Goal: Information Seeking & Learning: Learn about a topic

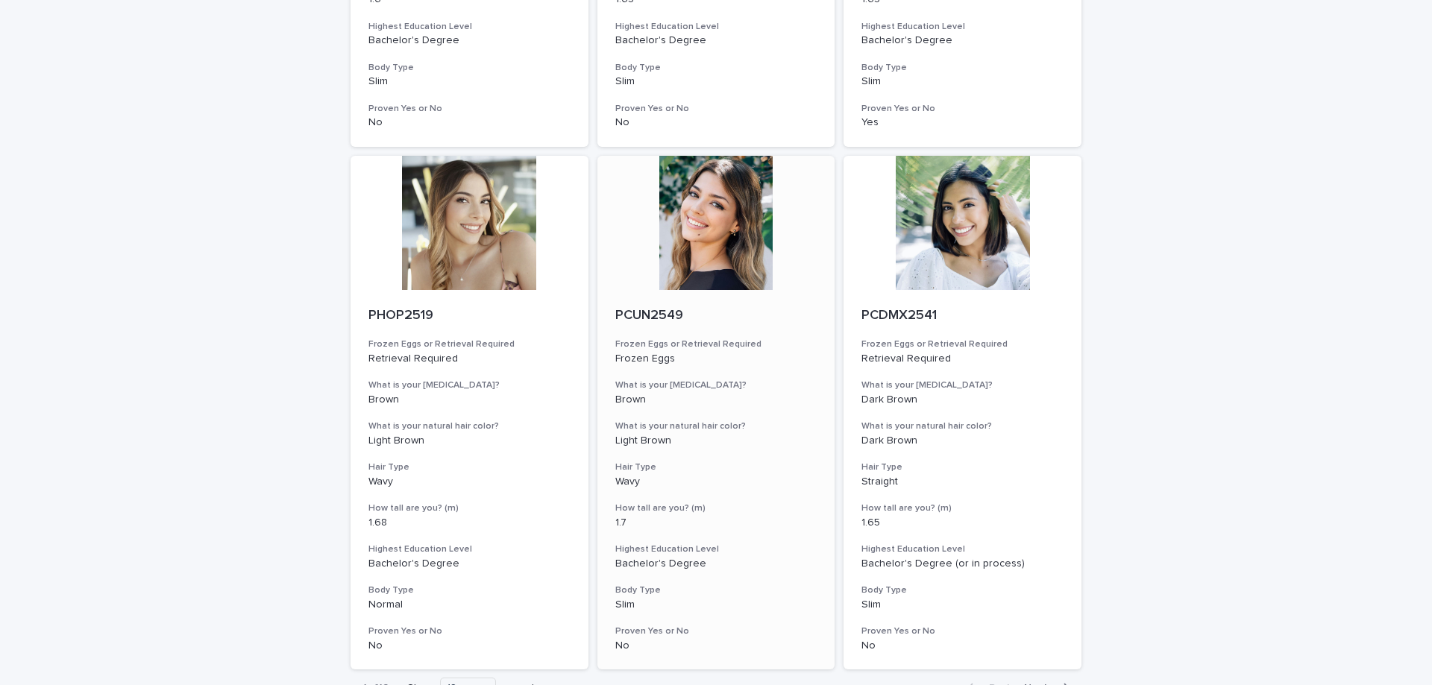
scroll to position [1641, 0]
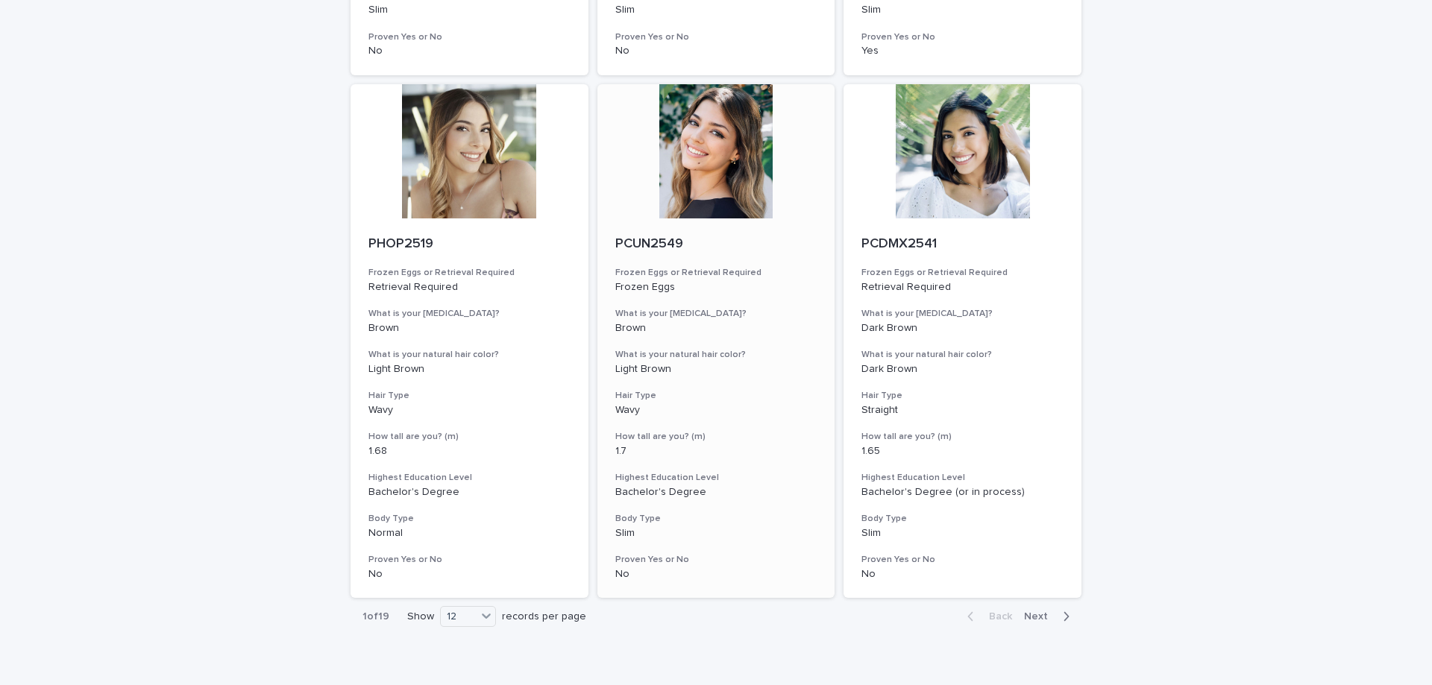
click at [720, 183] on div at bounding box center [716, 151] width 238 height 134
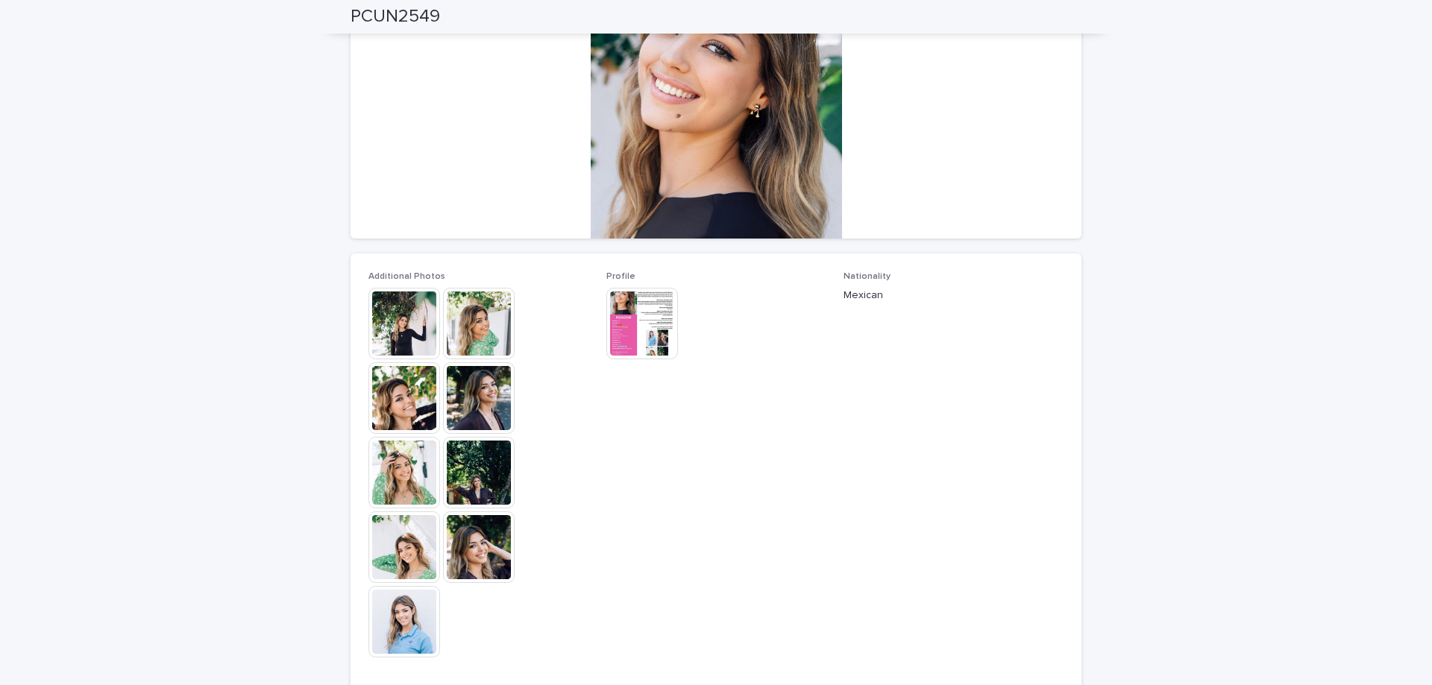
scroll to position [224, 0]
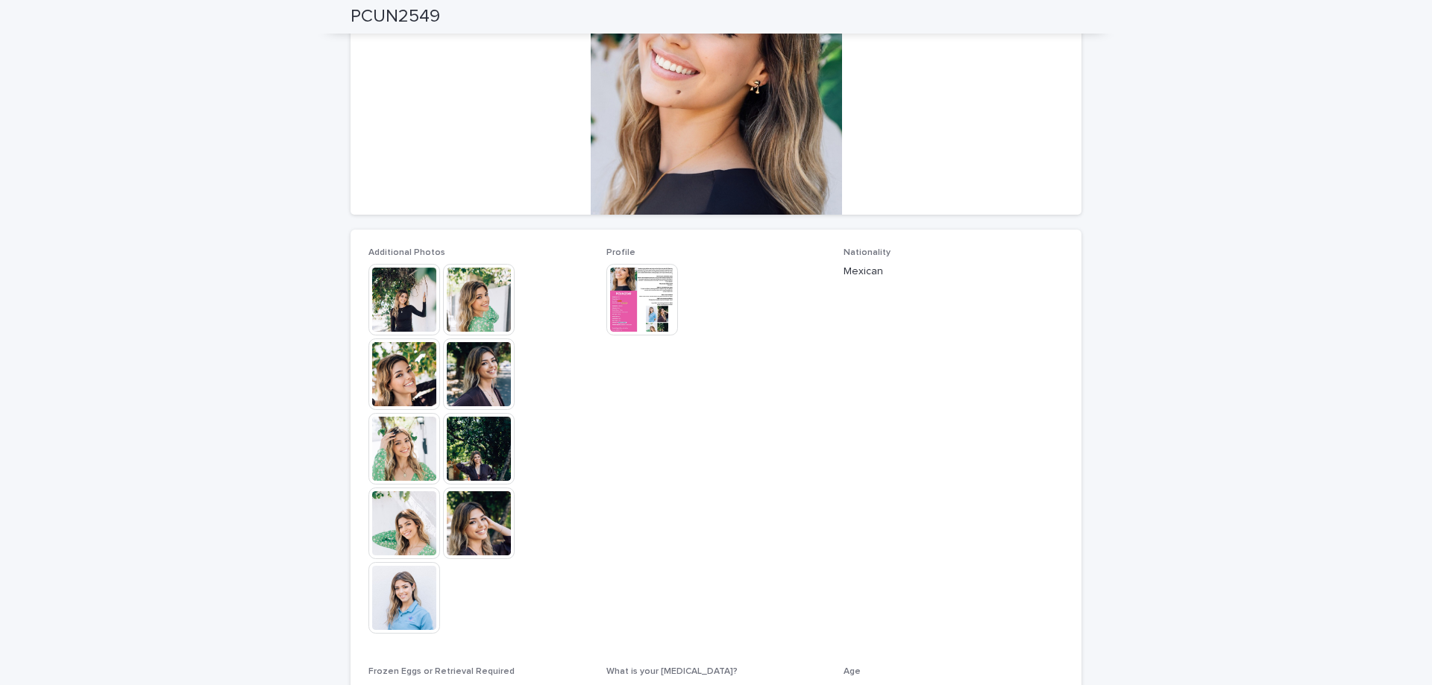
click at [414, 308] on img at bounding box center [404, 300] width 72 height 72
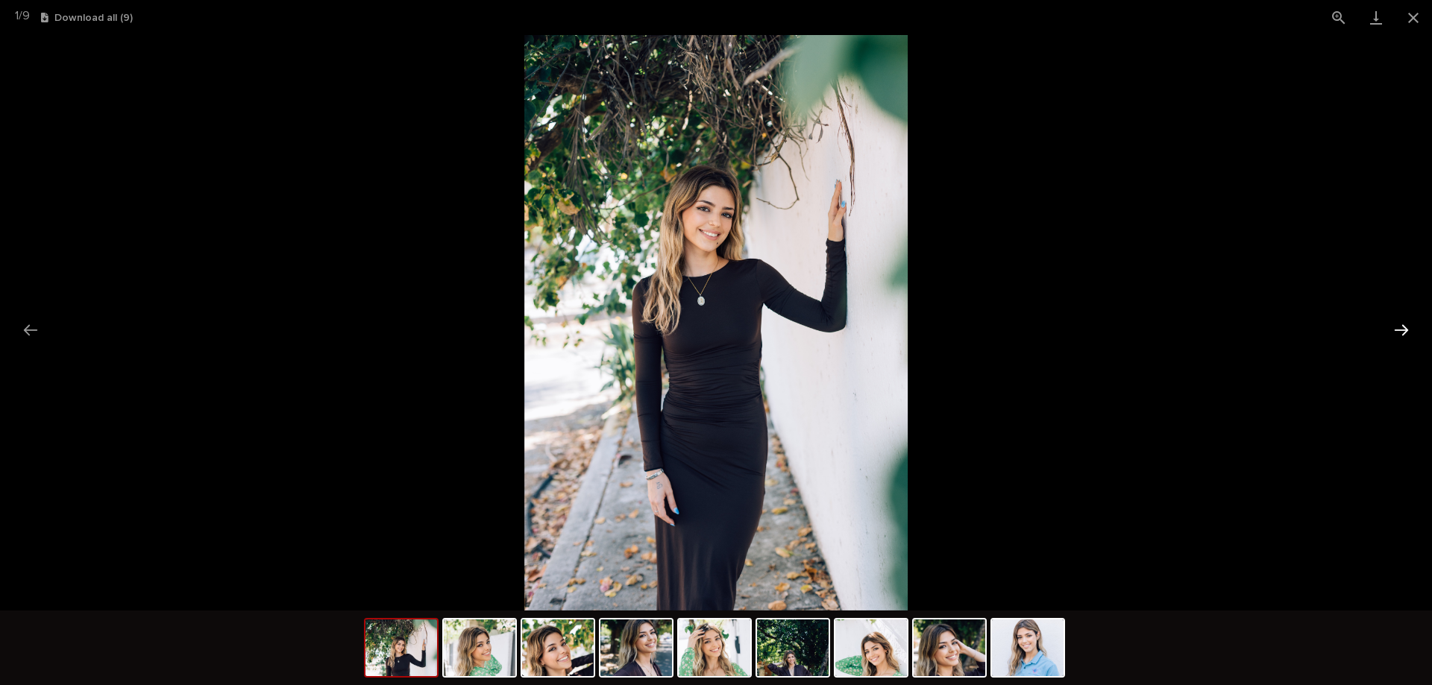
click at [1401, 324] on button "Next slide" at bounding box center [1401, 330] width 31 height 29
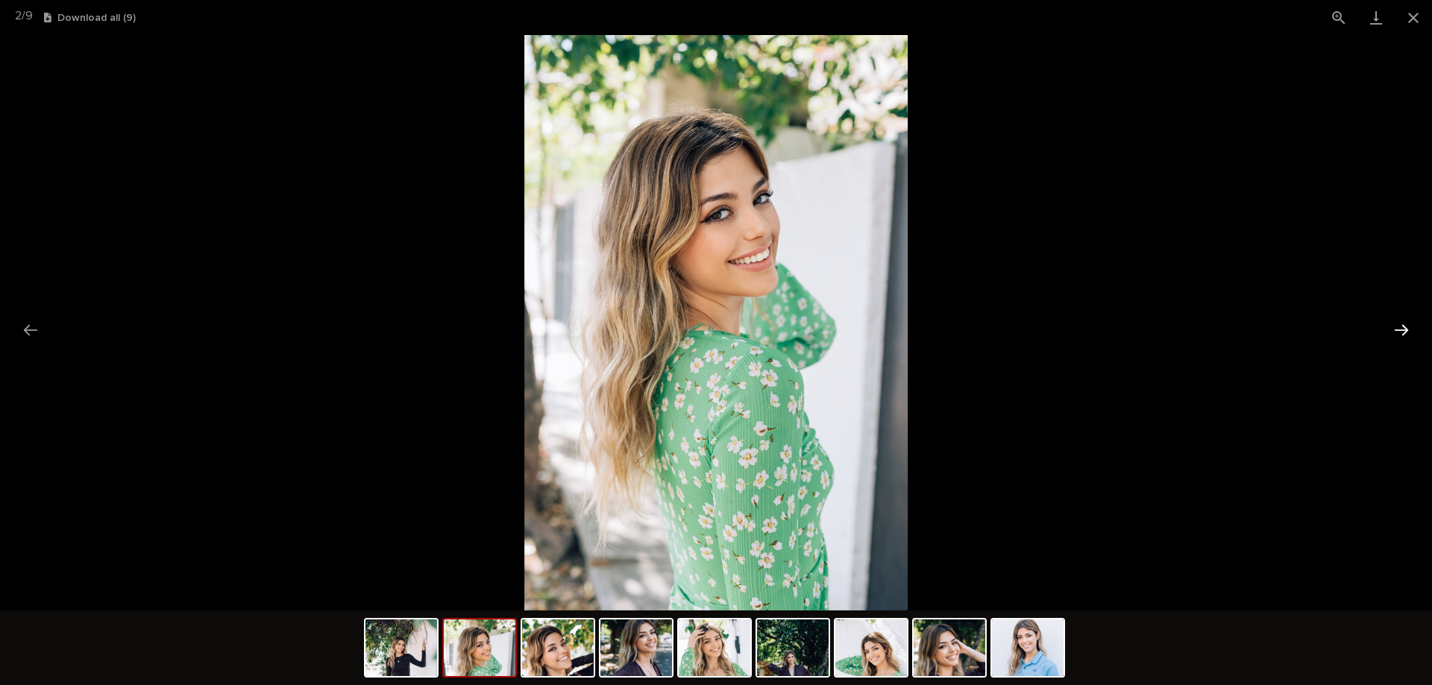
click at [1401, 324] on button "Next slide" at bounding box center [1401, 330] width 31 height 29
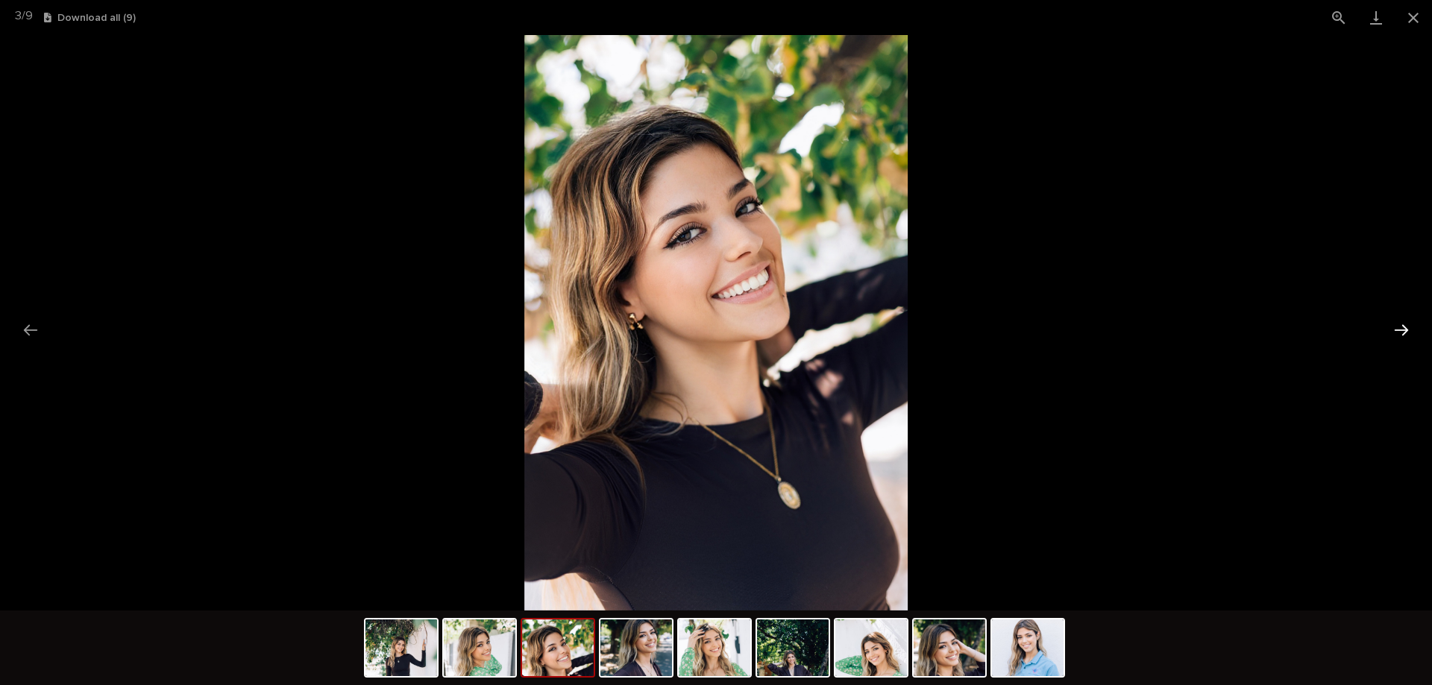
click at [1399, 324] on button "Next slide" at bounding box center [1401, 330] width 31 height 29
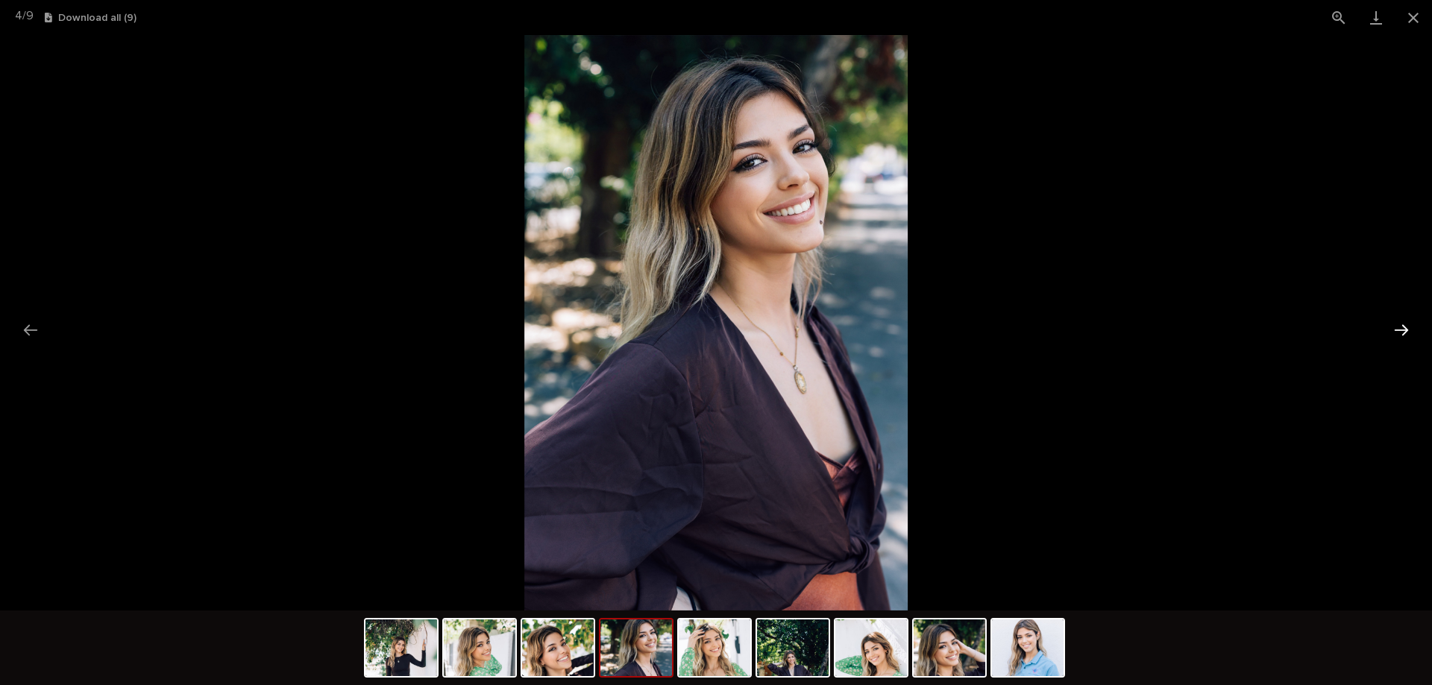
click at [1399, 324] on button "Next slide" at bounding box center [1401, 330] width 31 height 29
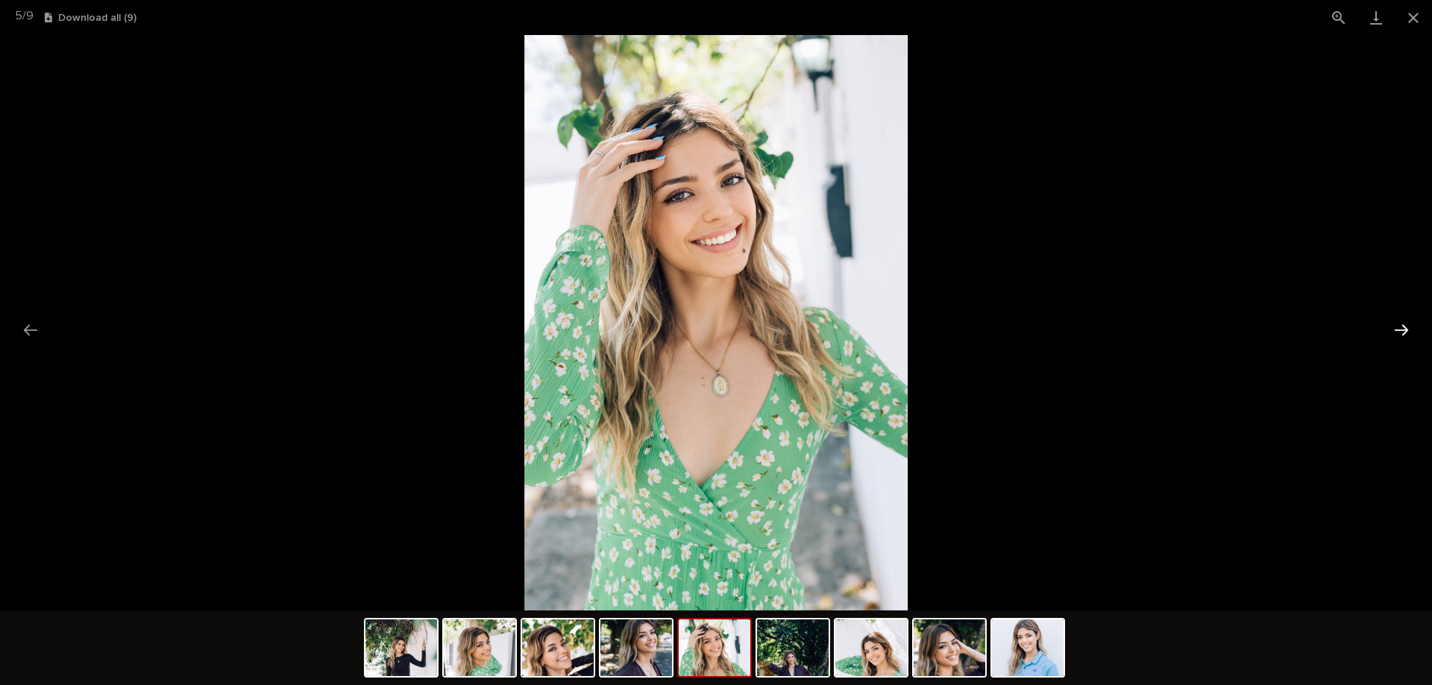
click at [1399, 324] on button "Next slide" at bounding box center [1401, 330] width 31 height 29
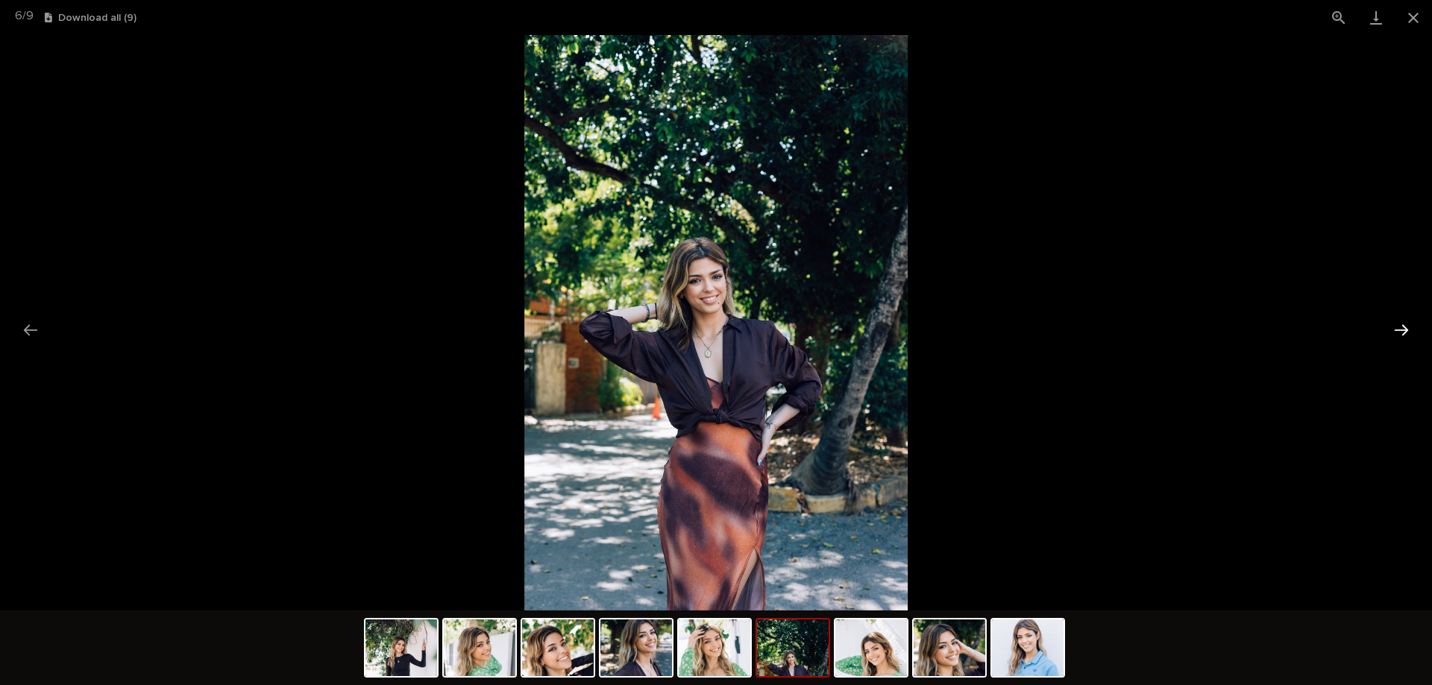
click at [1399, 324] on button "Next slide" at bounding box center [1401, 330] width 31 height 29
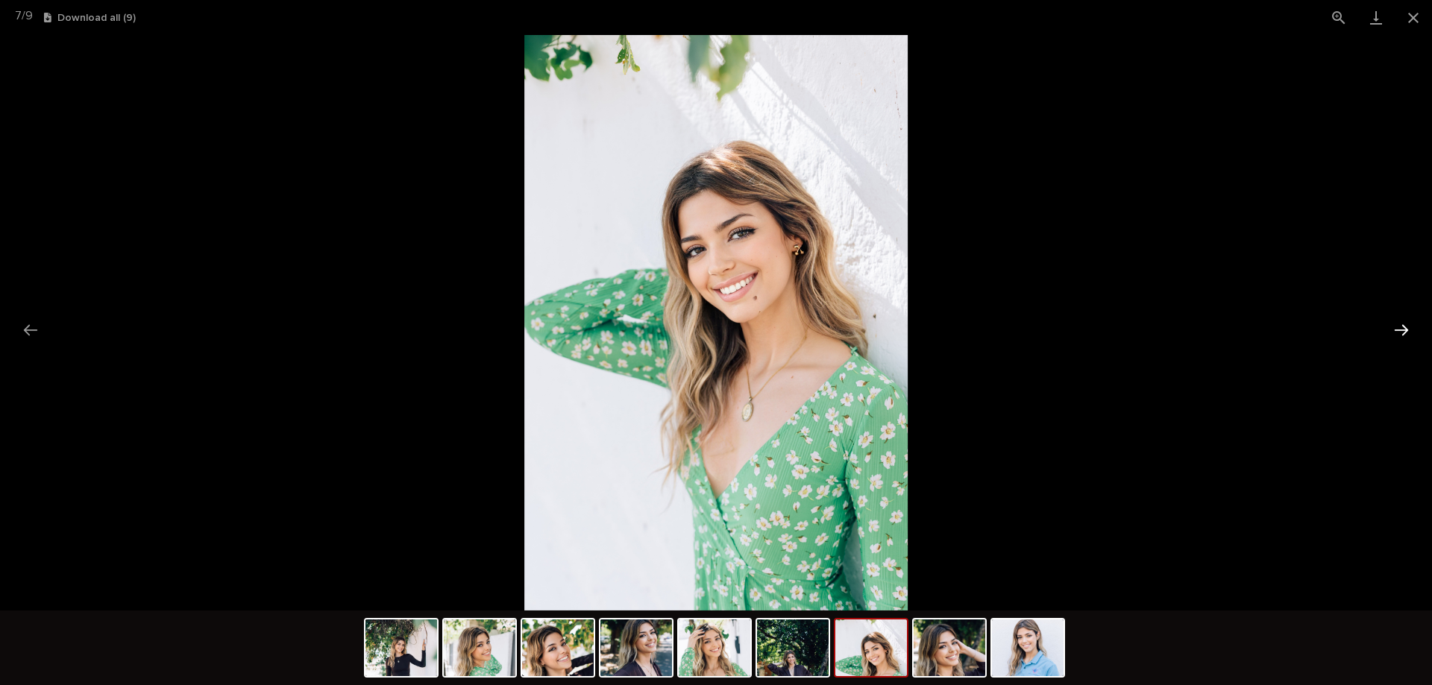
click at [1399, 324] on button "Next slide" at bounding box center [1401, 330] width 31 height 29
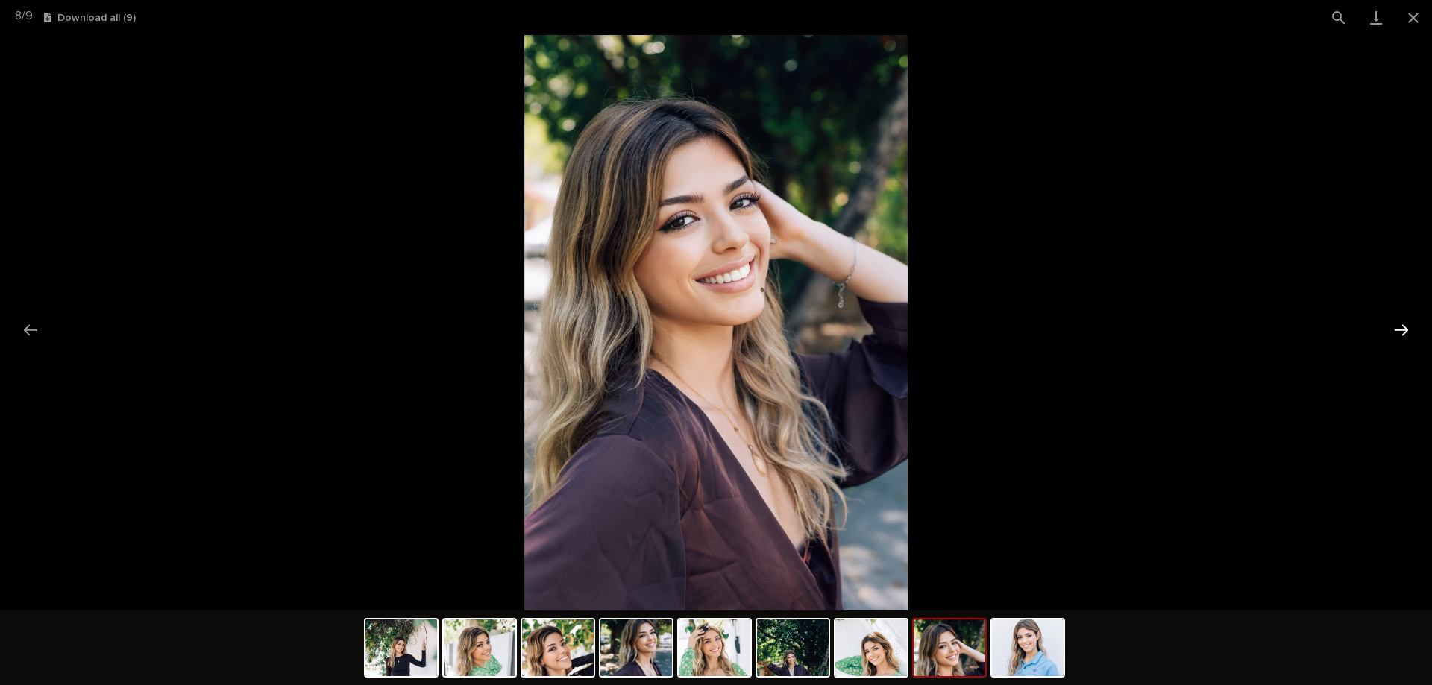
click at [1399, 324] on button "Next slide" at bounding box center [1401, 330] width 31 height 29
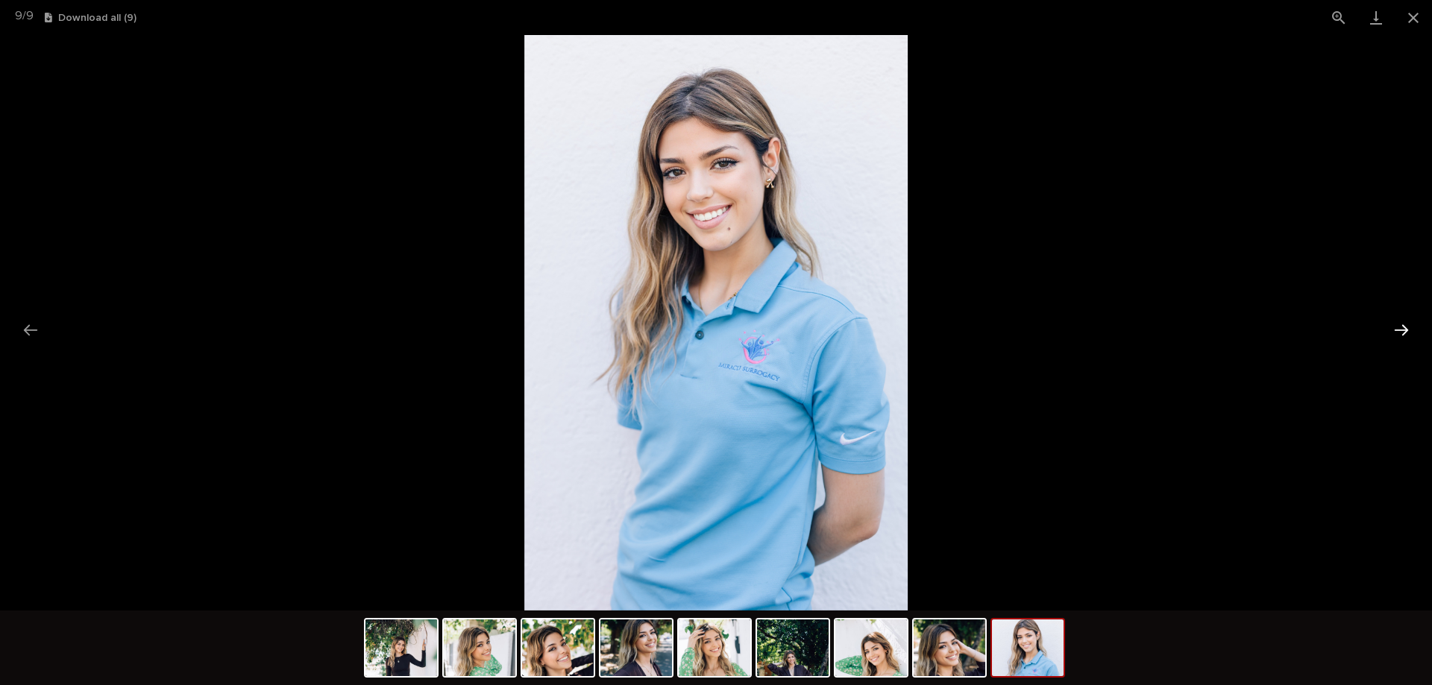
click at [1399, 324] on button "Next slide" at bounding box center [1401, 330] width 31 height 29
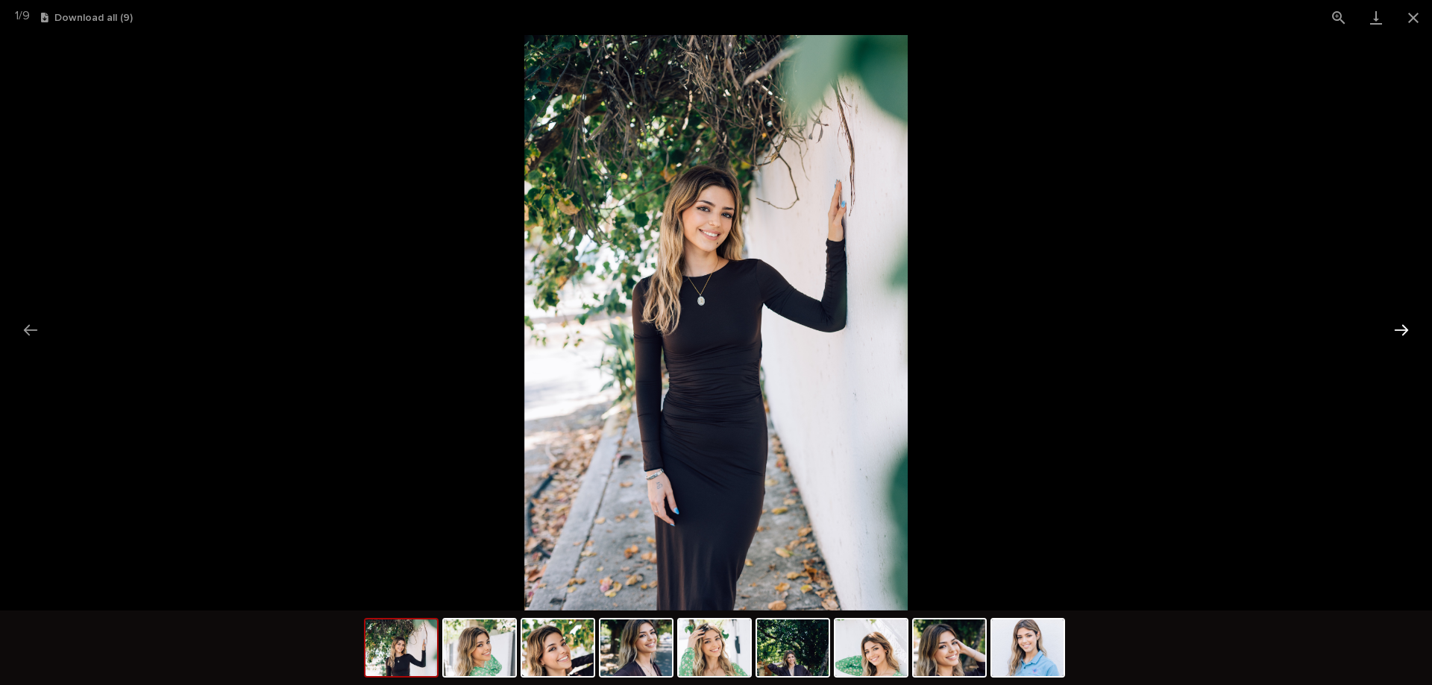
click at [1388, 324] on button "Next slide" at bounding box center [1401, 330] width 31 height 29
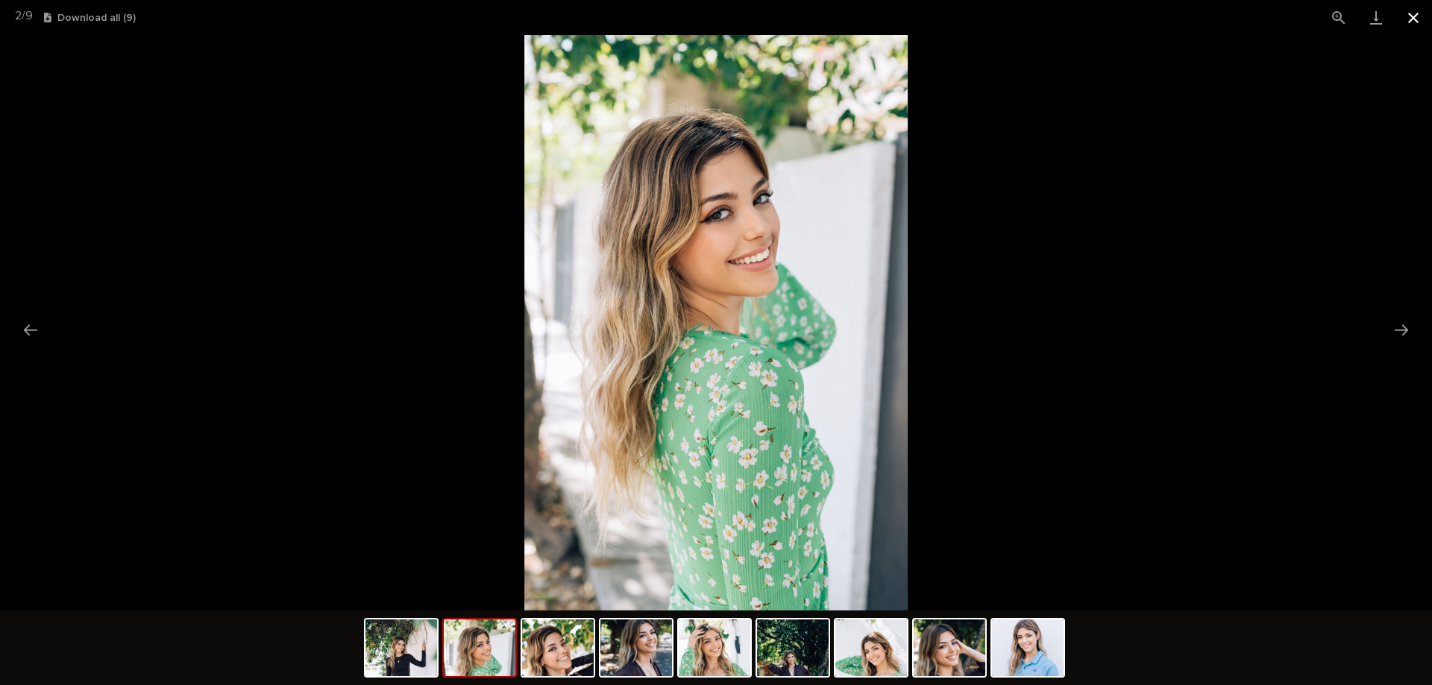
click at [1411, 19] on button "Close gallery" at bounding box center [1413, 17] width 37 height 35
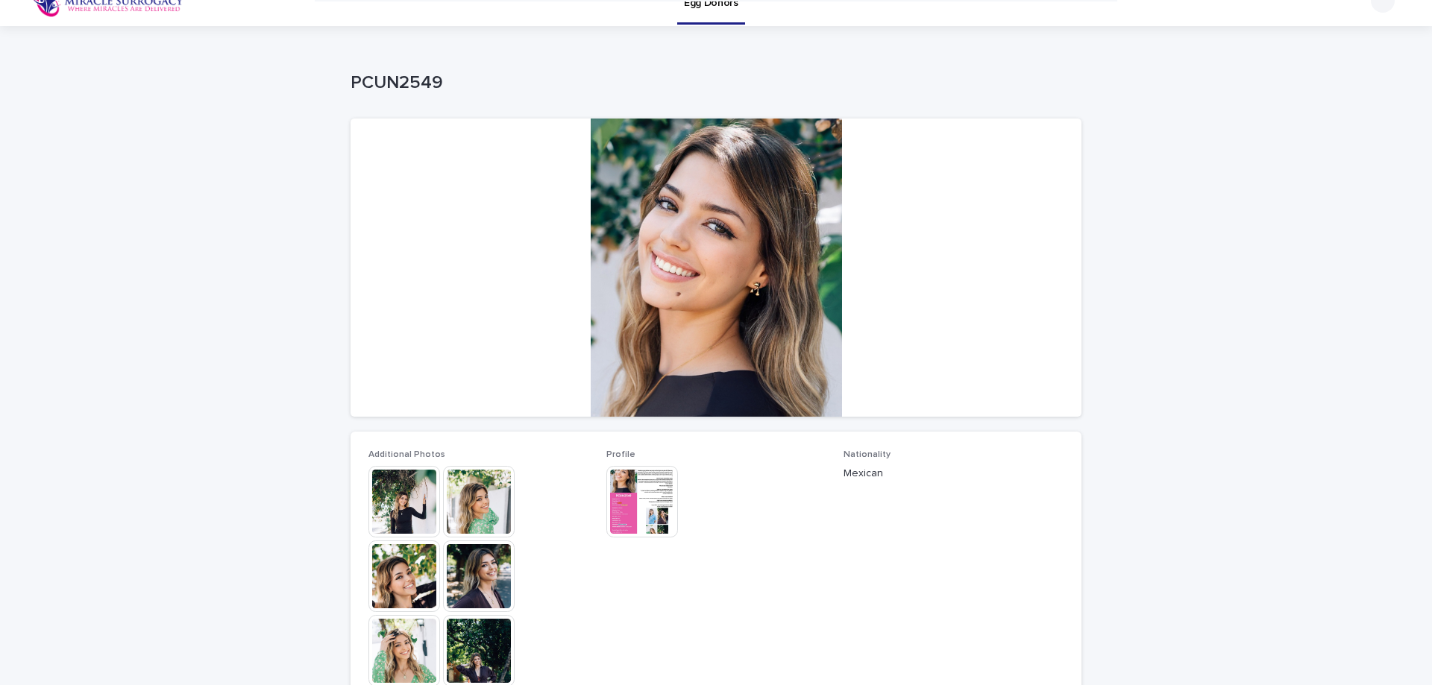
scroll to position [0, 0]
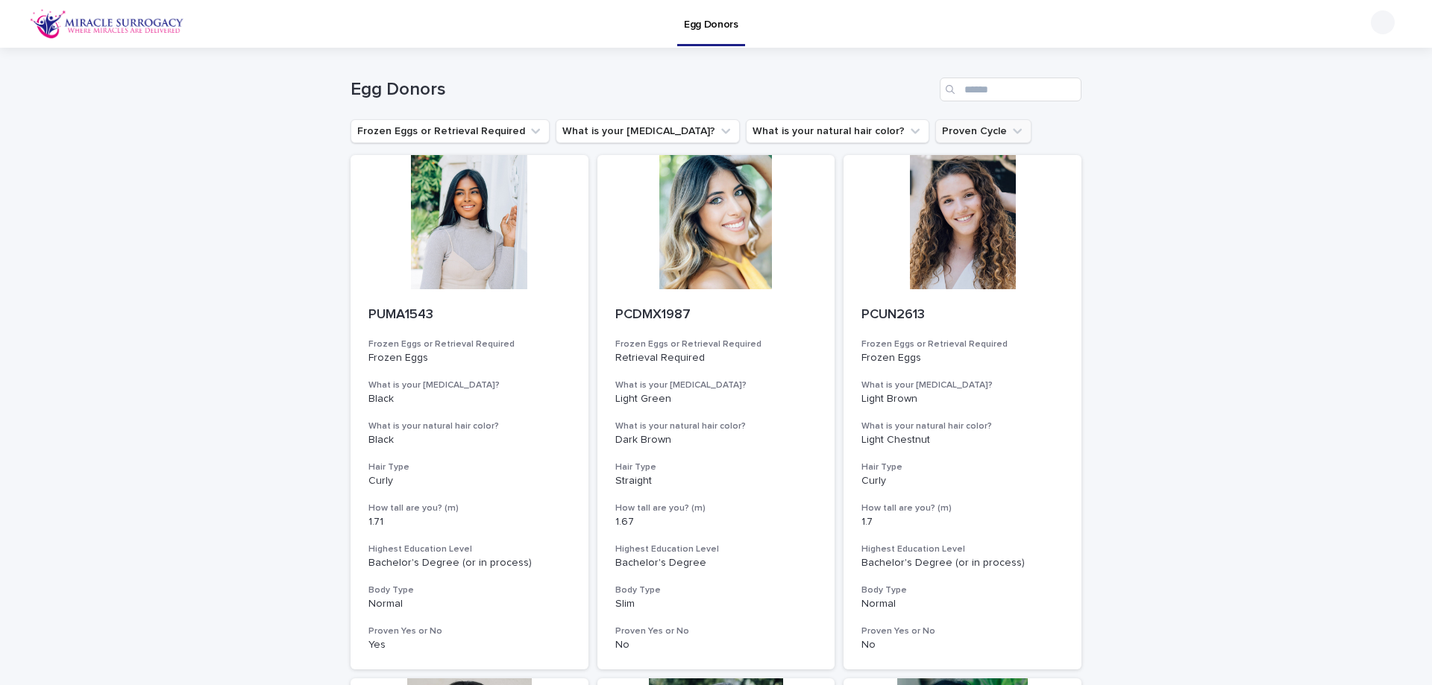
click at [935, 130] on button "Proven Cycle" at bounding box center [983, 131] width 96 height 24
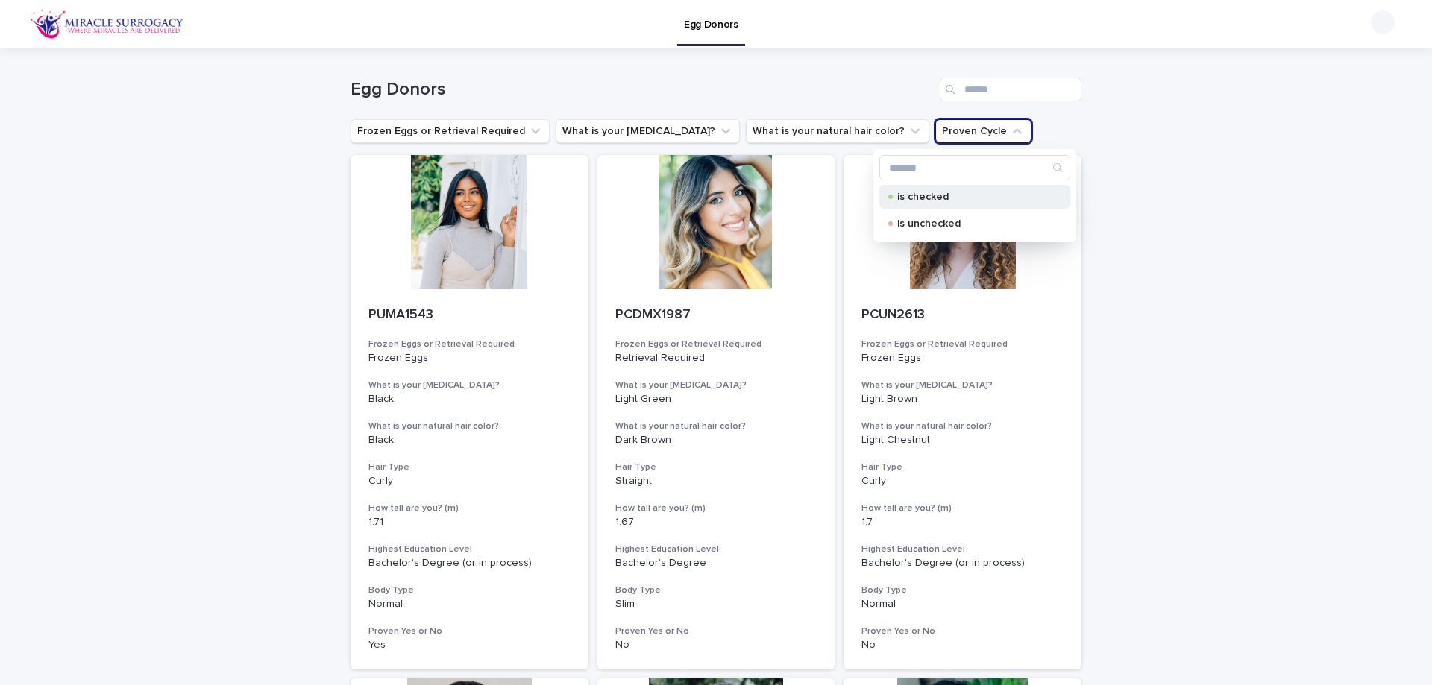
click at [944, 198] on p "is checked" at bounding box center [971, 197] width 149 height 10
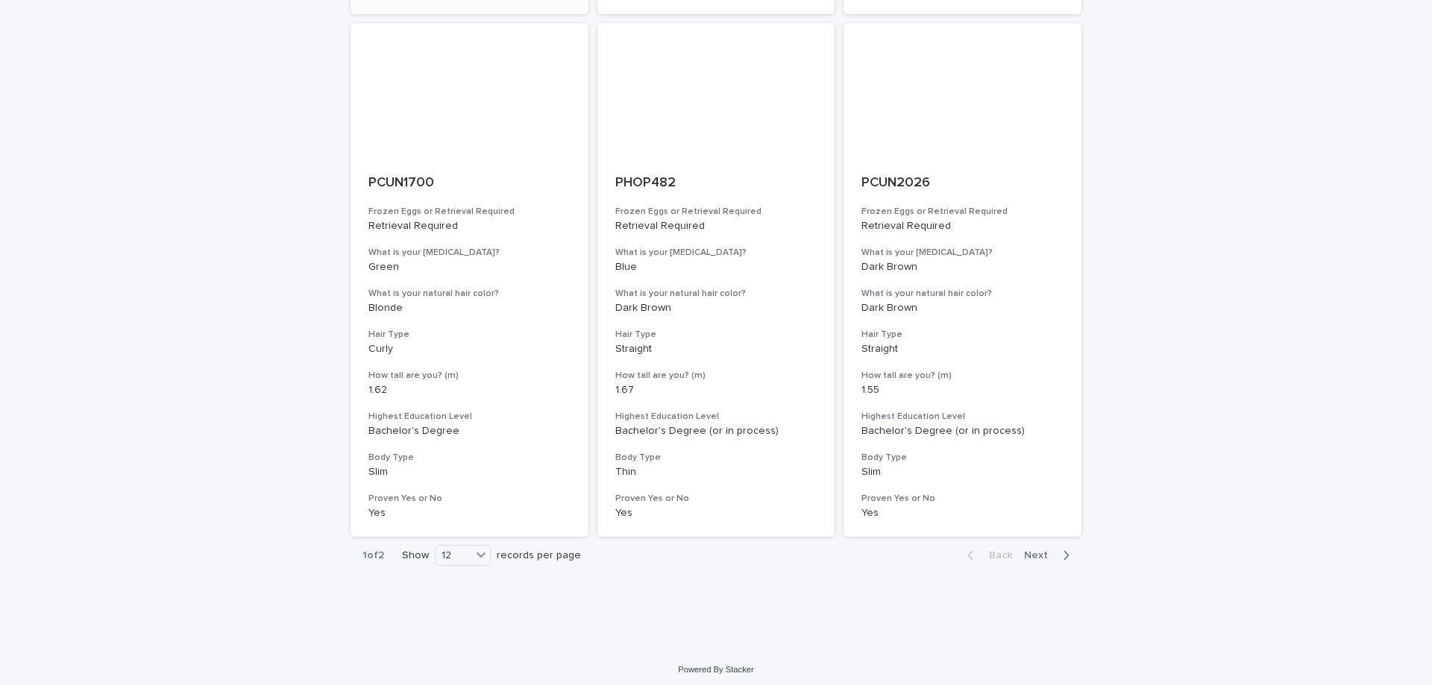
scroll to position [1738, 0]
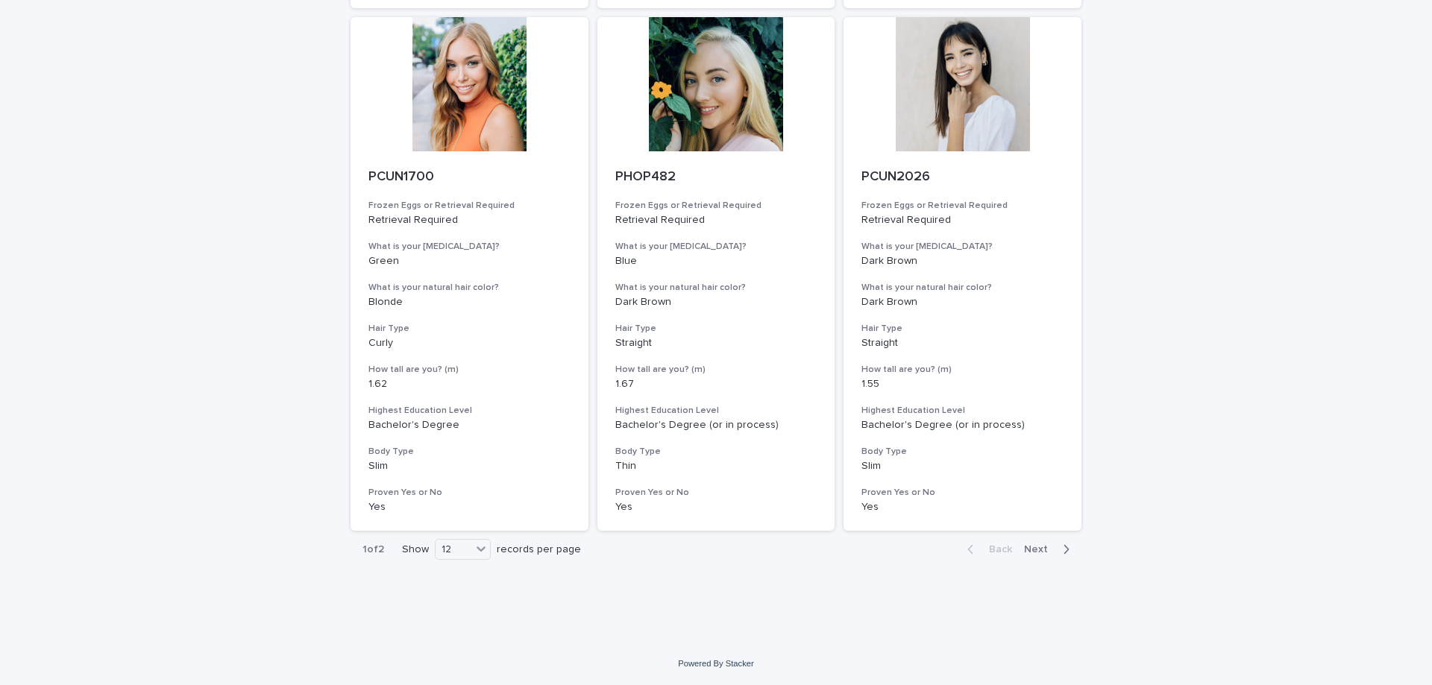
click at [1039, 551] on span "Next" at bounding box center [1040, 549] width 33 height 10
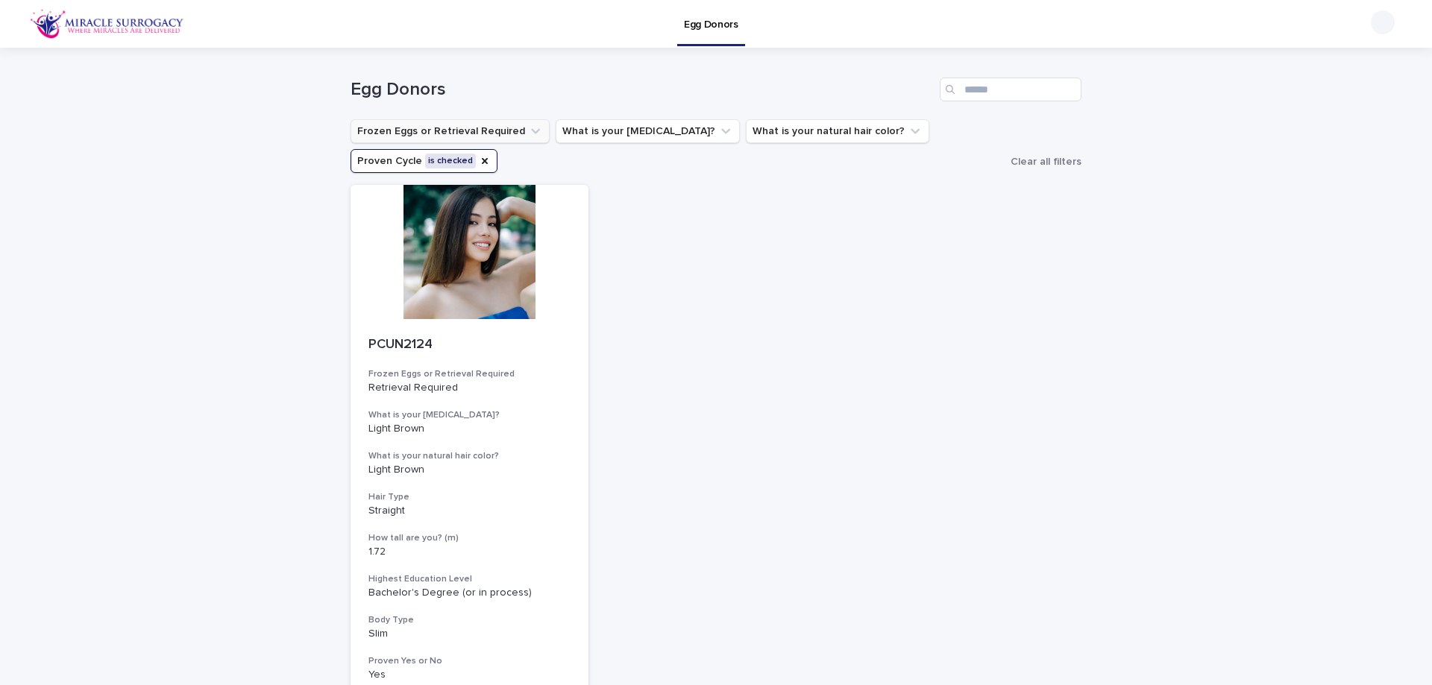
click at [478, 134] on button "Frozen Eggs or Retrieval Required" at bounding box center [450, 131] width 199 height 24
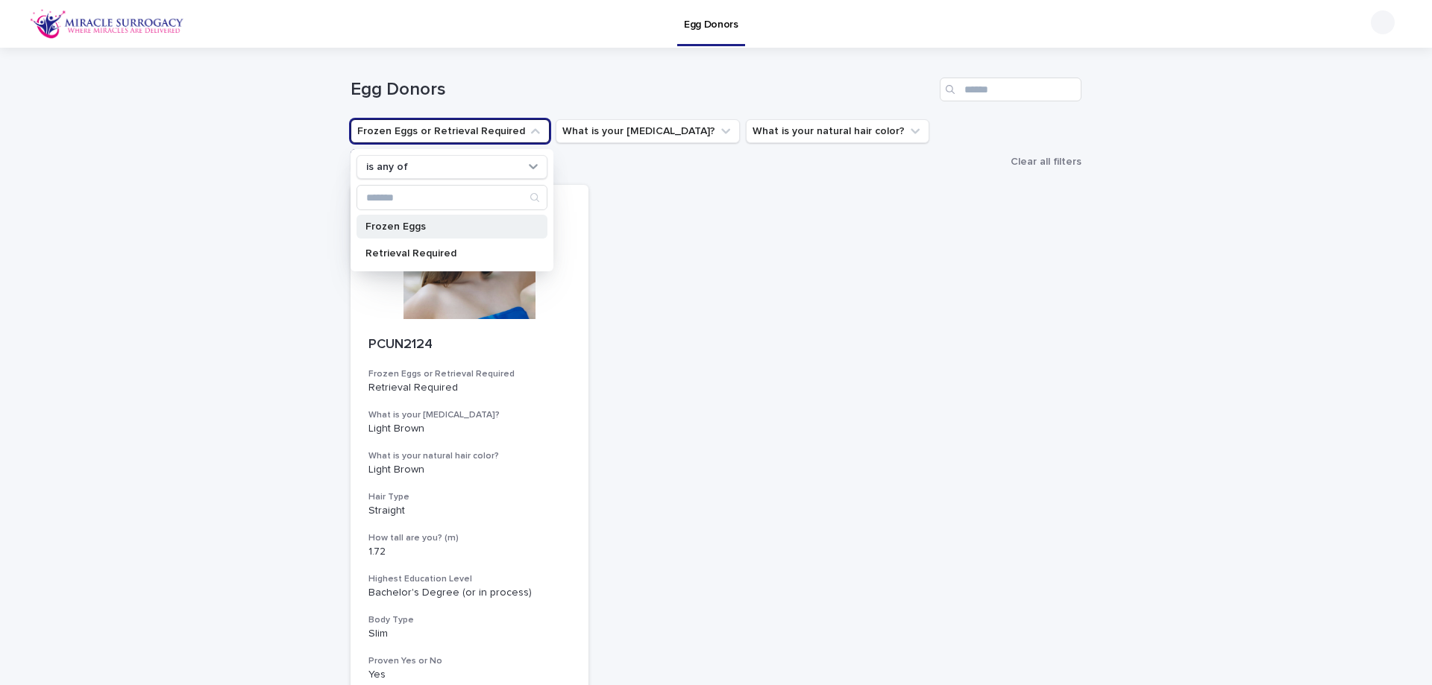
click at [418, 230] on p "Frozen Eggs" at bounding box center [444, 227] width 158 height 10
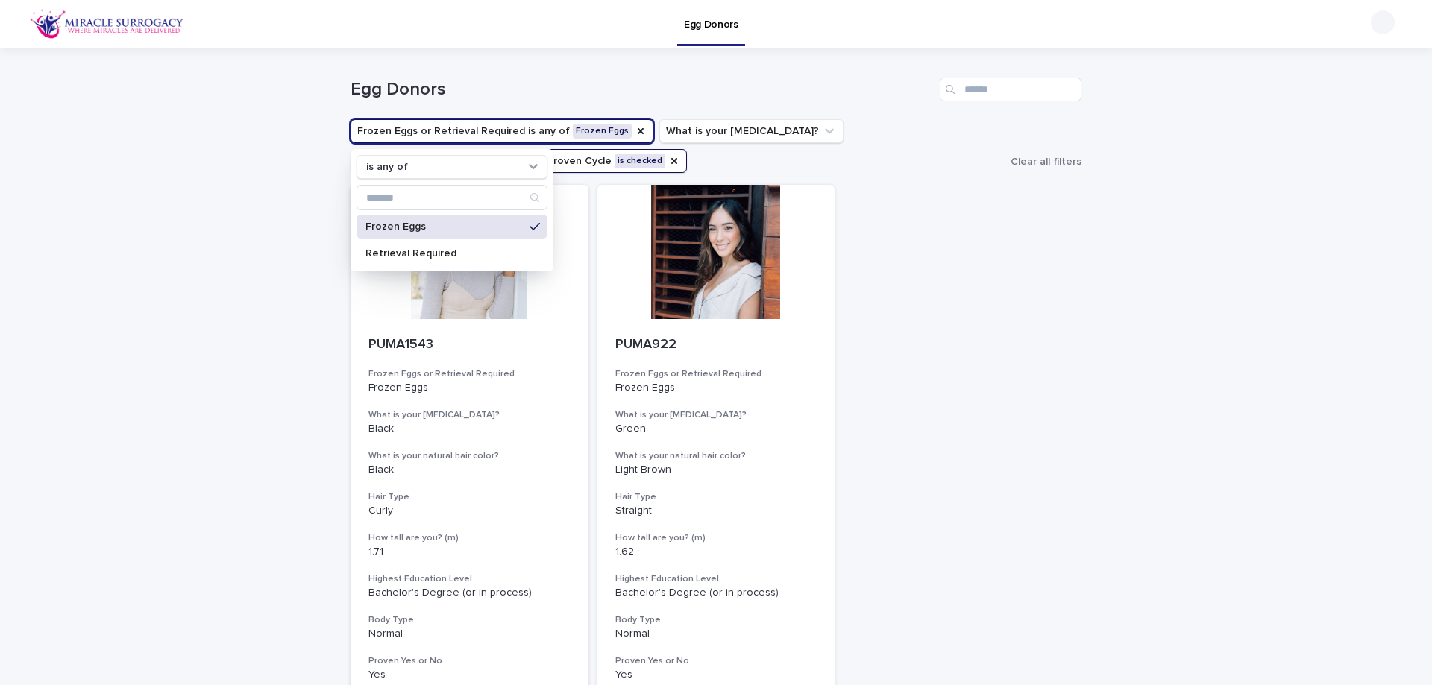
click at [870, 331] on div "PUMA1543 Frozen Eggs or Retrieval Required Frozen Eggs What is your eye color? …" at bounding box center [716, 442] width 731 height 515
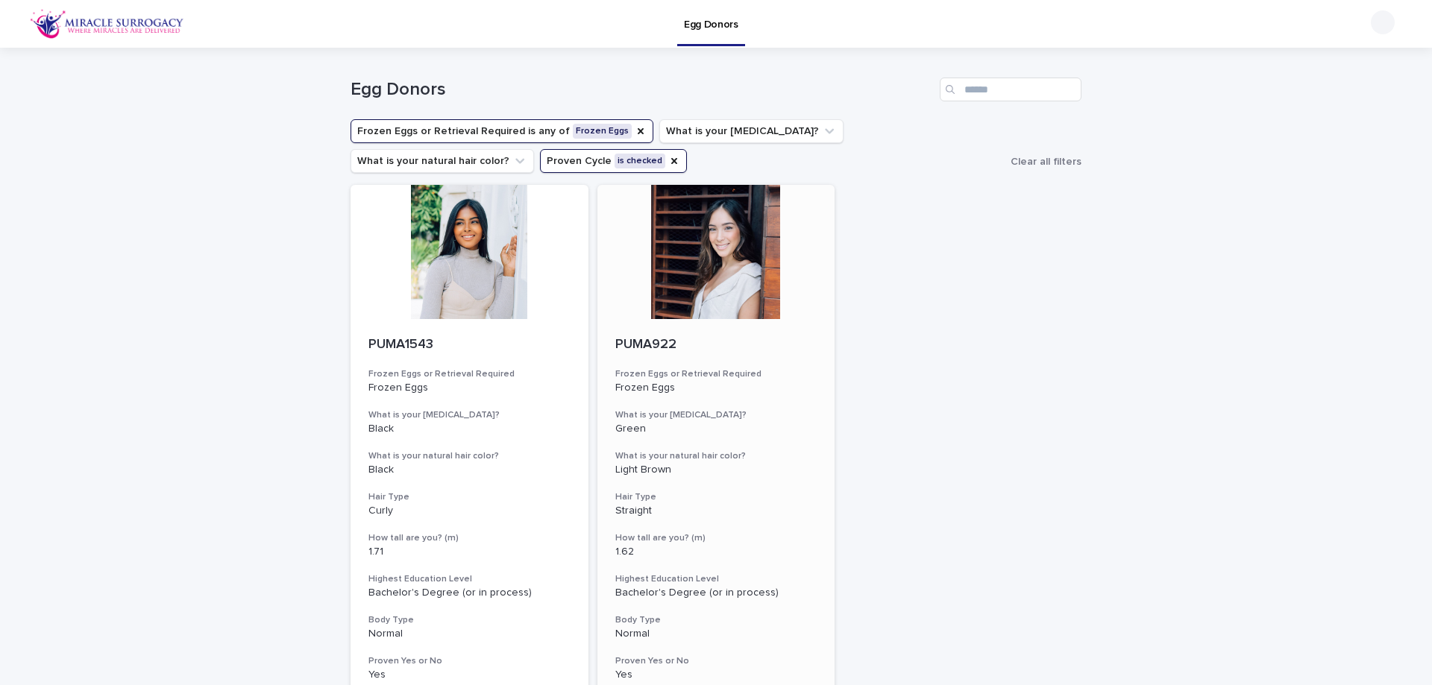
click at [742, 272] on div at bounding box center [716, 252] width 238 height 134
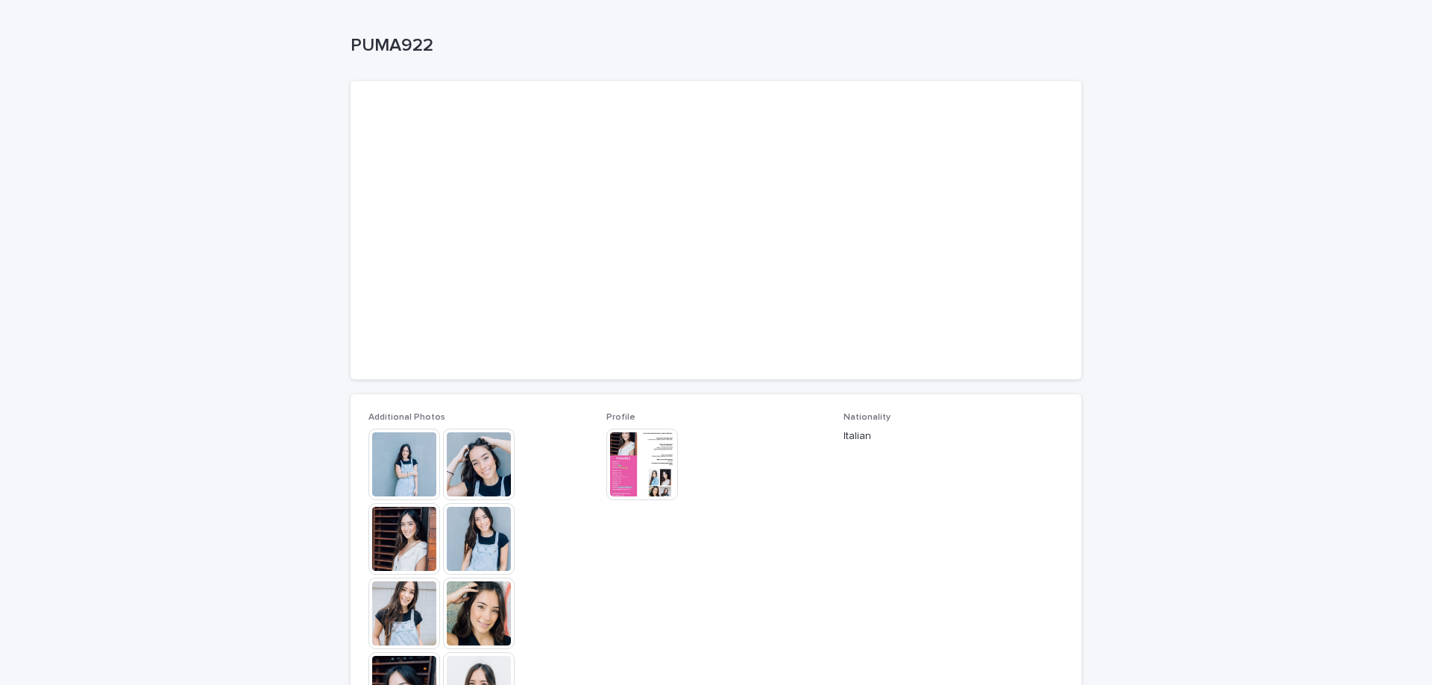
scroll to position [149, 0]
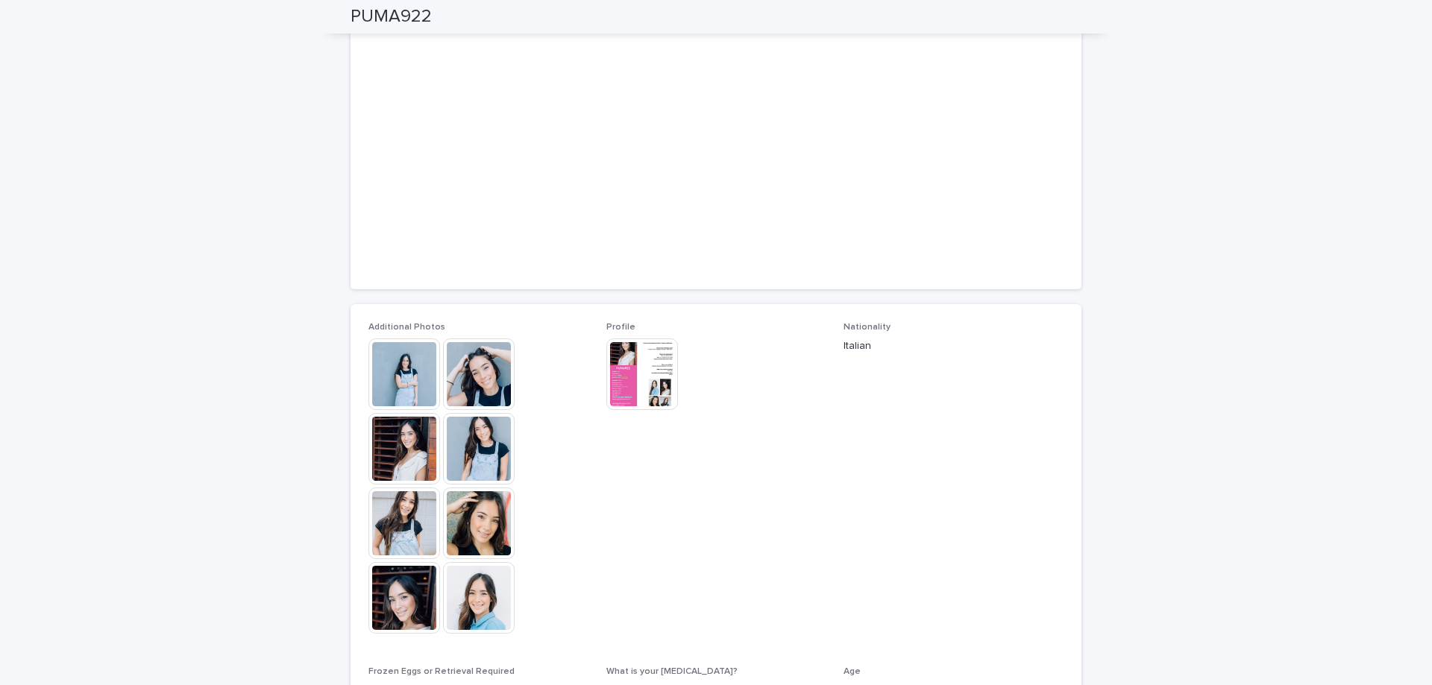
click at [407, 386] on img at bounding box center [404, 375] width 72 height 72
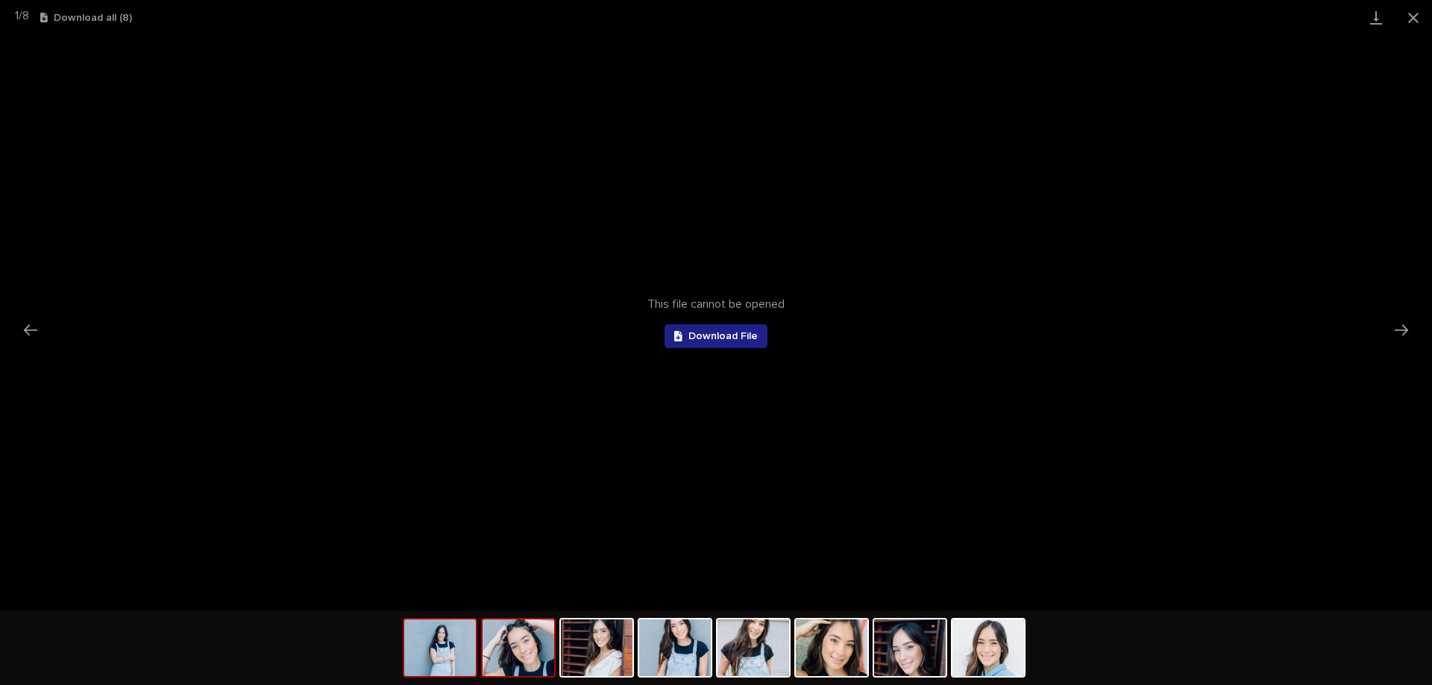
click at [523, 651] on img at bounding box center [519, 648] width 72 height 57
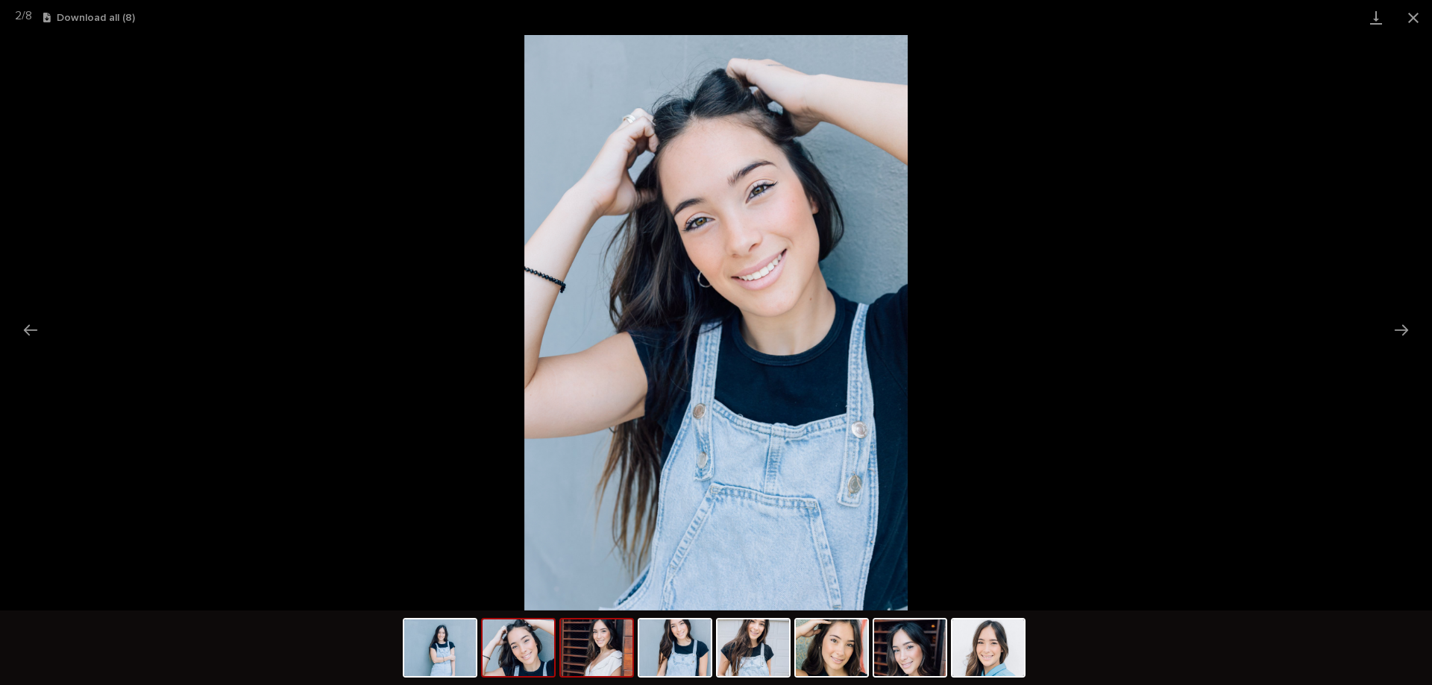
click at [586, 651] on img at bounding box center [597, 648] width 72 height 57
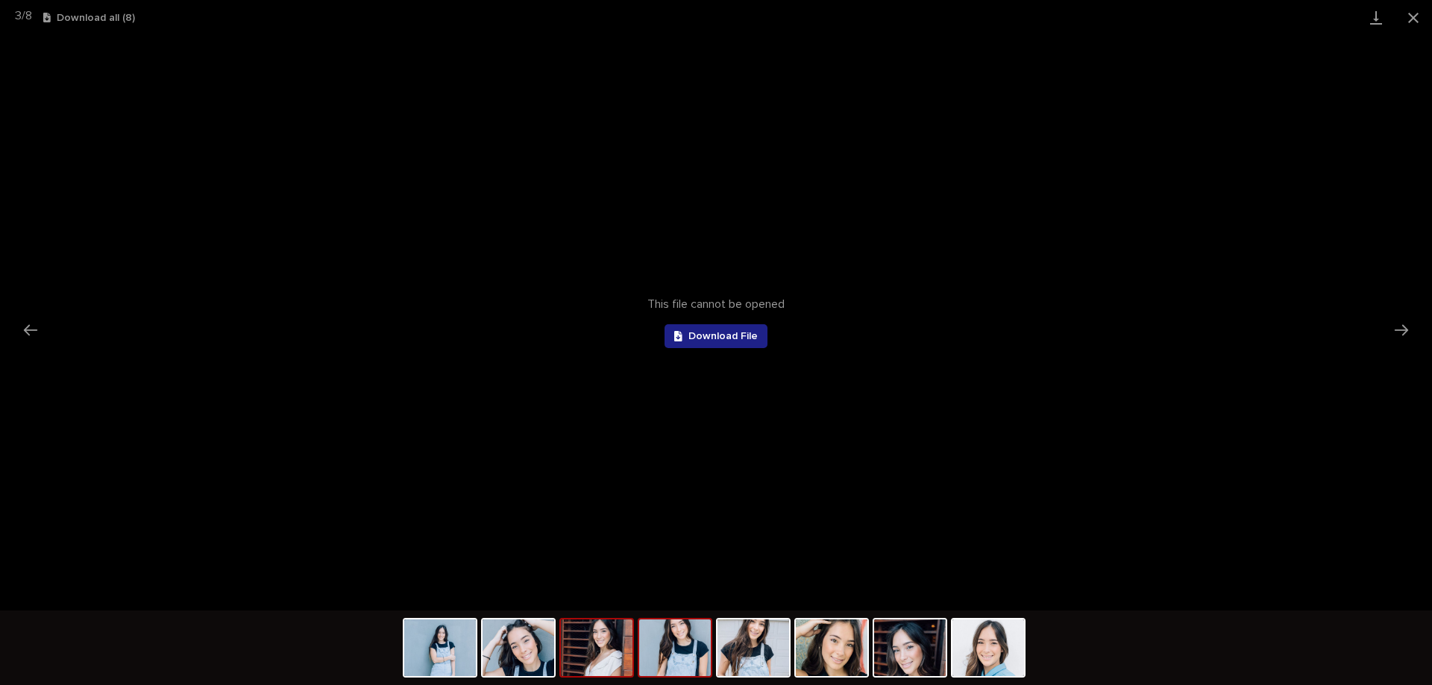
click at [657, 646] on img at bounding box center [675, 648] width 72 height 57
click at [740, 336] on span "Download File" at bounding box center [722, 336] width 69 height 10
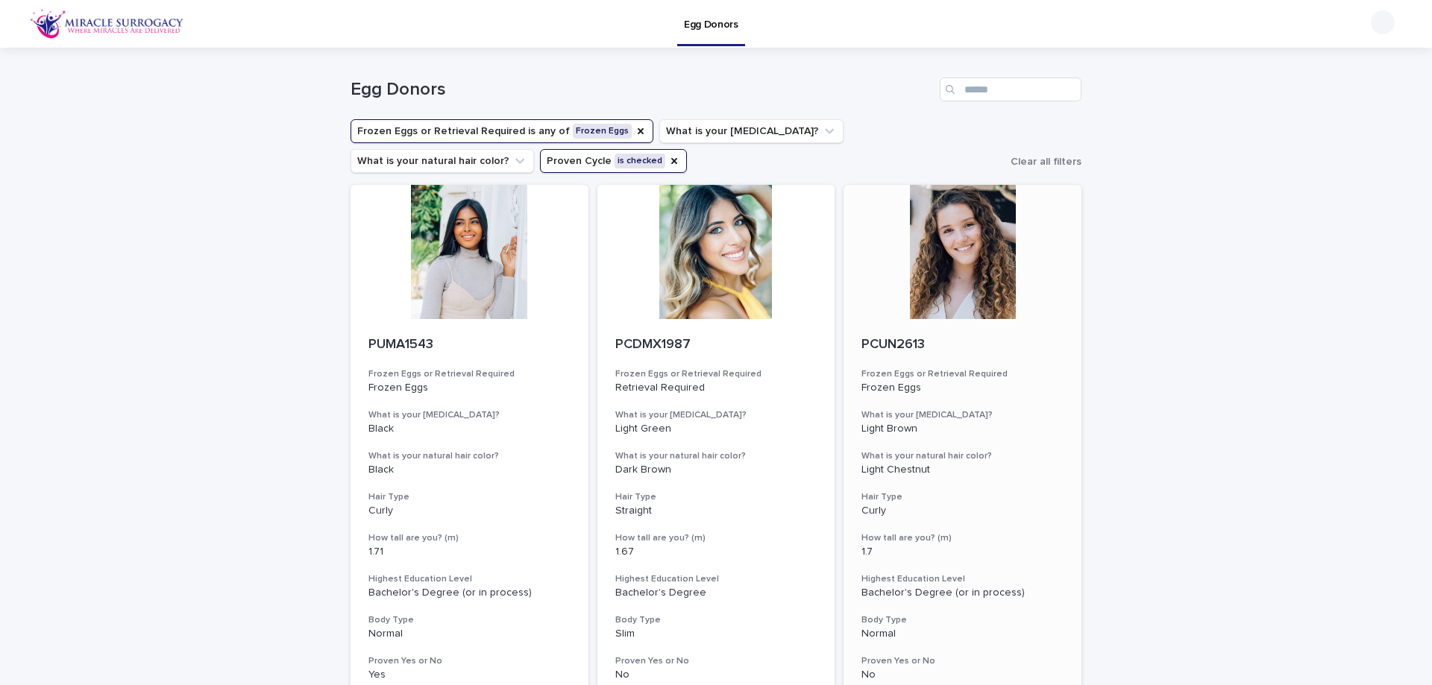
click at [989, 653] on div "PCUN2613 Frozen Eggs or Retrieval Required Frozen Eggs What is your eye color? …" at bounding box center [963, 509] width 238 height 380
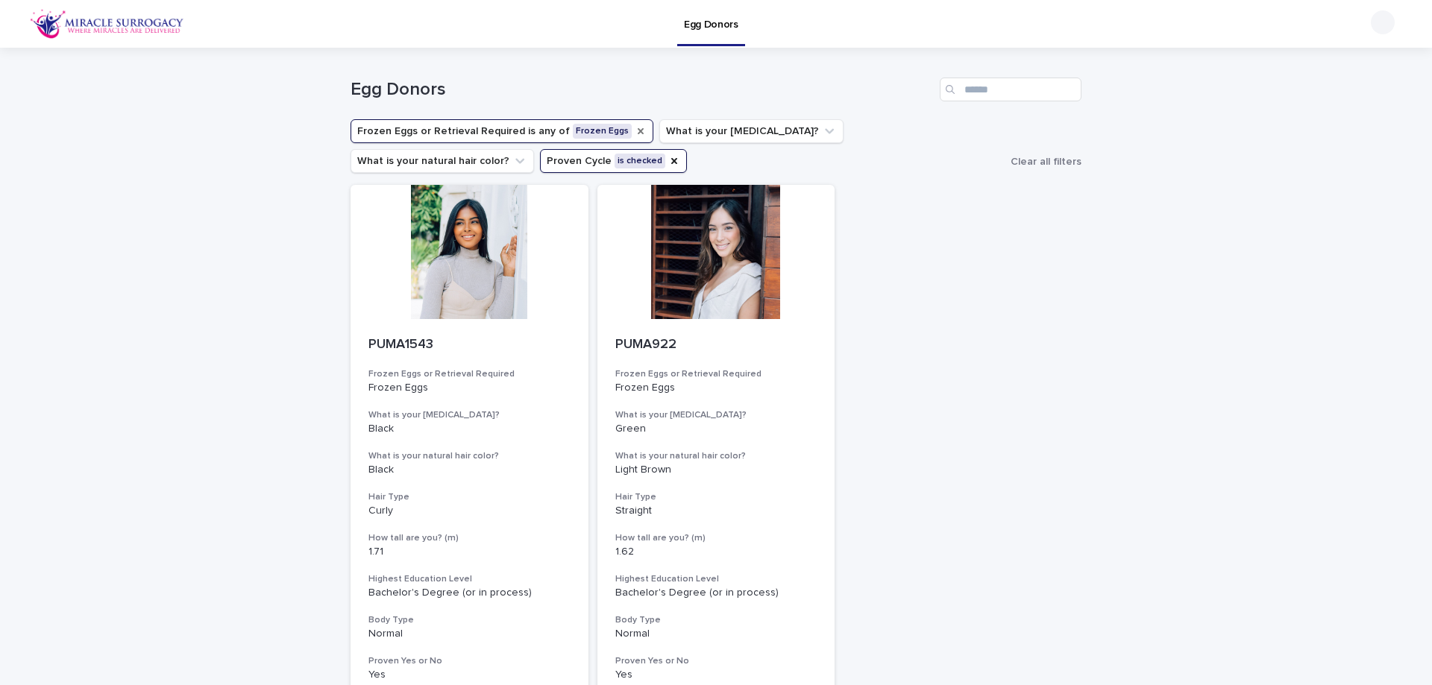
click at [638, 134] on icon "Frozen Eggs or Retrieval Required" at bounding box center [641, 131] width 6 height 6
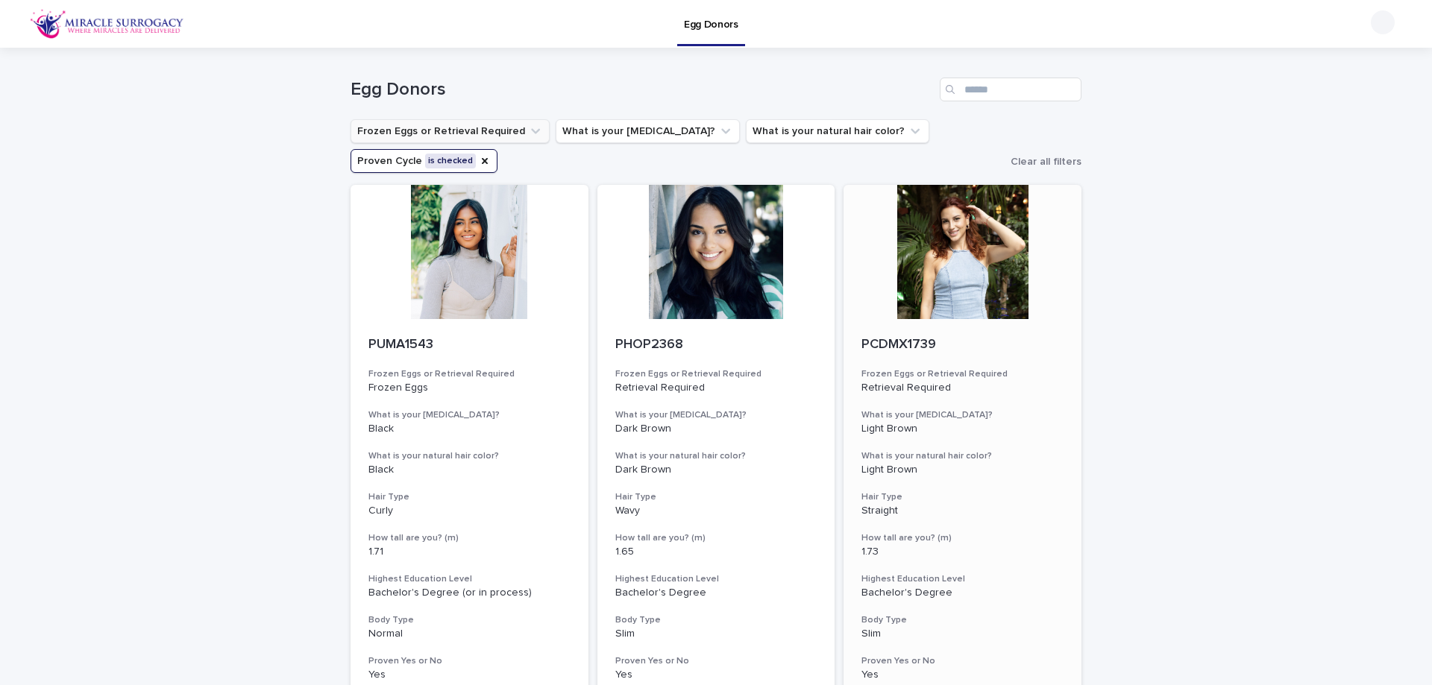
click at [926, 290] on div at bounding box center [963, 252] width 238 height 134
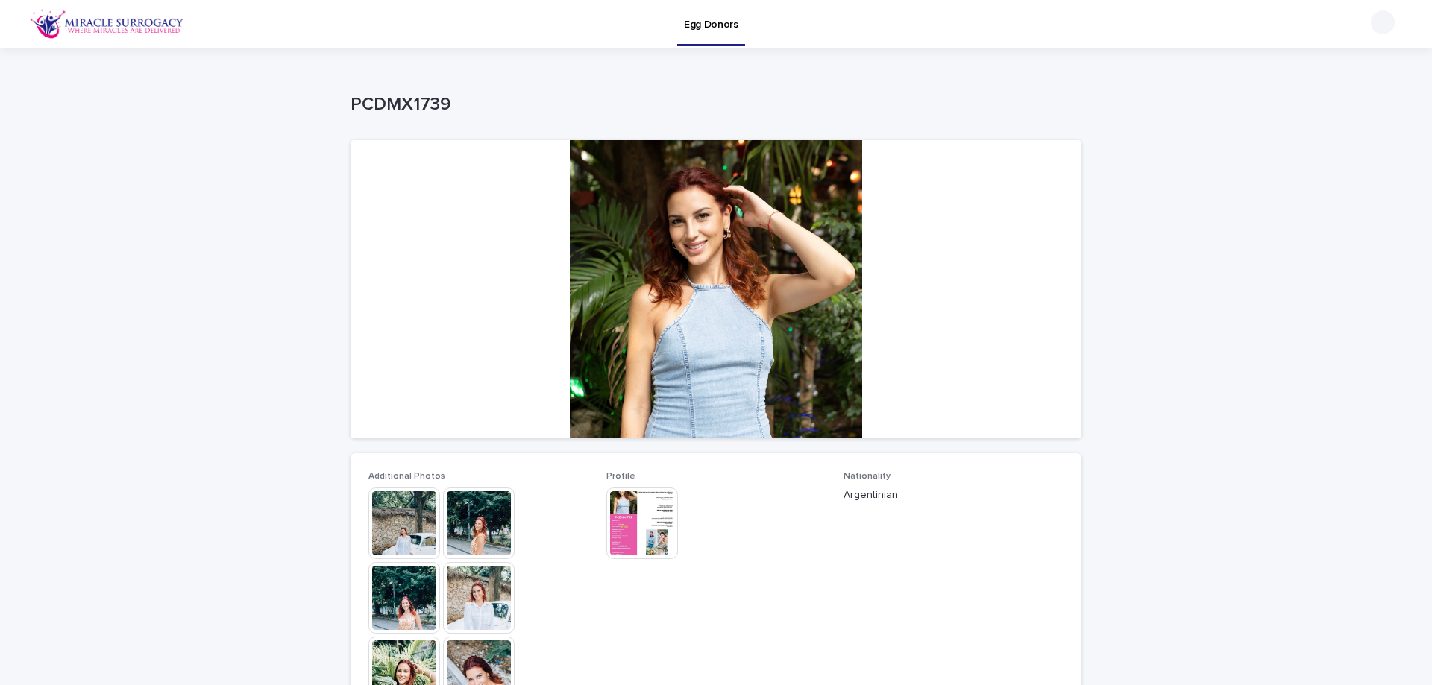
scroll to position [75, 0]
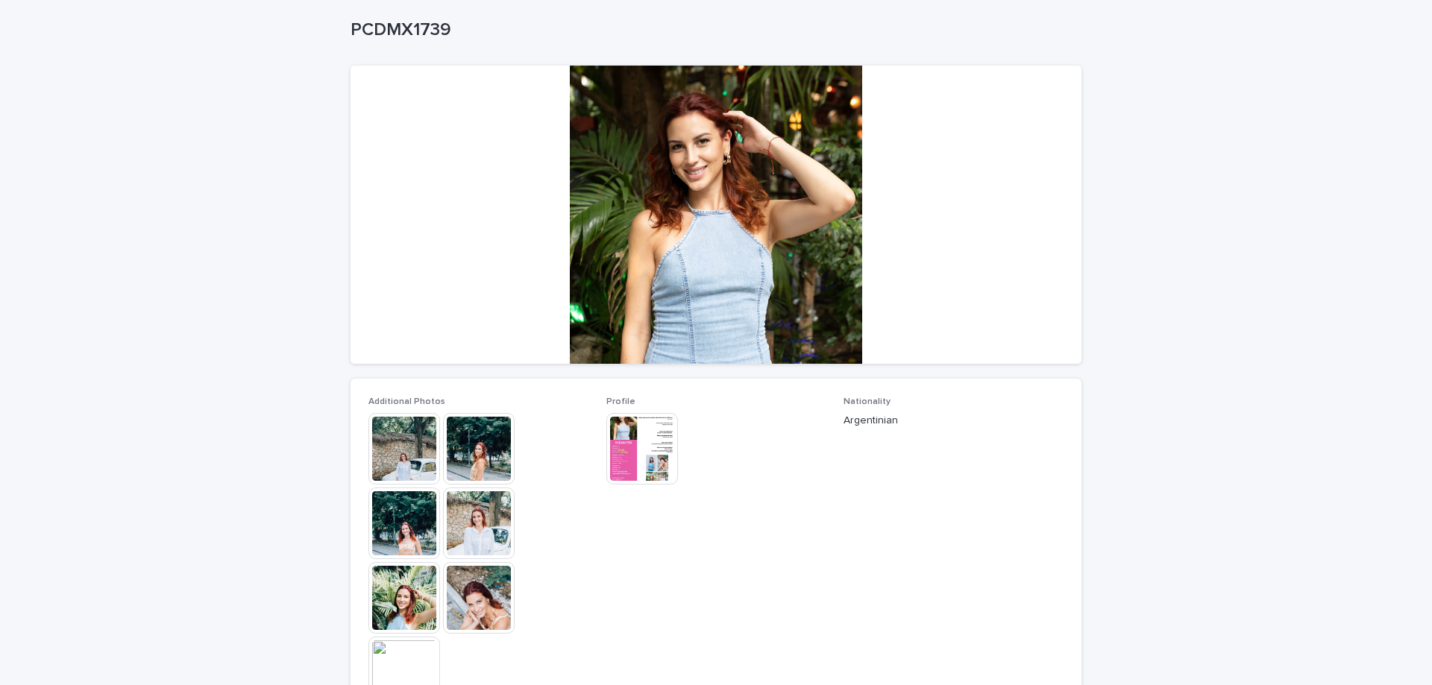
click at [448, 518] on img at bounding box center [479, 524] width 72 height 72
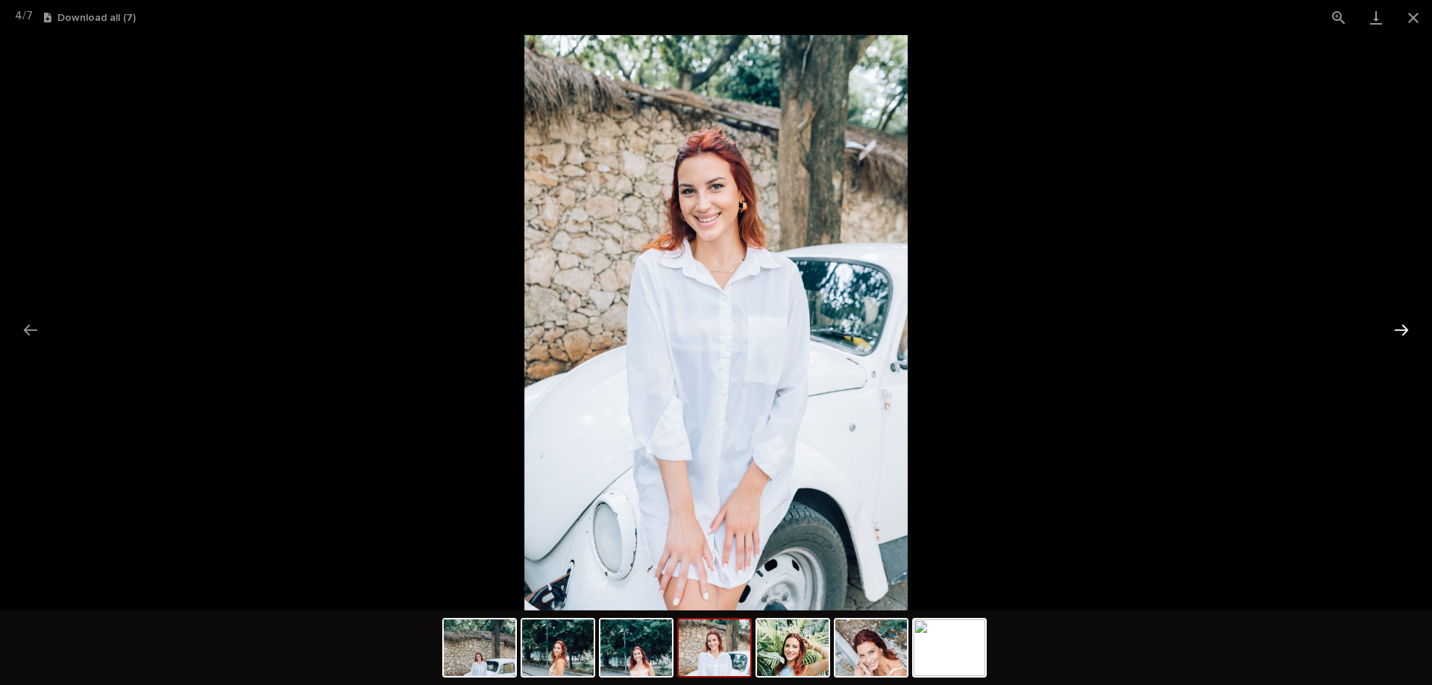
click at [1410, 333] on button "Next slide" at bounding box center [1401, 330] width 31 height 29
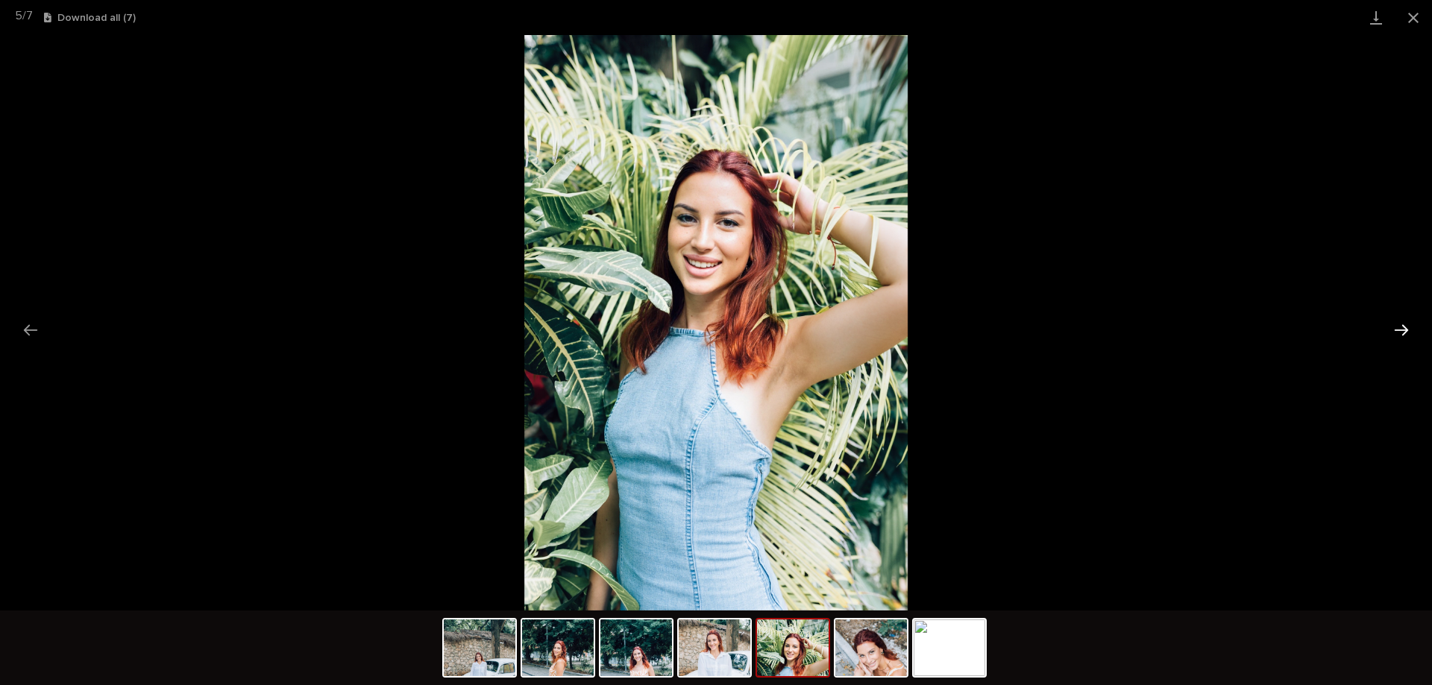
click at [1409, 333] on button "Next slide" at bounding box center [1401, 330] width 31 height 29
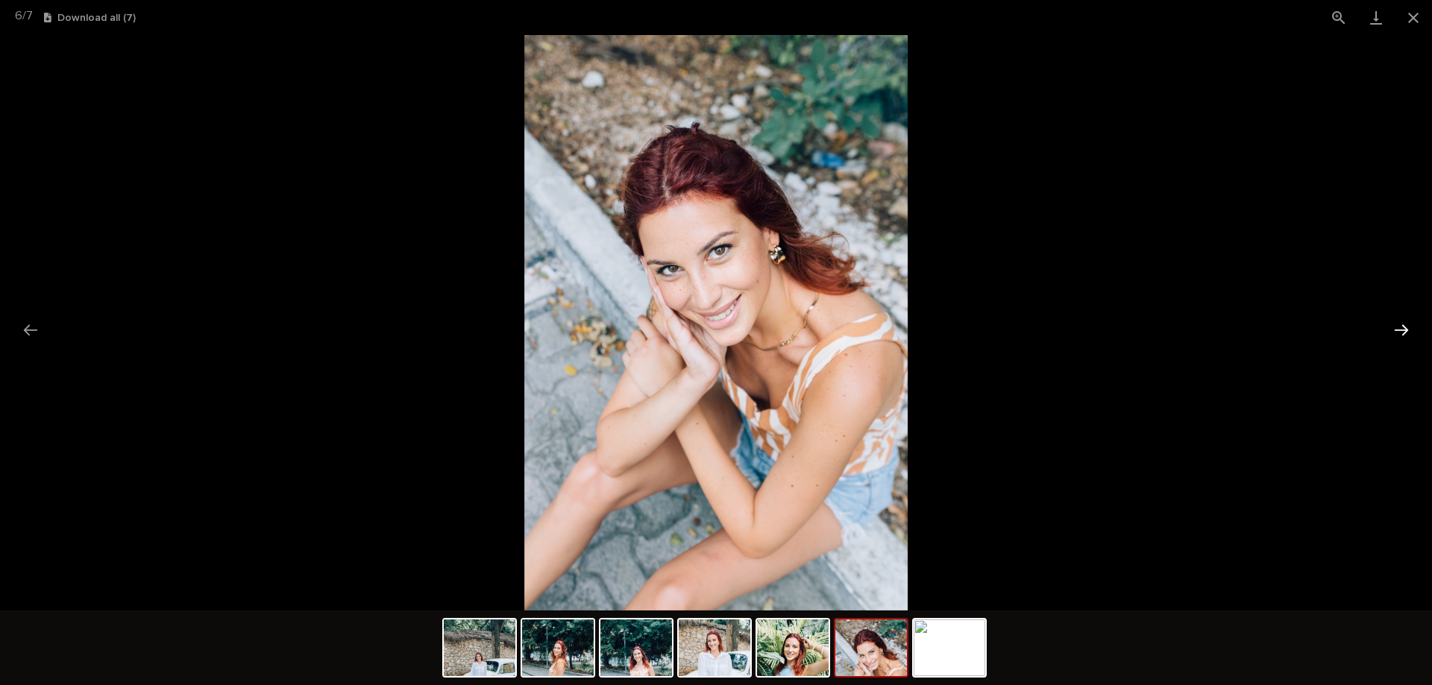
click at [1409, 333] on button "Next slide" at bounding box center [1401, 330] width 31 height 29
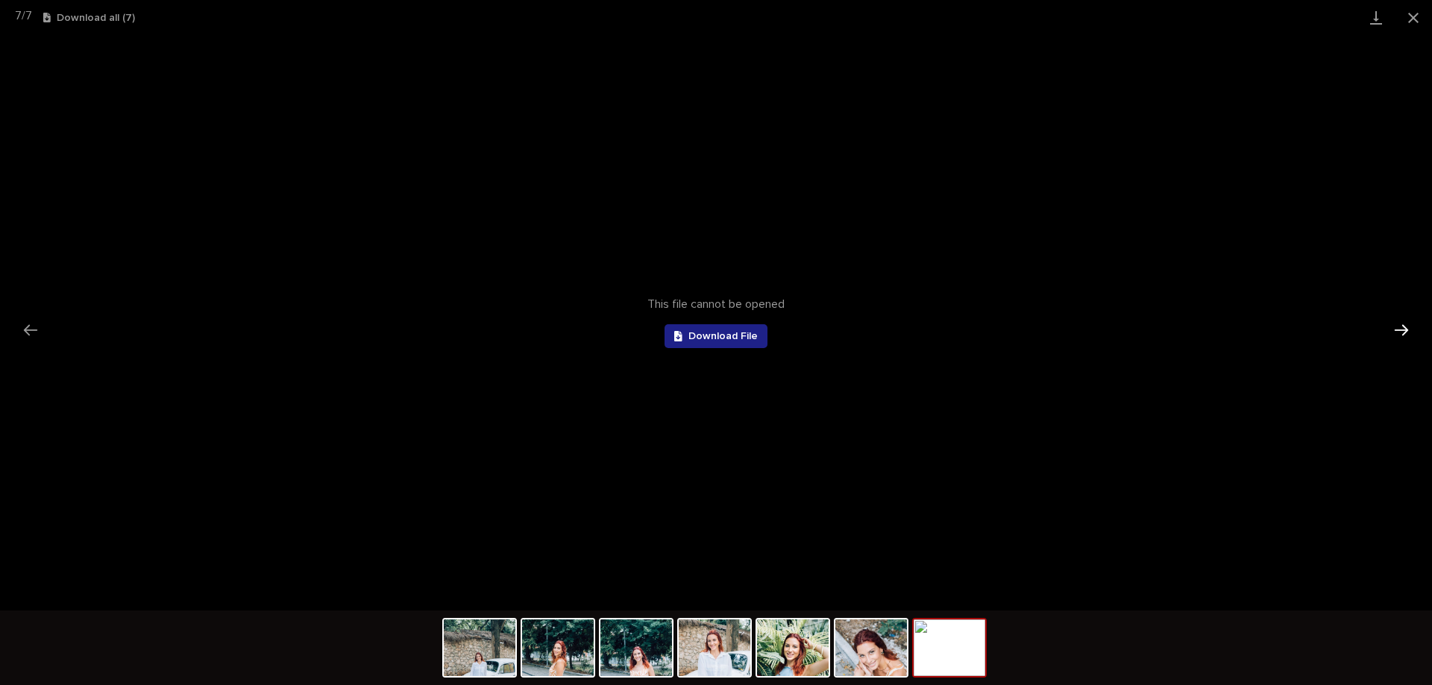
click at [1409, 333] on button "Next slide" at bounding box center [1401, 330] width 31 height 29
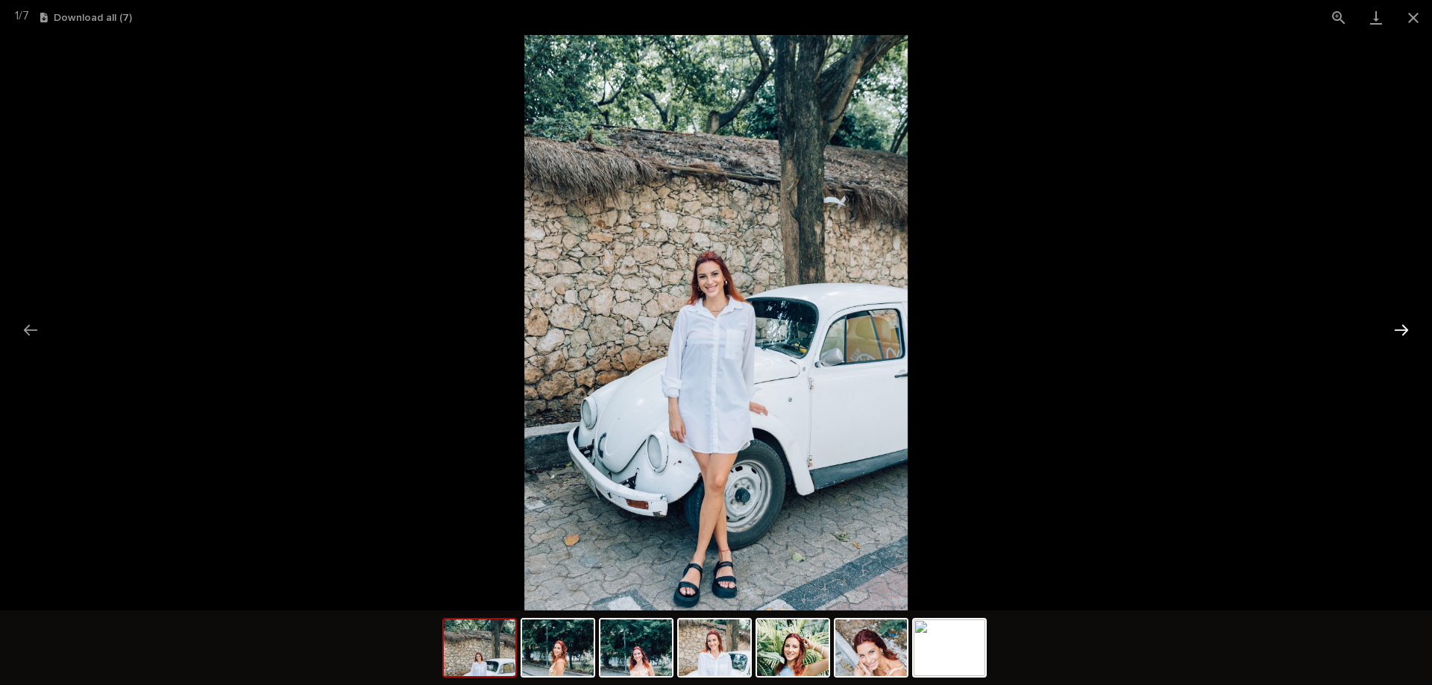
click at [1409, 333] on button "Next slide" at bounding box center [1401, 330] width 31 height 29
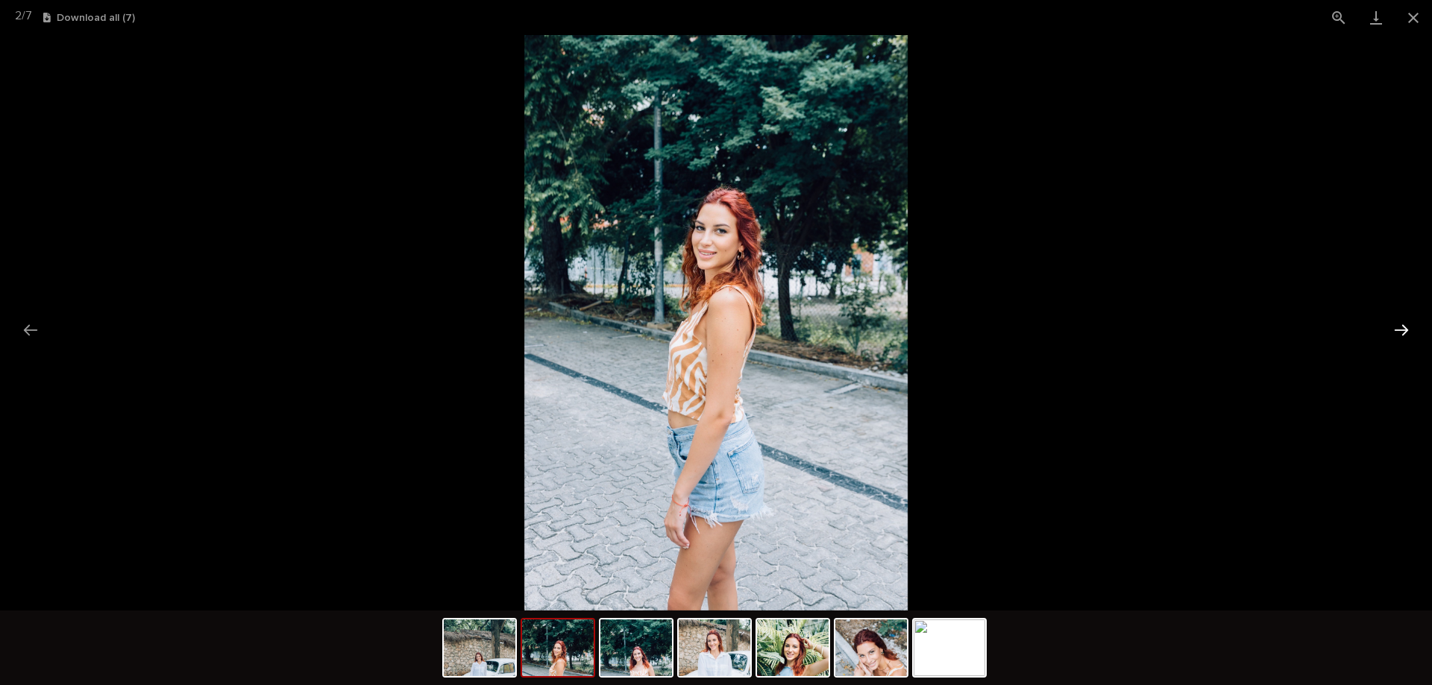
click at [1409, 333] on button "Next slide" at bounding box center [1401, 330] width 31 height 29
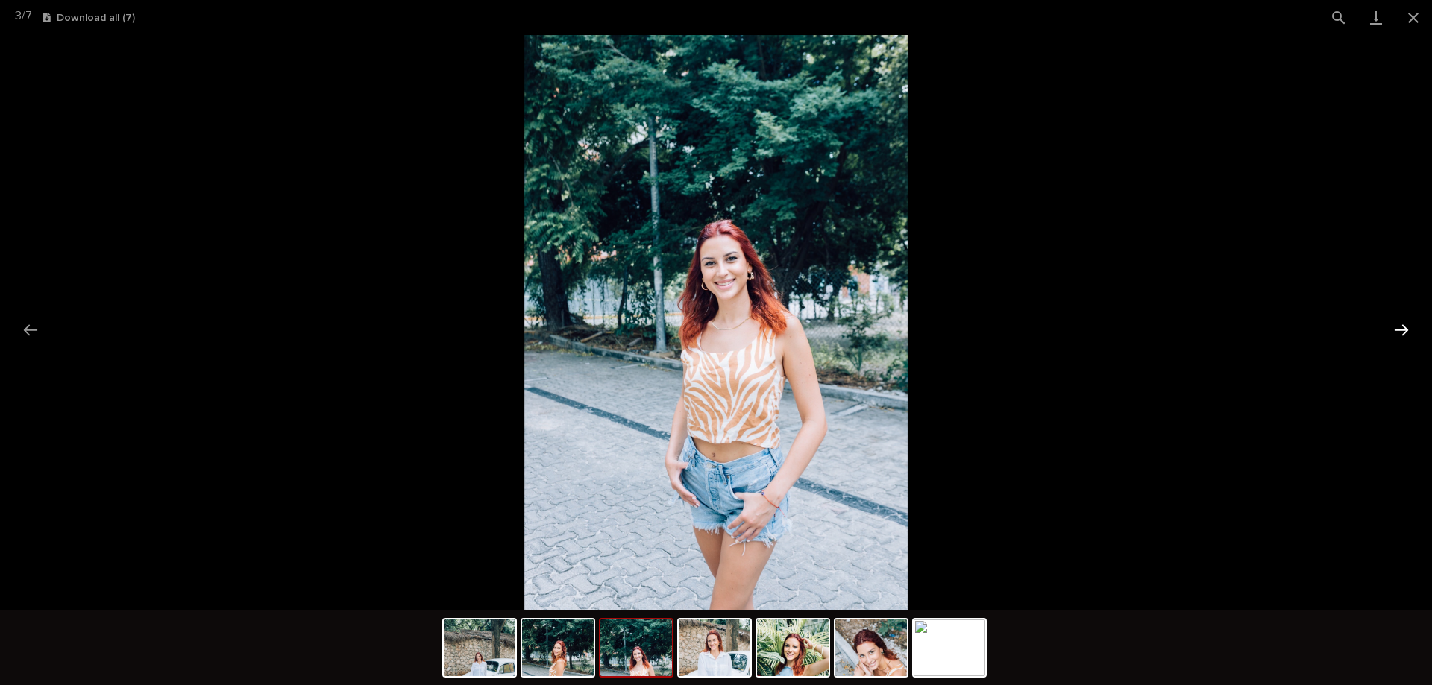
click at [1409, 333] on button "Next slide" at bounding box center [1401, 330] width 31 height 29
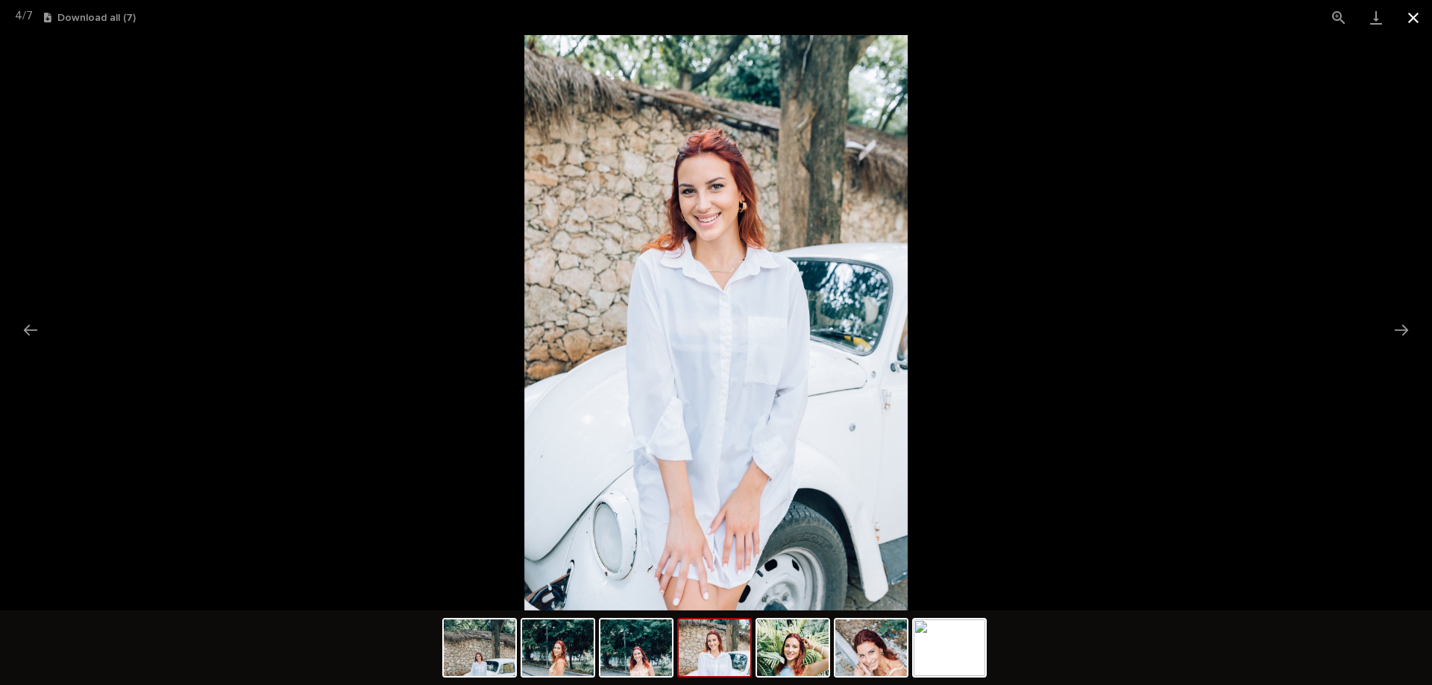
click at [1410, 17] on button "Close gallery" at bounding box center [1413, 17] width 37 height 35
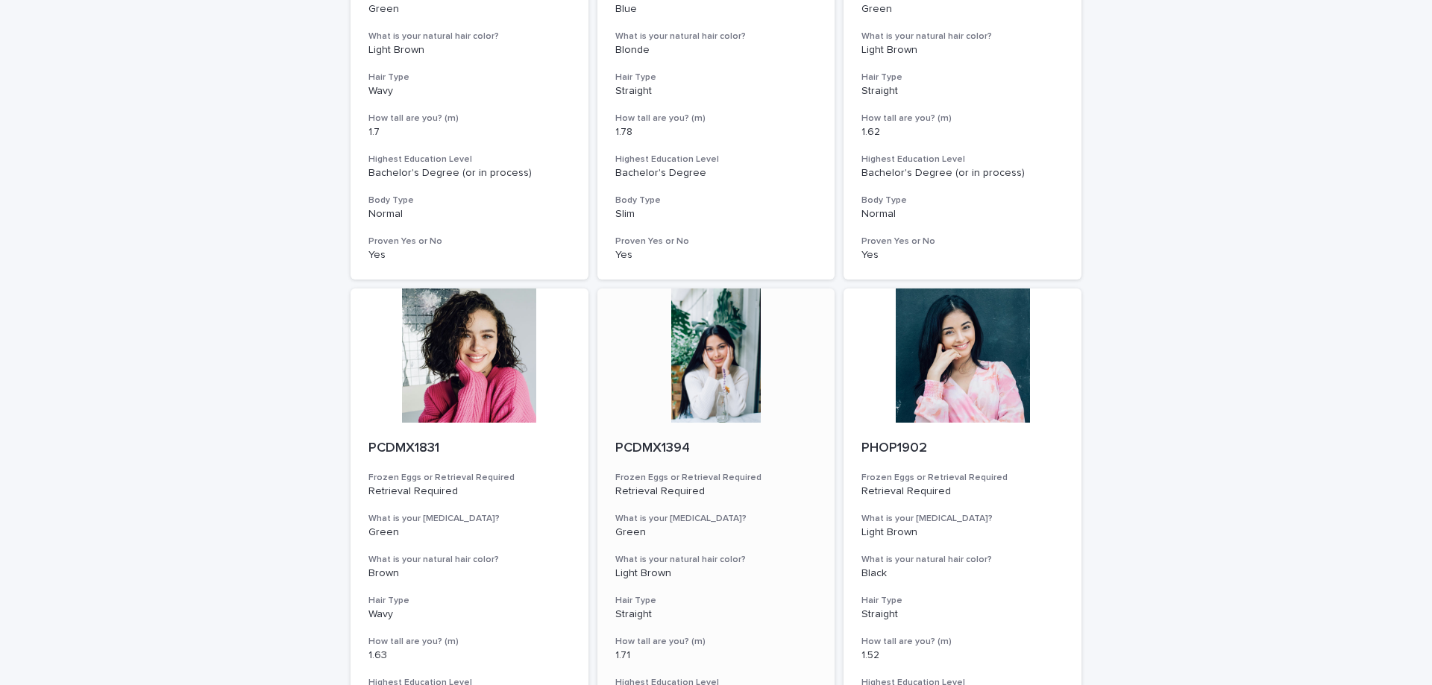
scroll to position [970, 0]
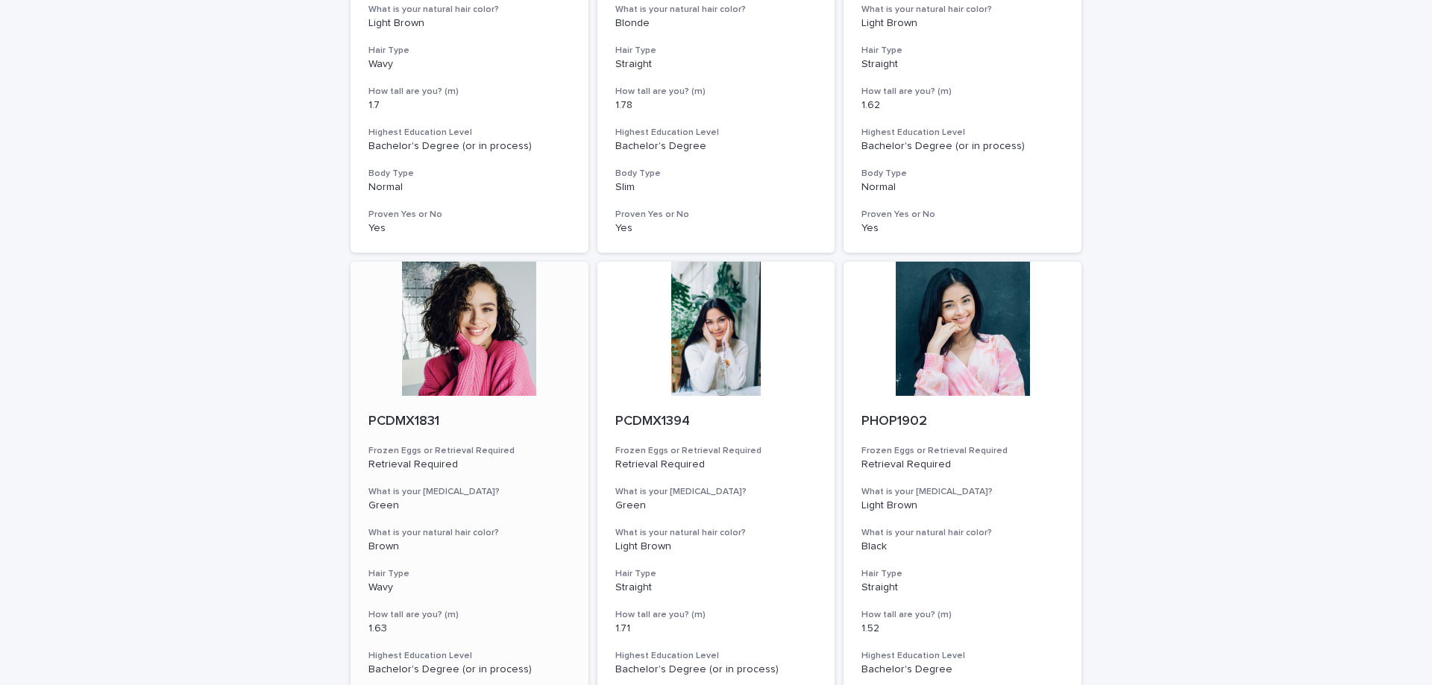
click at [474, 348] on div at bounding box center [470, 329] width 238 height 134
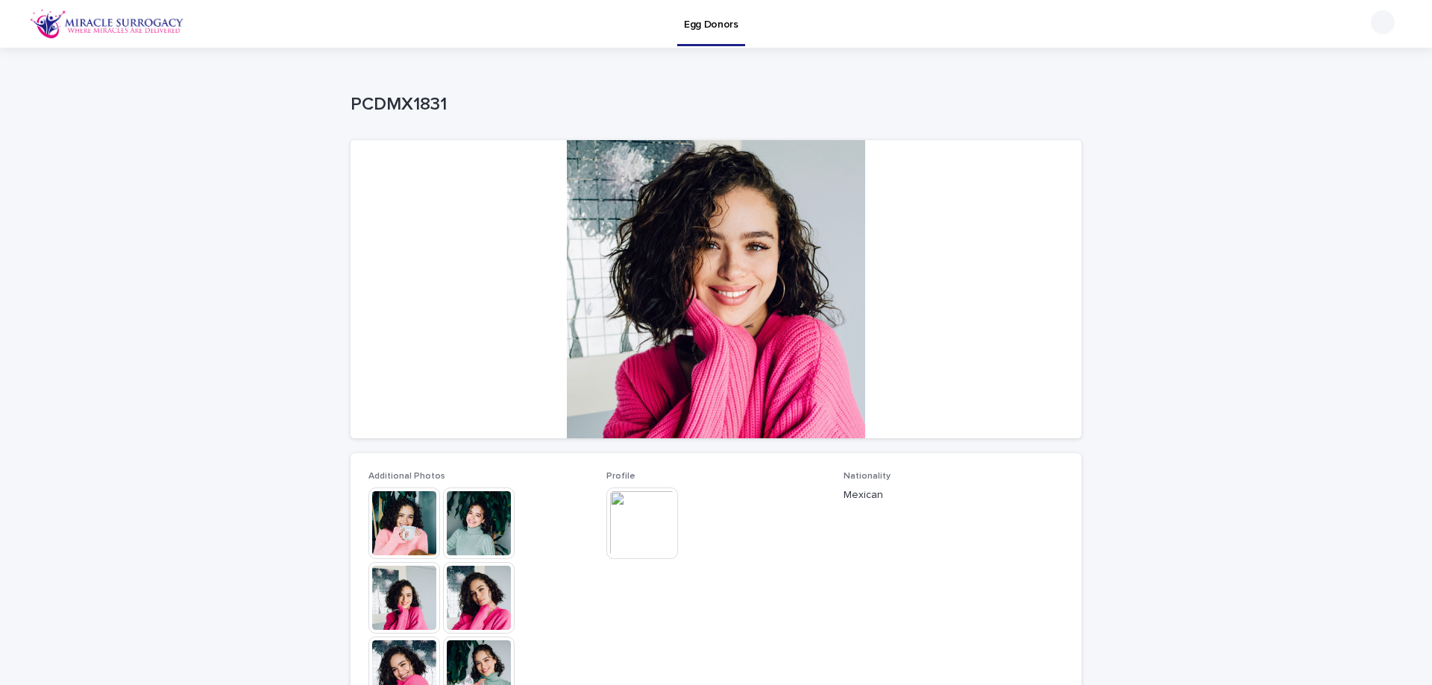
click at [466, 529] on img at bounding box center [479, 524] width 72 height 72
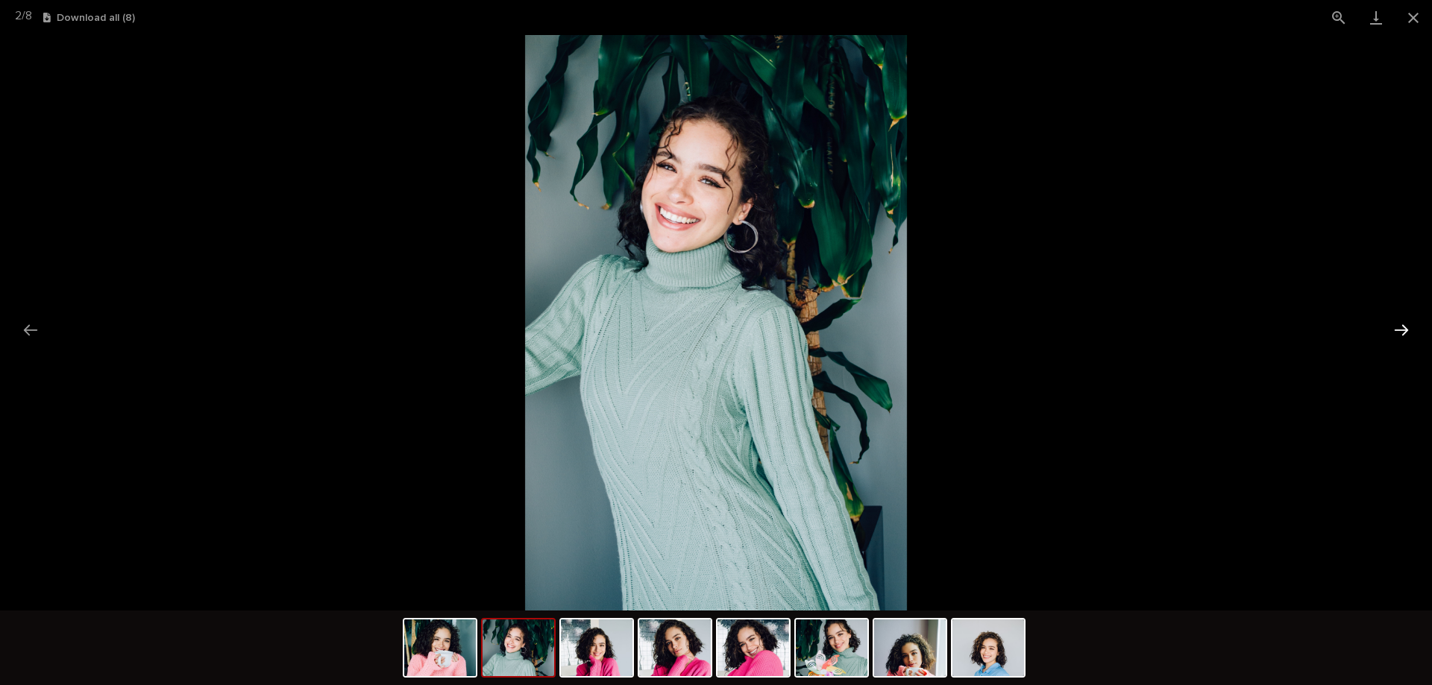
click at [1399, 327] on button "Next slide" at bounding box center [1401, 330] width 31 height 29
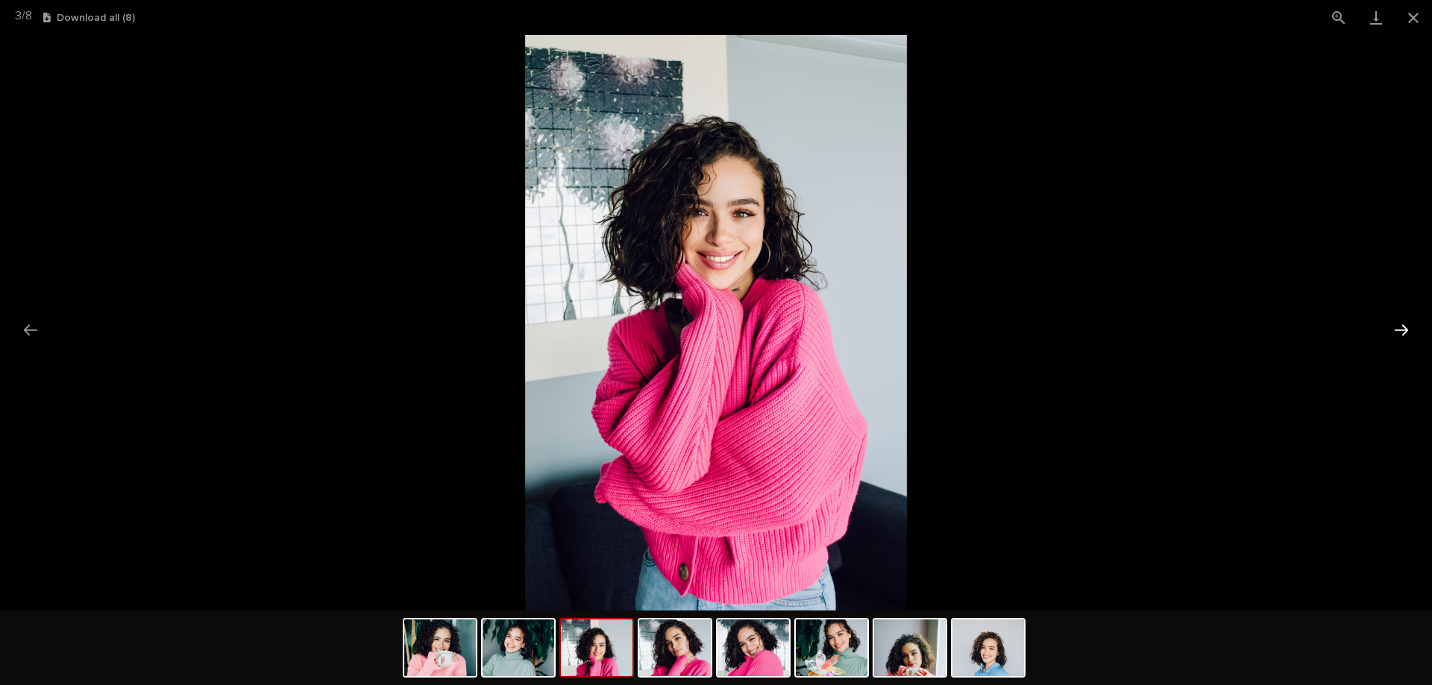
click at [1399, 327] on button "Next slide" at bounding box center [1401, 330] width 31 height 29
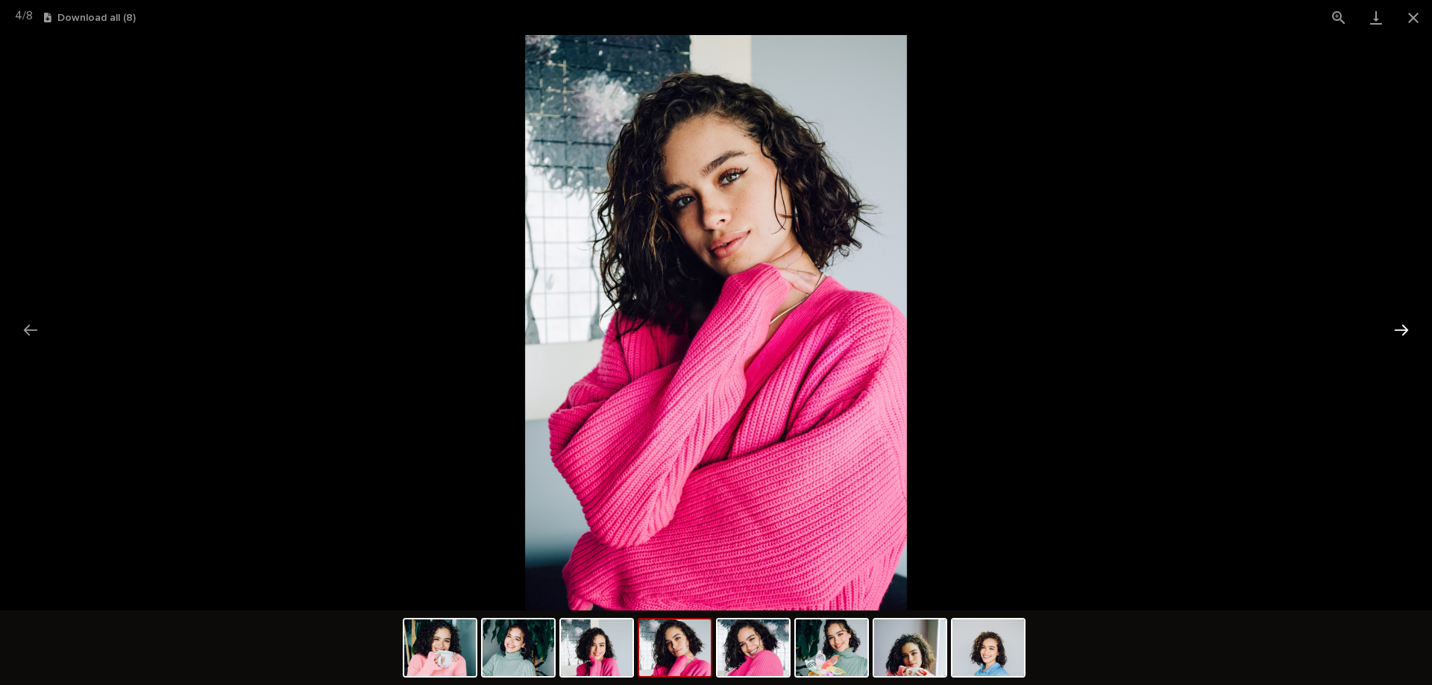
click at [1399, 327] on button "Next slide" at bounding box center [1401, 330] width 31 height 29
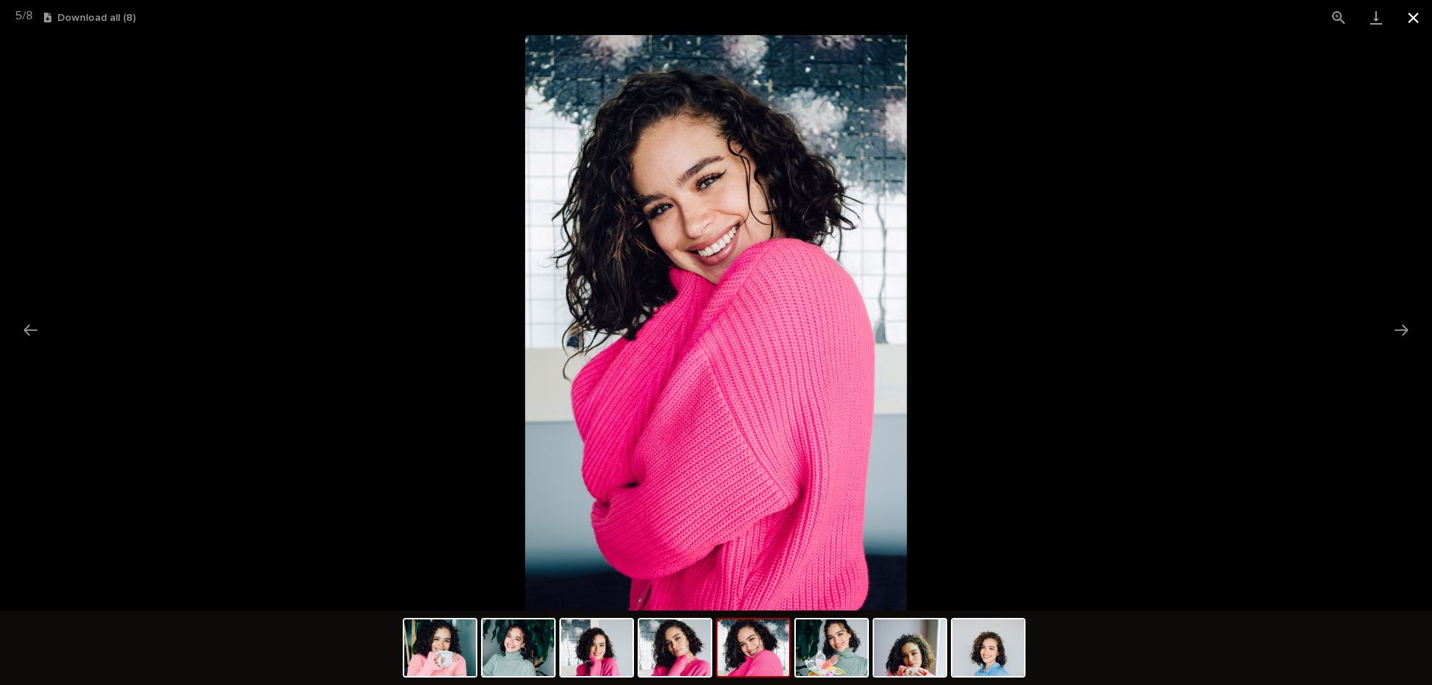
click at [1410, 14] on button "Close gallery" at bounding box center [1413, 17] width 37 height 35
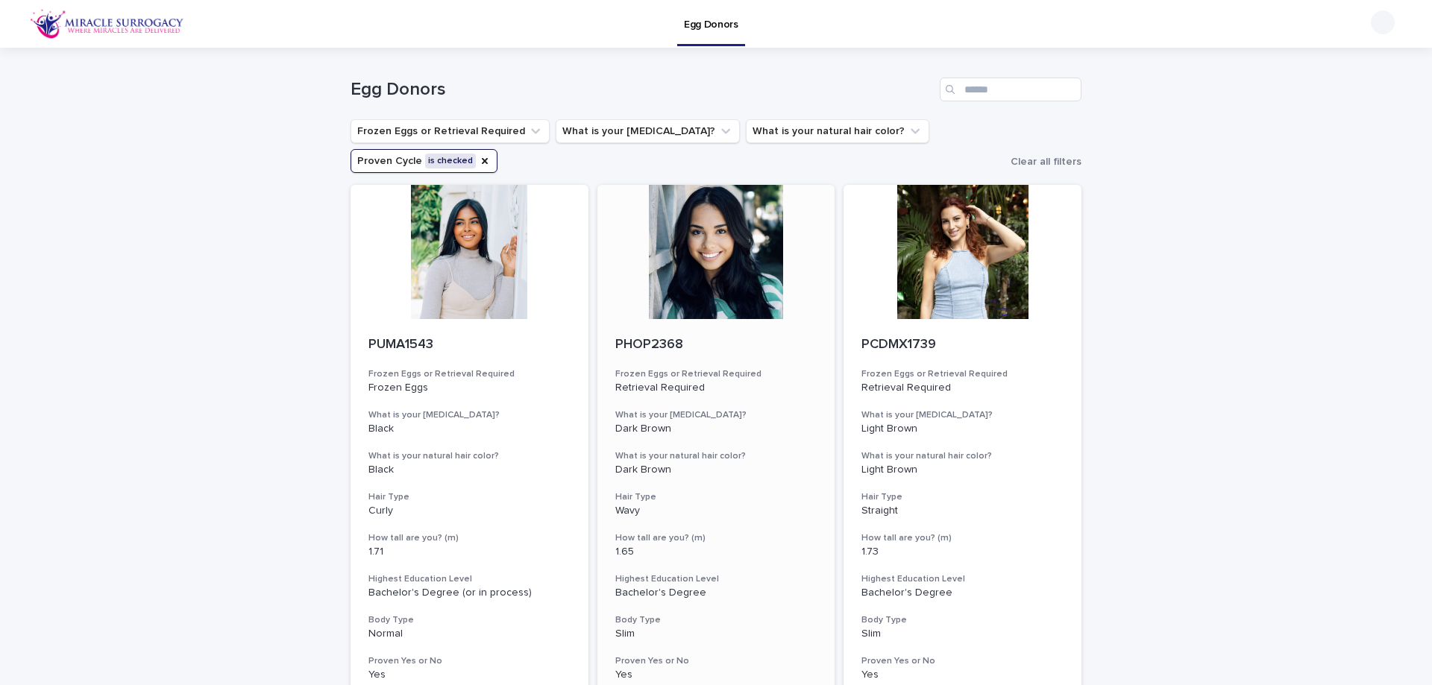
click at [731, 283] on div at bounding box center [716, 252] width 238 height 134
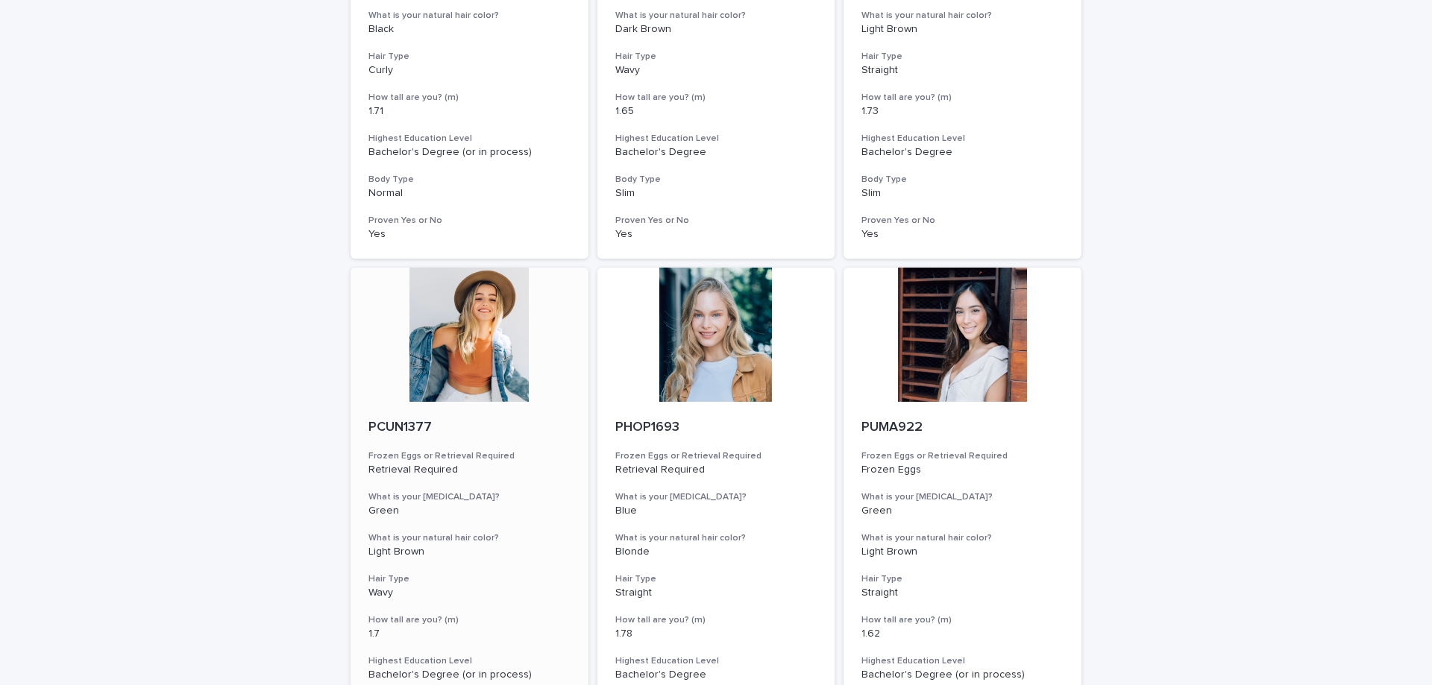
scroll to position [448, 0]
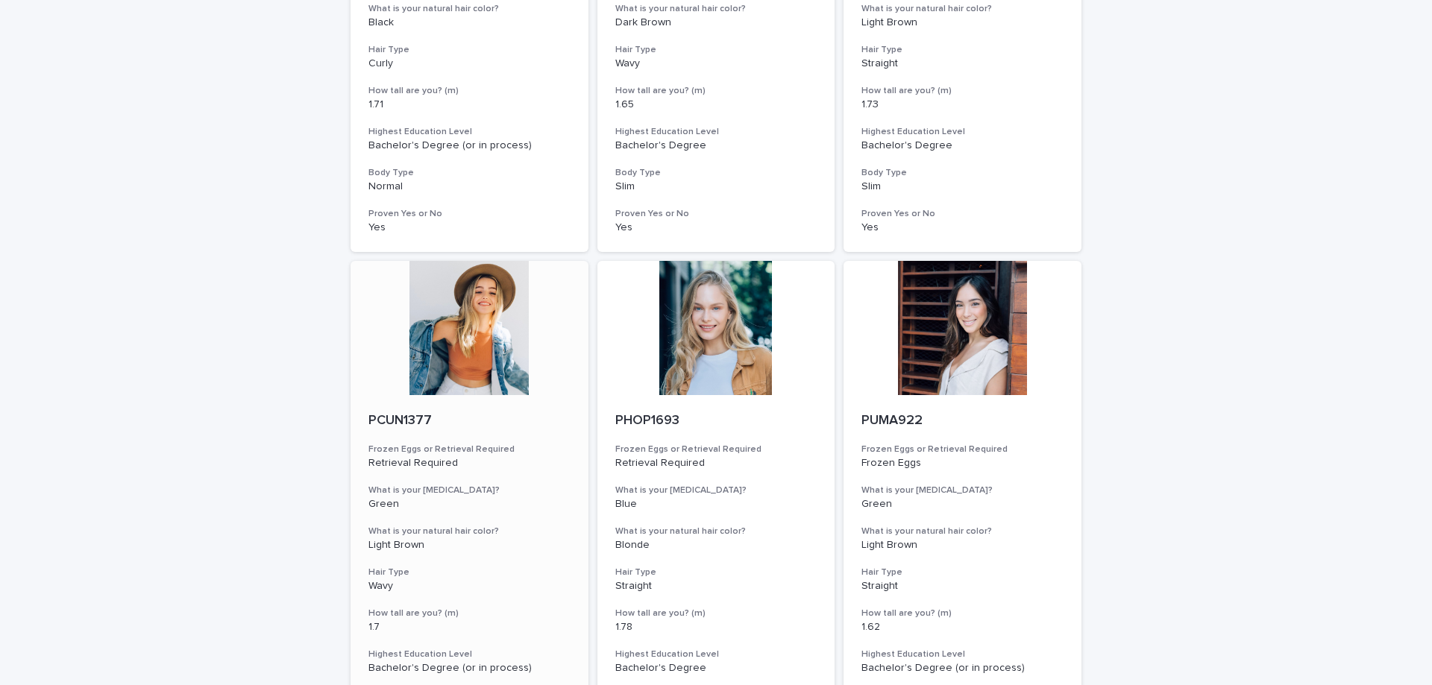
click at [475, 340] on div at bounding box center [470, 328] width 238 height 134
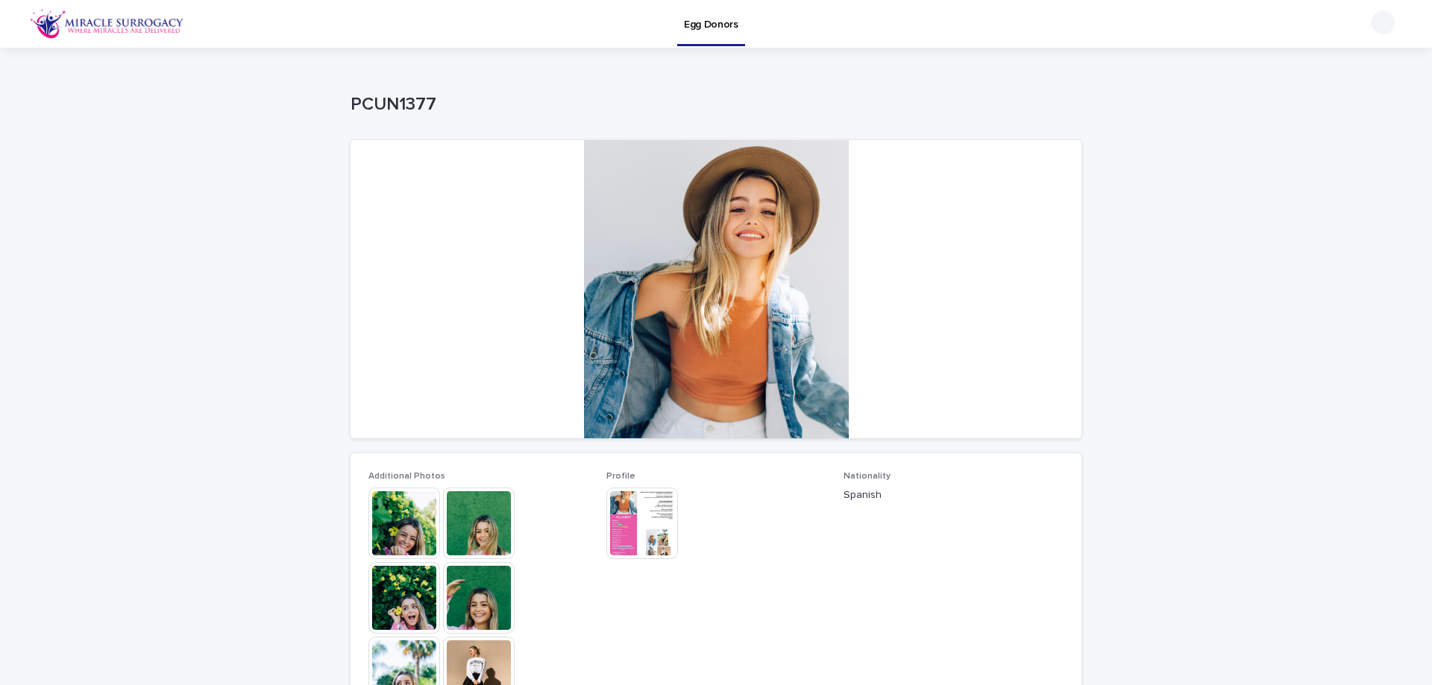
click at [386, 539] on img at bounding box center [404, 524] width 72 height 72
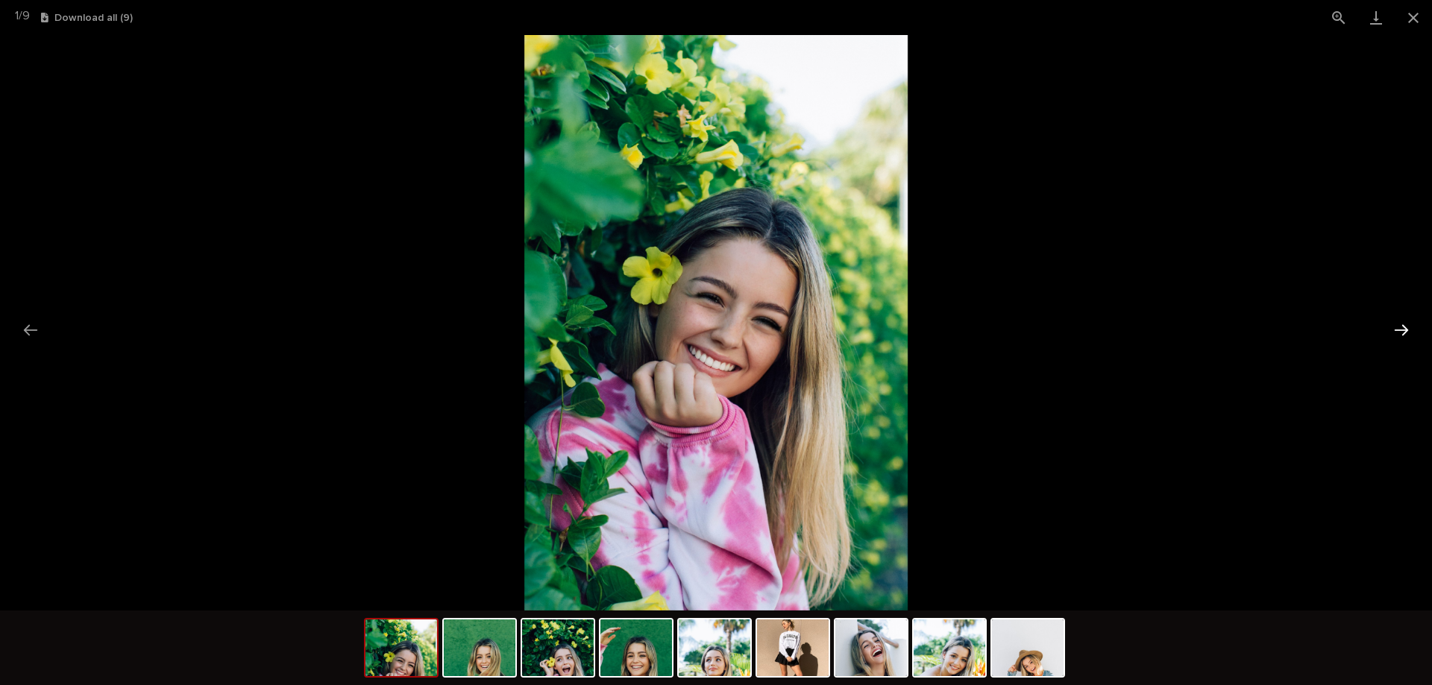
click at [1398, 332] on button "Next slide" at bounding box center [1401, 330] width 31 height 29
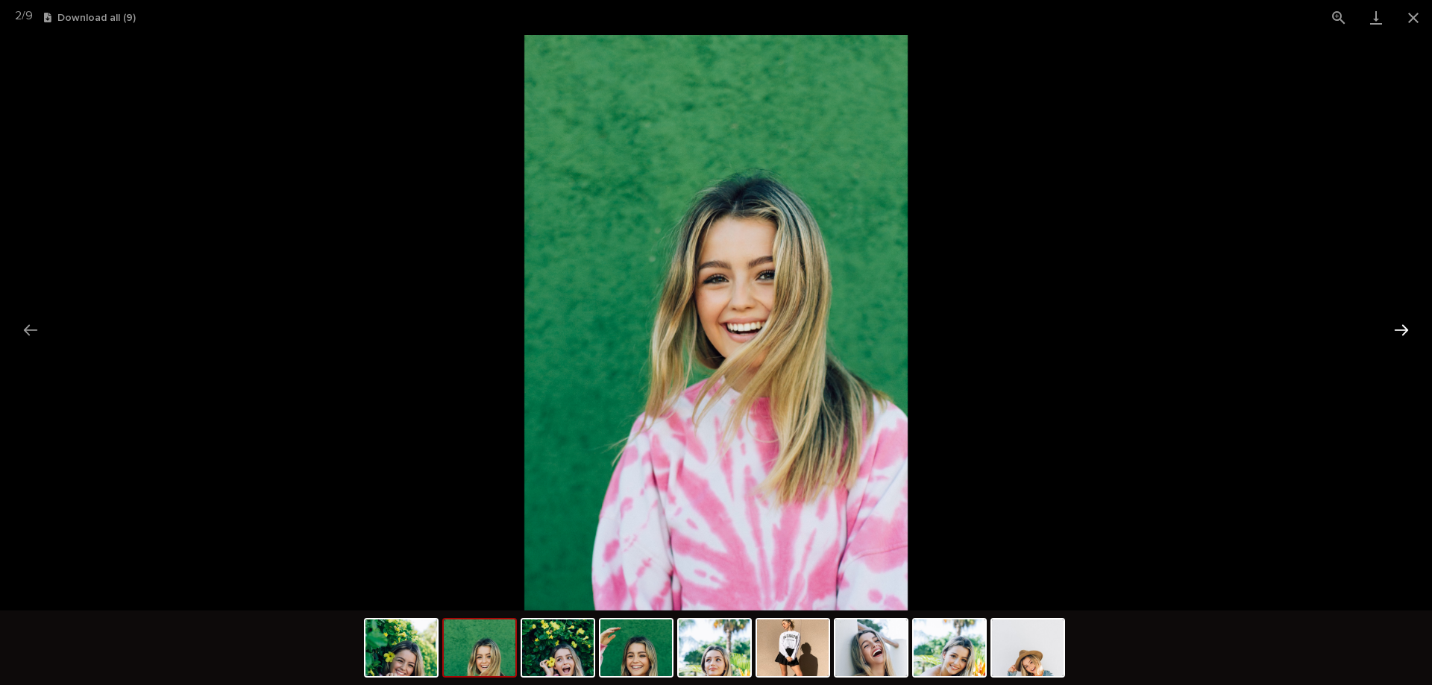
click at [1398, 332] on button "Next slide" at bounding box center [1401, 330] width 31 height 29
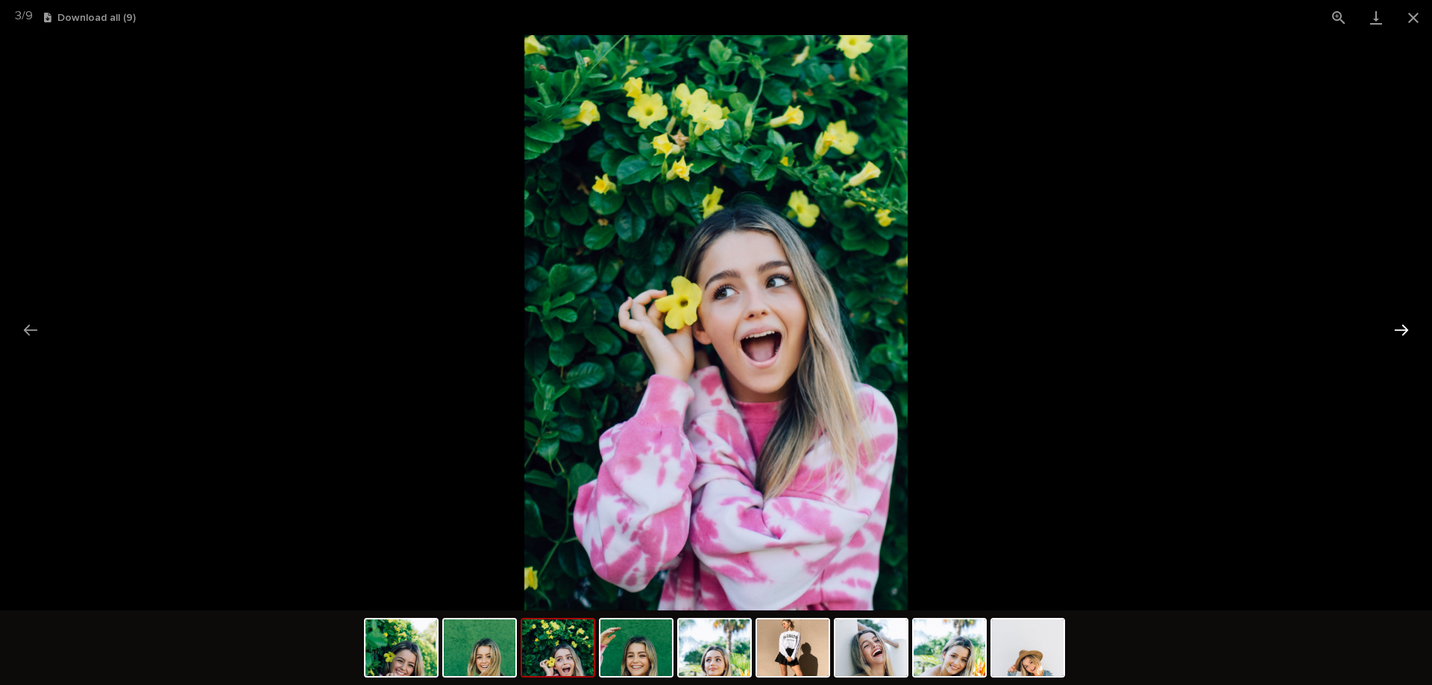
click at [1398, 332] on button "Next slide" at bounding box center [1401, 330] width 31 height 29
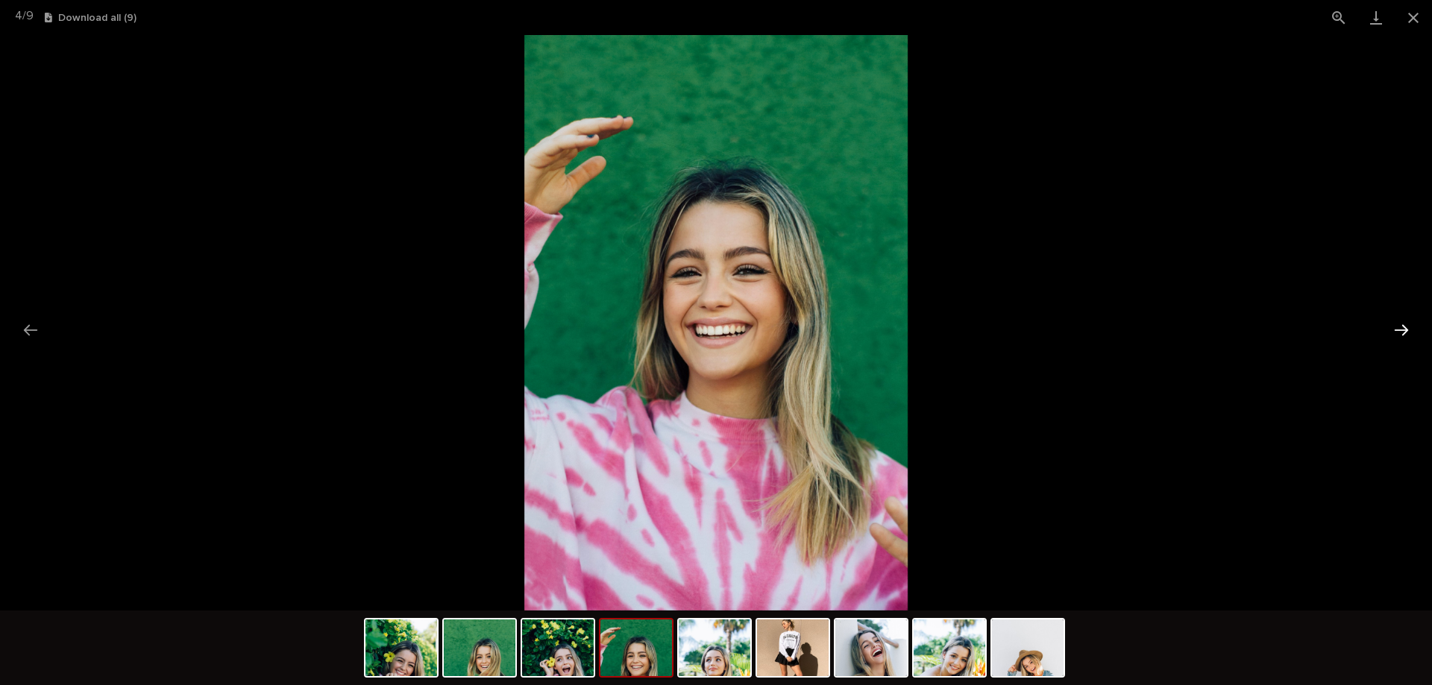
click at [1398, 332] on button "Next slide" at bounding box center [1401, 330] width 31 height 29
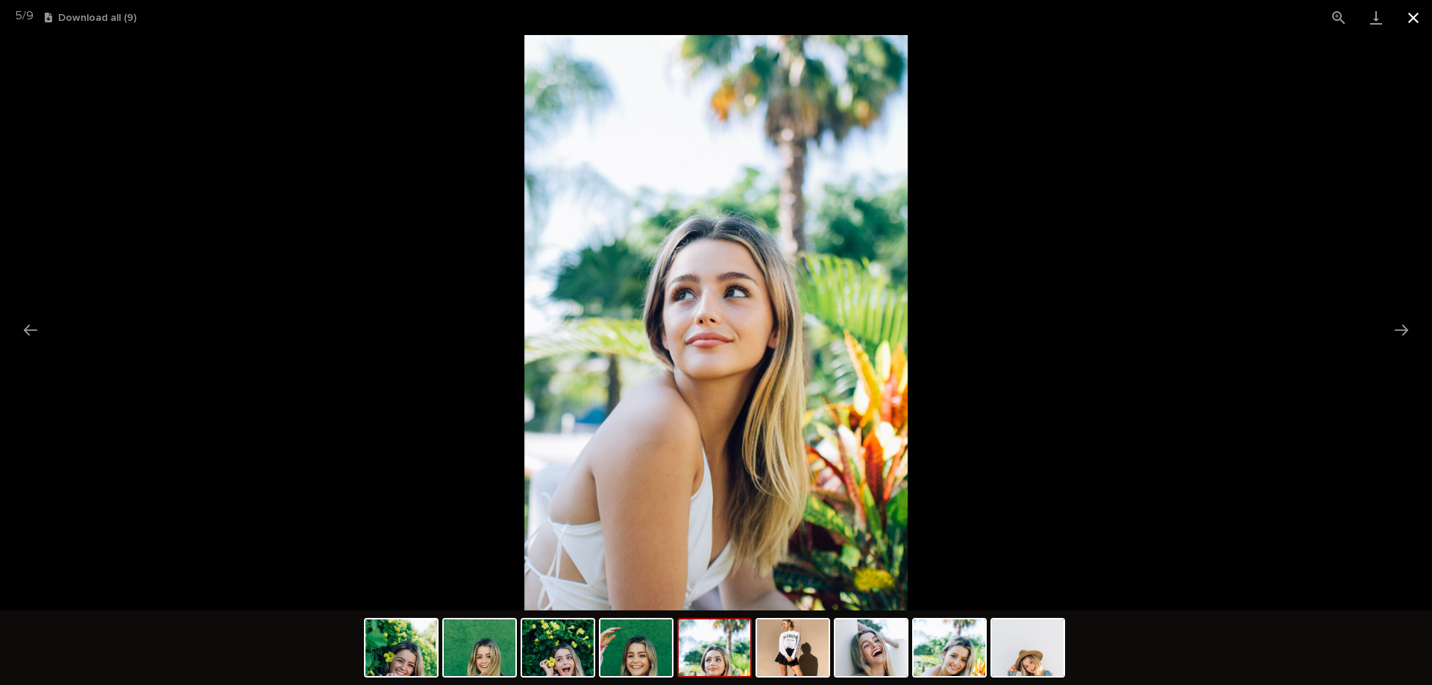
click at [1415, 16] on button "Close gallery" at bounding box center [1413, 17] width 37 height 35
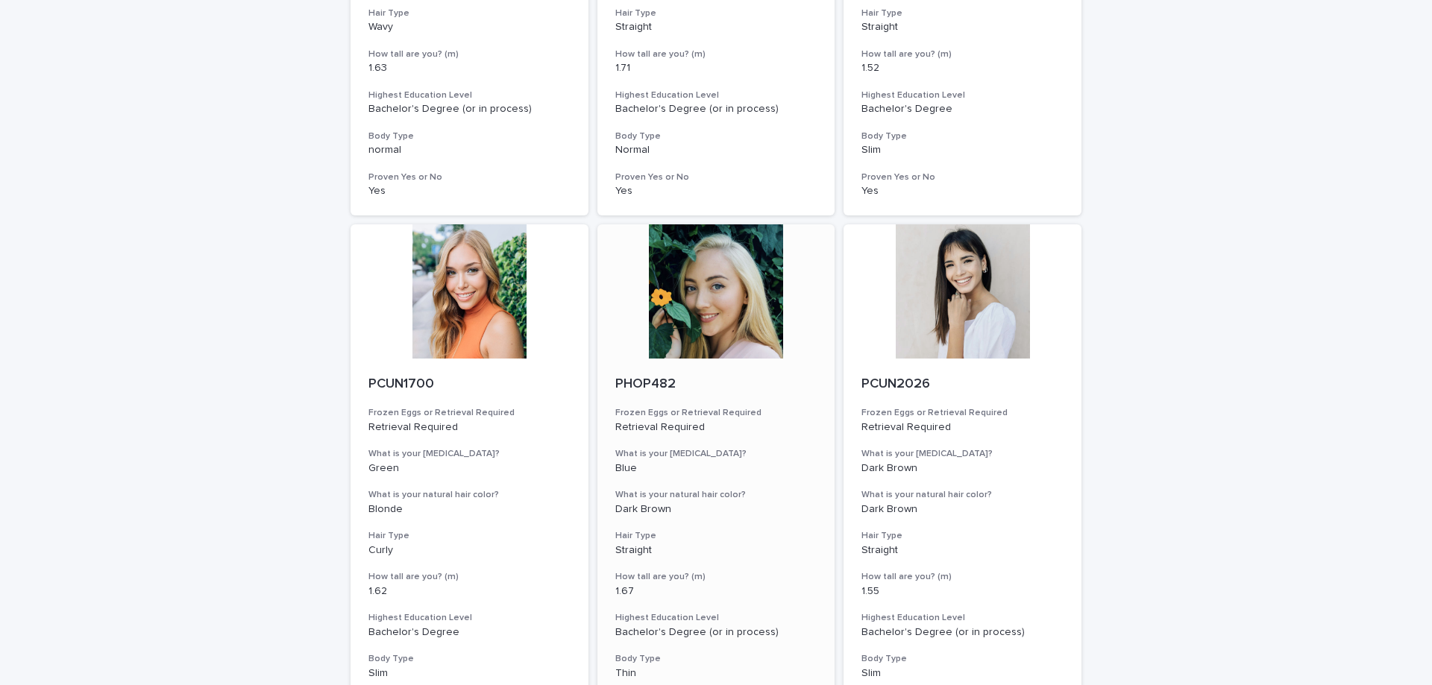
scroll to position [1566, 0]
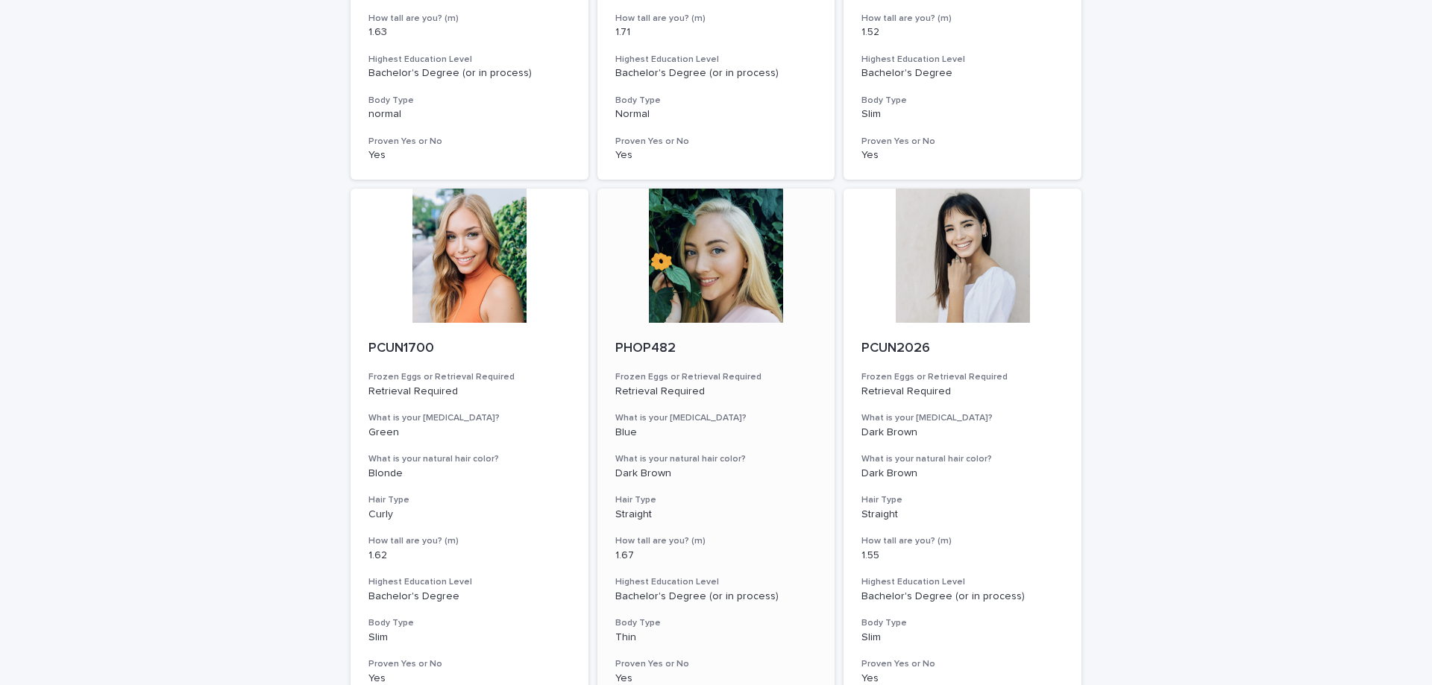
click at [748, 293] on div at bounding box center [716, 256] width 238 height 134
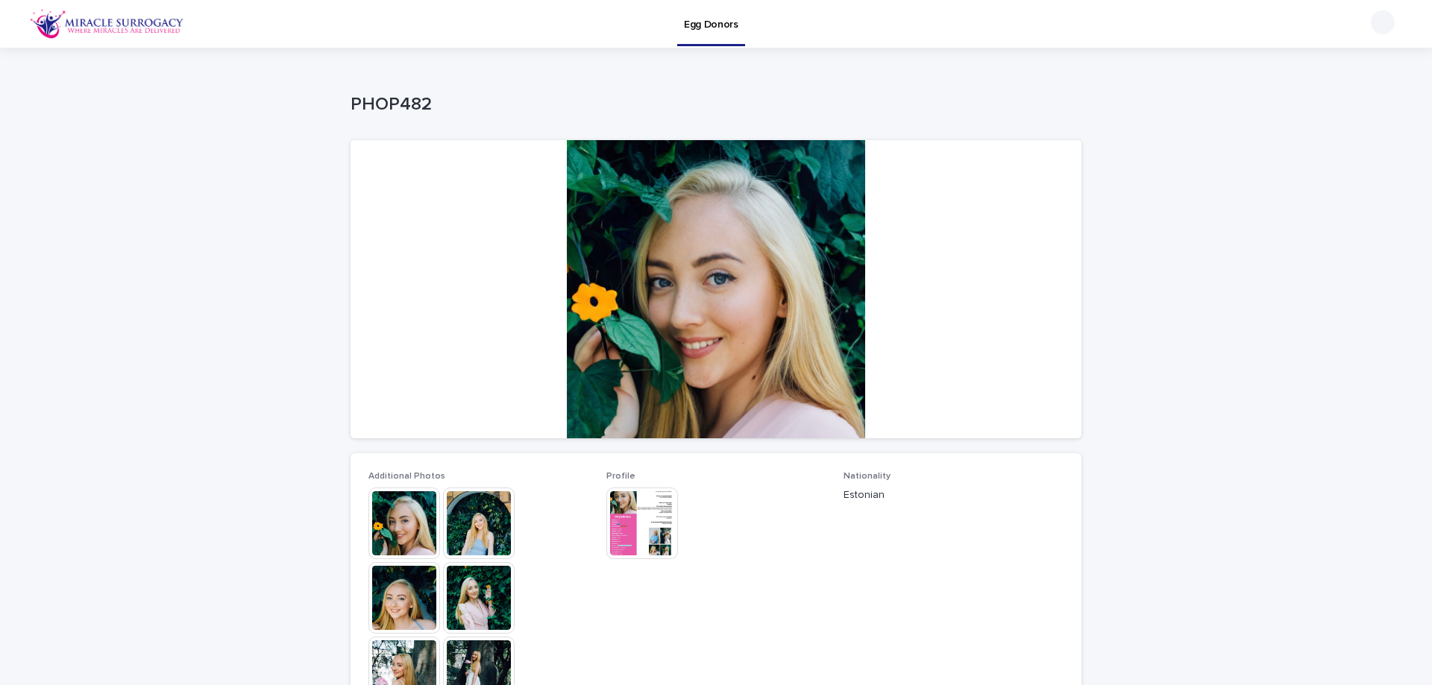
click at [418, 595] on img at bounding box center [404, 598] width 72 height 72
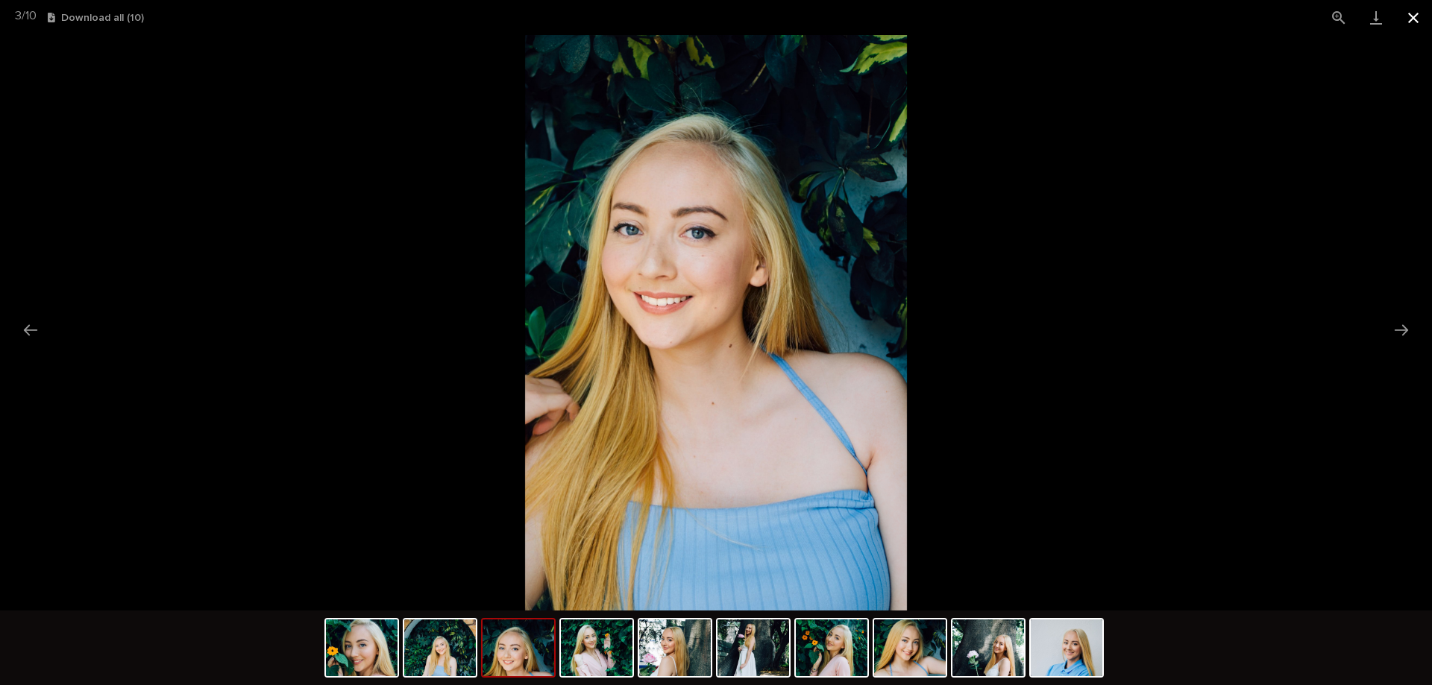
click at [1410, 16] on button "Close gallery" at bounding box center [1413, 17] width 37 height 35
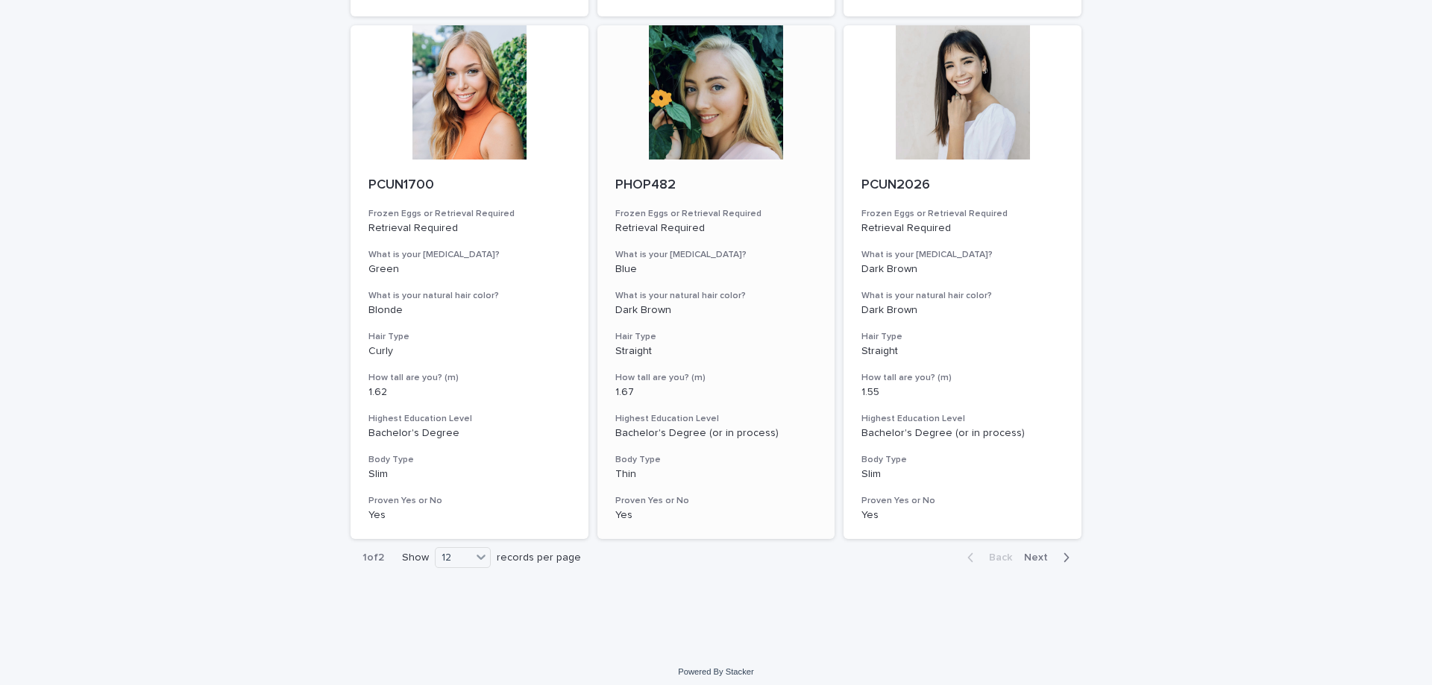
scroll to position [1738, 0]
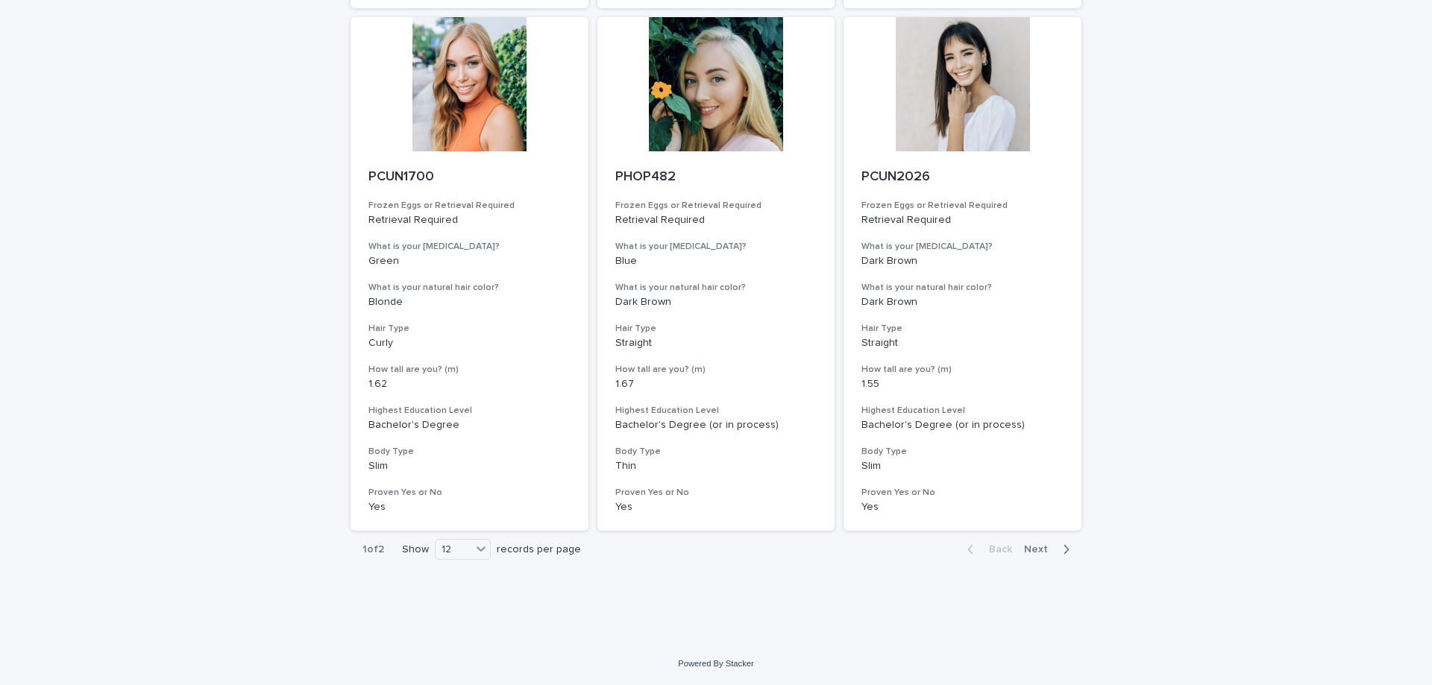
click at [1042, 549] on span "Next" at bounding box center [1040, 549] width 33 height 10
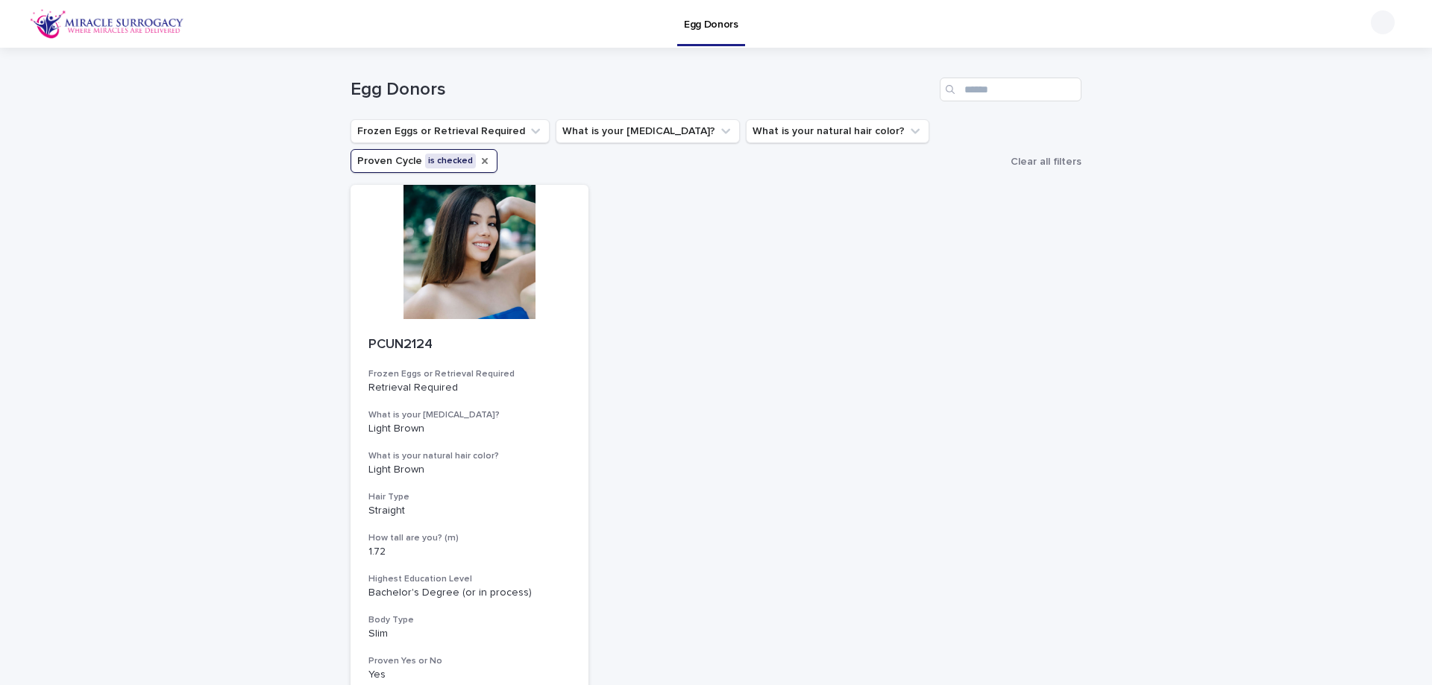
click at [479, 157] on icon "Proven Cycle" at bounding box center [485, 161] width 12 height 12
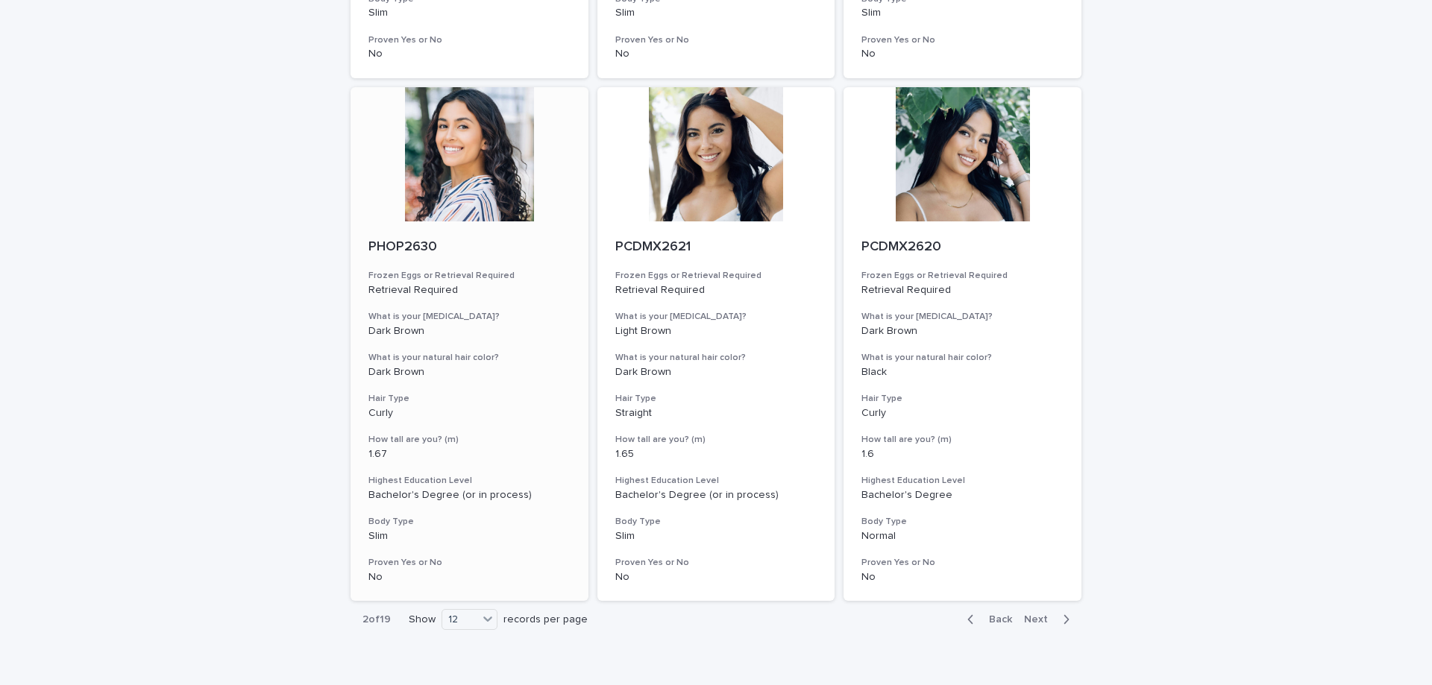
scroll to position [1708, 0]
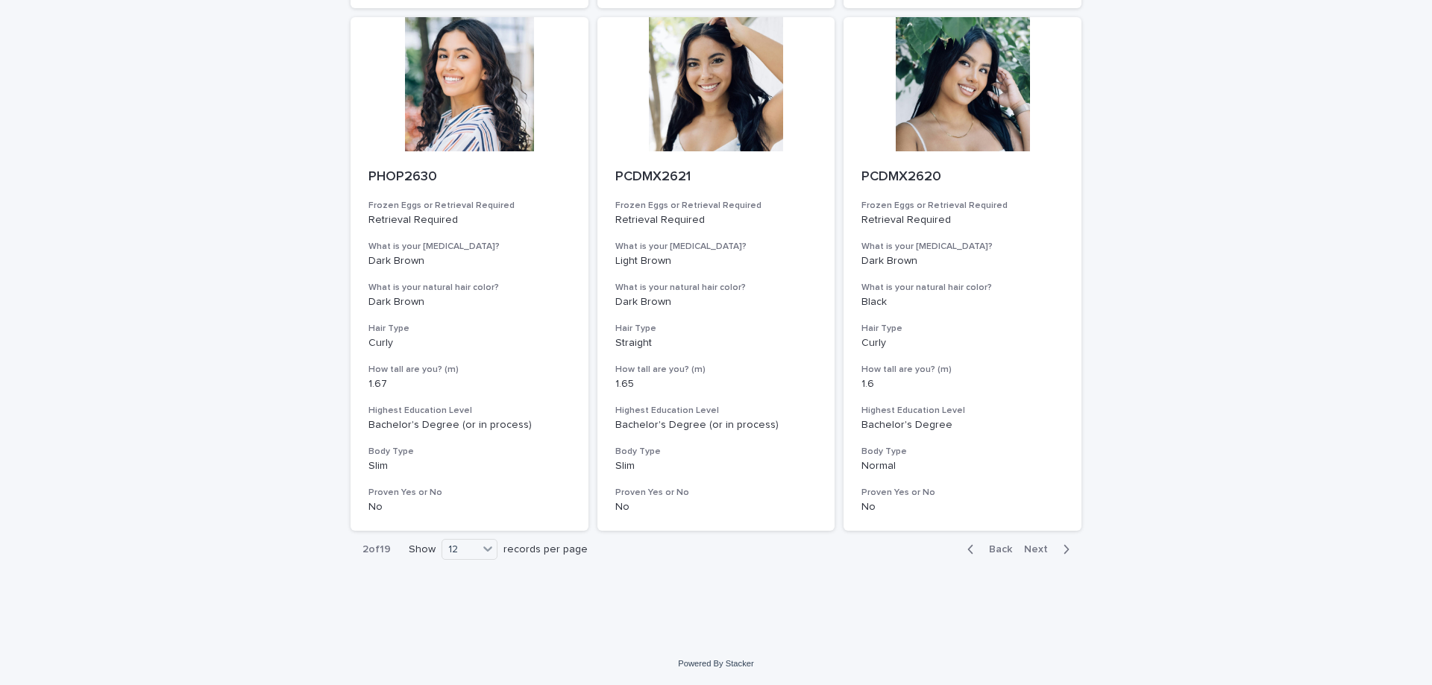
click at [1044, 547] on span "Next" at bounding box center [1040, 549] width 33 height 10
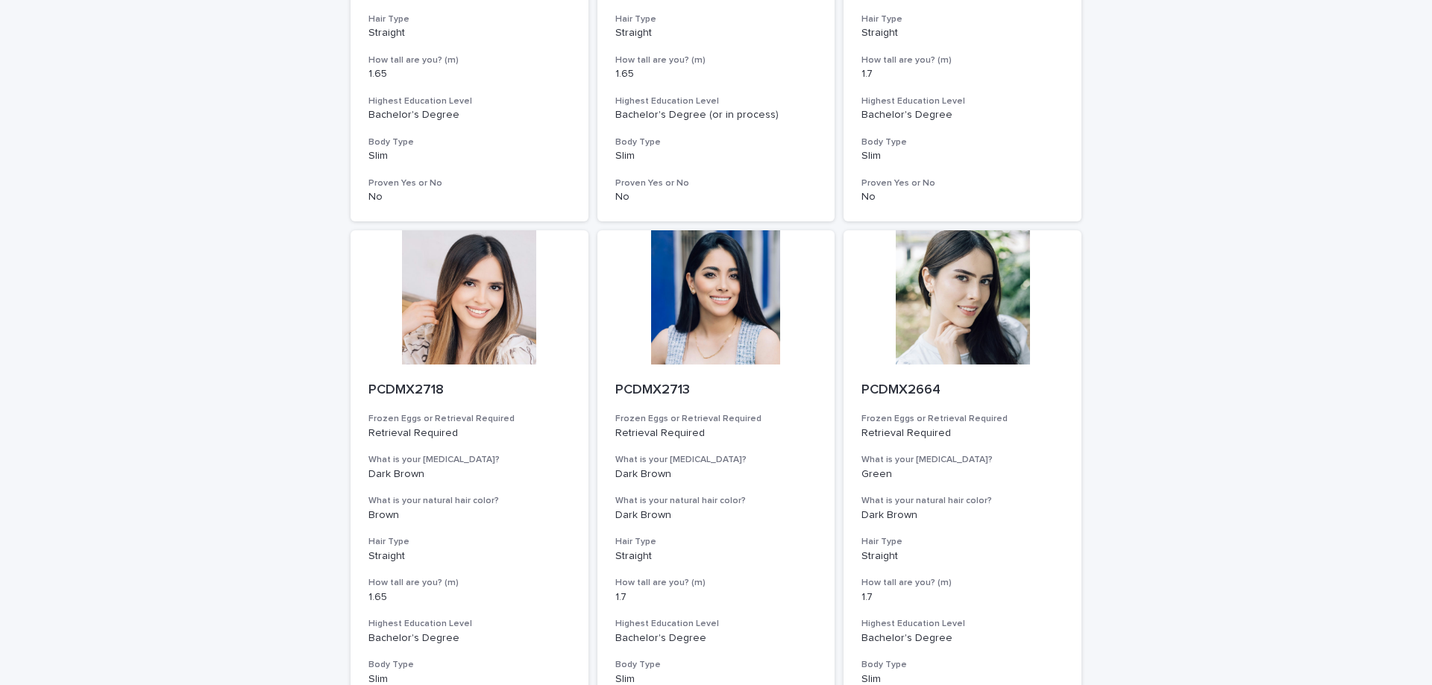
scroll to position [1708, 0]
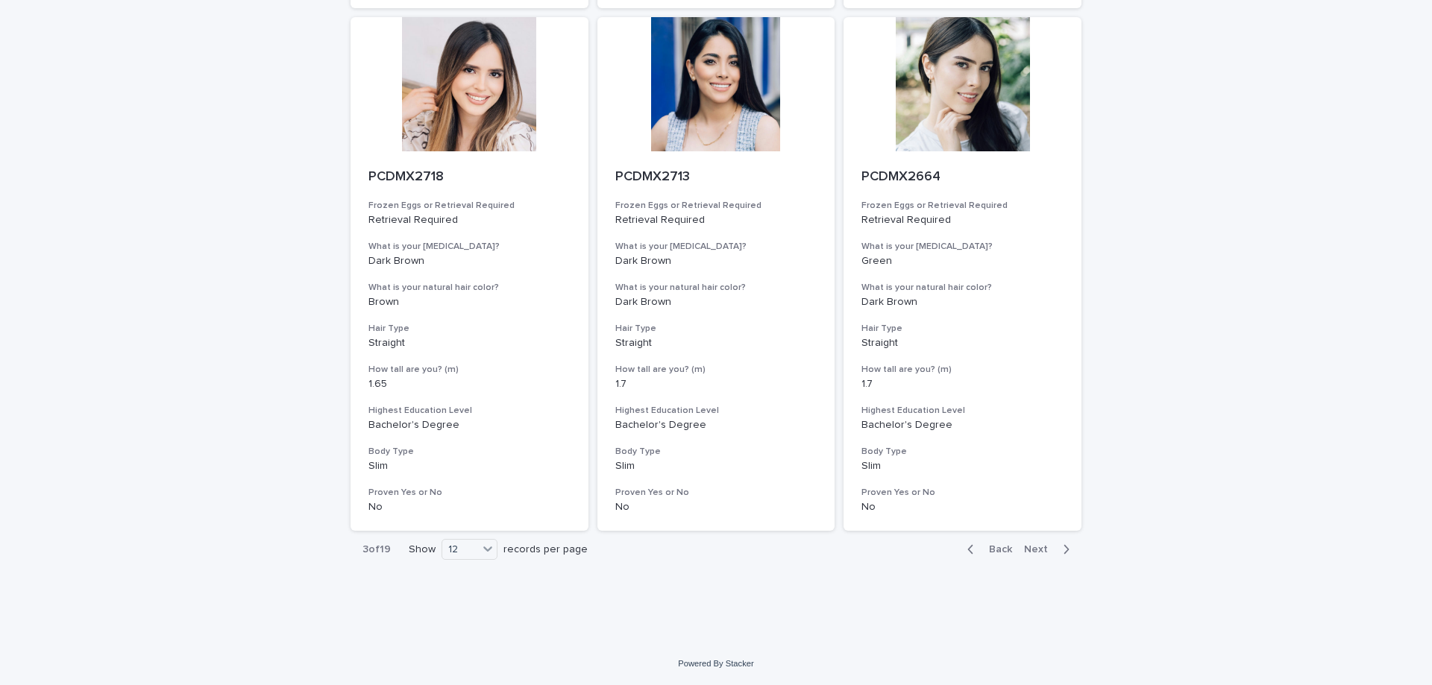
click at [1038, 548] on span "Next" at bounding box center [1040, 549] width 33 height 10
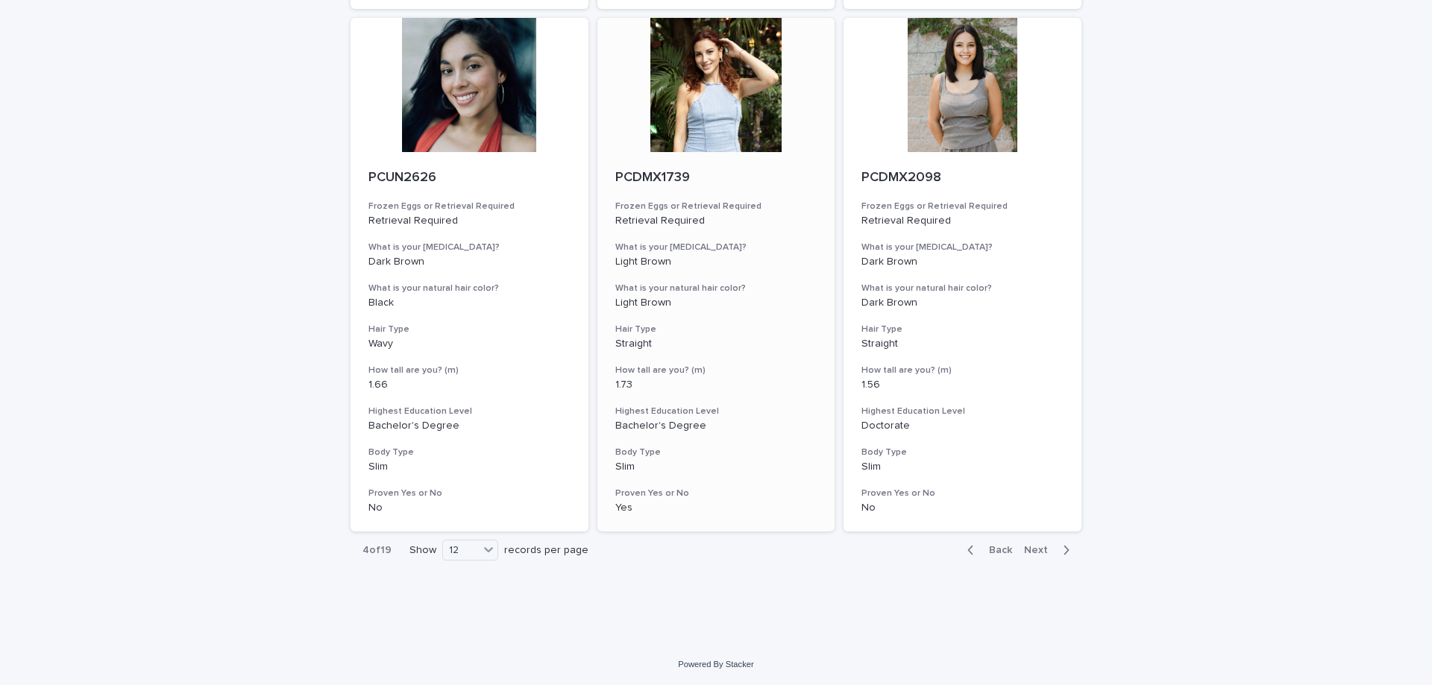
scroll to position [1708, 0]
click at [1035, 553] on span "Next" at bounding box center [1040, 549] width 33 height 10
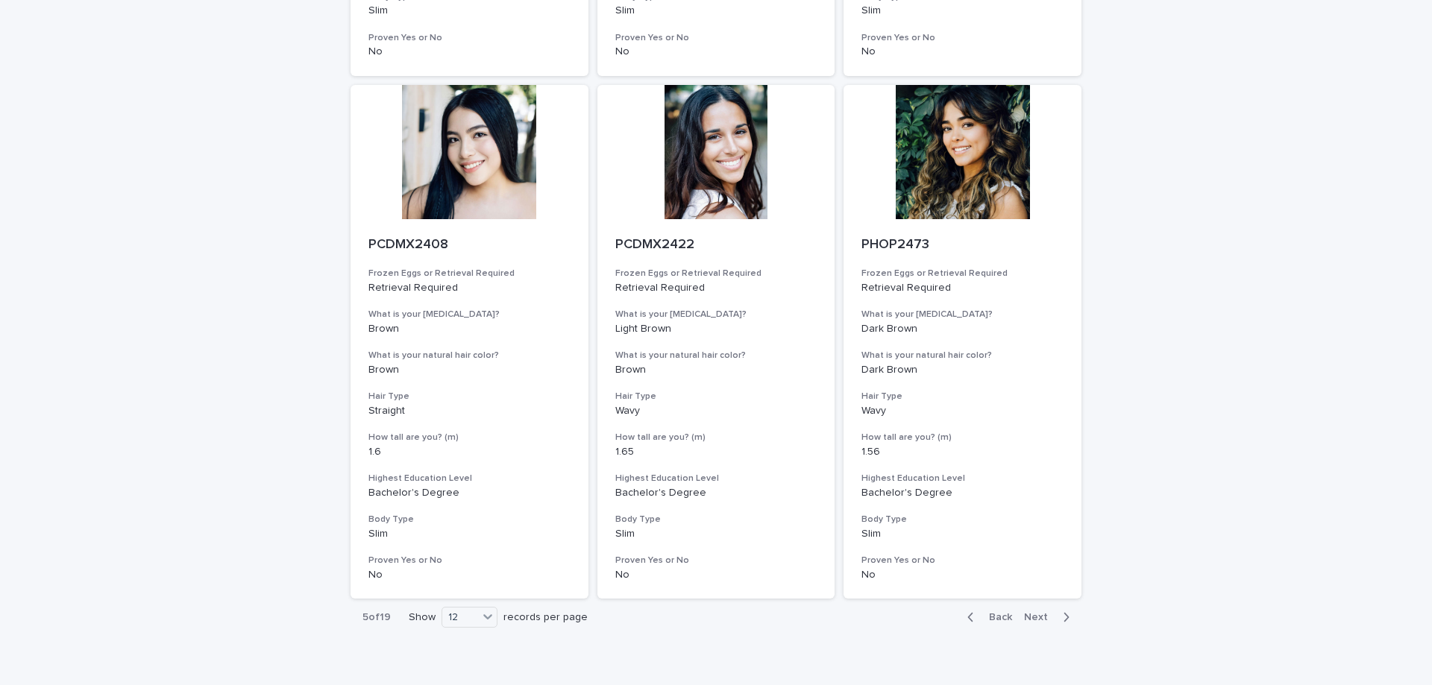
scroll to position [1708, 0]
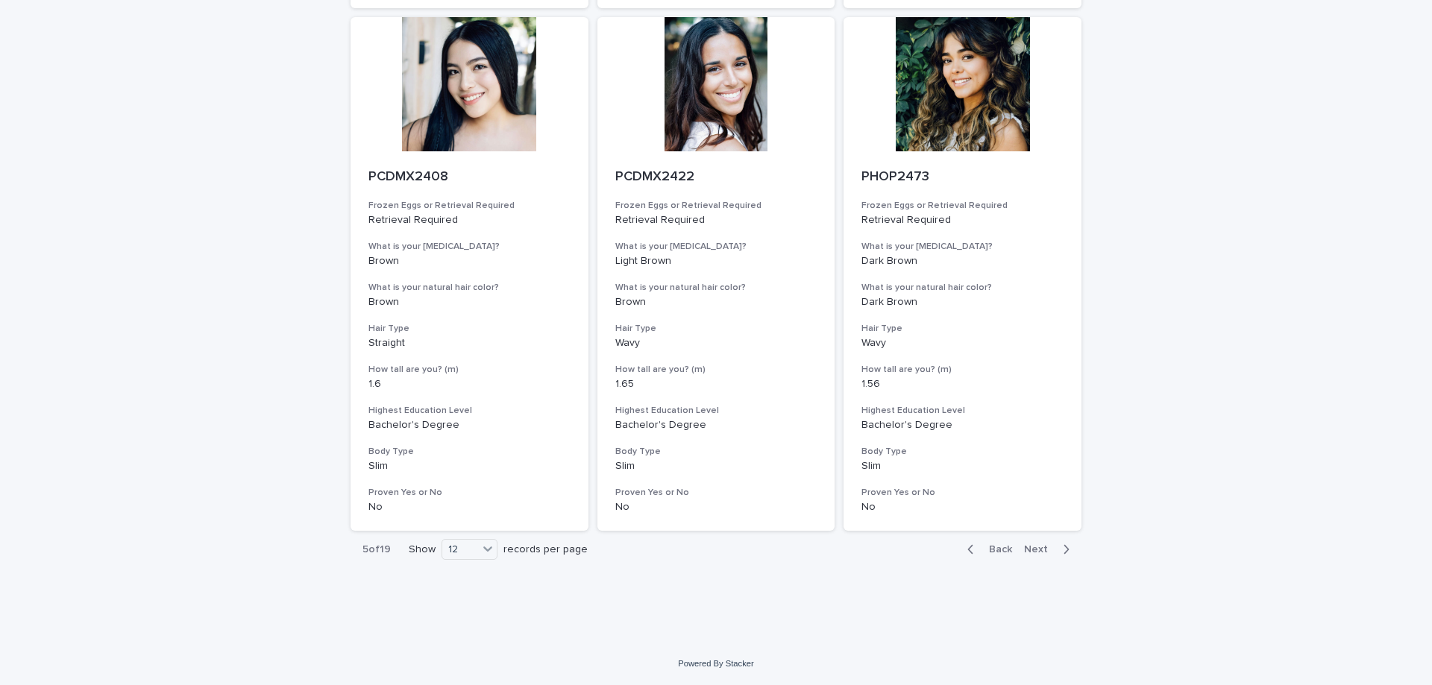
click at [1034, 544] on button "Next" at bounding box center [1049, 549] width 63 height 13
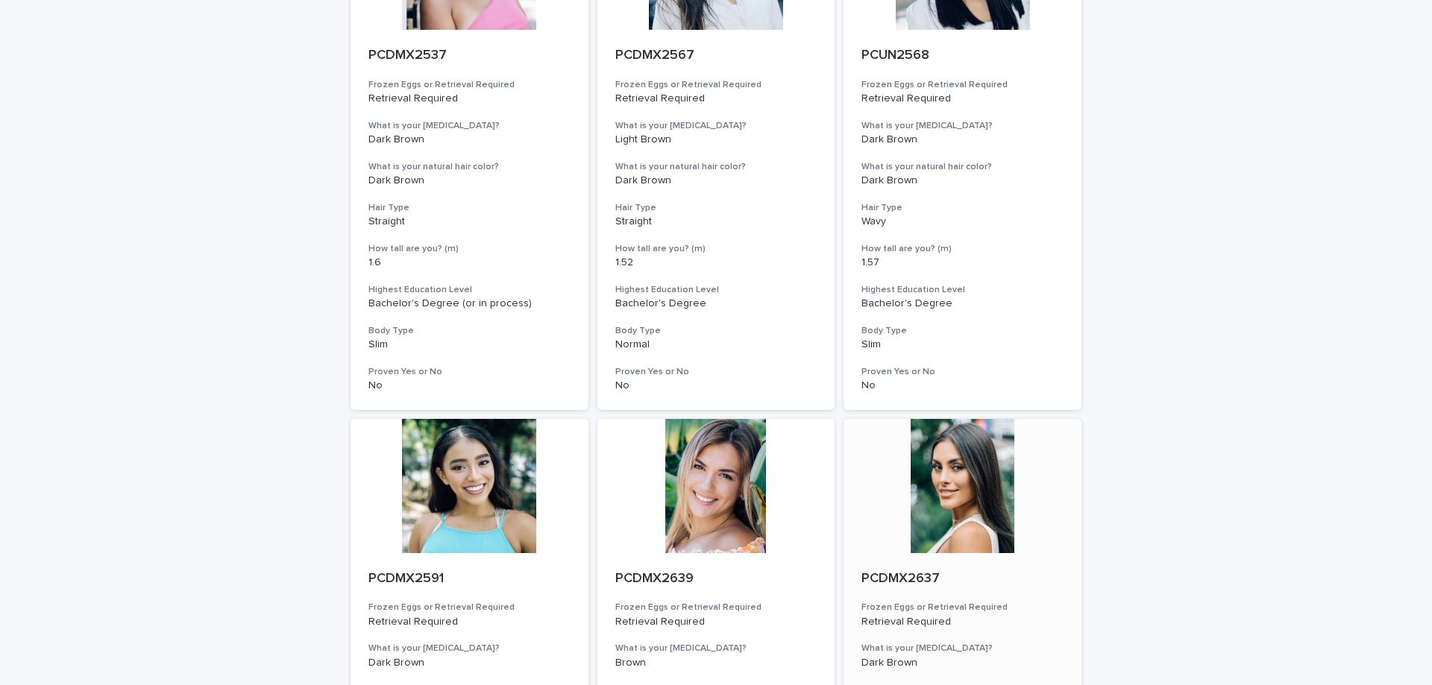
scroll to position [1708, 0]
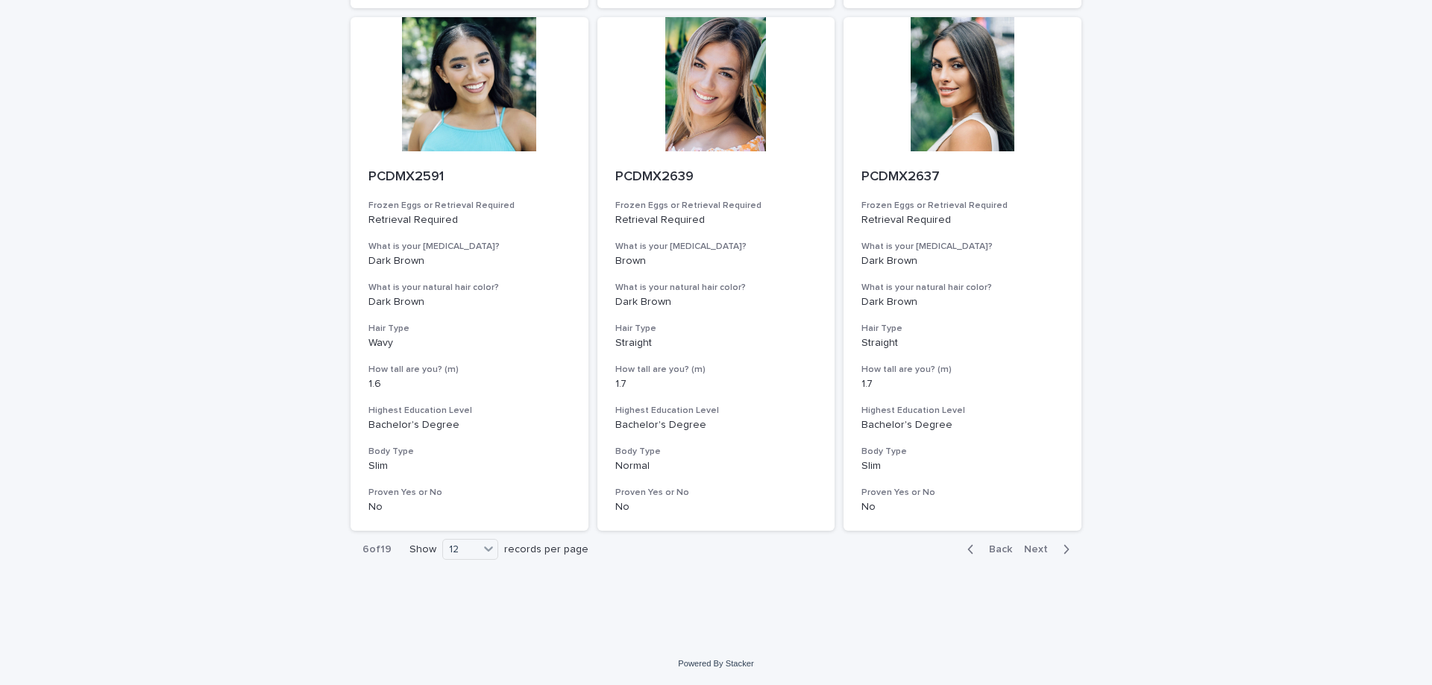
click at [1051, 551] on span "Next" at bounding box center [1040, 549] width 33 height 10
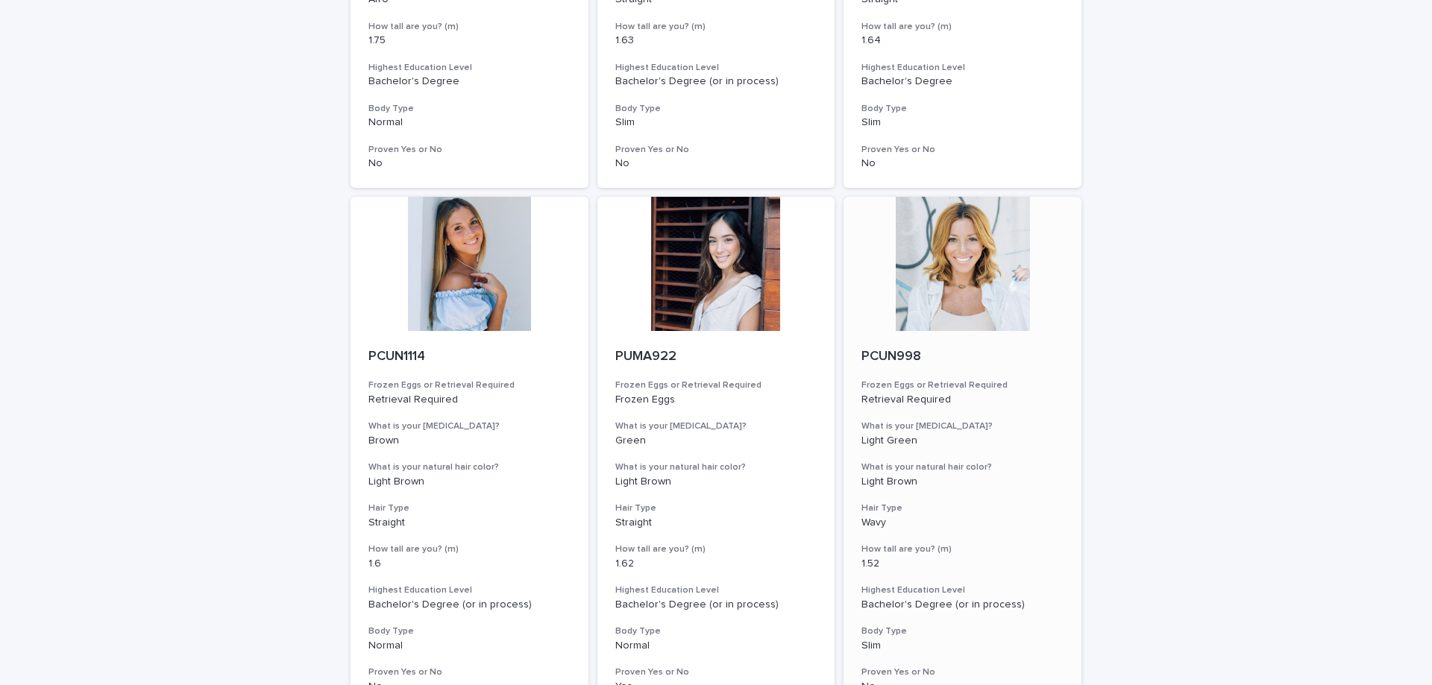
scroll to position [1708, 0]
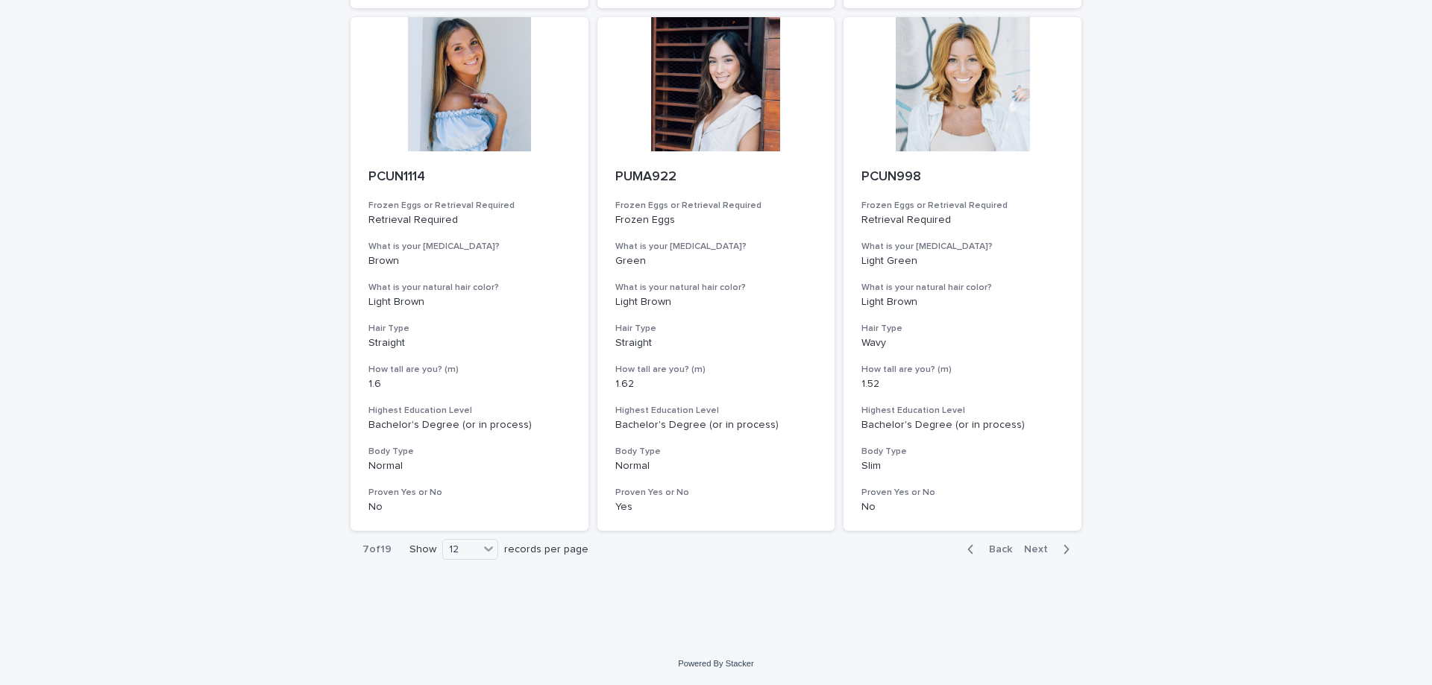
click at [1028, 544] on span "Next" at bounding box center [1040, 549] width 33 height 10
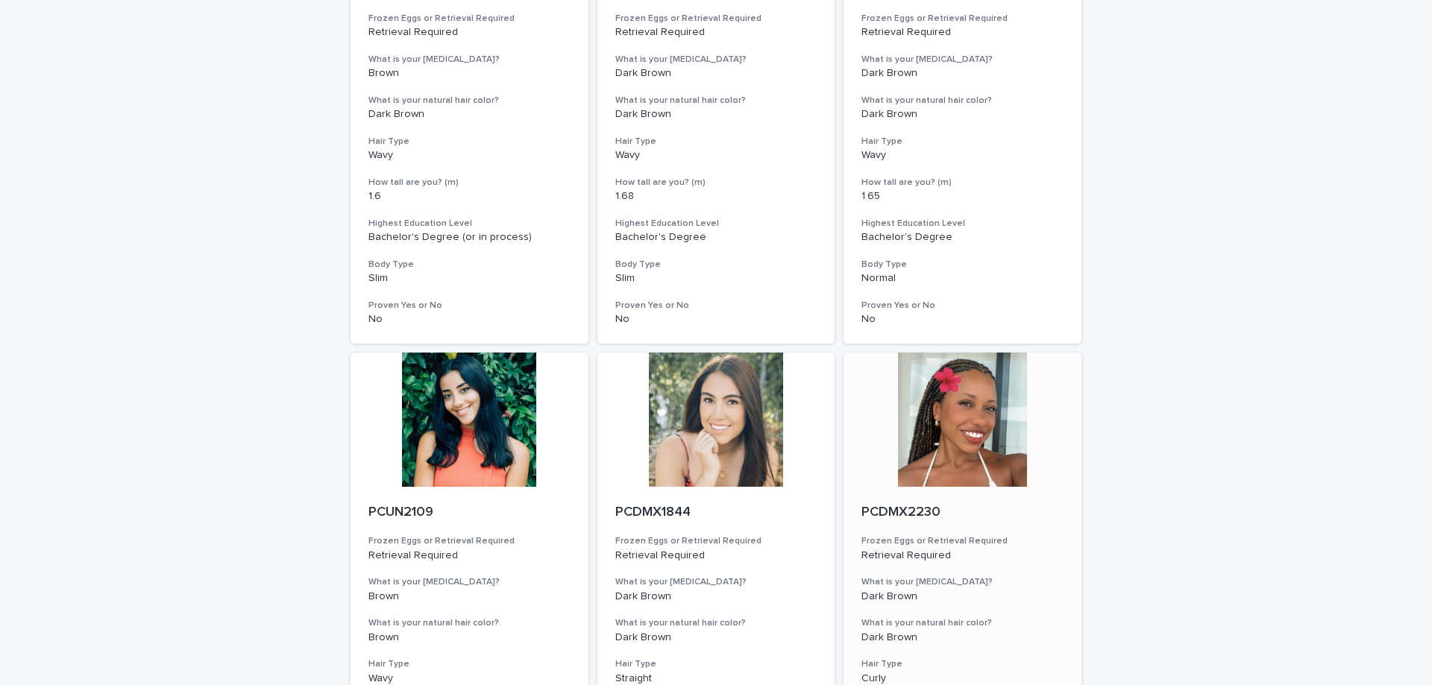
scroll to position [1708, 0]
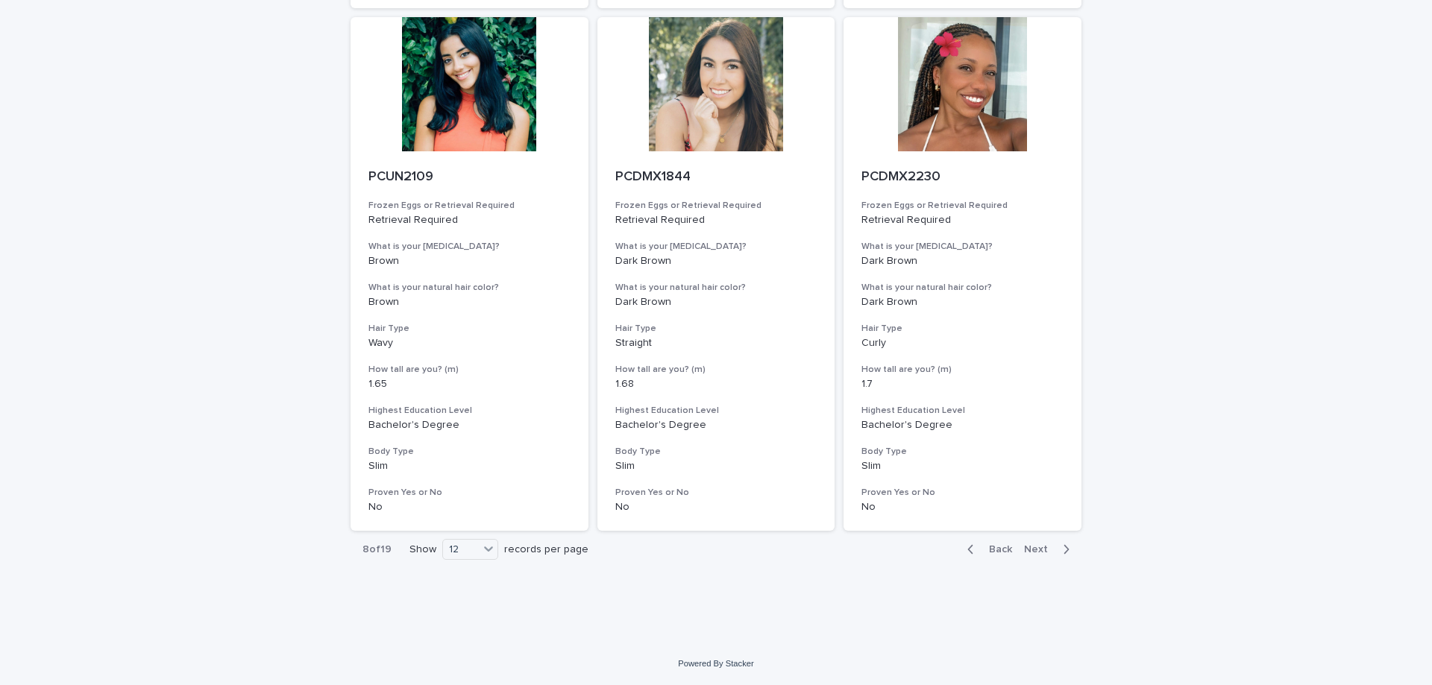
click at [1057, 547] on div "button" at bounding box center [1063, 549] width 13 height 13
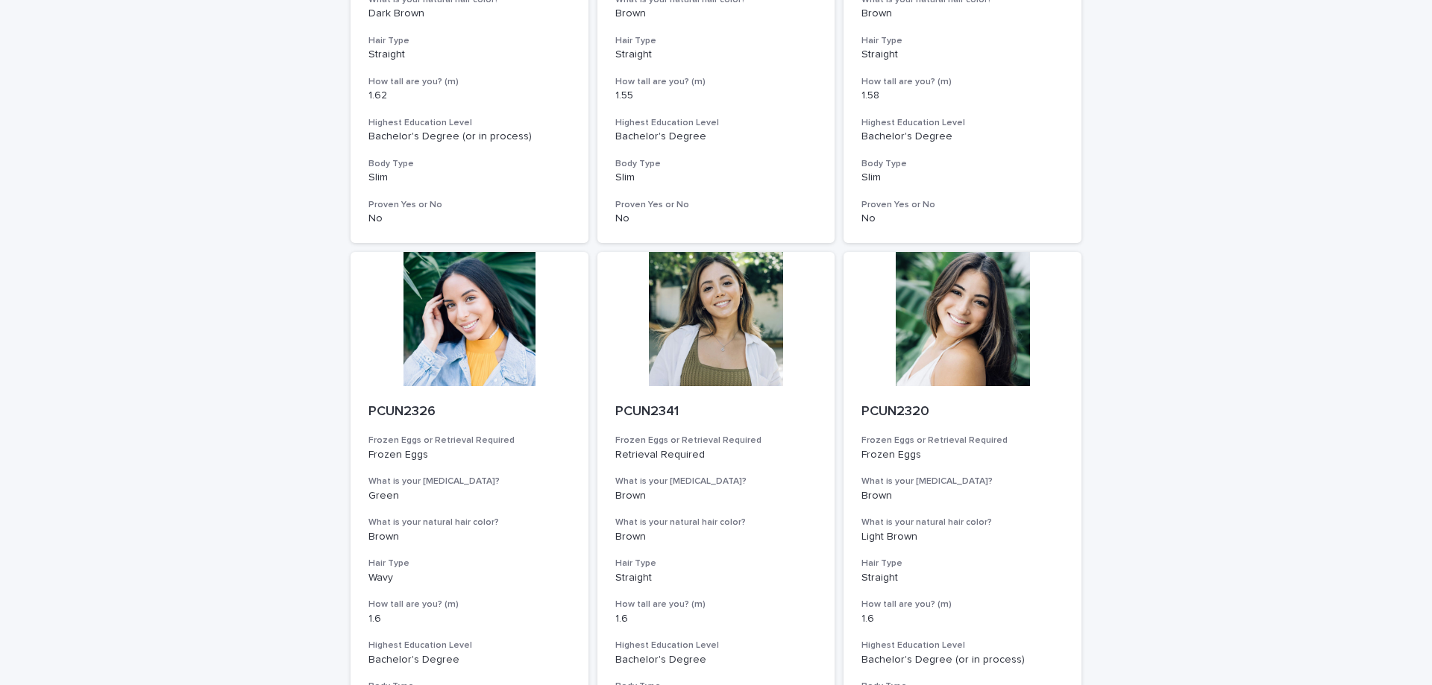
scroll to position [1708, 0]
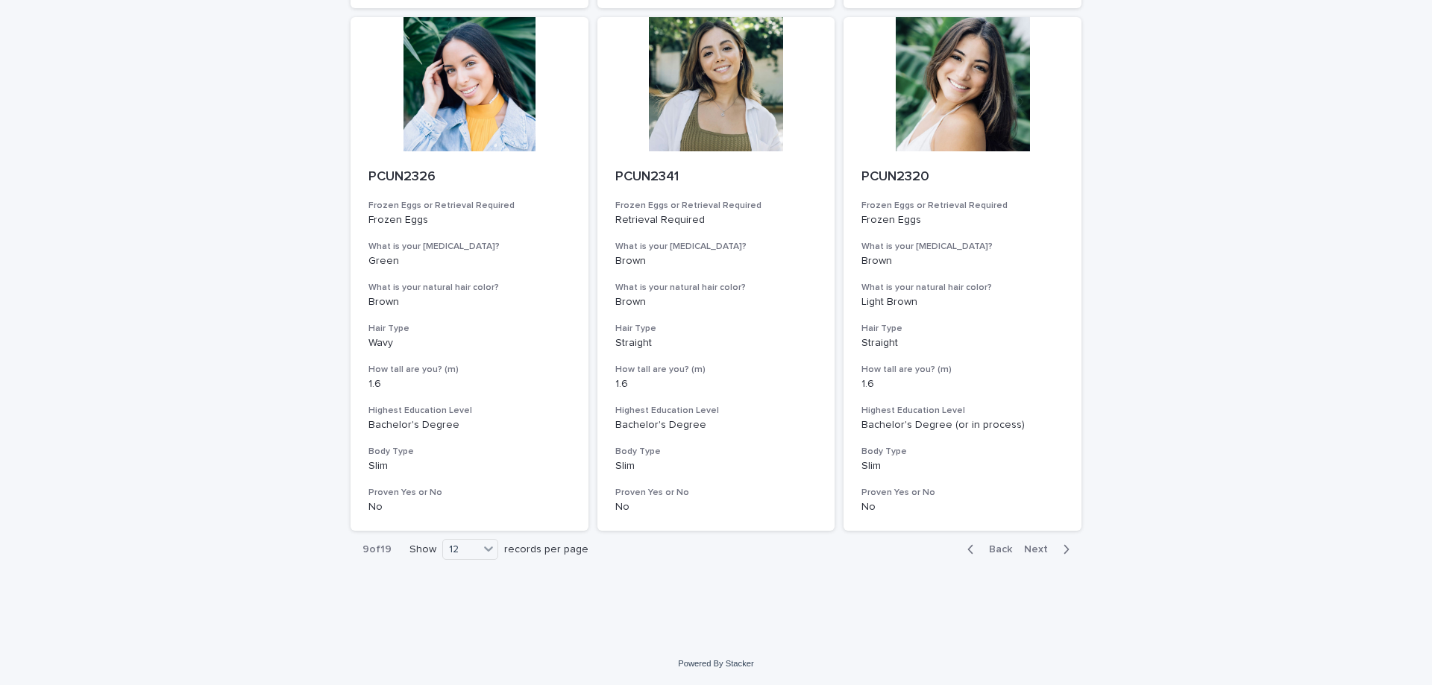
click at [1042, 542] on div "Back Next" at bounding box center [1018, 549] width 126 height 37
click at [1046, 550] on span "Next" at bounding box center [1040, 549] width 33 height 10
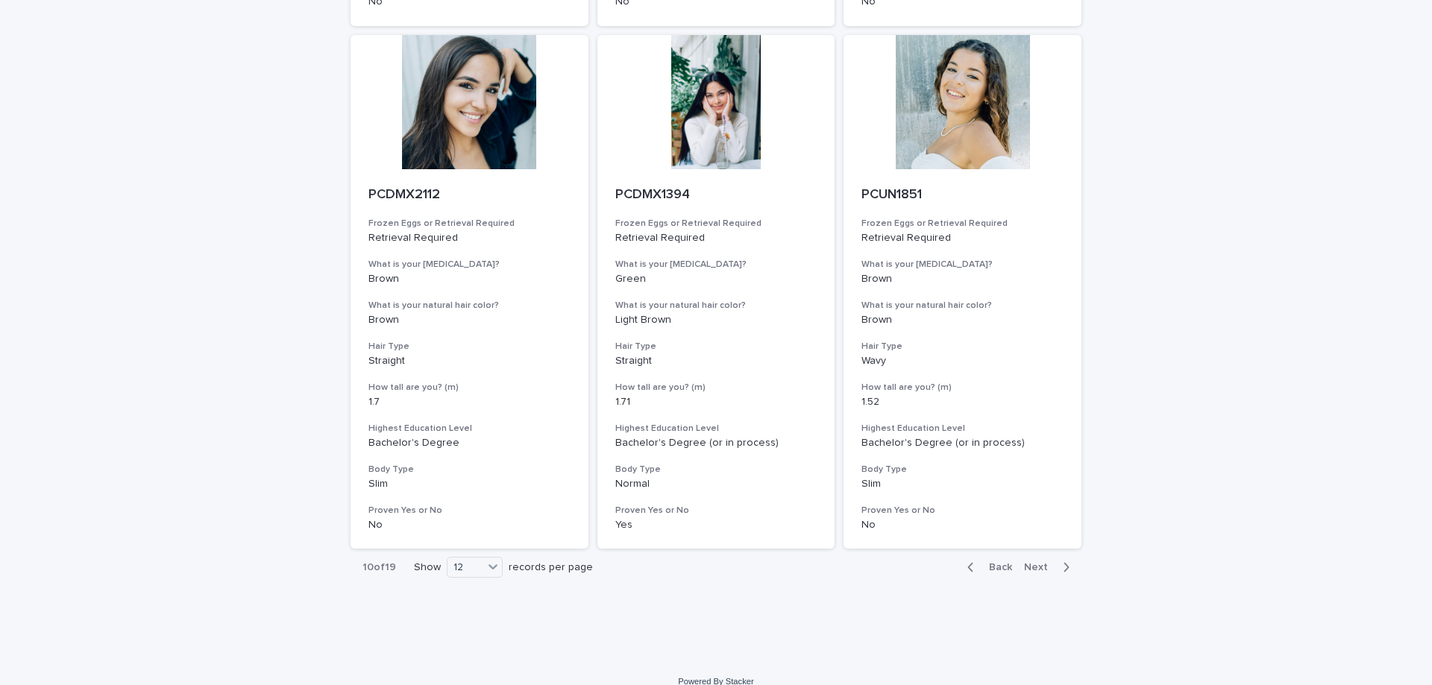
scroll to position [1708, 0]
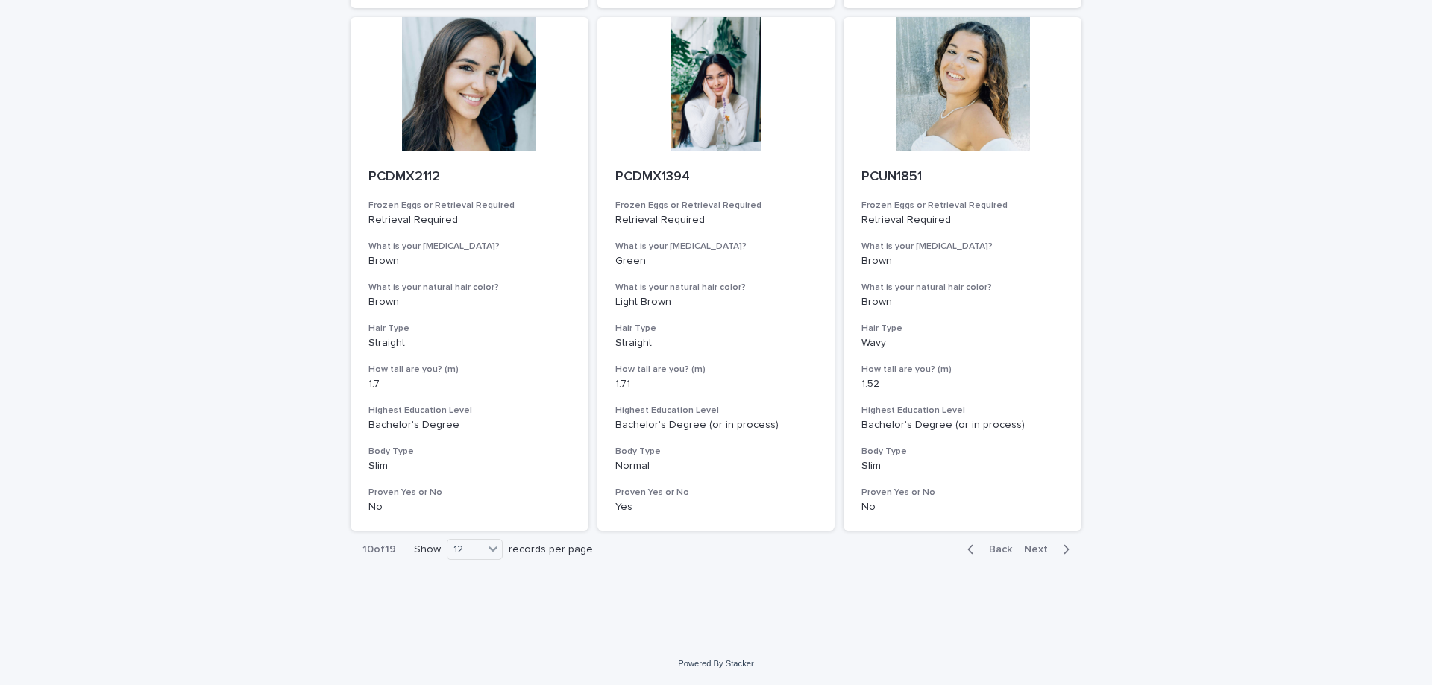
click at [1041, 552] on span "Next" at bounding box center [1040, 549] width 33 height 10
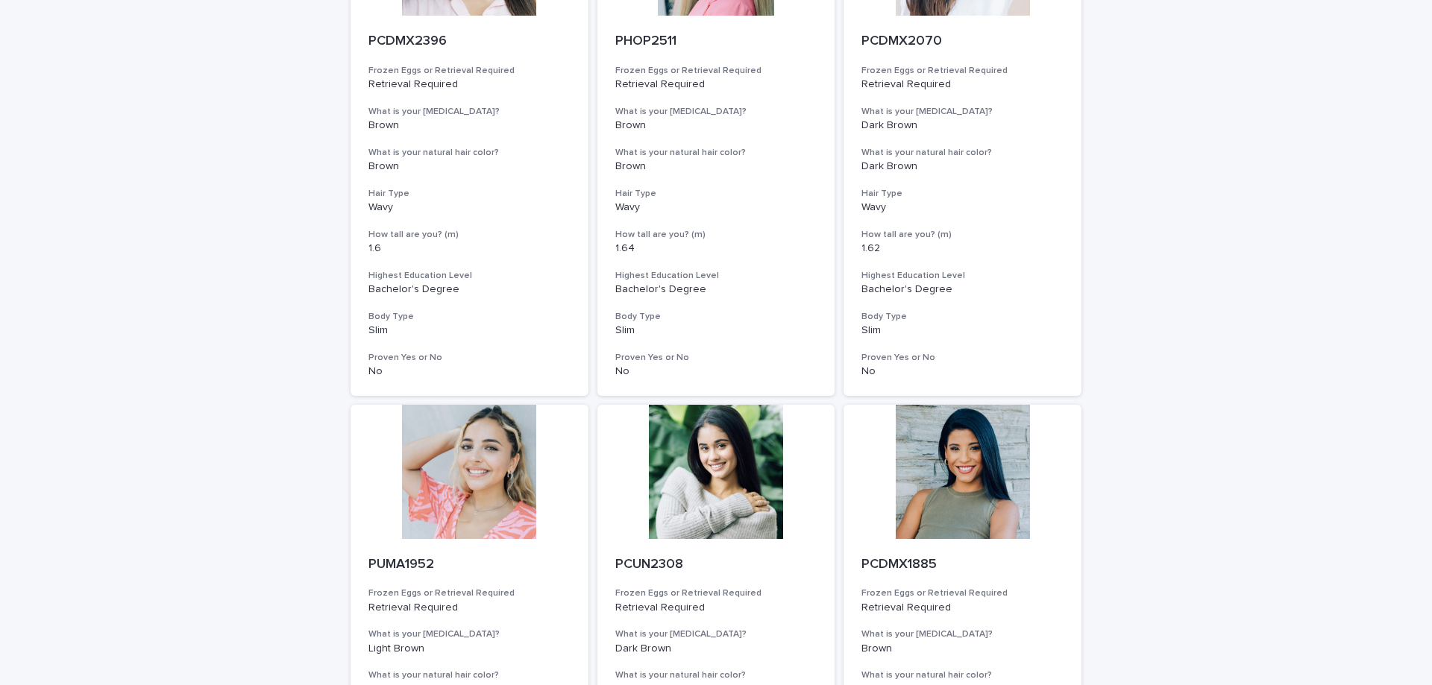
scroll to position [1708, 0]
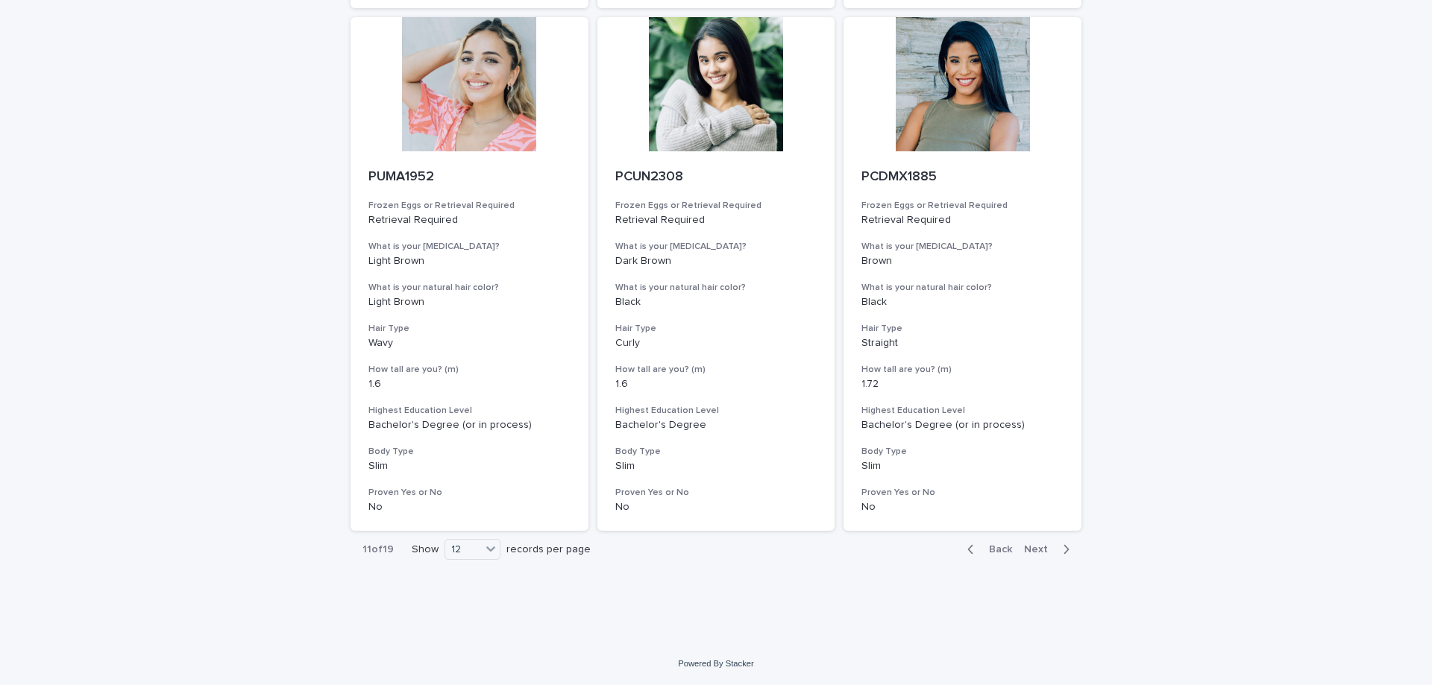
click at [1031, 545] on span "Next" at bounding box center [1040, 549] width 33 height 10
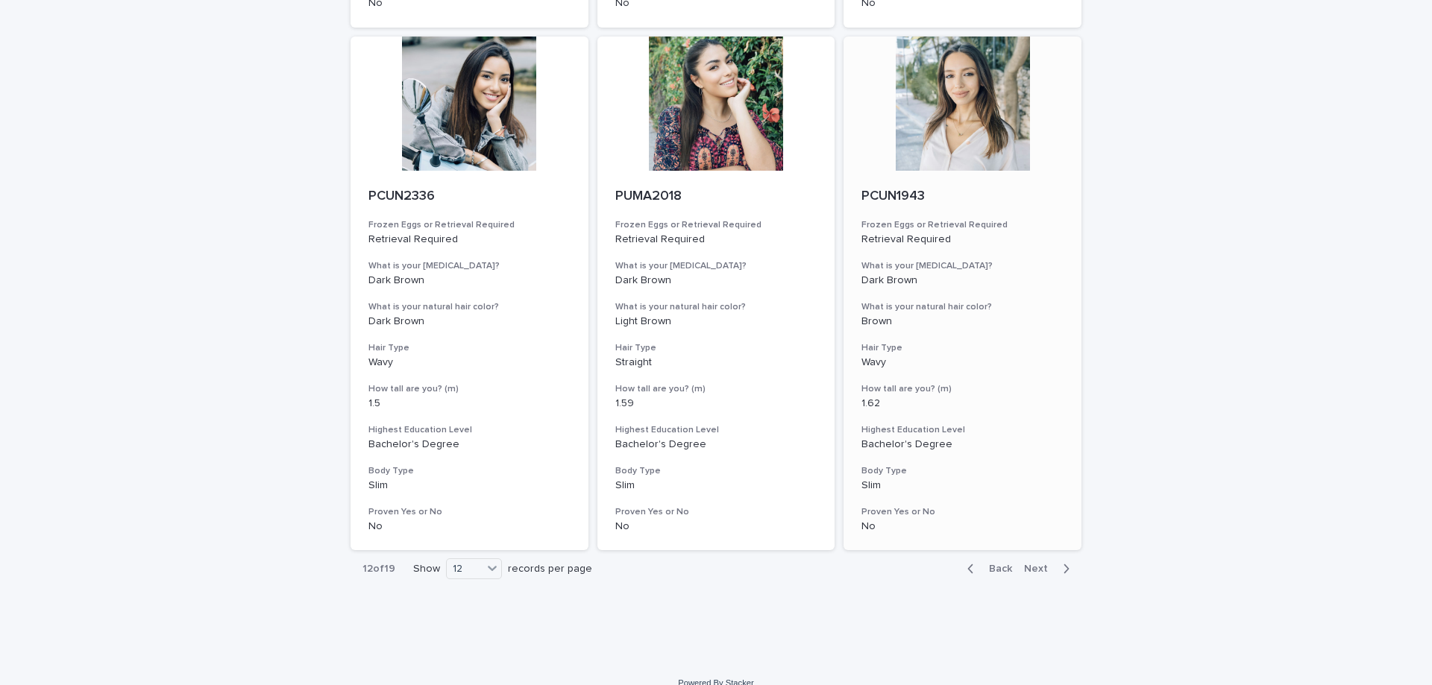
scroll to position [1708, 0]
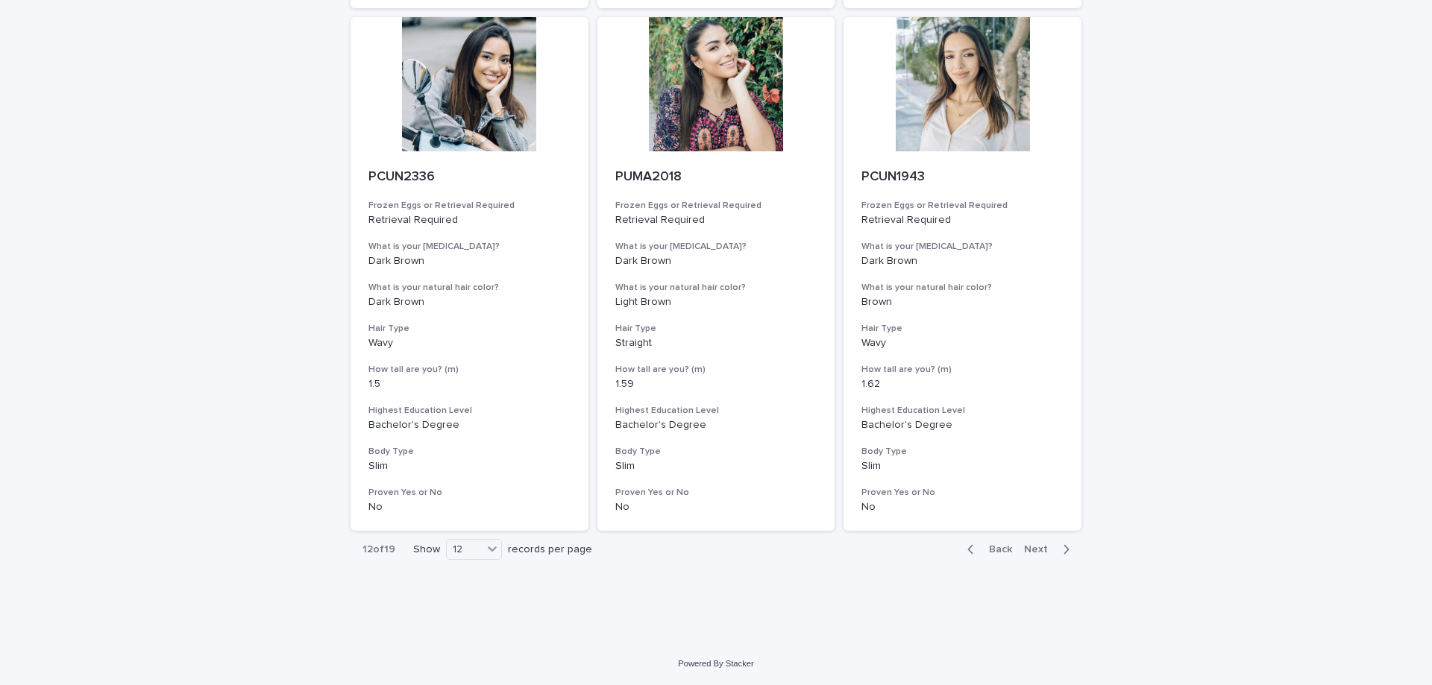
click at [1039, 552] on span "Next" at bounding box center [1040, 549] width 33 height 10
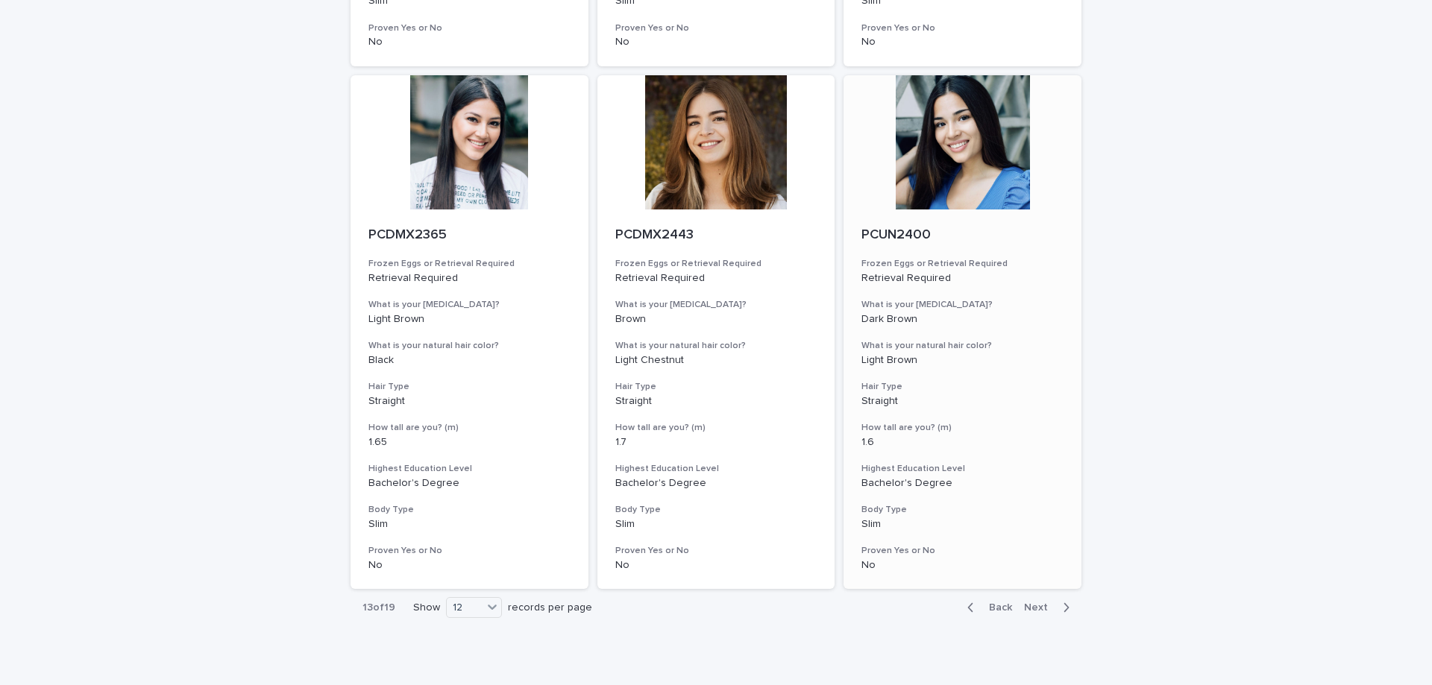
scroll to position [1708, 0]
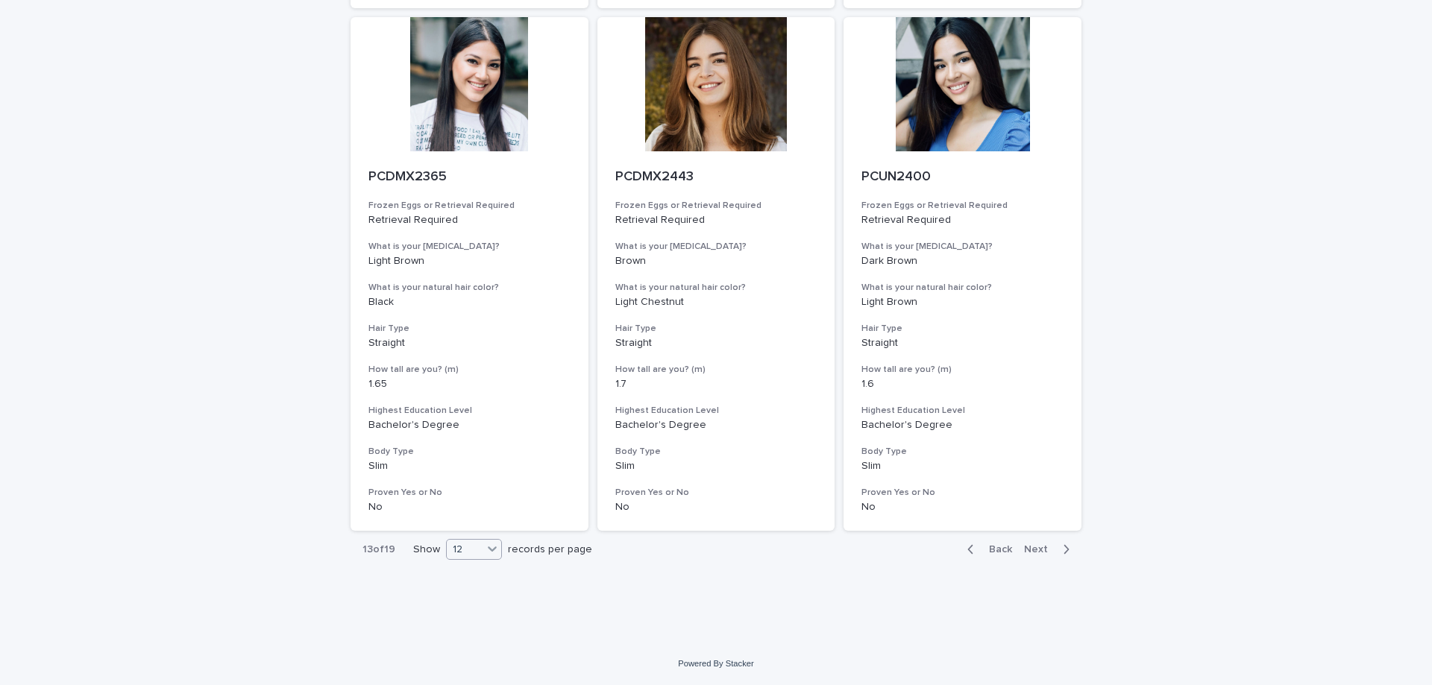
click at [476, 553] on div "12" at bounding box center [465, 550] width 36 height 16
click at [473, 602] on div "36" at bounding box center [469, 606] width 54 height 18
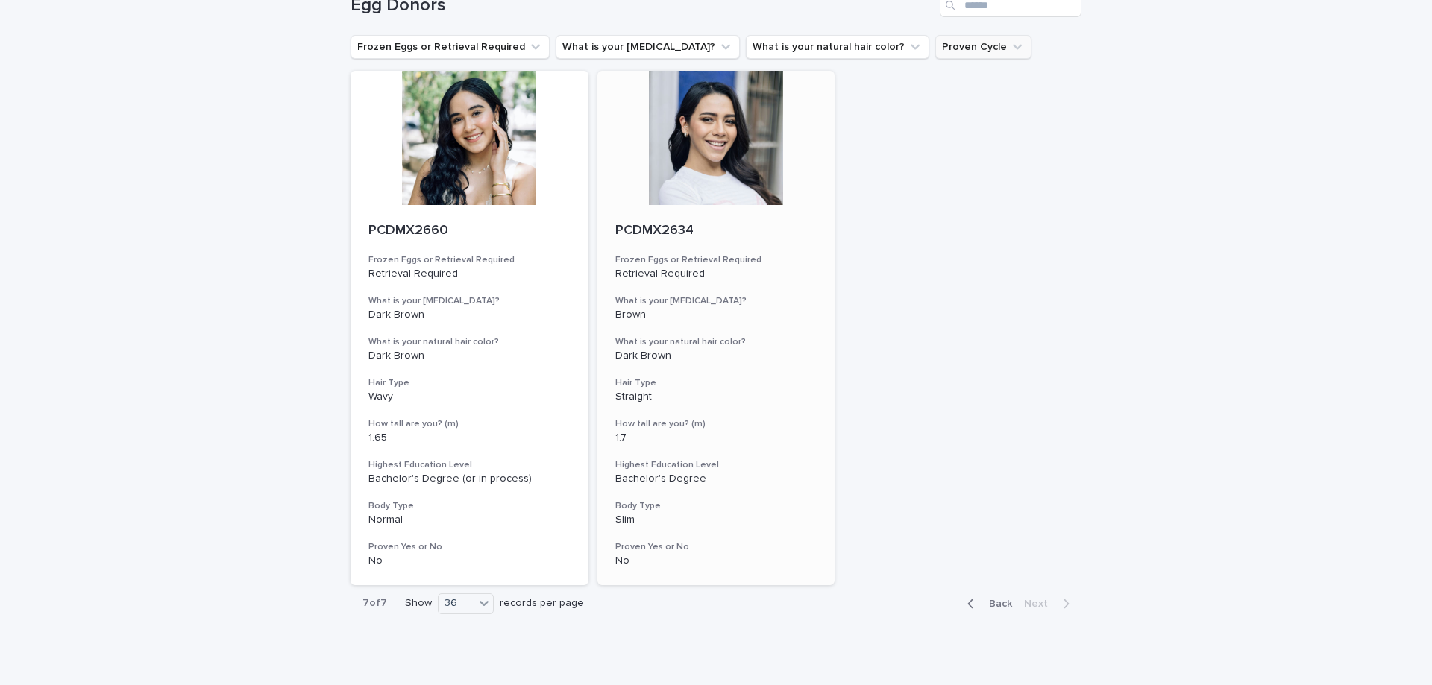
scroll to position [138, 0]
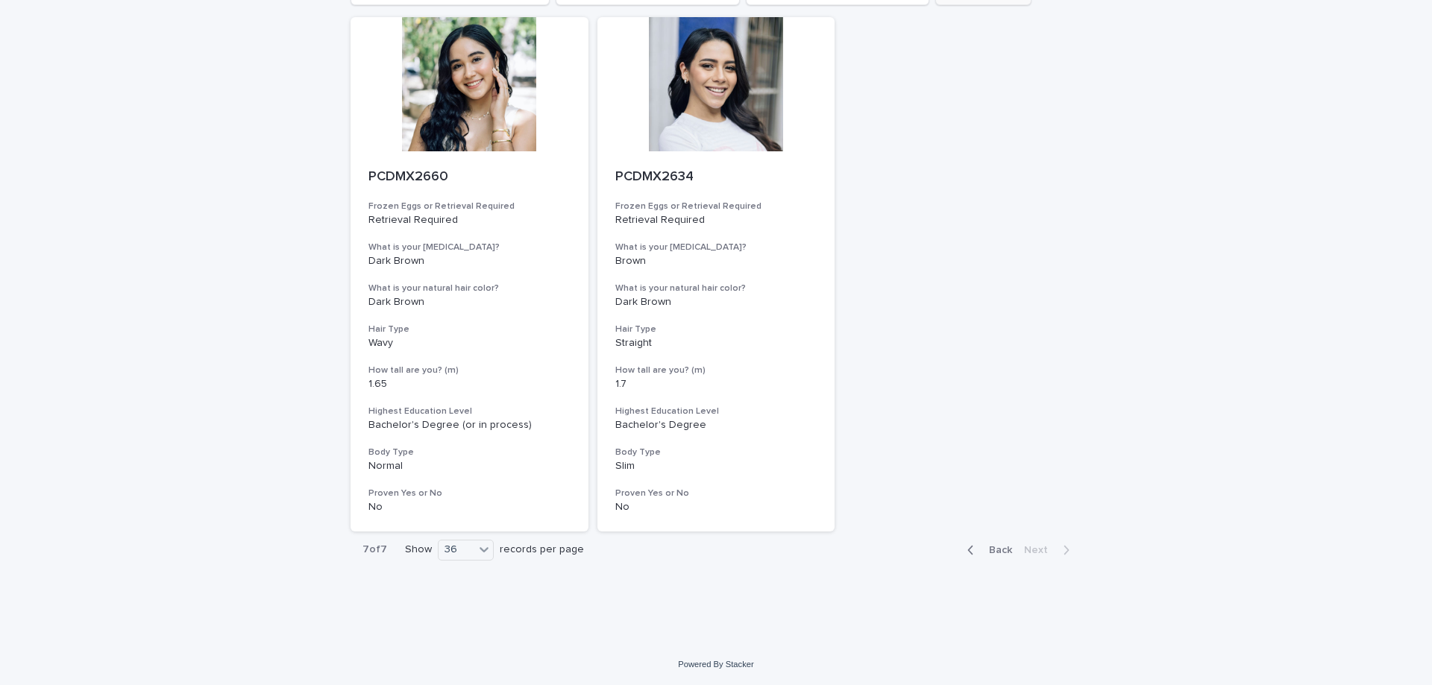
click at [980, 547] on span "Back" at bounding box center [996, 550] width 32 height 10
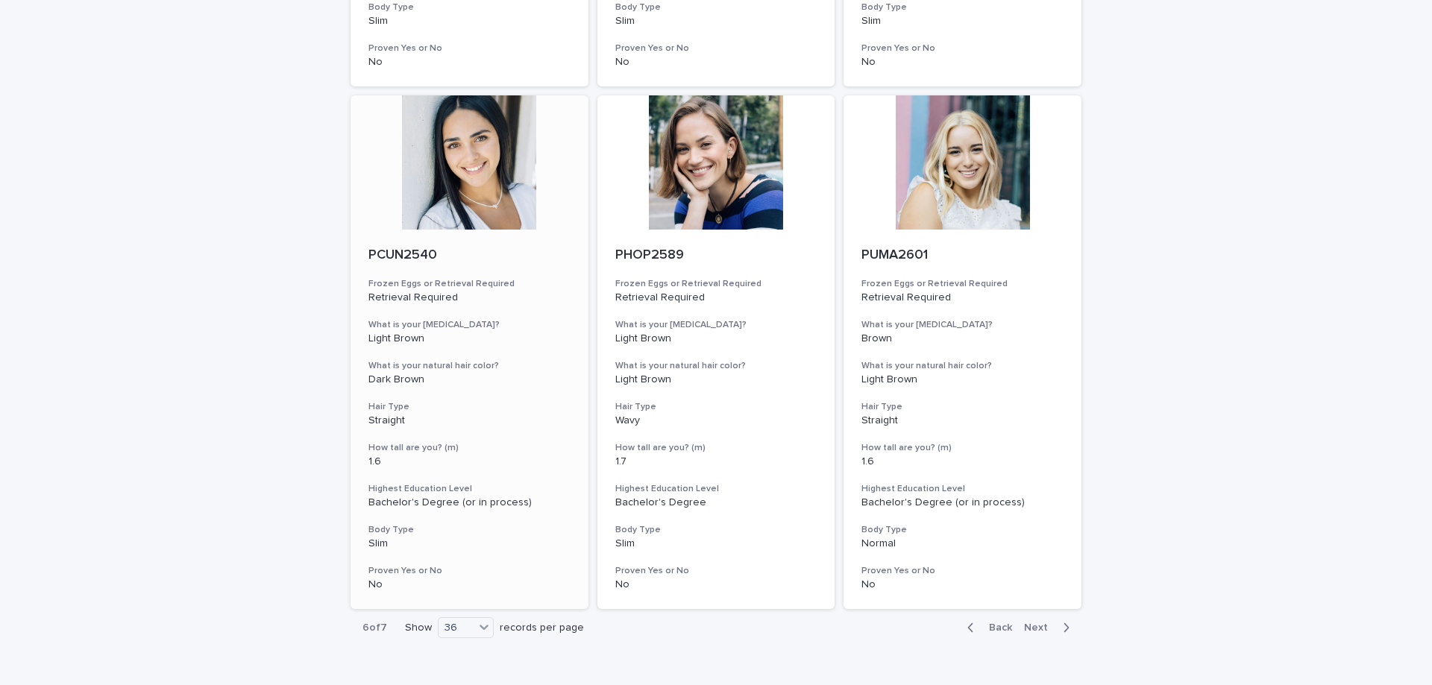
scroll to position [5895, 0]
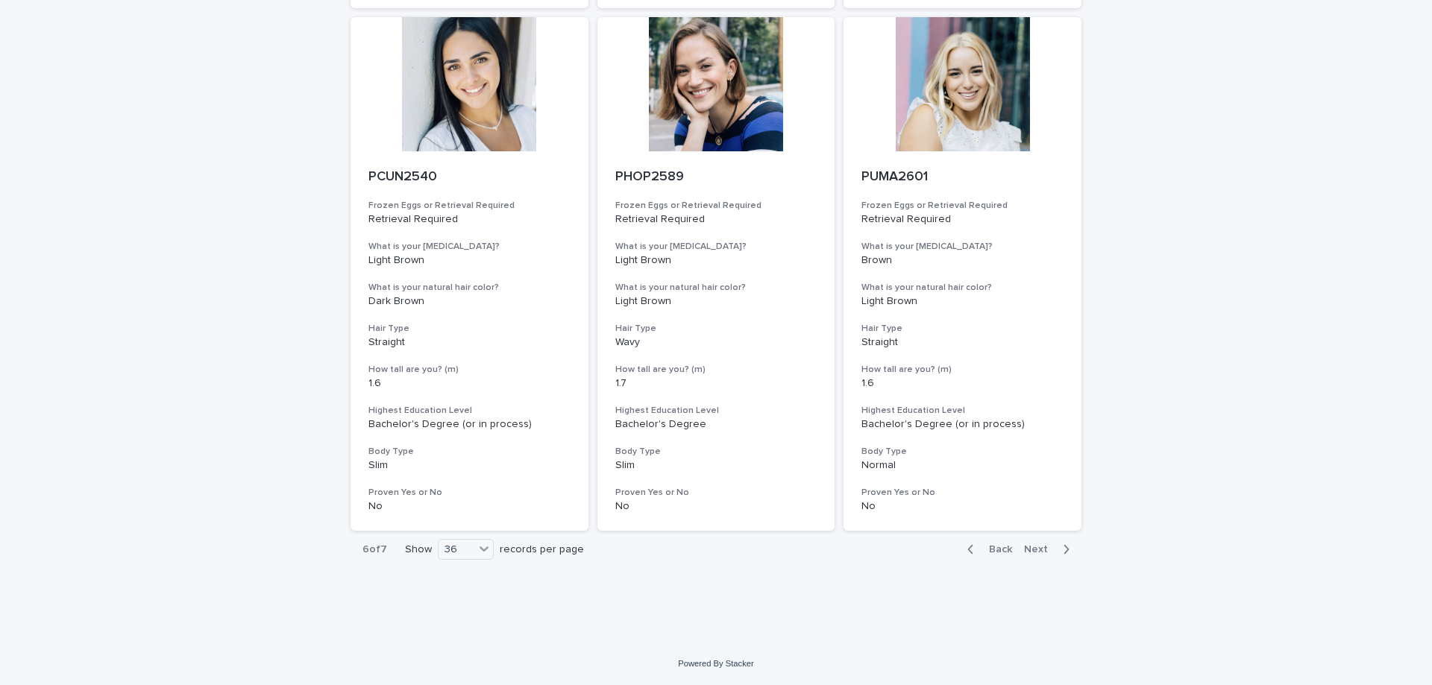
click at [970, 548] on icon "button" at bounding box center [970, 549] width 7 height 13
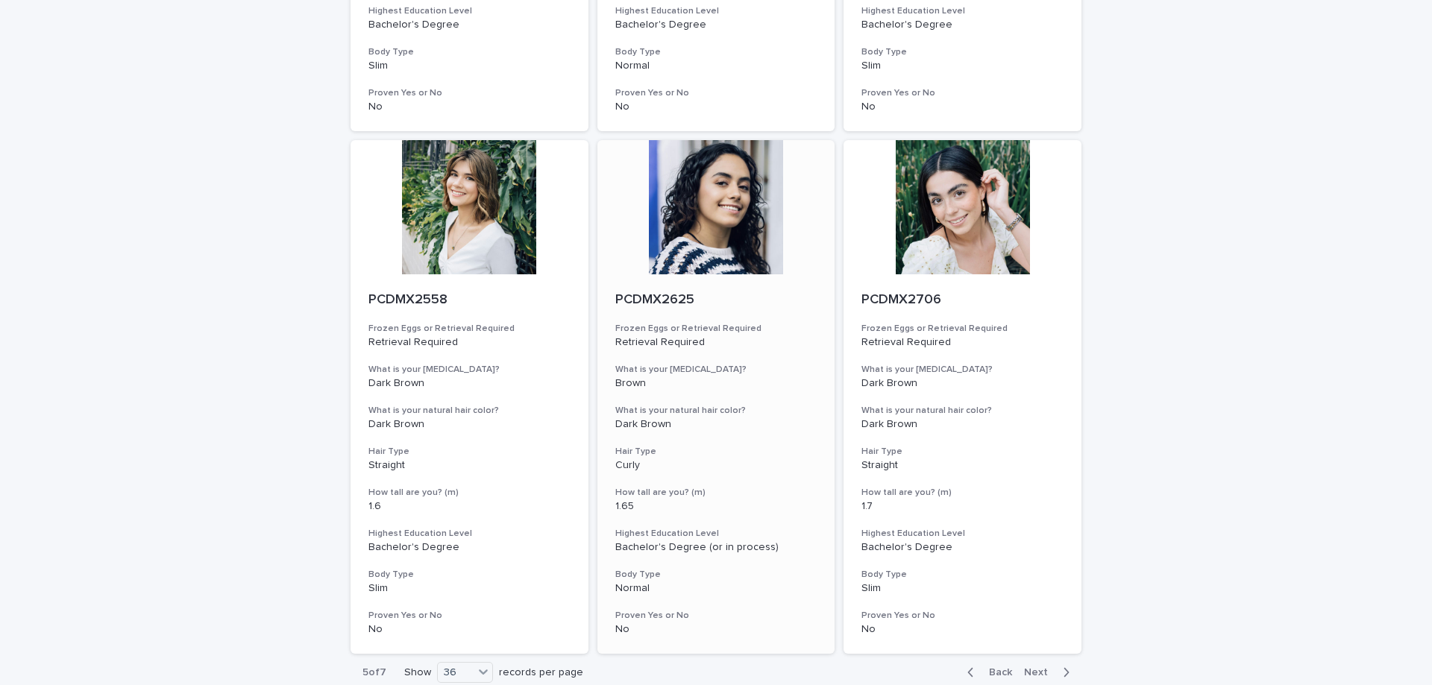
scroll to position [5895, 0]
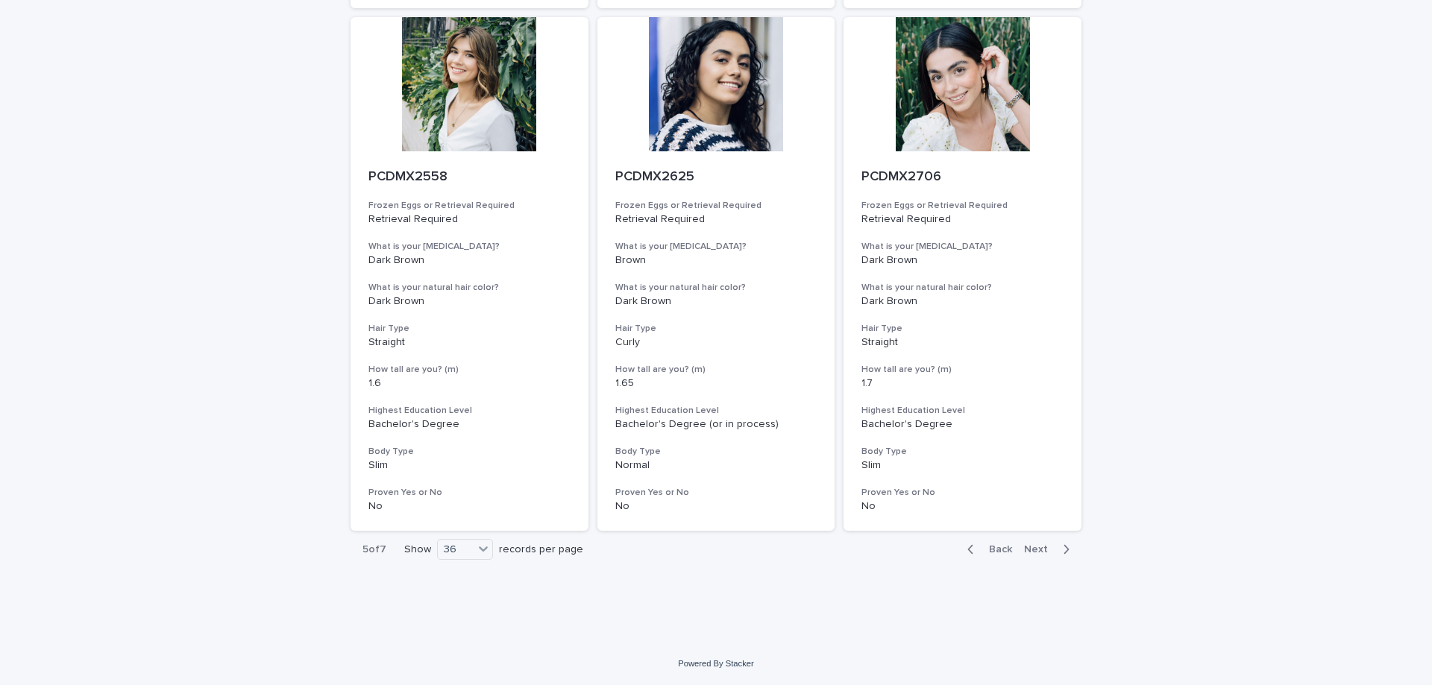
click at [962, 550] on button "Back" at bounding box center [986, 549] width 63 height 13
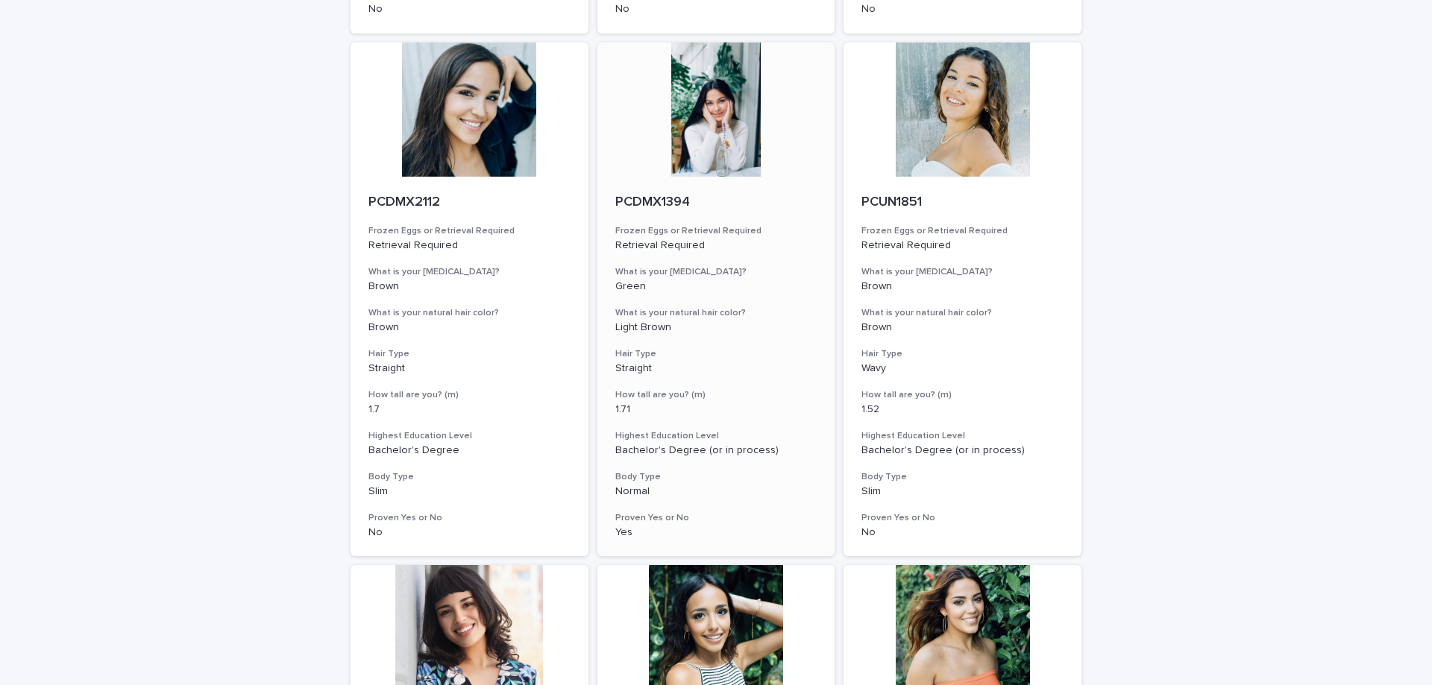
scroll to position [1569, 0]
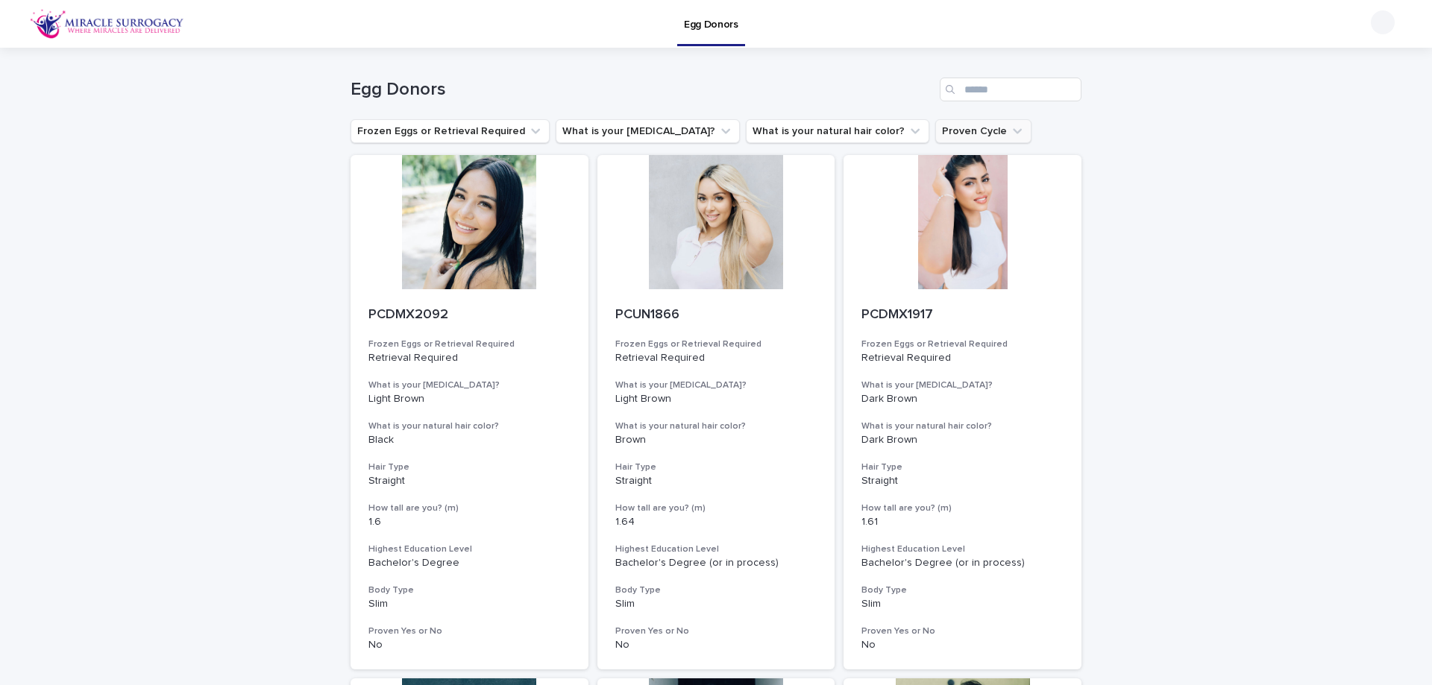
click at [162, 31] on img at bounding box center [107, 24] width 154 height 30
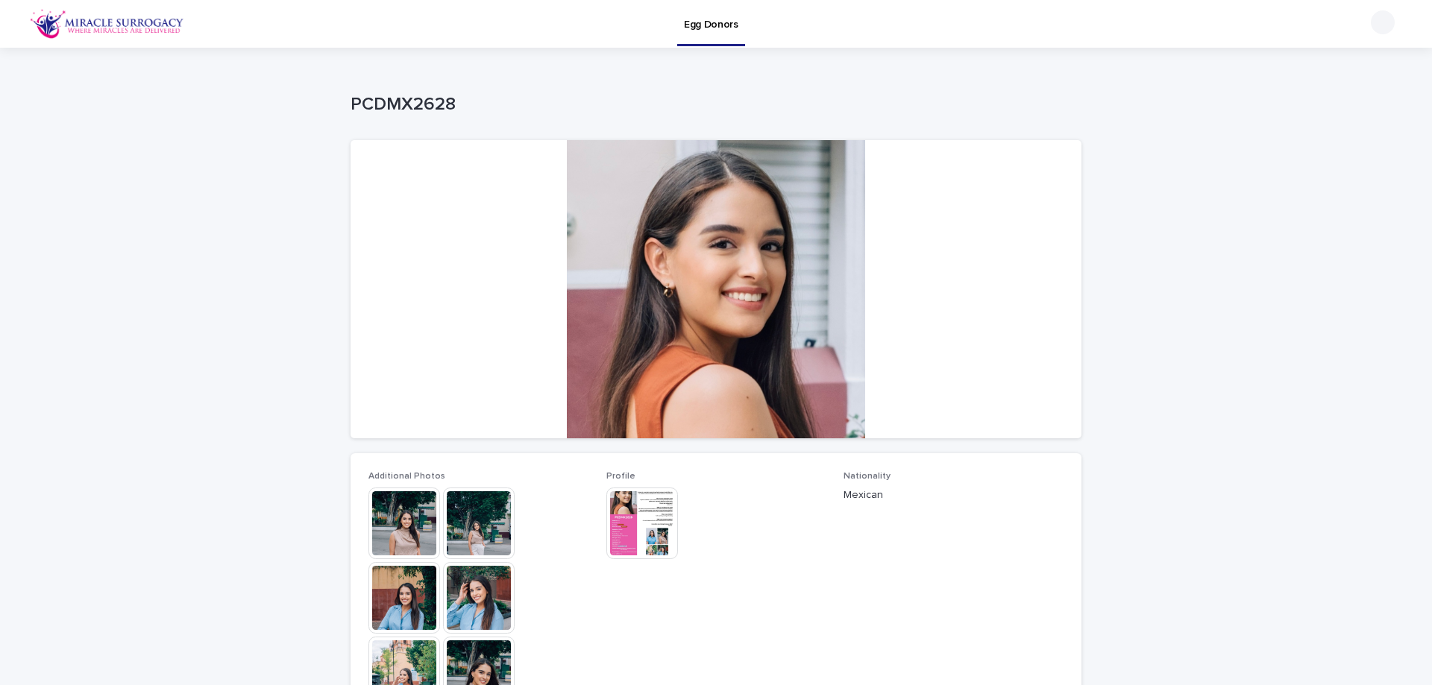
scroll to position [75, 0]
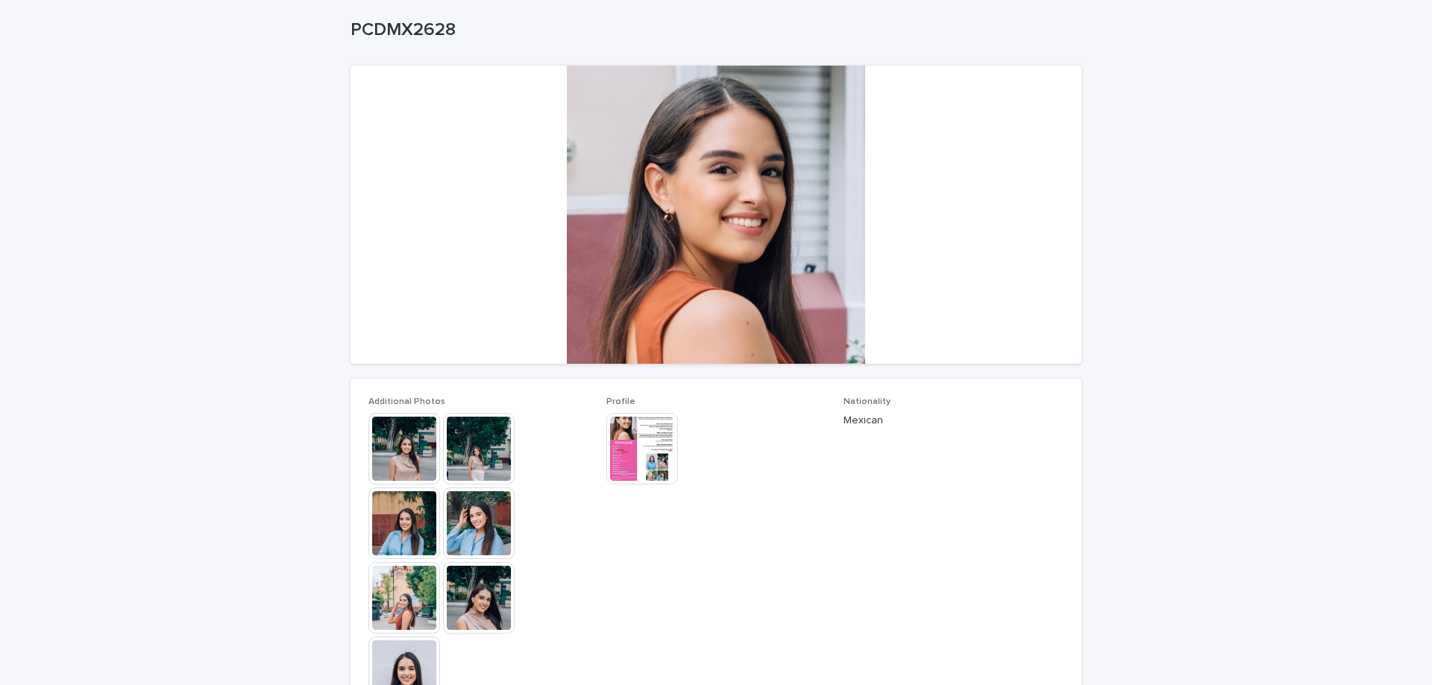
click at [463, 454] on img at bounding box center [479, 449] width 72 height 72
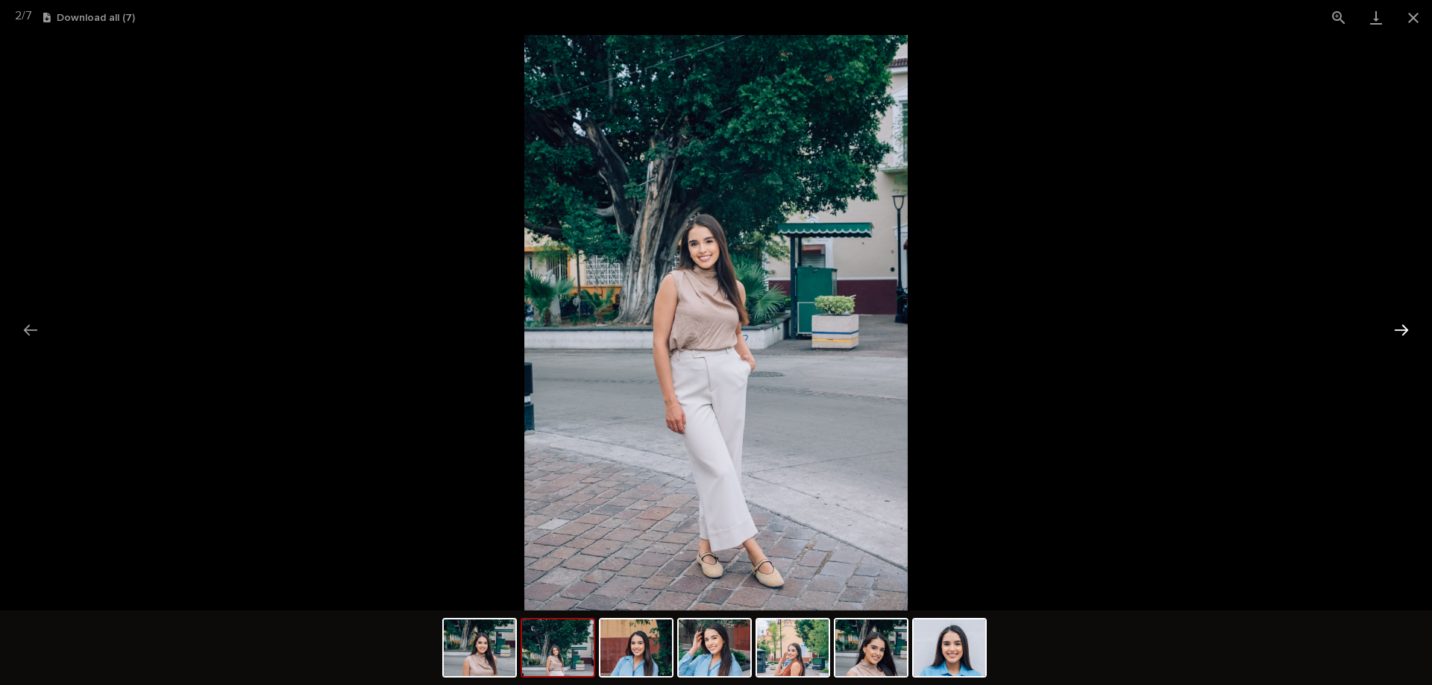
click at [1402, 325] on button "Next slide" at bounding box center [1401, 330] width 31 height 29
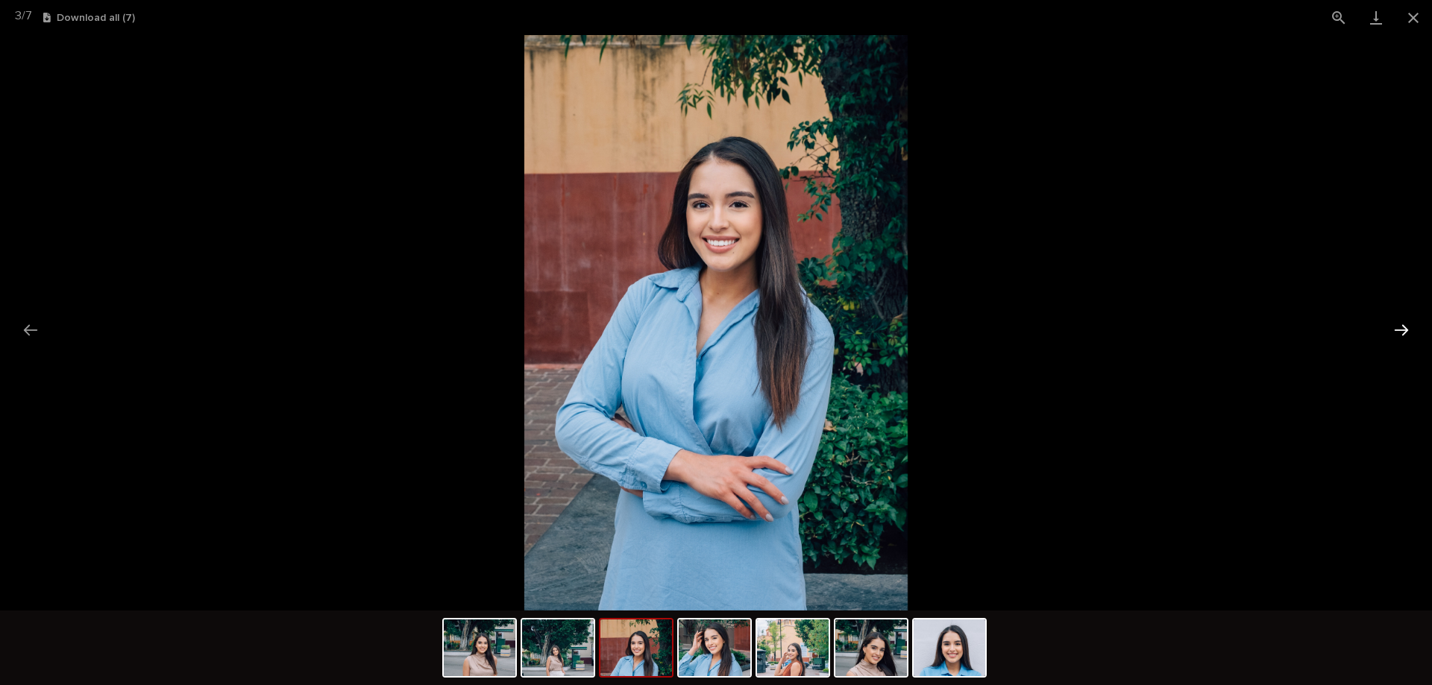
click at [1402, 325] on button "Next slide" at bounding box center [1401, 330] width 31 height 29
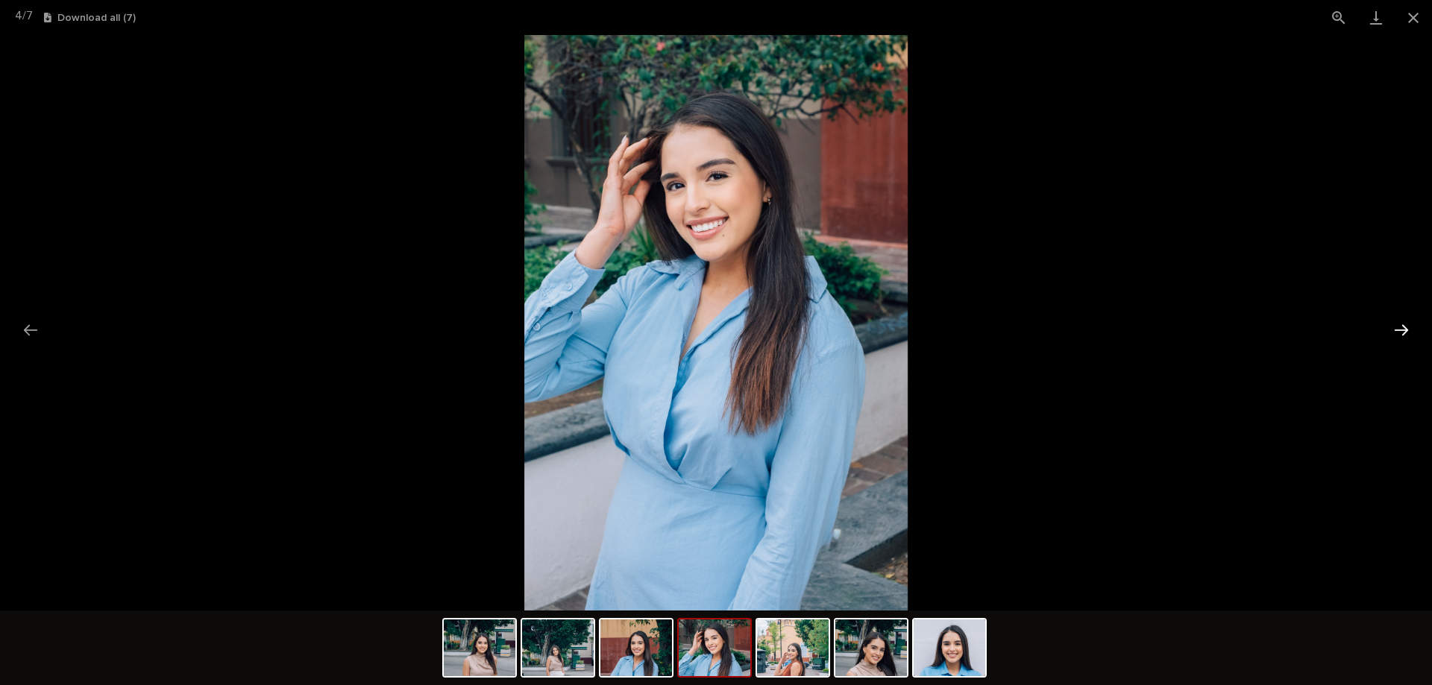
click at [1402, 325] on button "Next slide" at bounding box center [1401, 330] width 31 height 29
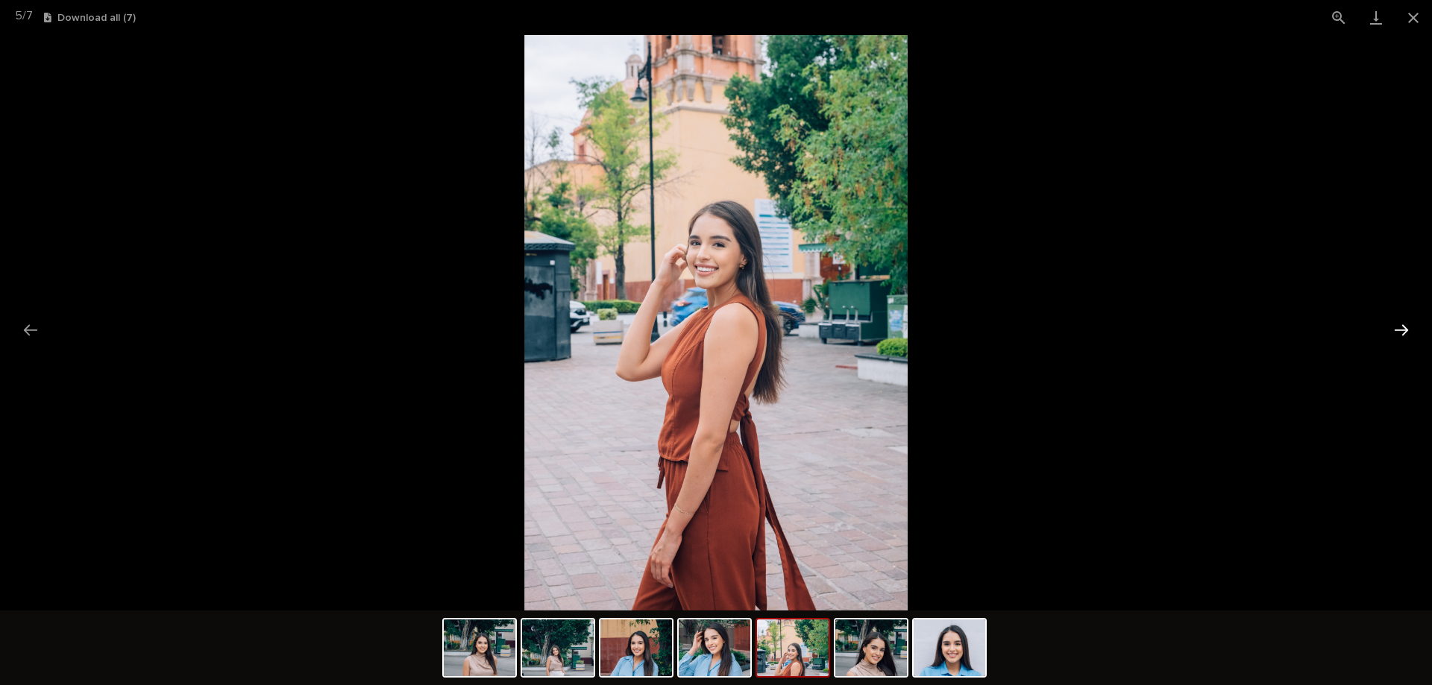
click at [1402, 325] on button "Next slide" at bounding box center [1401, 330] width 31 height 29
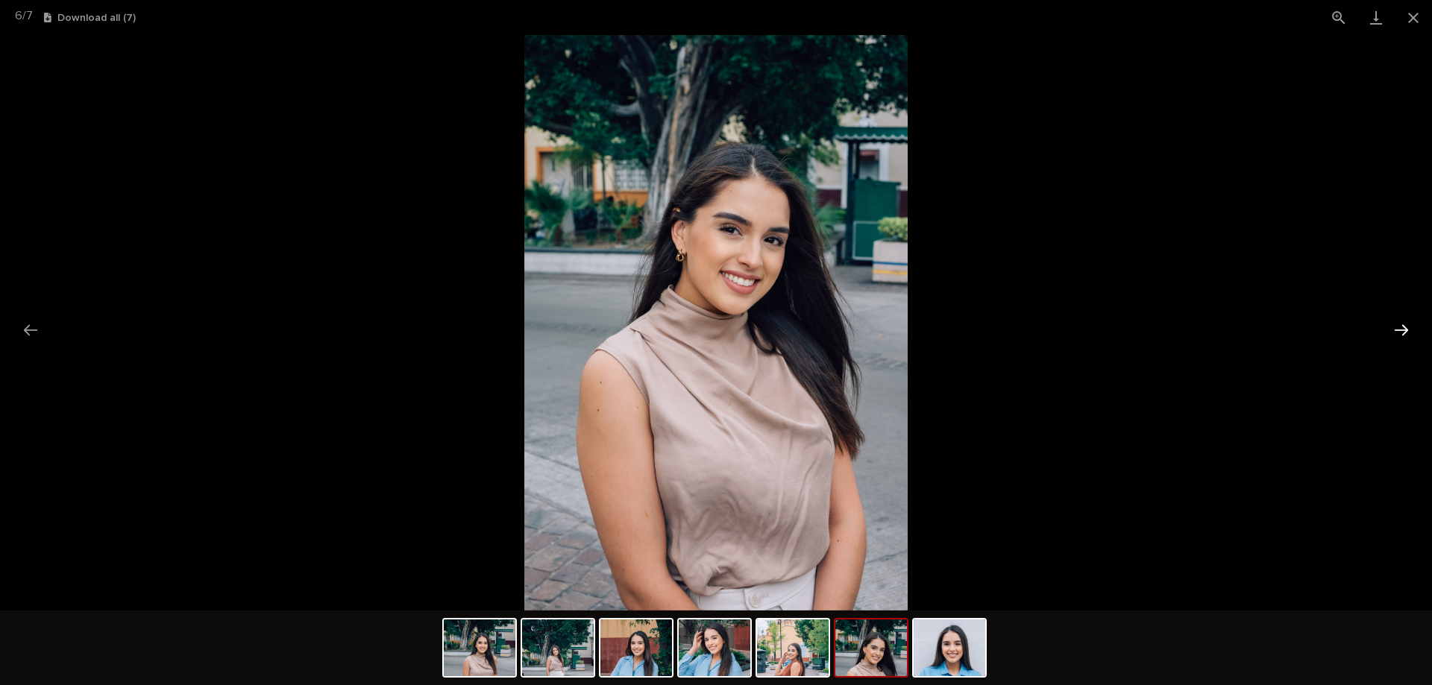
click at [1399, 325] on button "Next slide" at bounding box center [1401, 330] width 31 height 29
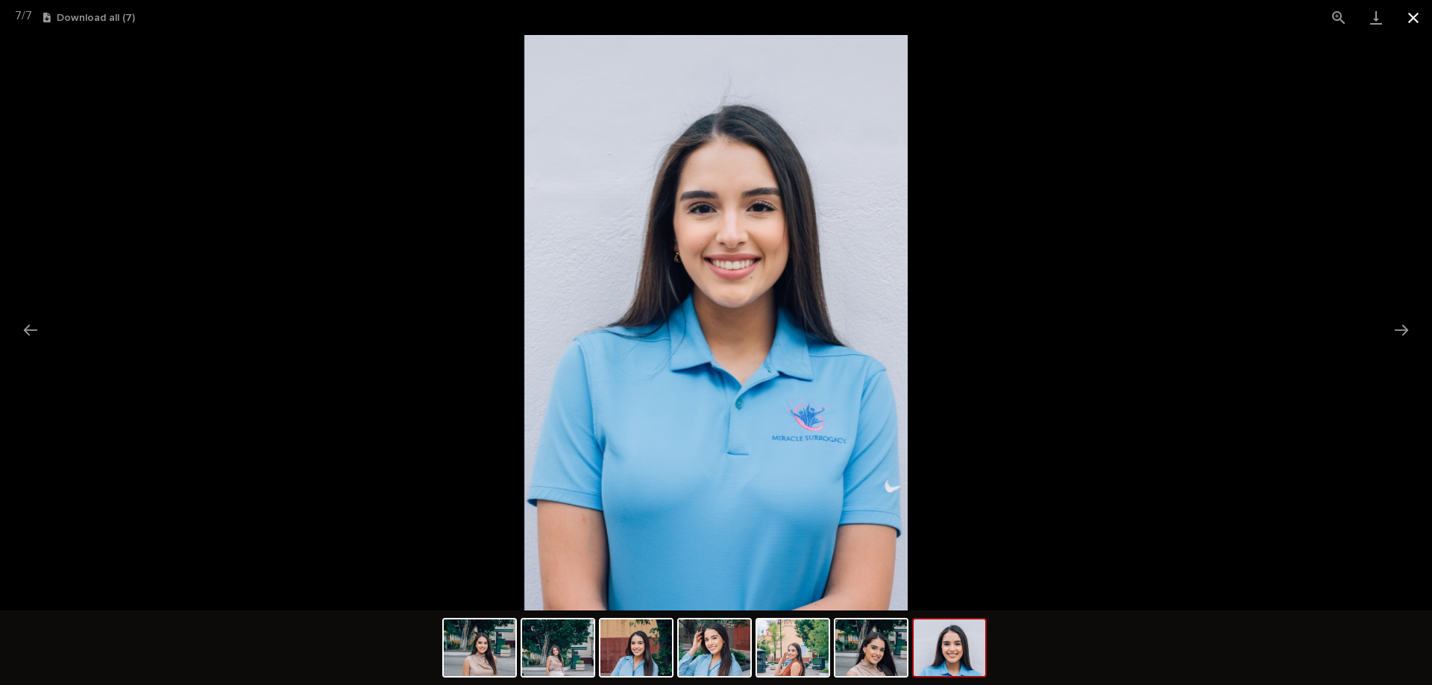
click at [1410, 20] on button "Close gallery" at bounding box center [1413, 17] width 37 height 35
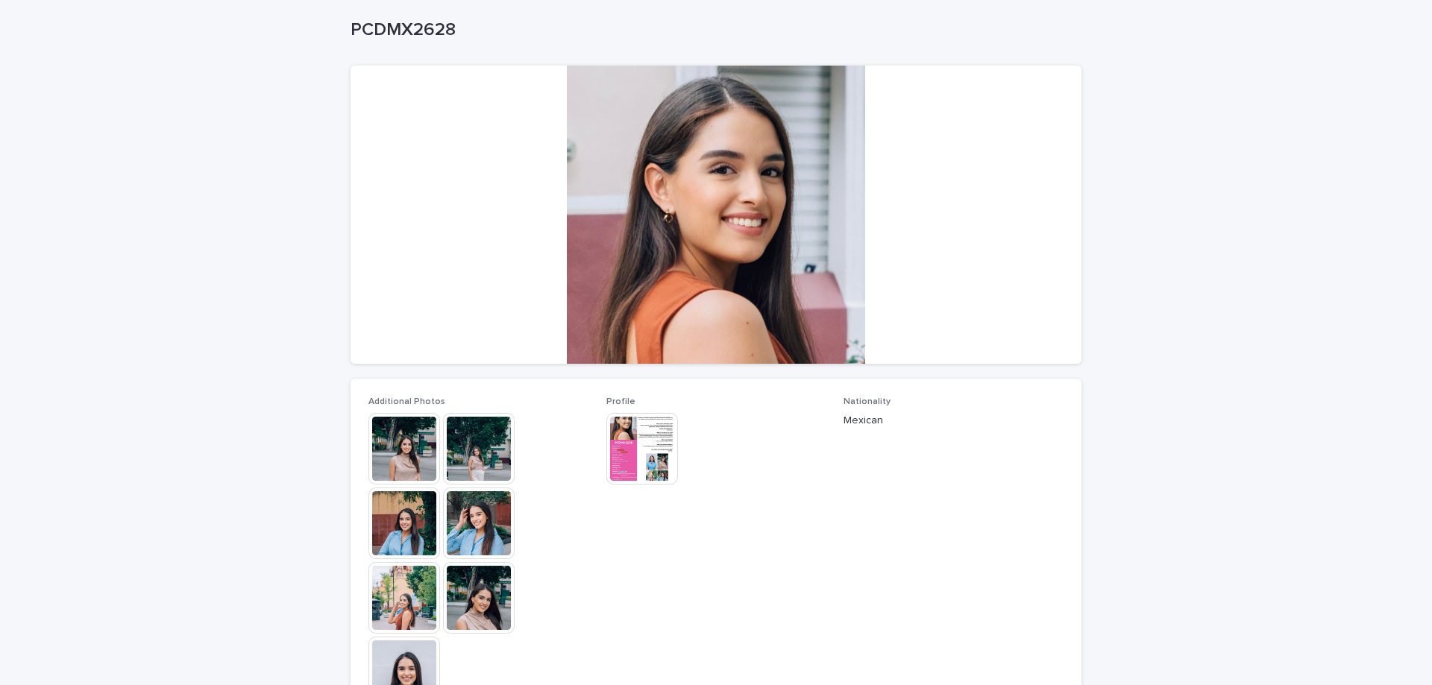
click at [480, 524] on img at bounding box center [479, 524] width 72 height 72
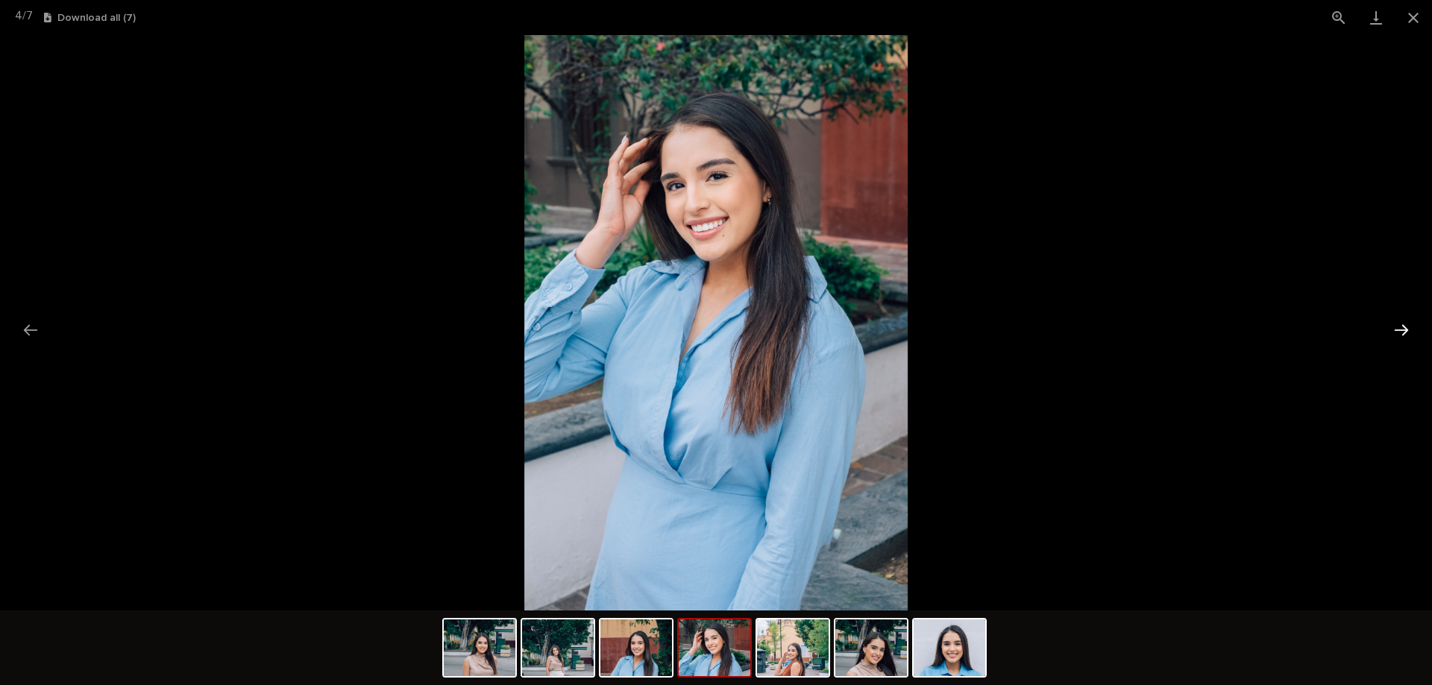
click at [1389, 326] on button "Next slide" at bounding box center [1401, 330] width 31 height 29
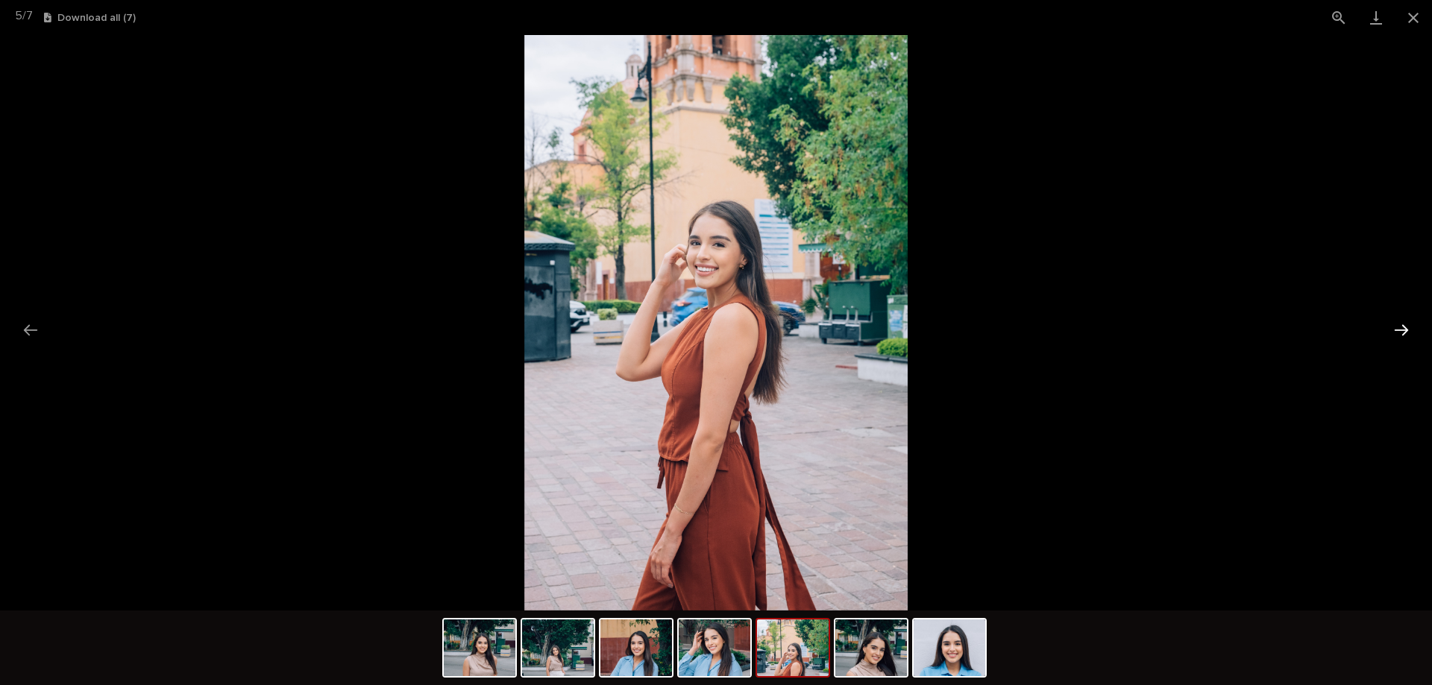
click at [1391, 326] on button "Next slide" at bounding box center [1401, 330] width 31 height 29
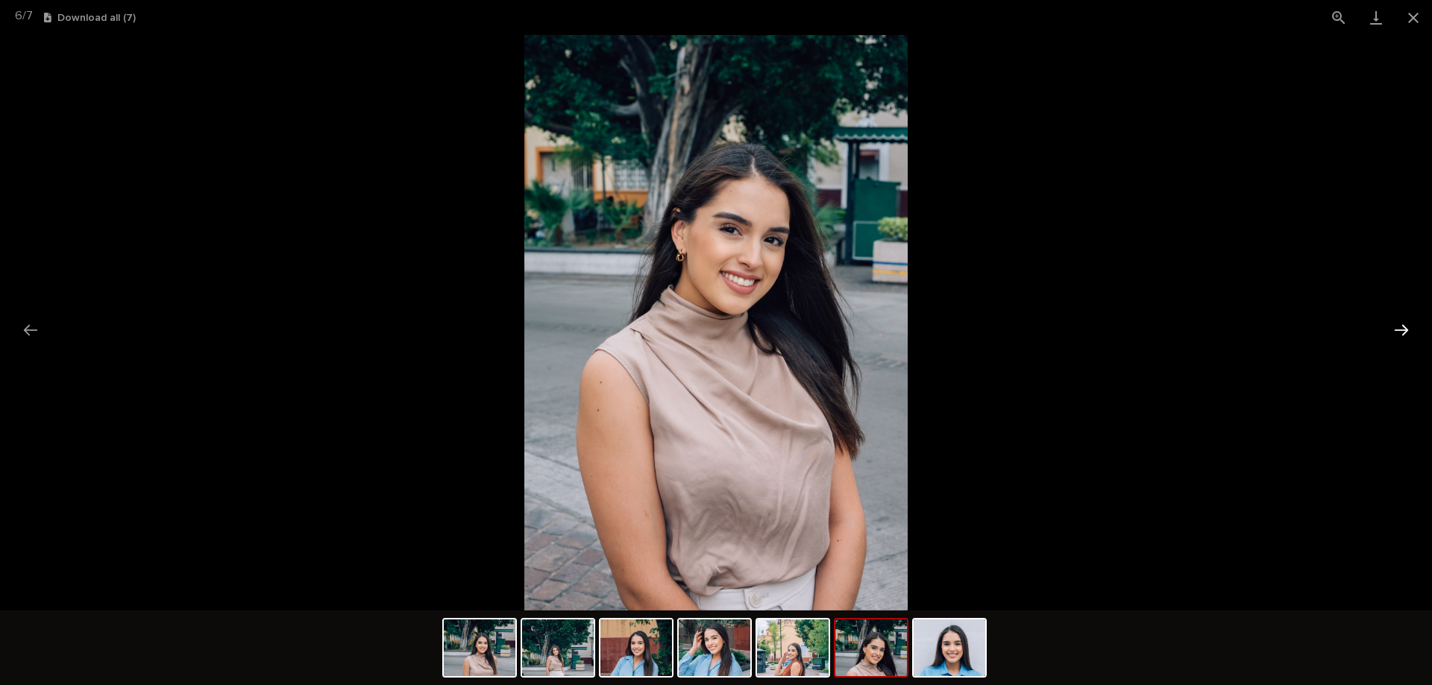
click at [1408, 325] on button "Next slide" at bounding box center [1401, 330] width 31 height 29
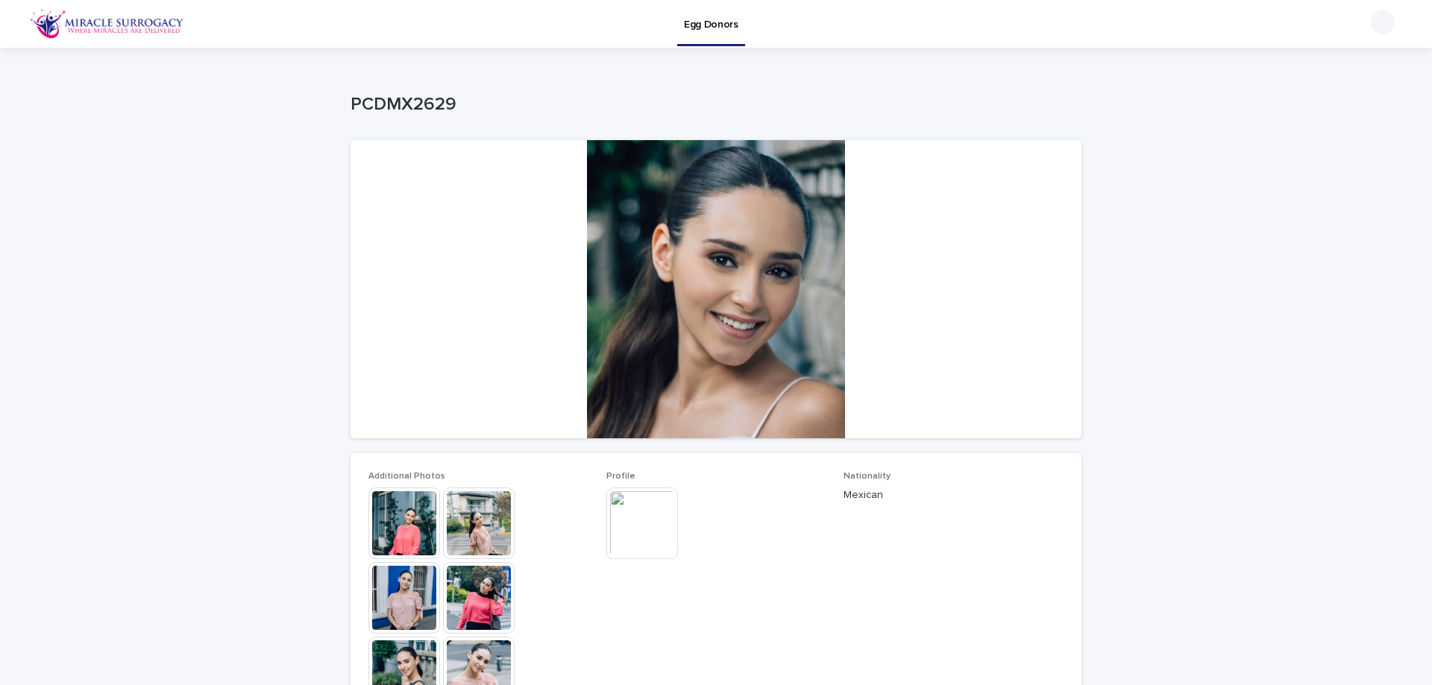
click at [392, 530] on img at bounding box center [404, 524] width 72 height 72
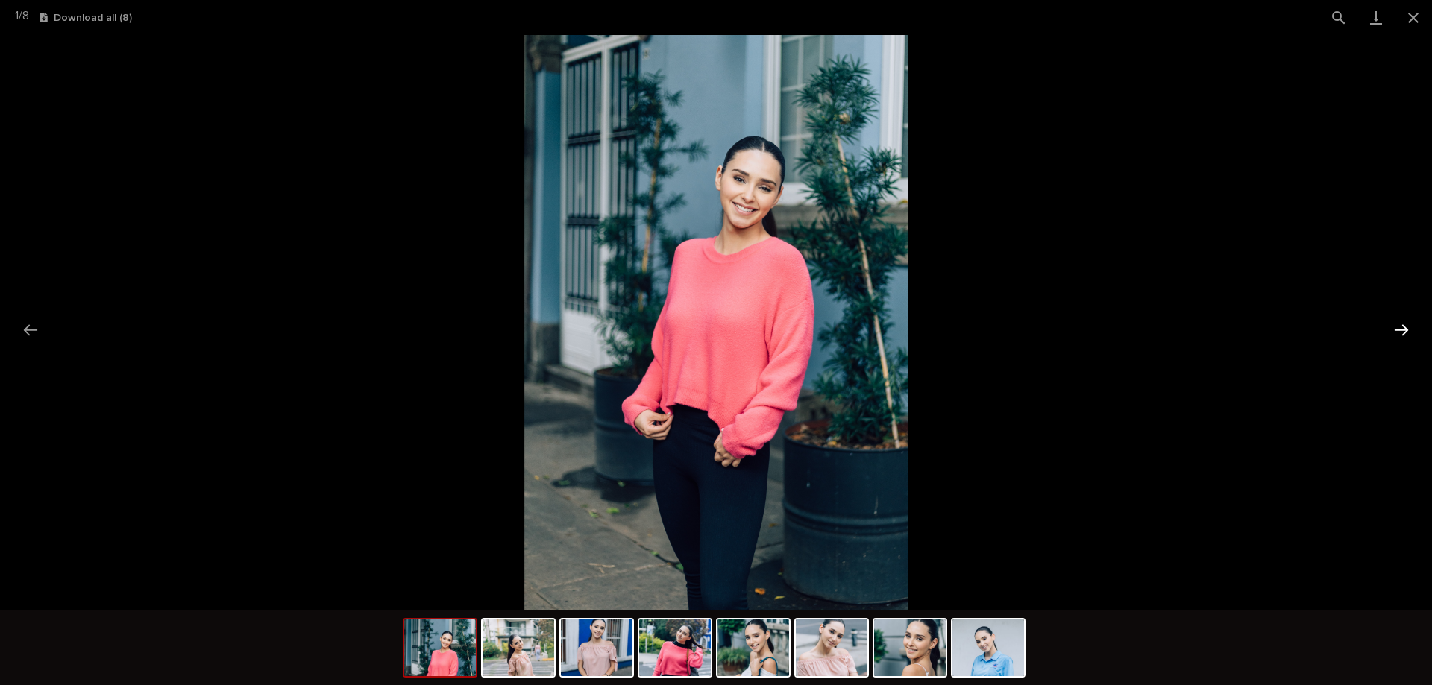
click at [1407, 330] on button "Next slide" at bounding box center [1401, 330] width 31 height 29
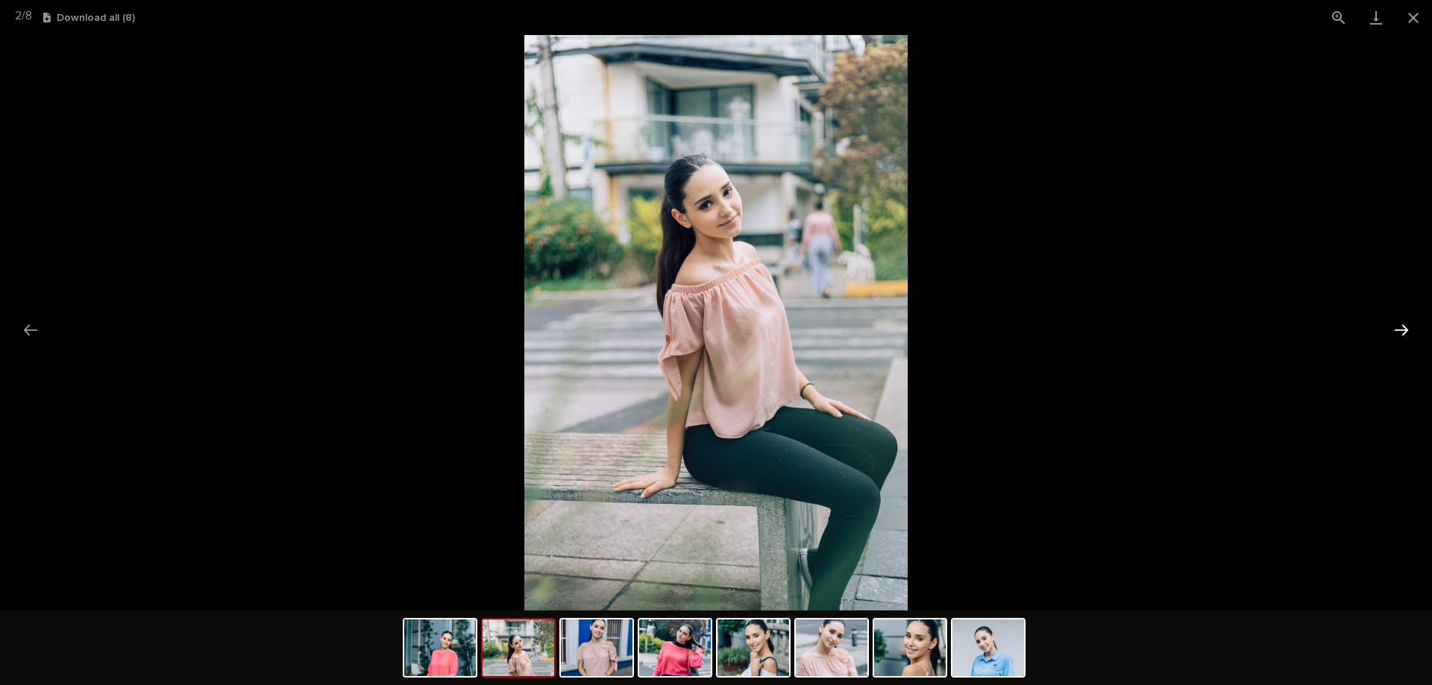
click at [1407, 330] on button "Next slide" at bounding box center [1401, 330] width 31 height 29
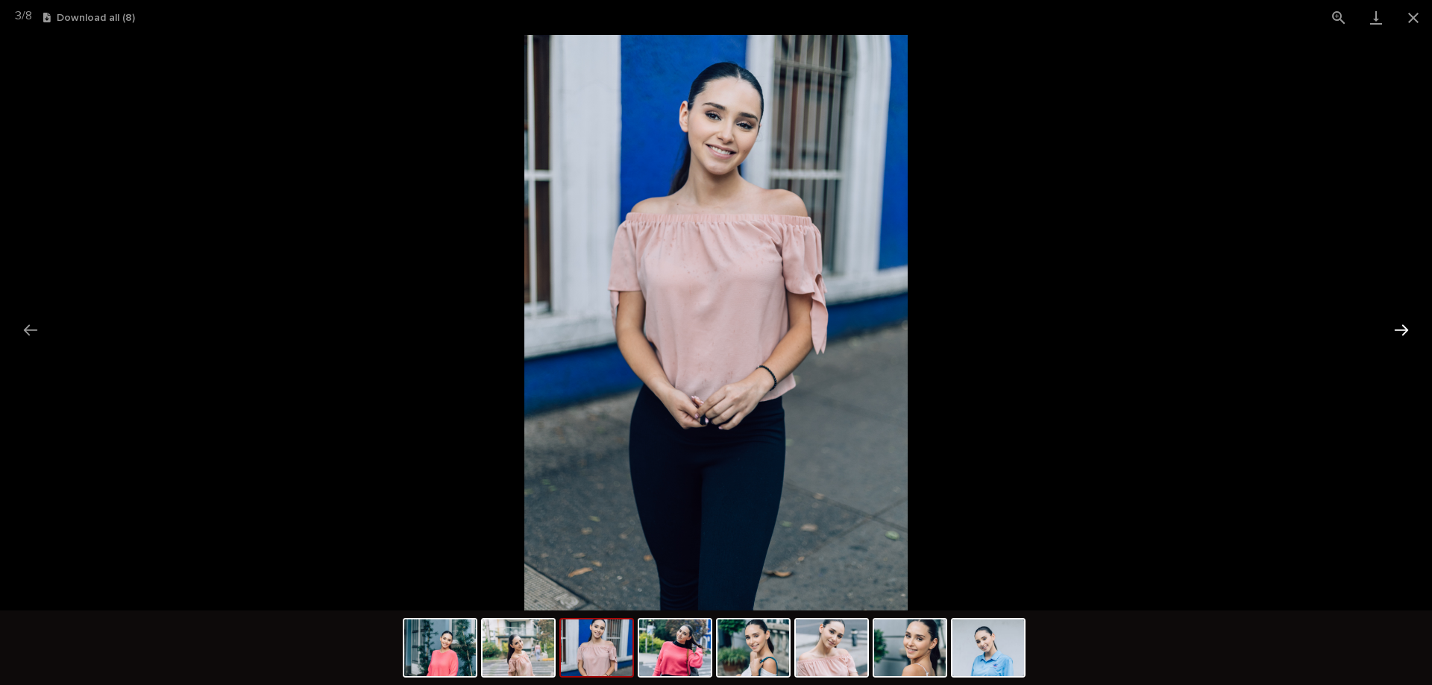
click at [1407, 330] on button "Next slide" at bounding box center [1401, 330] width 31 height 29
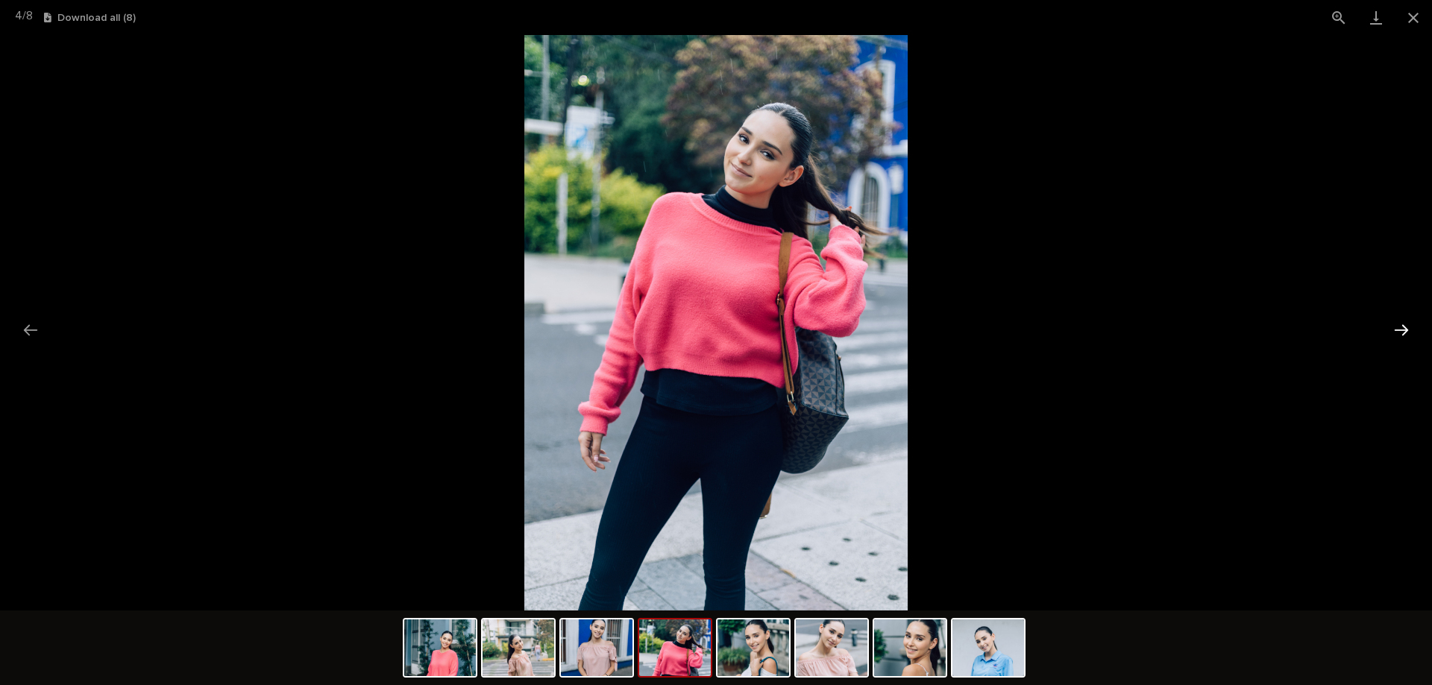
click at [1407, 330] on button "Next slide" at bounding box center [1401, 330] width 31 height 29
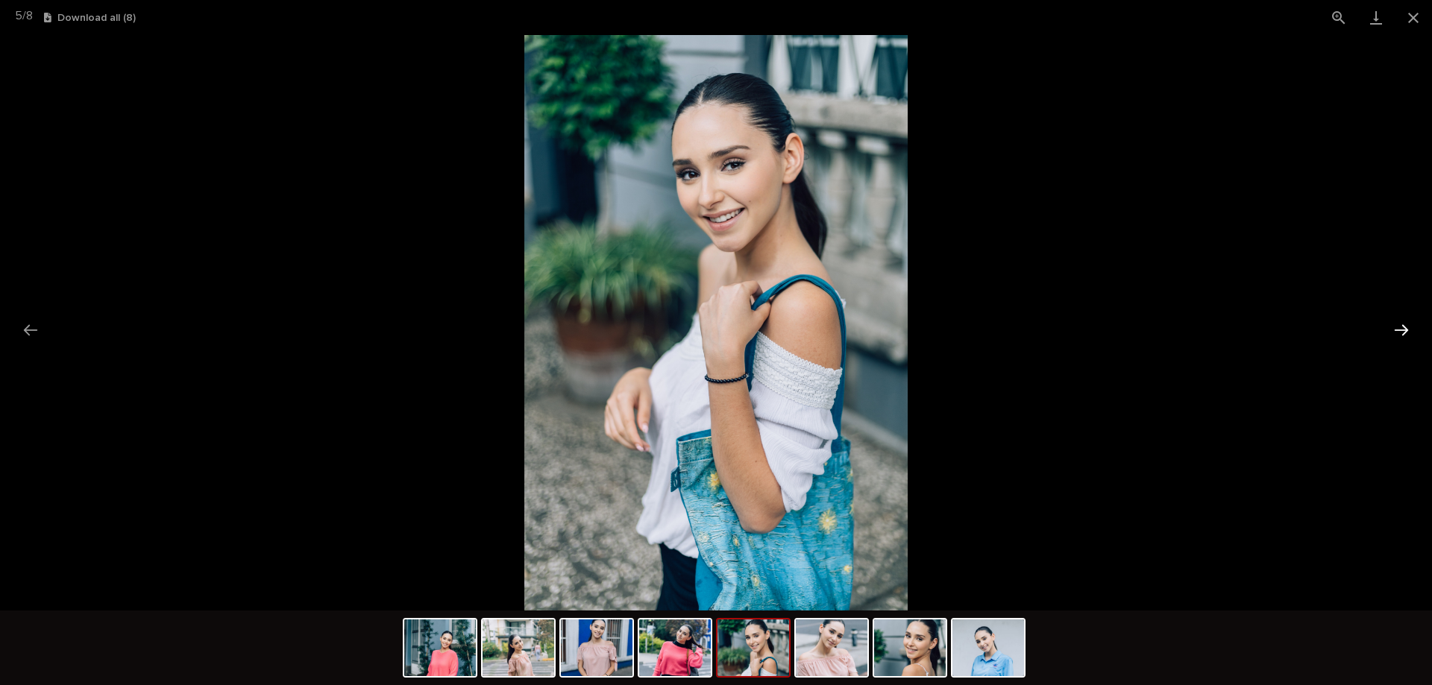
click at [1407, 330] on button "Next slide" at bounding box center [1401, 330] width 31 height 29
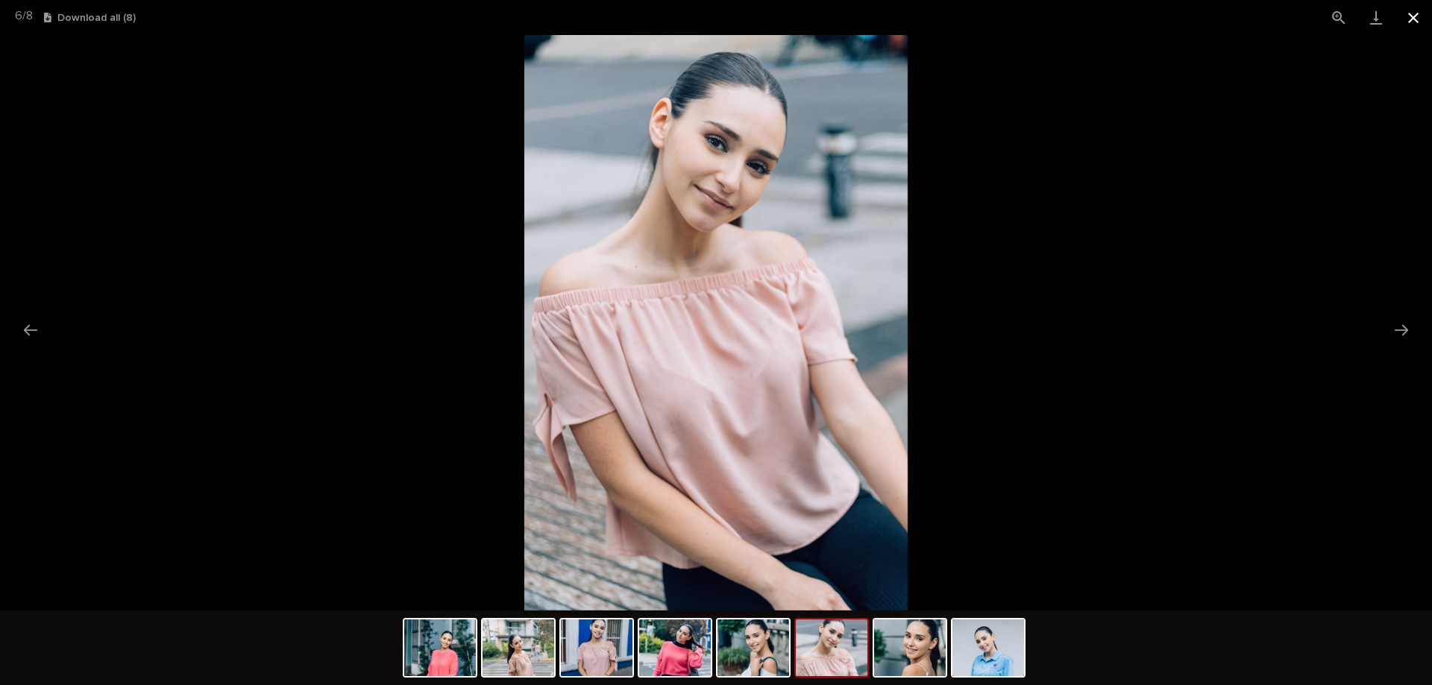
click at [1408, 13] on button "Close gallery" at bounding box center [1413, 17] width 37 height 35
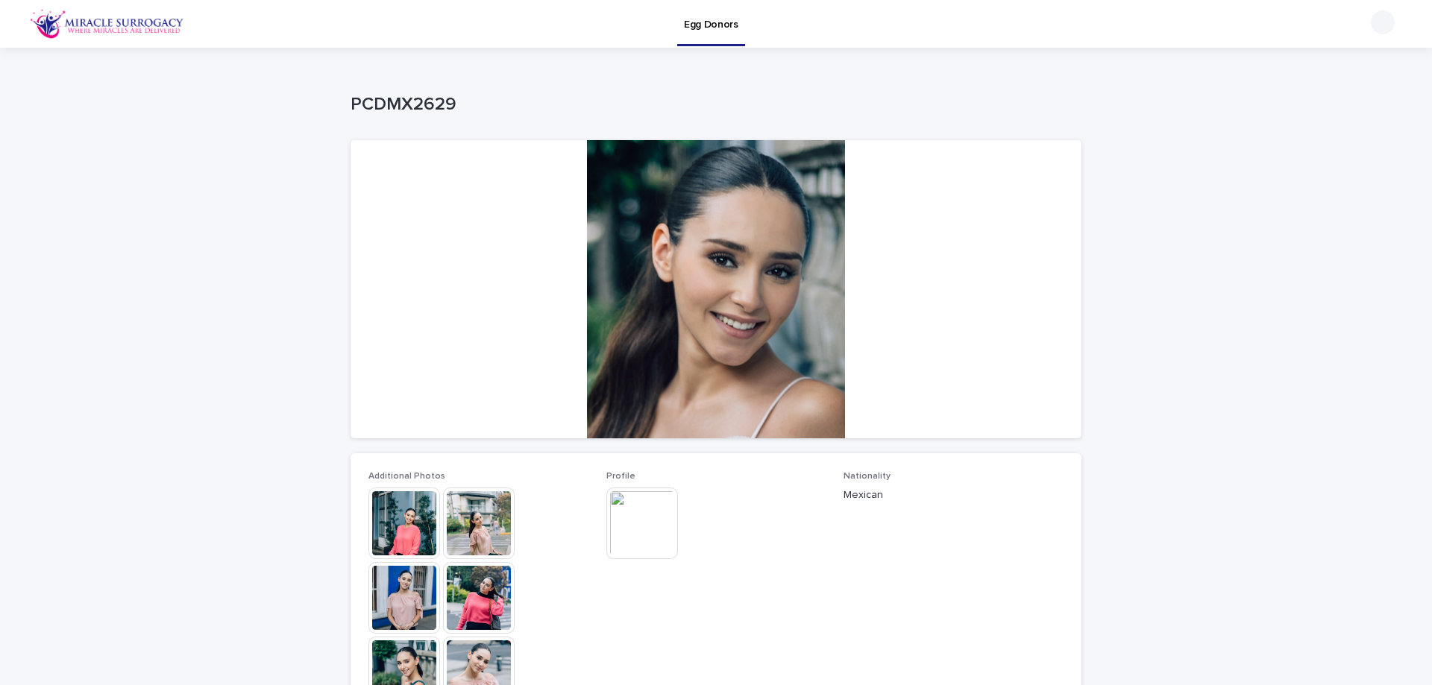
click at [489, 587] on img at bounding box center [479, 598] width 72 height 72
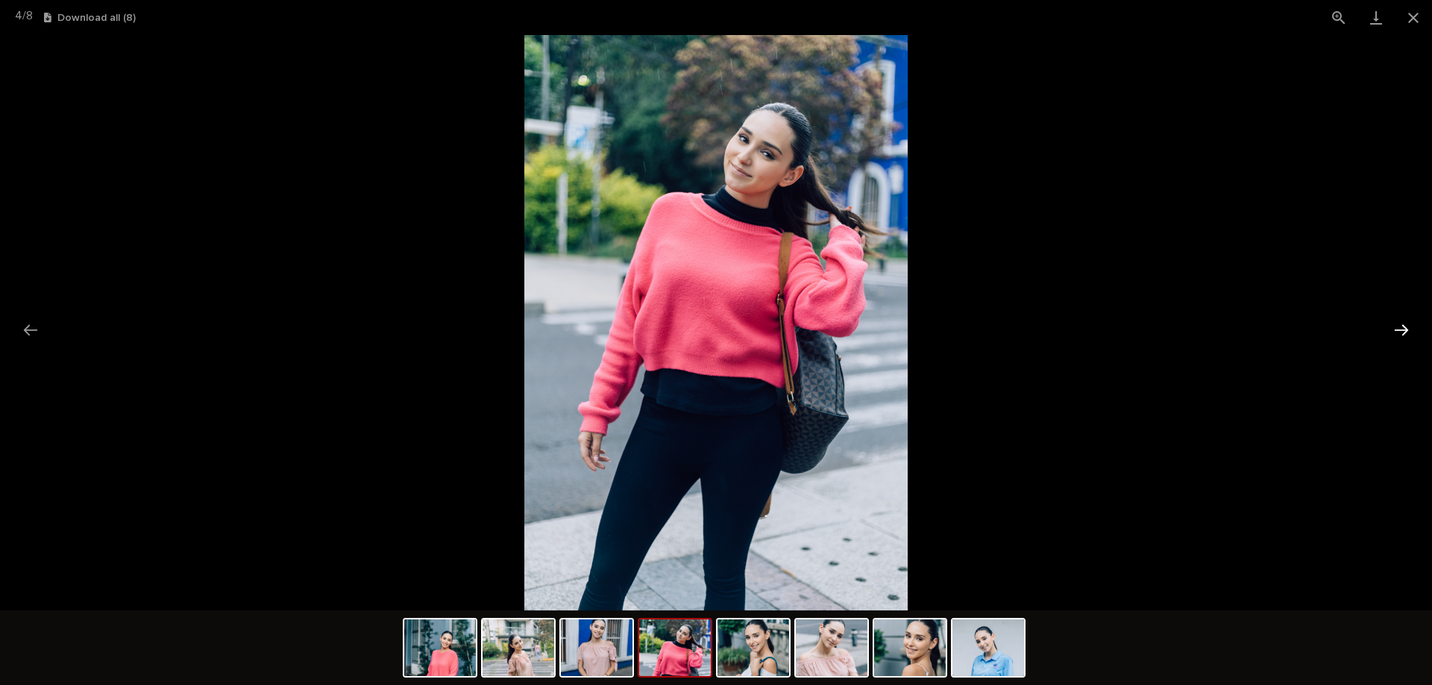
click at [1398, 324] on button "Next slide" at bounding box center [1401, 330] width 31 height 29
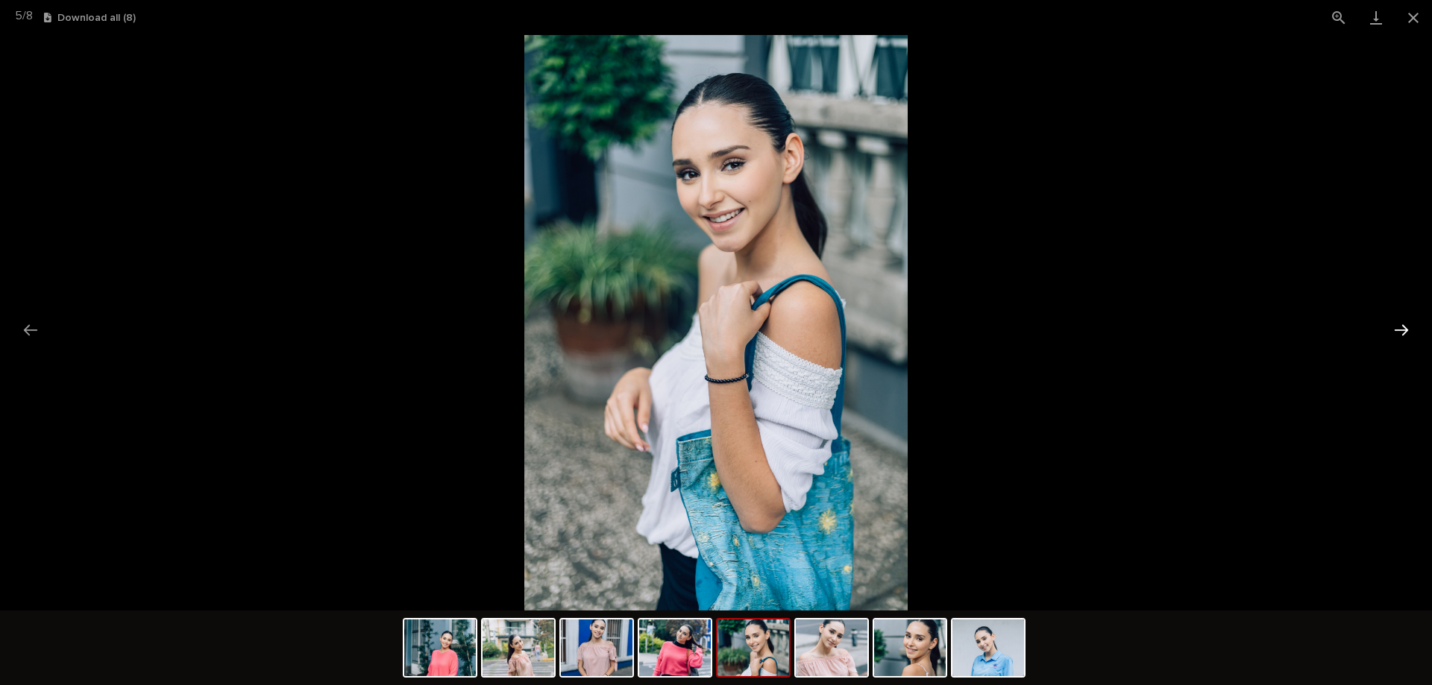
click at [1399, 324] on button "Next slide" at bounding box center [1401, 330] width 31 height 29
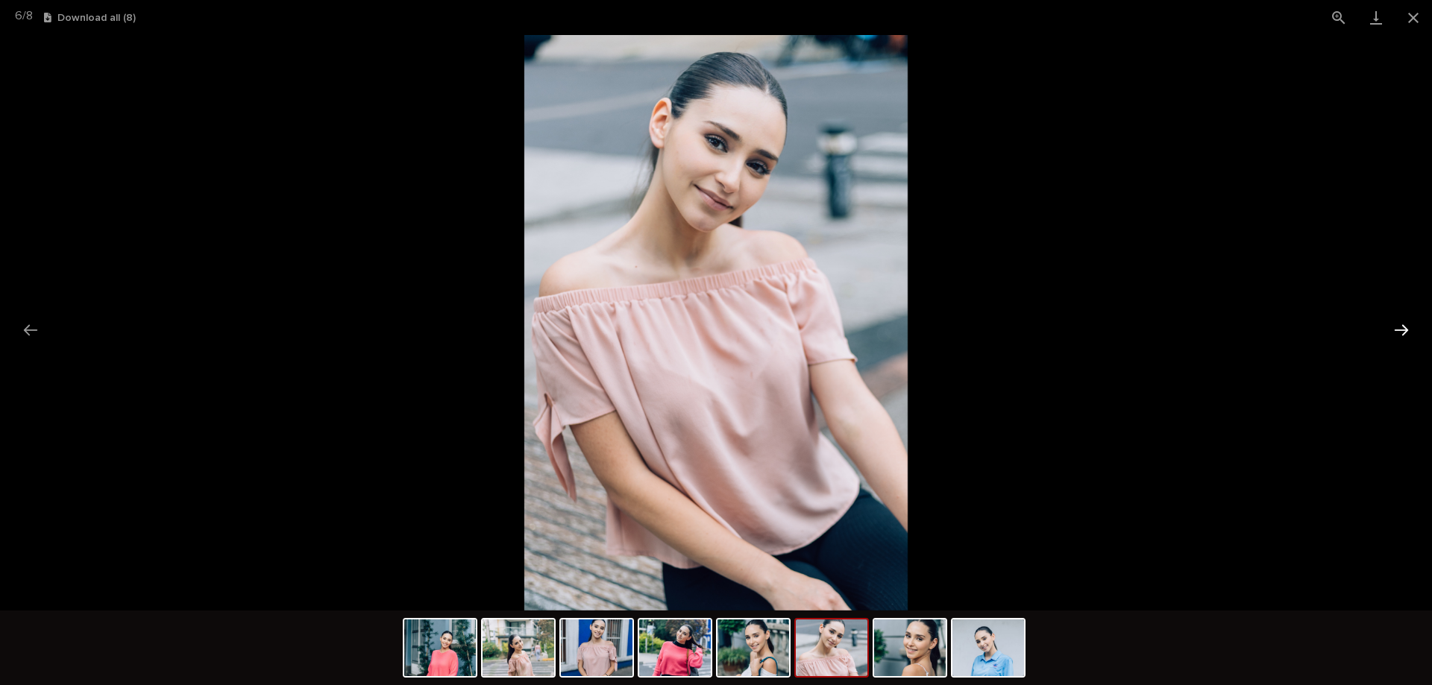
click at [1398, 327] on button "Next slide" at bounding box center [1401, 330] width 31 height 29
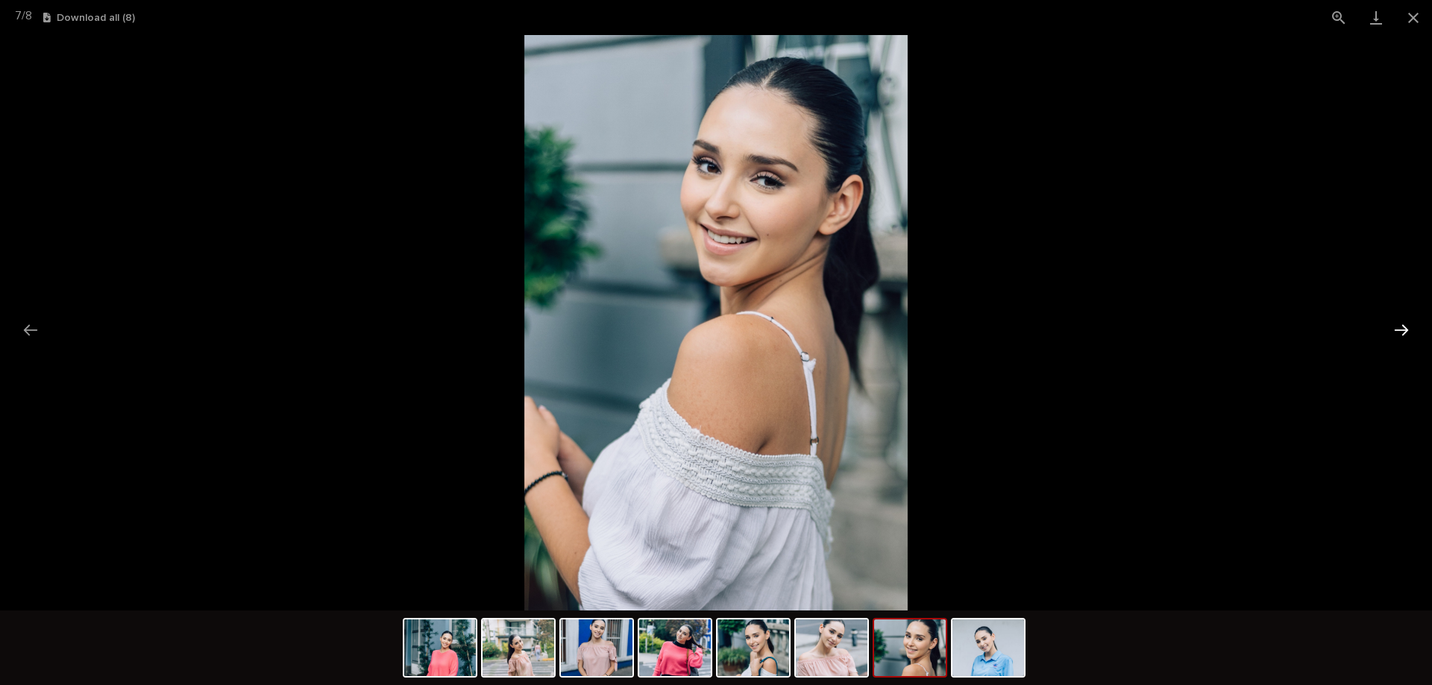
click at [1400, 327] on button "Next slide" at bounding box center [1401, 330] width 31 height 29
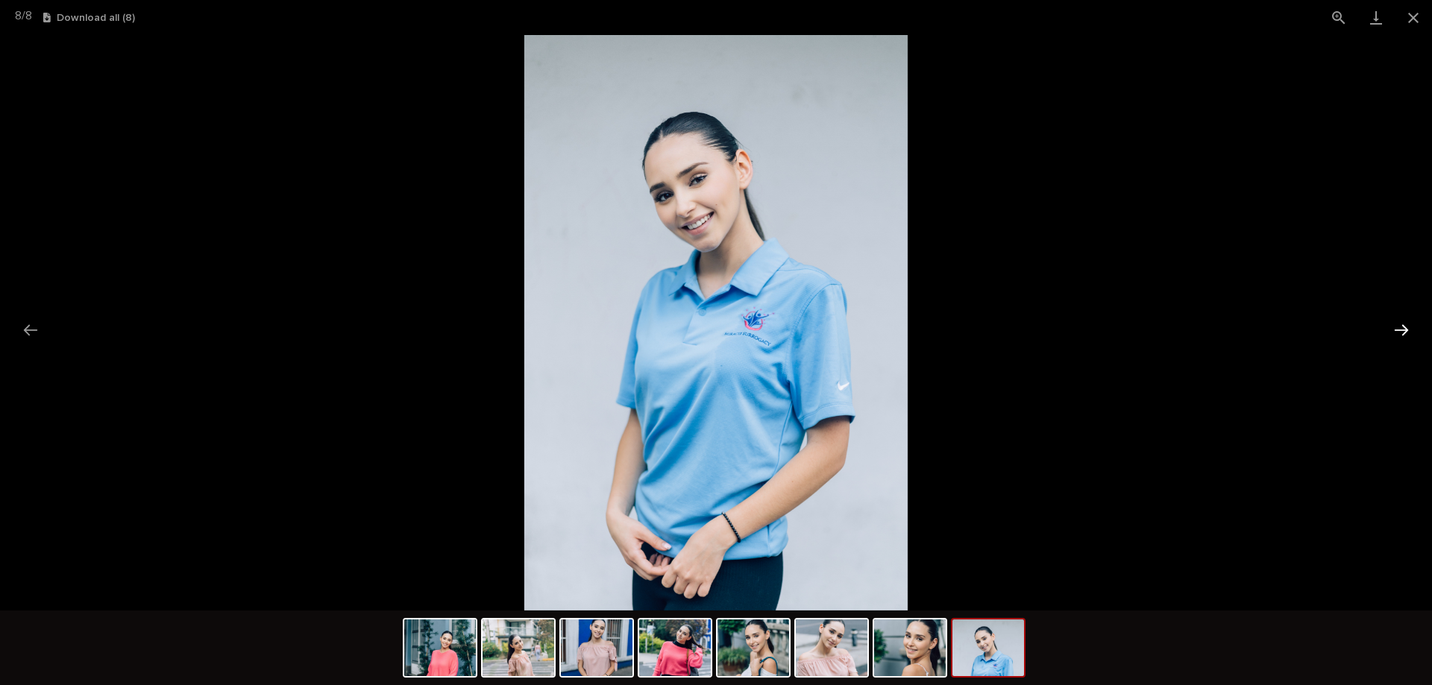
click at [1412, 318] on button "Next slide" at bounding box center [1401, 330] width 31 height 29
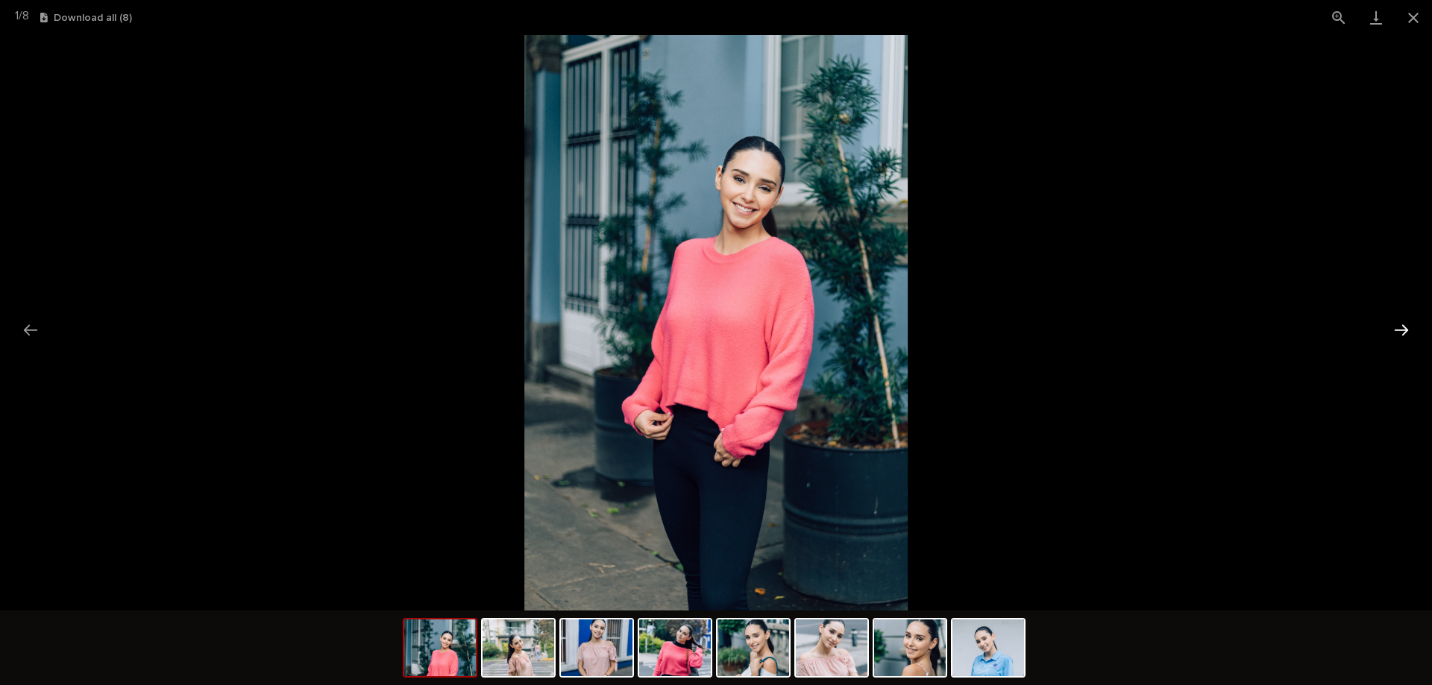
click at [1410, 316] on button "Next slide" at bounding box center [1401, 330] width 31 height 29
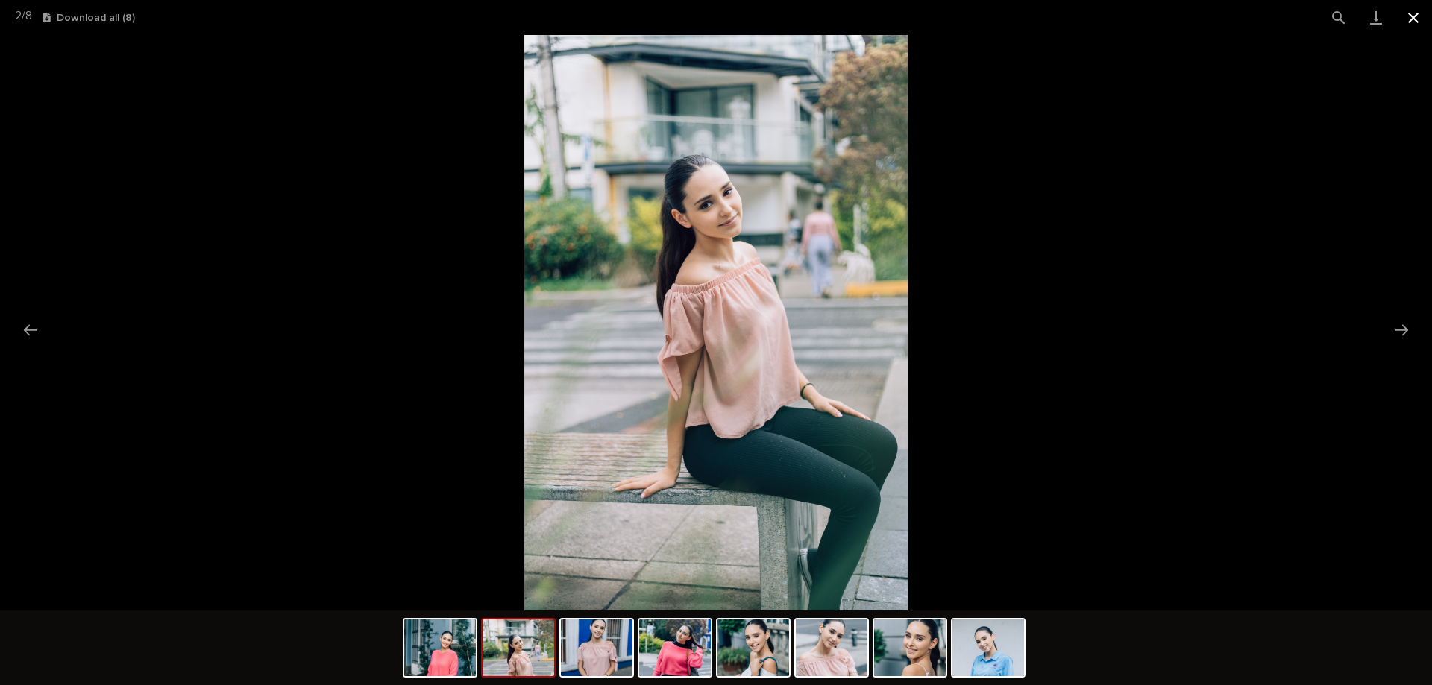
click at [1416, 13] on button "Close gallery" at bounding box center [1413, 17] width 37 height 35
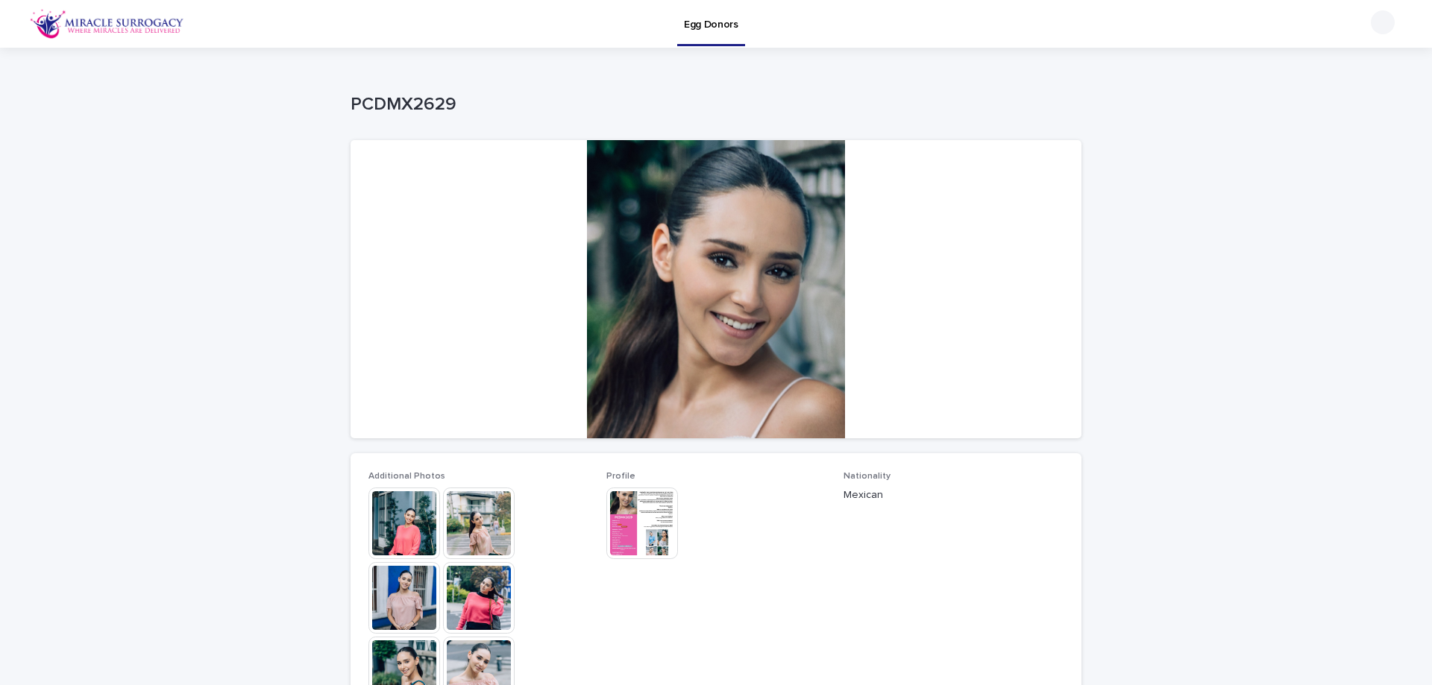
click at [640, 507] on img at bounding box center [642, 524] width 72 height 72
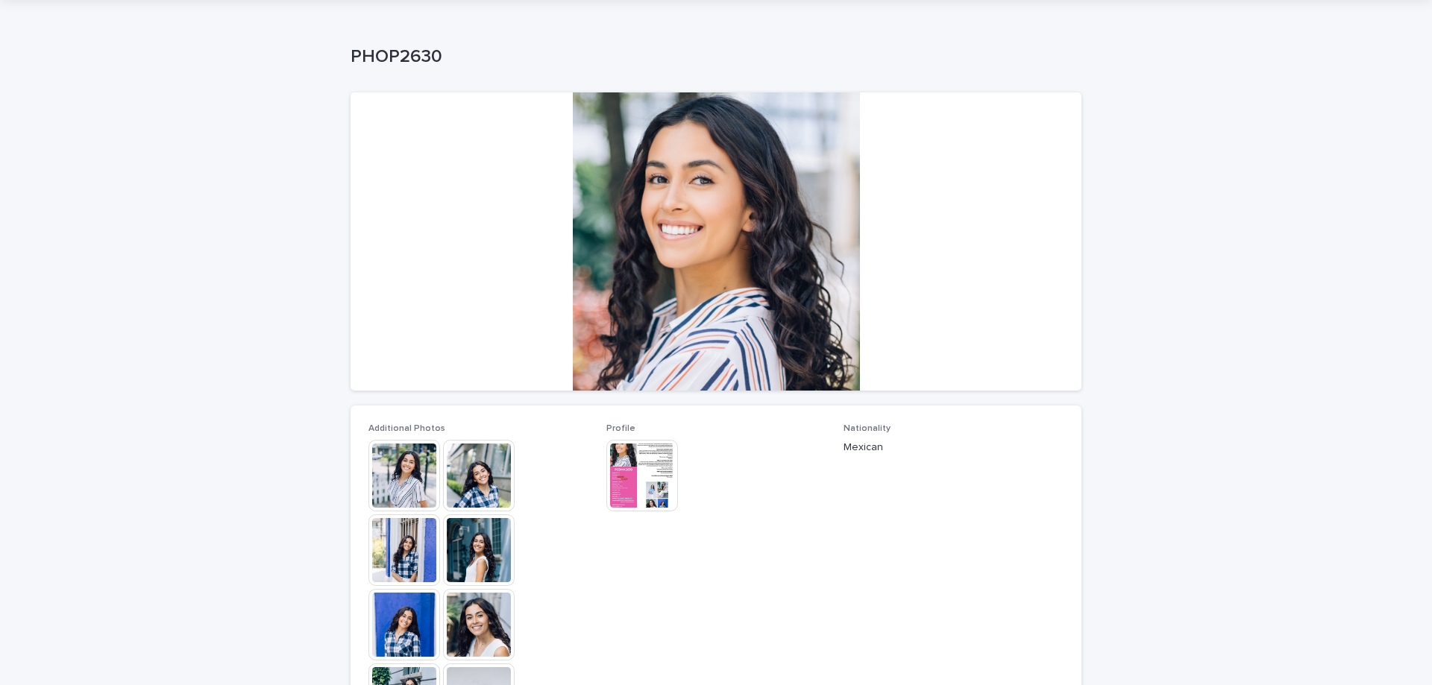
scroll to position [75, 0]
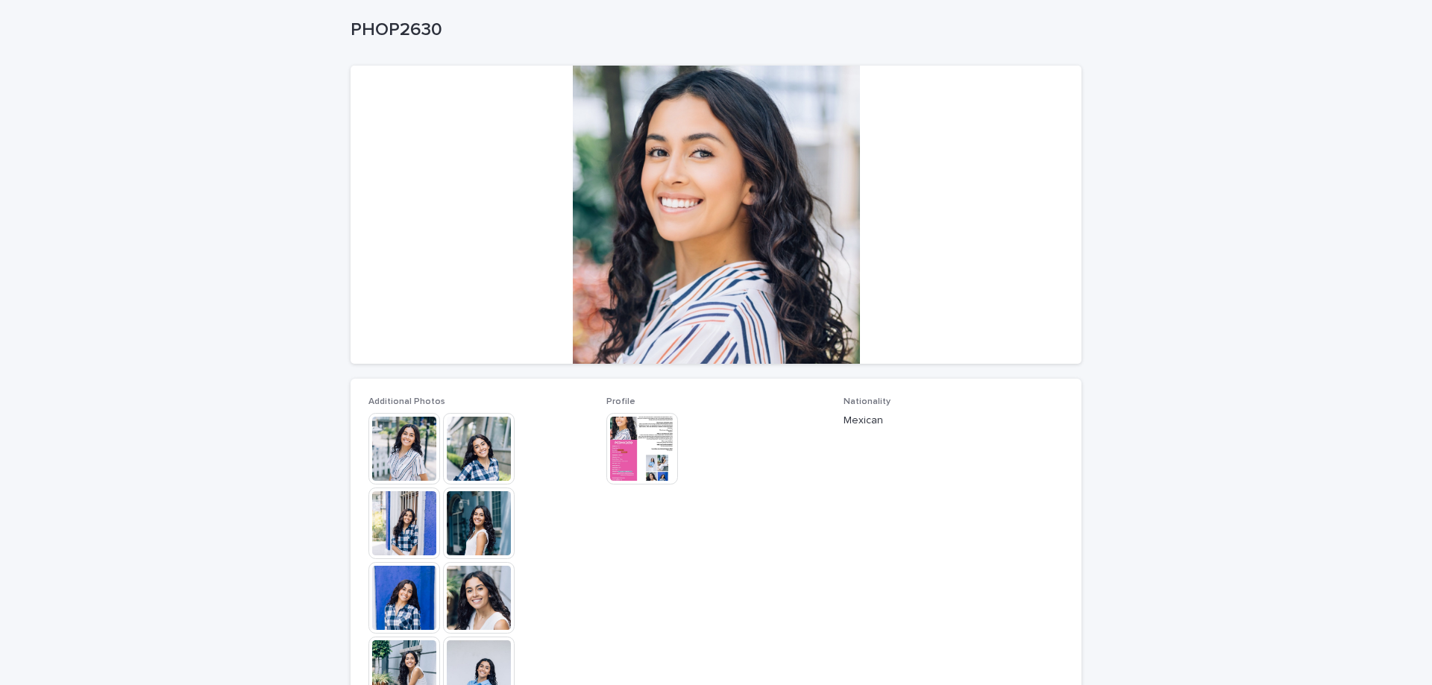
click at [445, 448] on img at bounding box center [479, 449] width 72 height 72
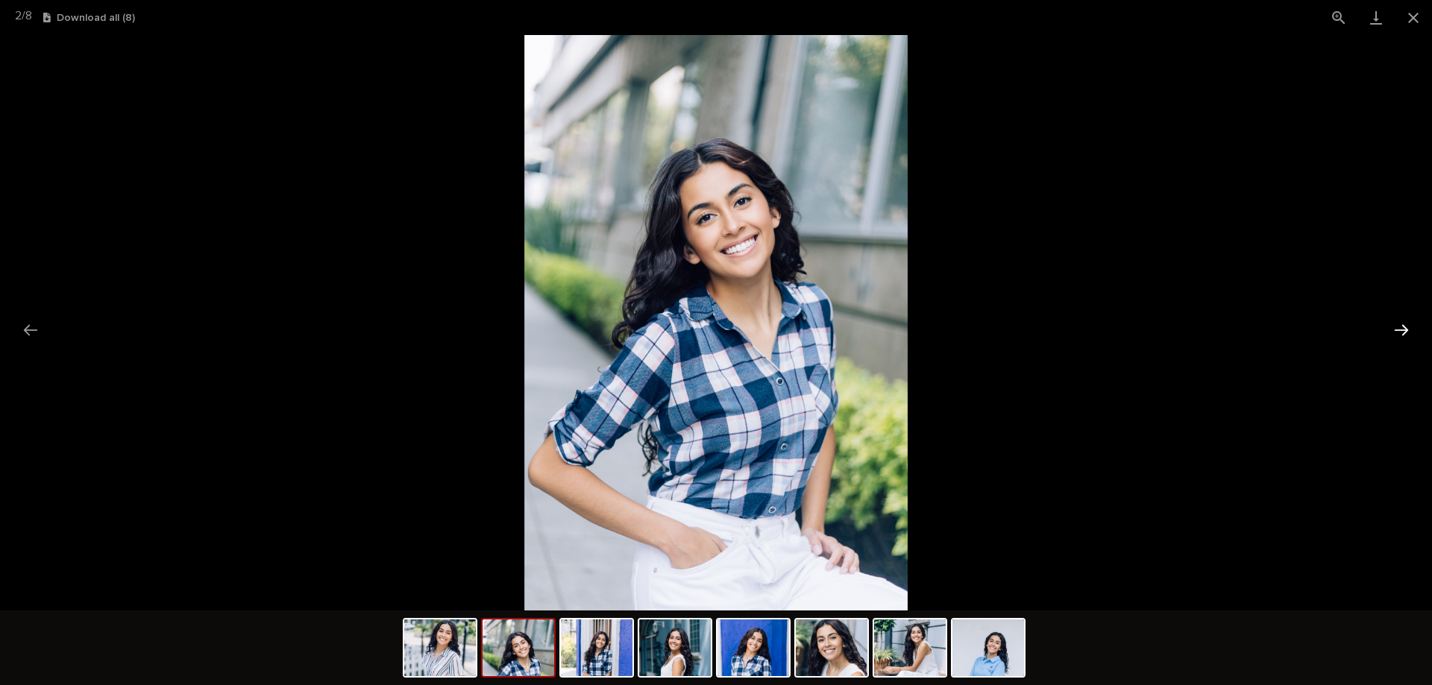
click at [1402, 321] on button "Next slide" at bounding box center [1401, 330] width 31 height 29
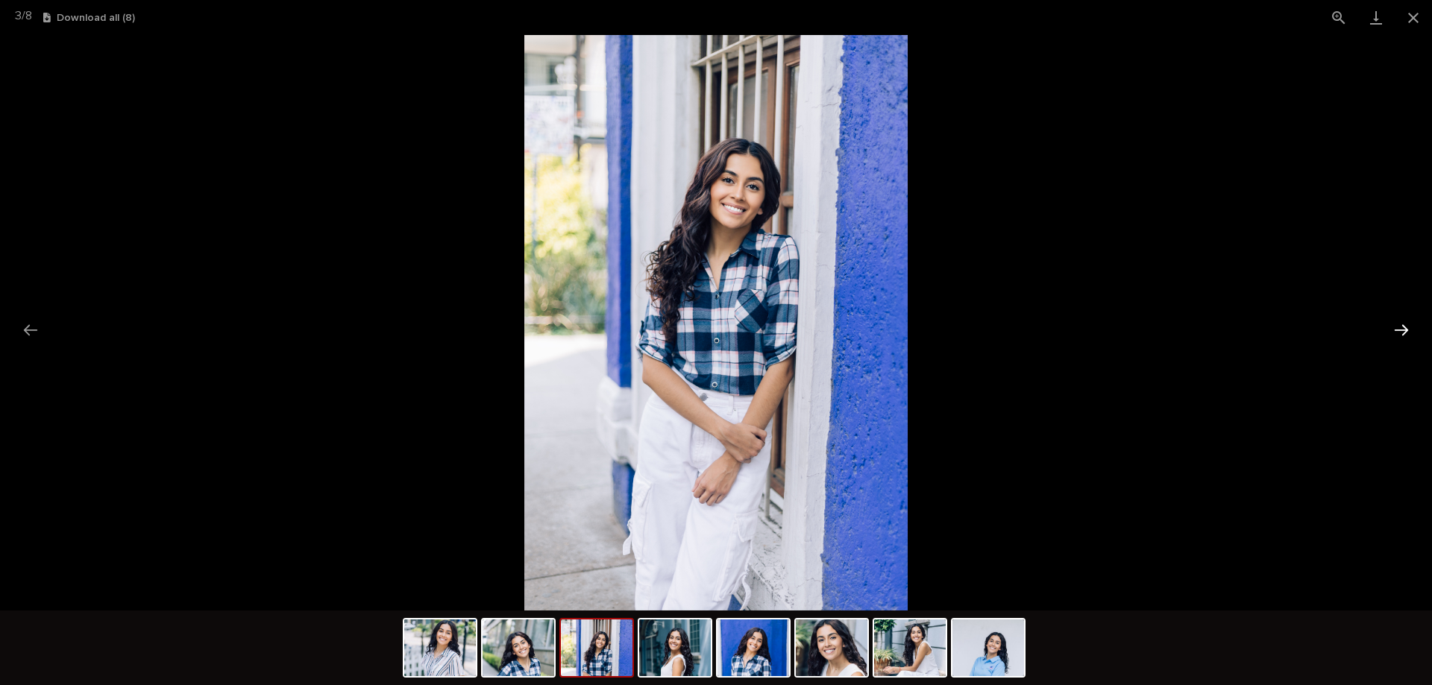
click at [1402, 324] on button "Next slide" at bounding box center [1401, 330] width 31 height 29
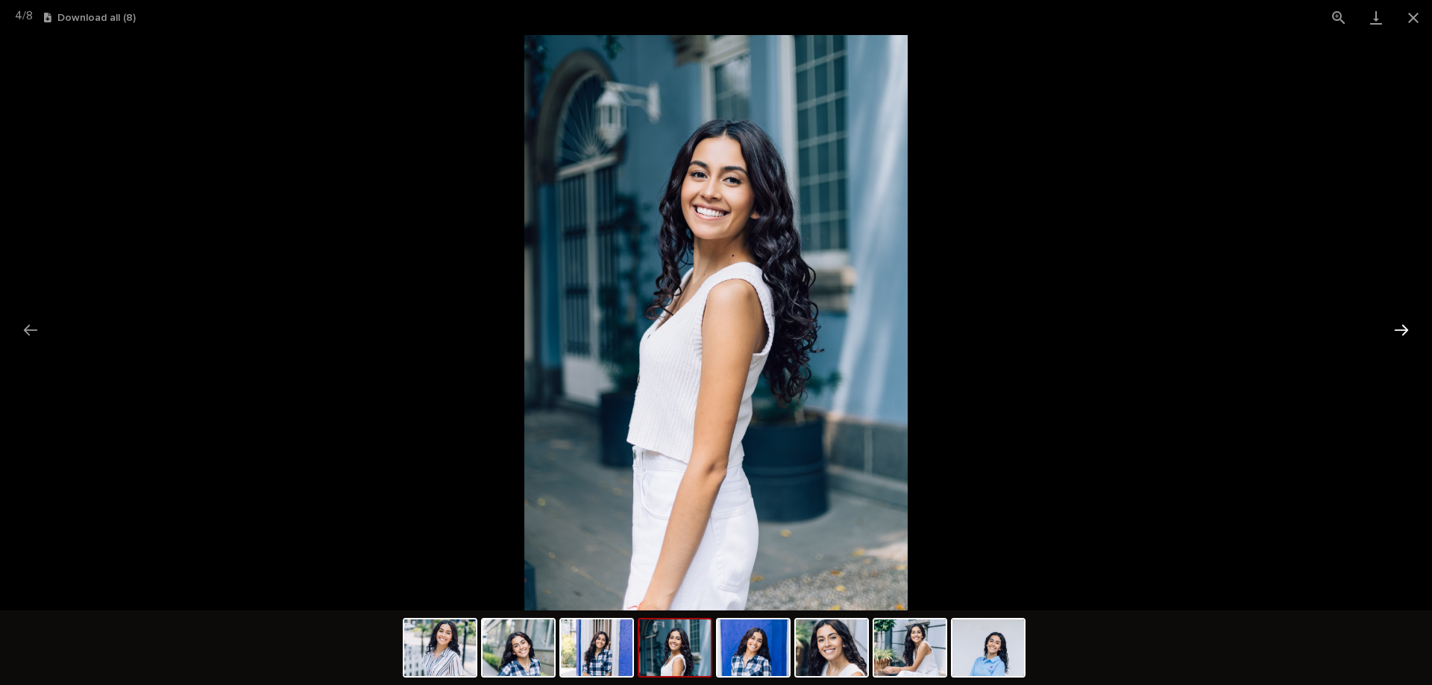
click at [1402, 324] on button "Next slide" at bounding box center [1401, 330] width 31 height 29
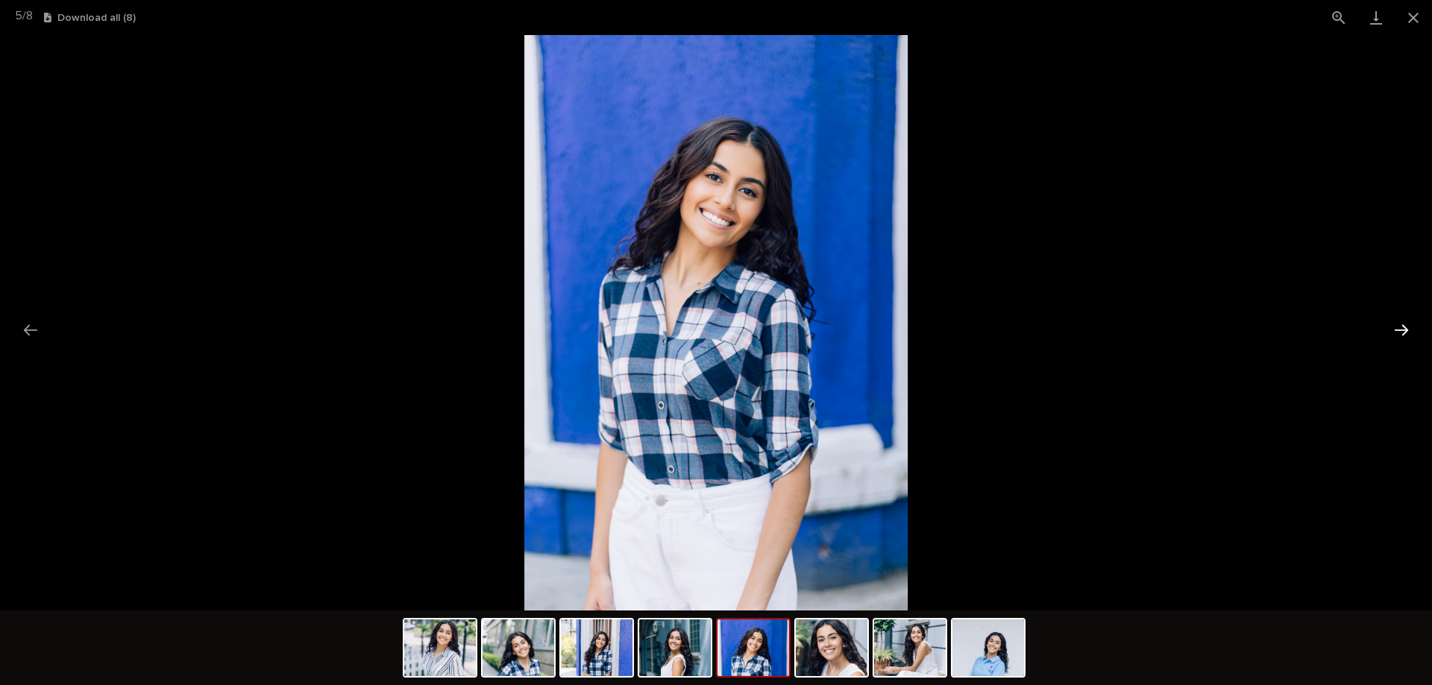
click at [1402, 324] on button "Next slide" at bounding box center [1401, 330] width 31 height 29
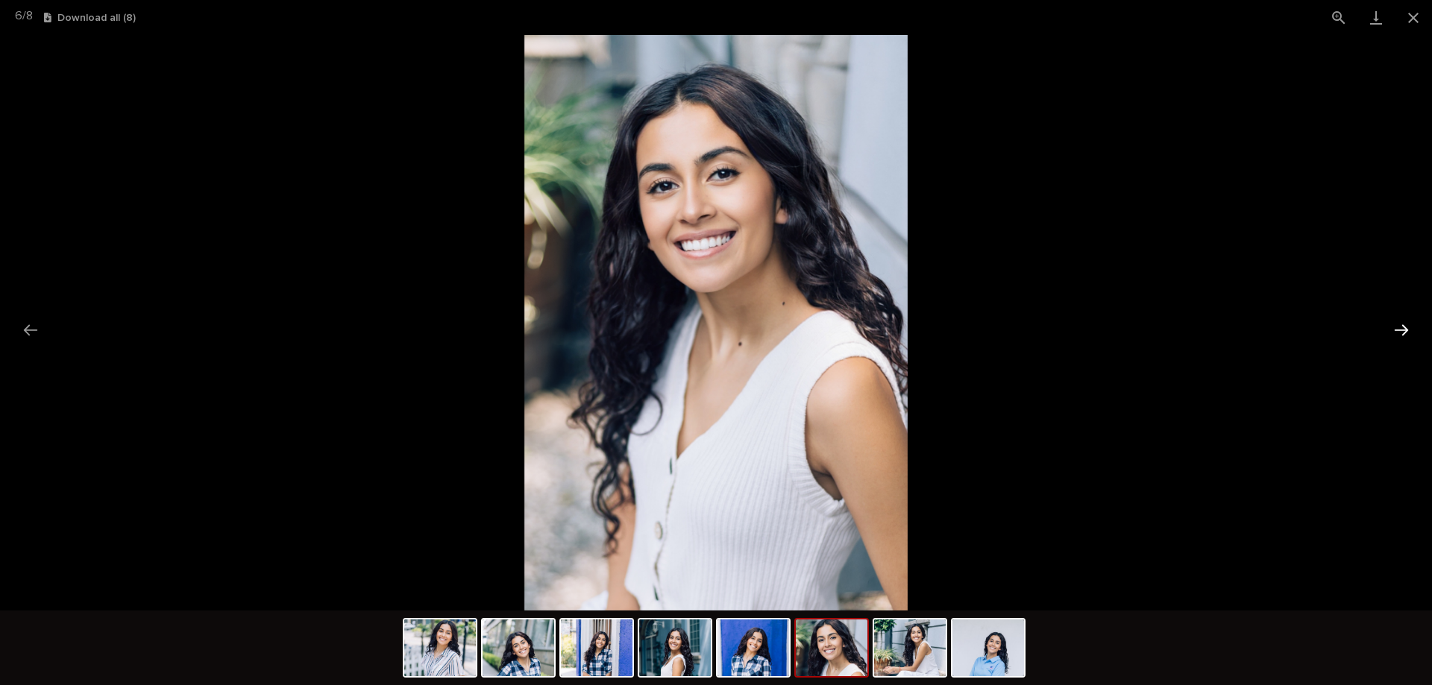
click at [1402, 324] on button "Next slide" at bounding box center [1401, 330] width 31 height 29
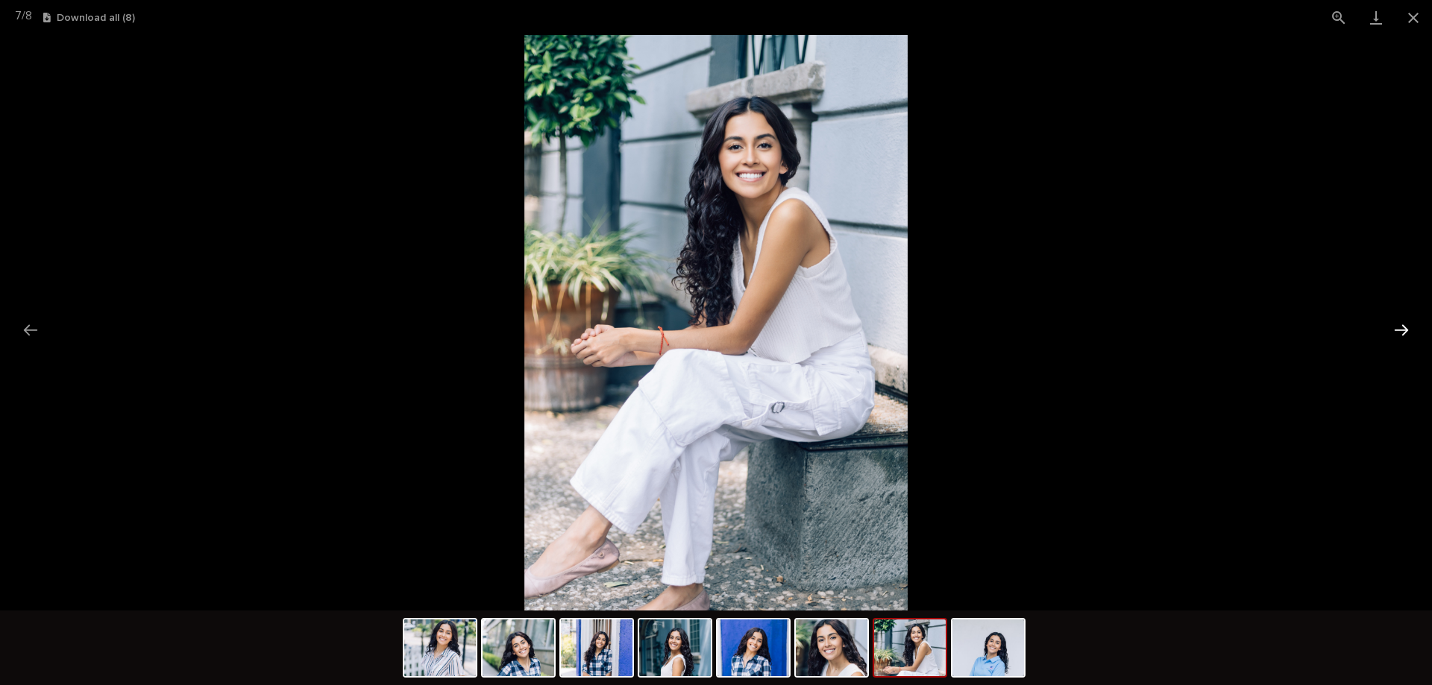
click at [1402, 324] on button "Next slide" at bounding box center [1401, 330] width 31 height 29
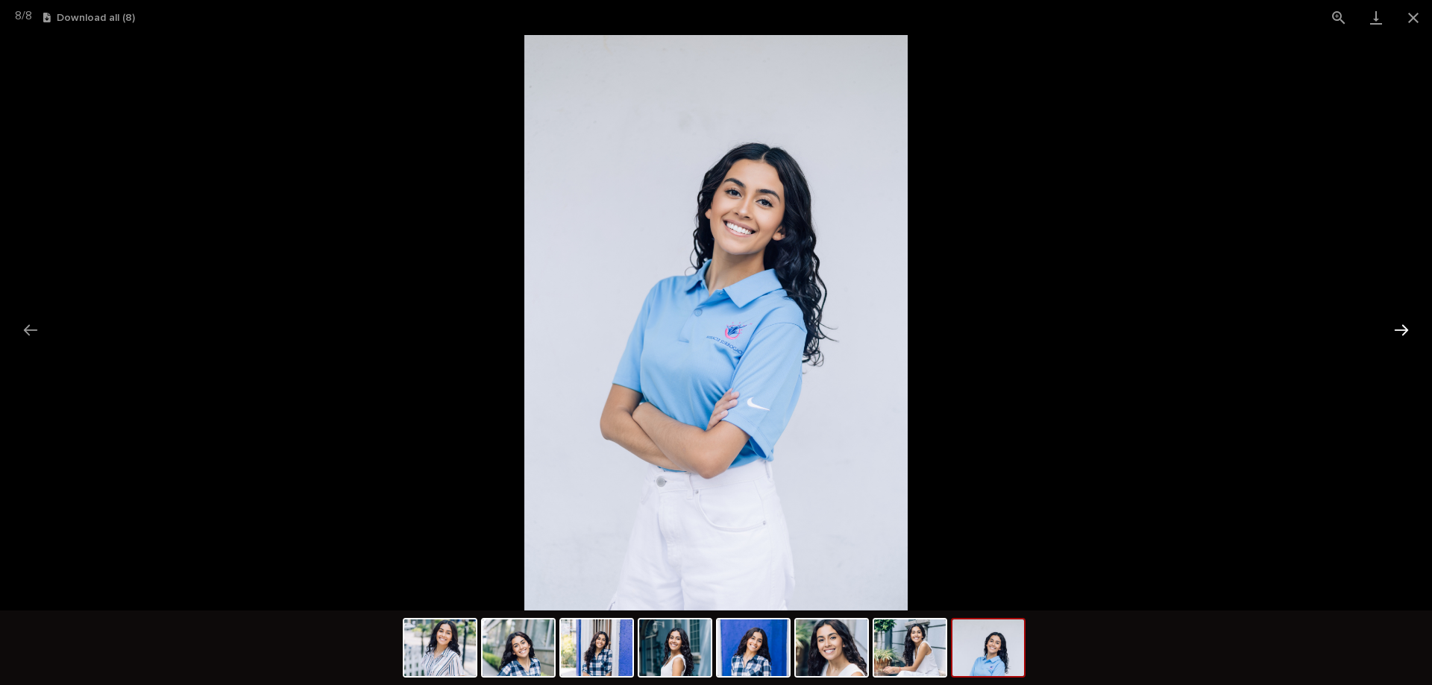
click at [1401, 324] on button "Next slide" at bounding box center [1401, 330] width 31 height 29
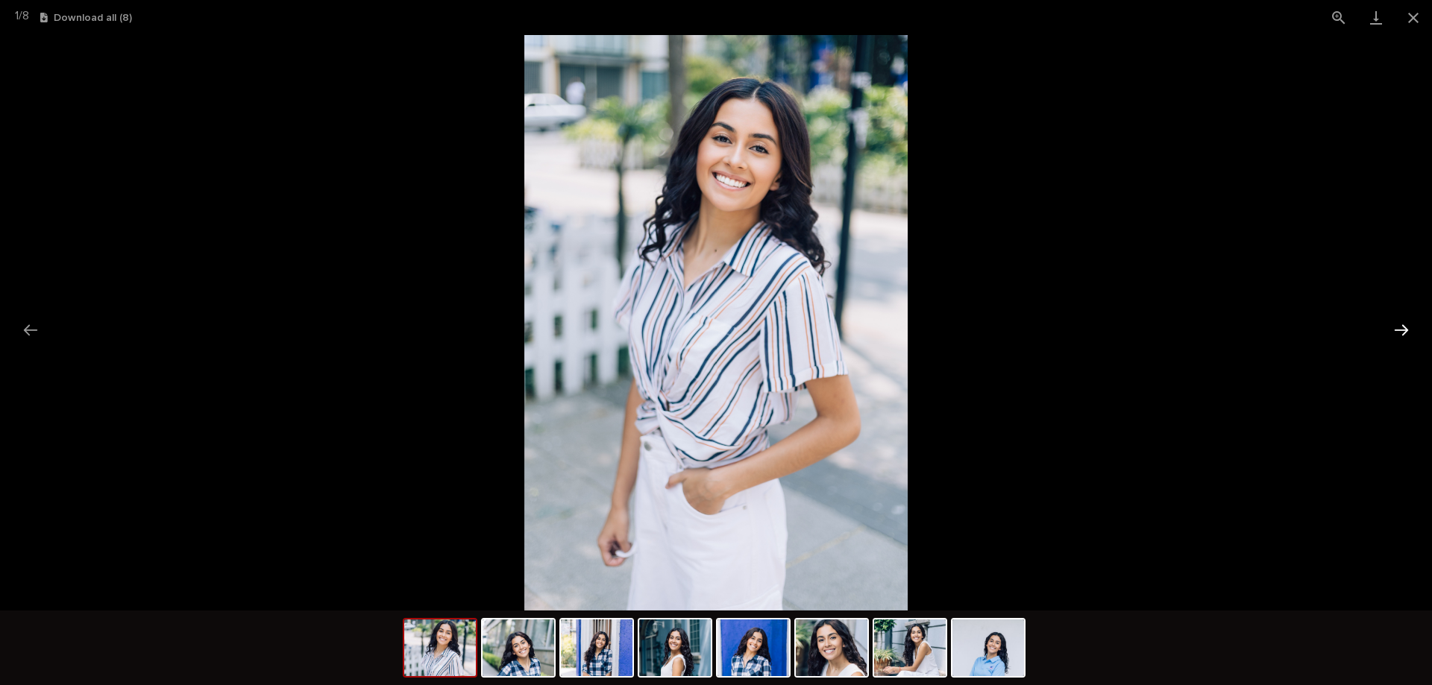
click at [1401, 324] on button "Next slide" at bounding box center [1401, 330] width 31 height 29
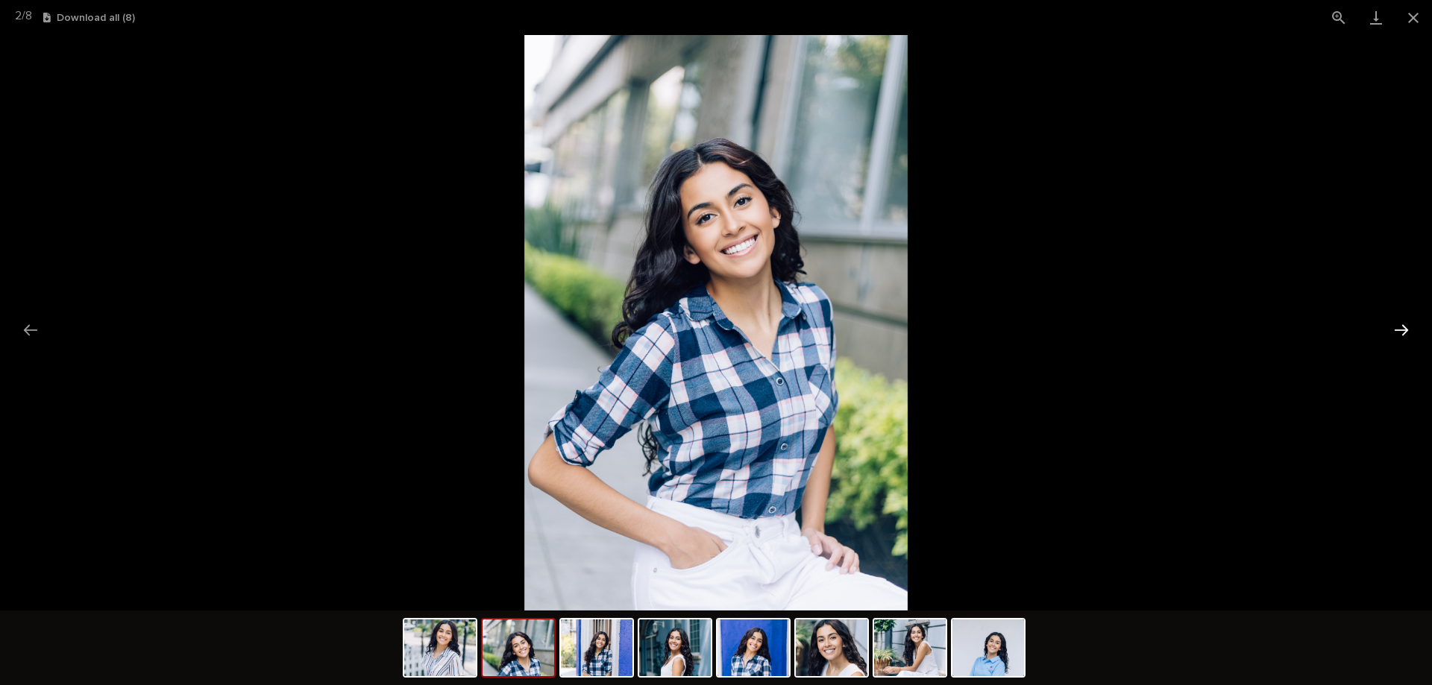
click at [1401, 324] on button "Next slide" at bounding box center [1401, 330] width 31 height 29
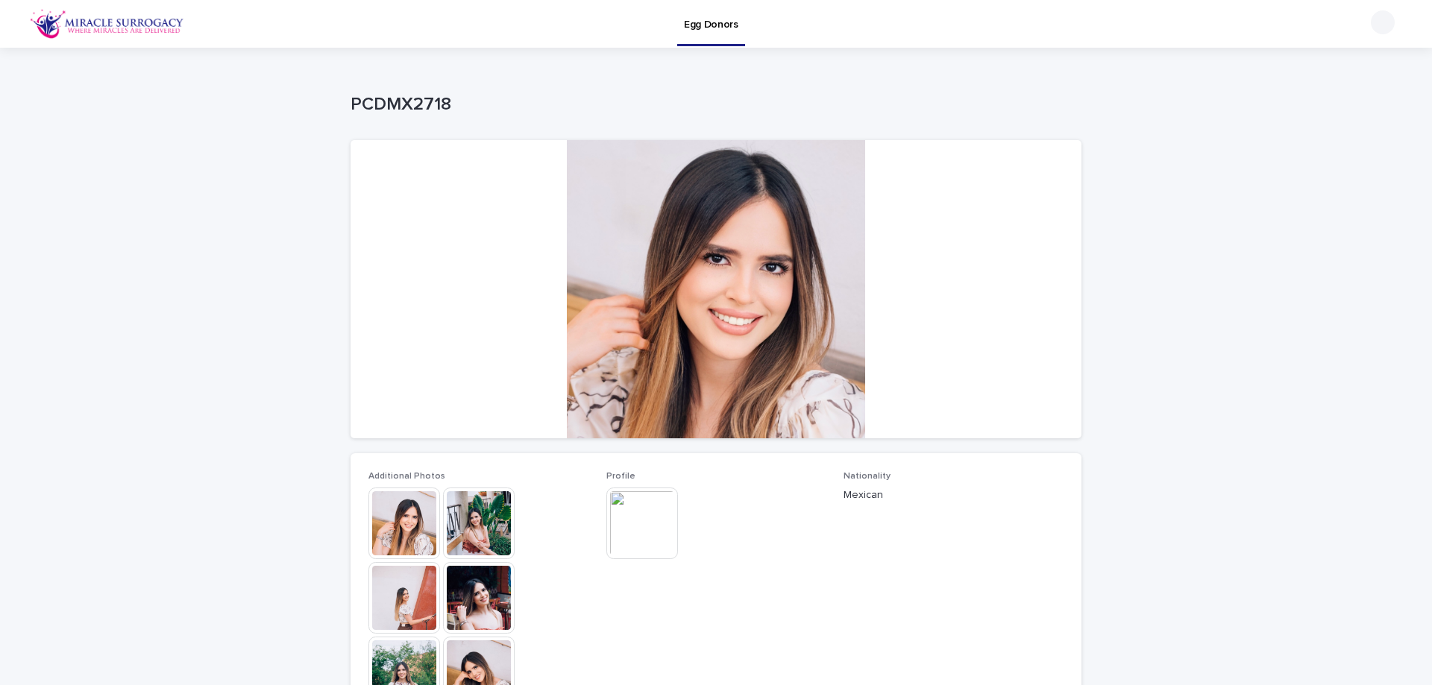
click at [402, 528] on img at bounding box center [404, 524] width 72 height 72
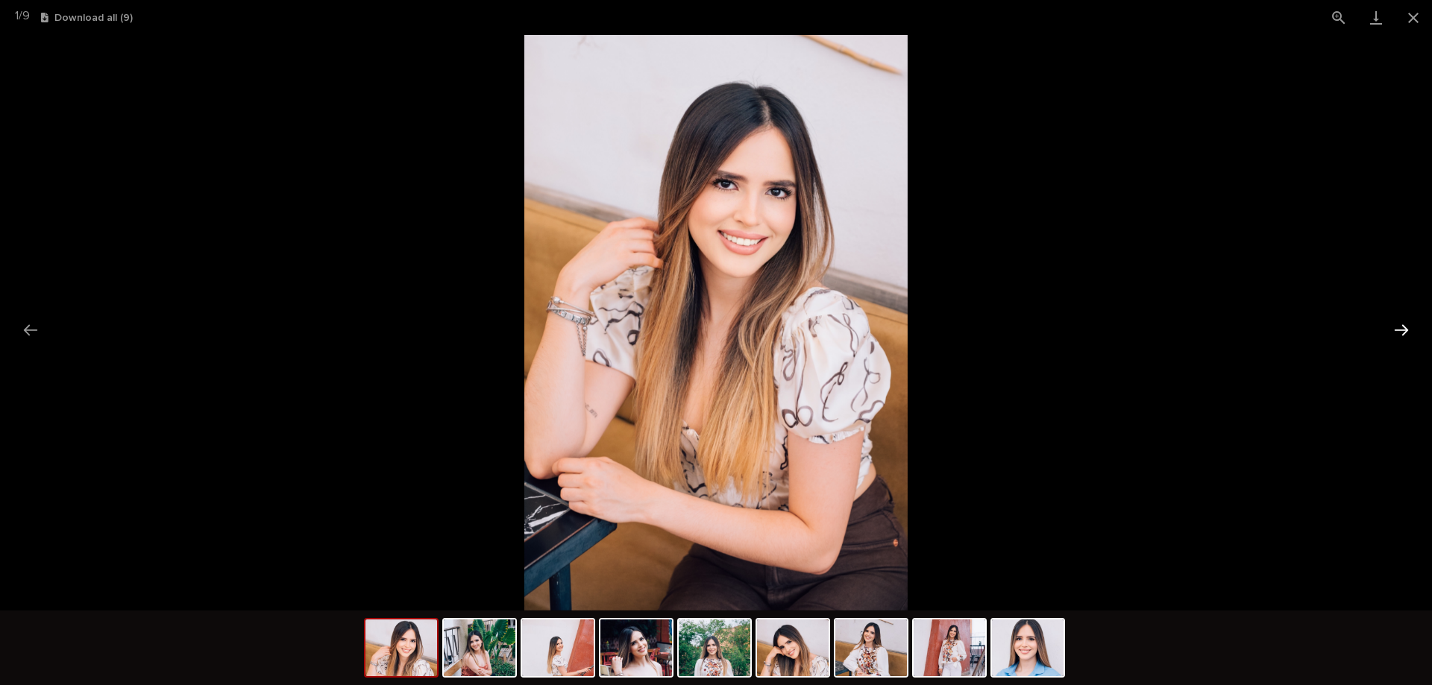
click at [1407, 323] on button "Next slide" at bounding box center [1401, 330] width 31 height 29
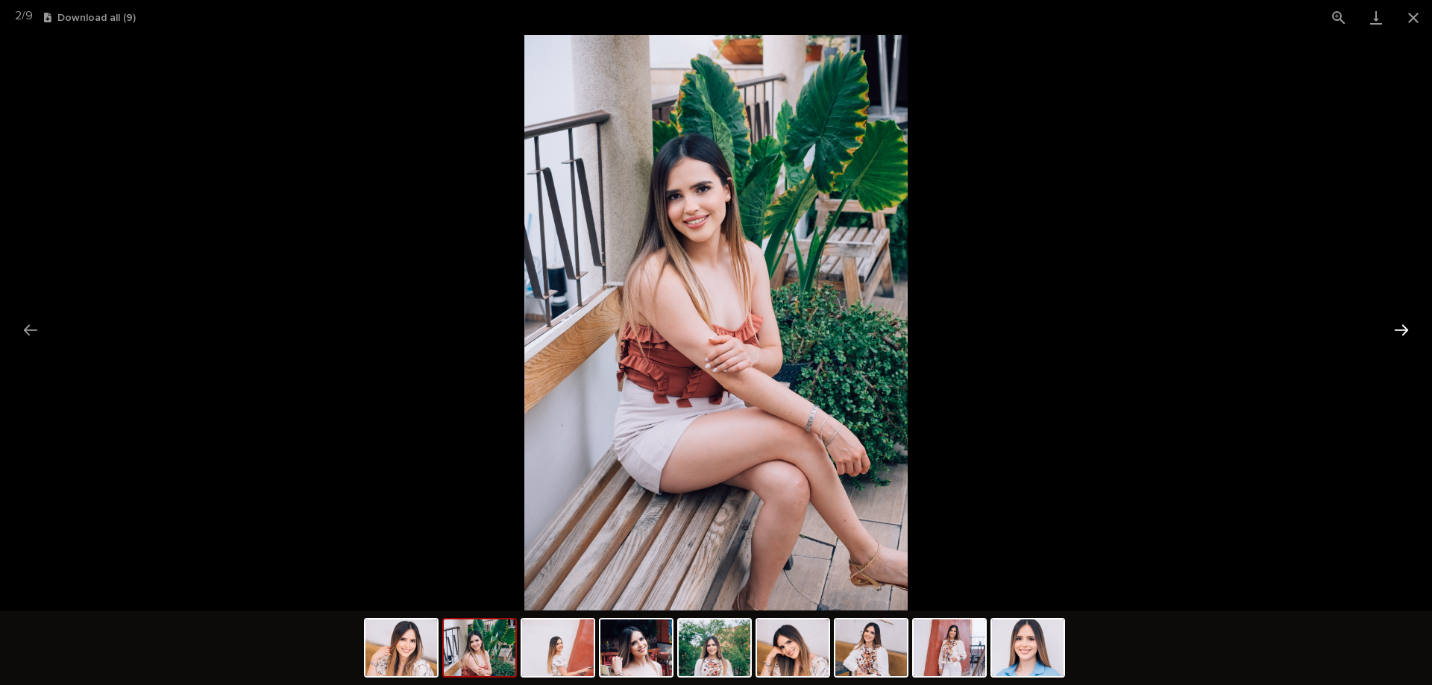
click at [1406, 323] on button "Next slide" at bounding box center [1401, 330] width 31 height 29
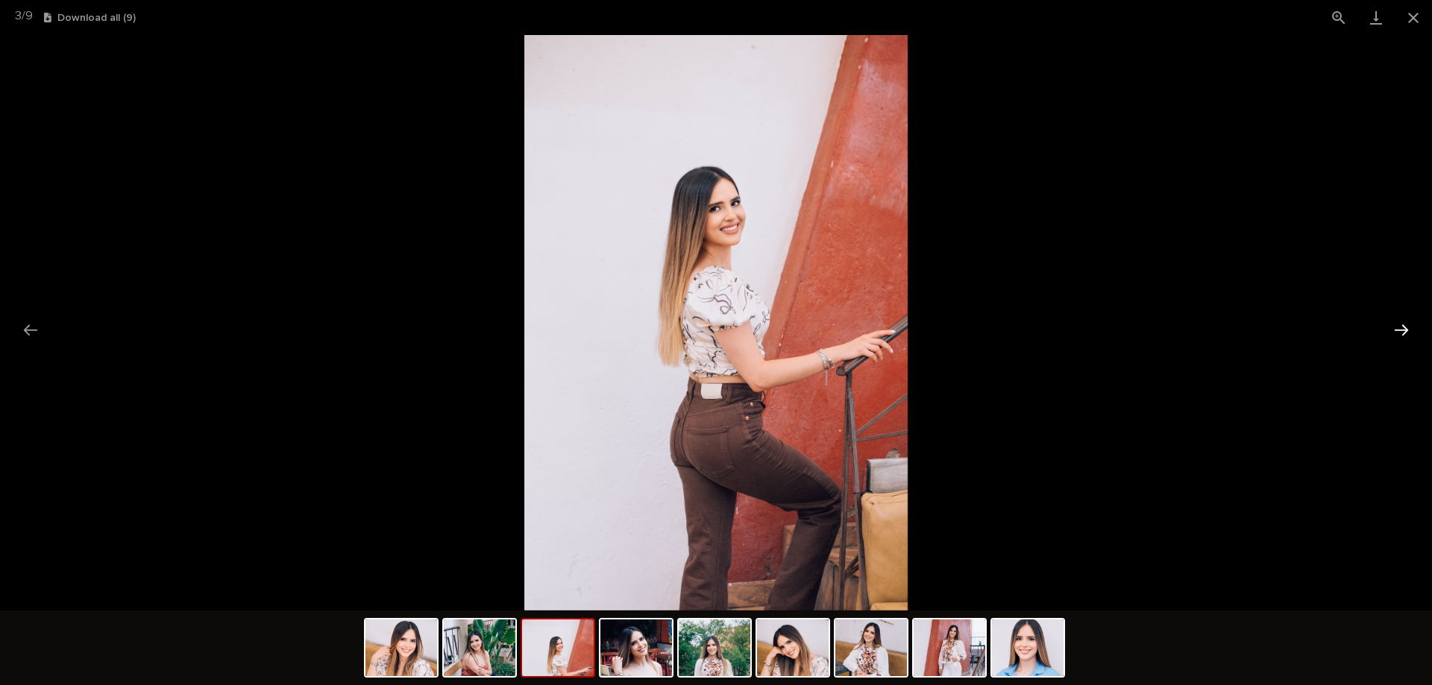
click at [1406, 324] on button "Next slide" at bounding box center [1401, 330] width 31 height 29
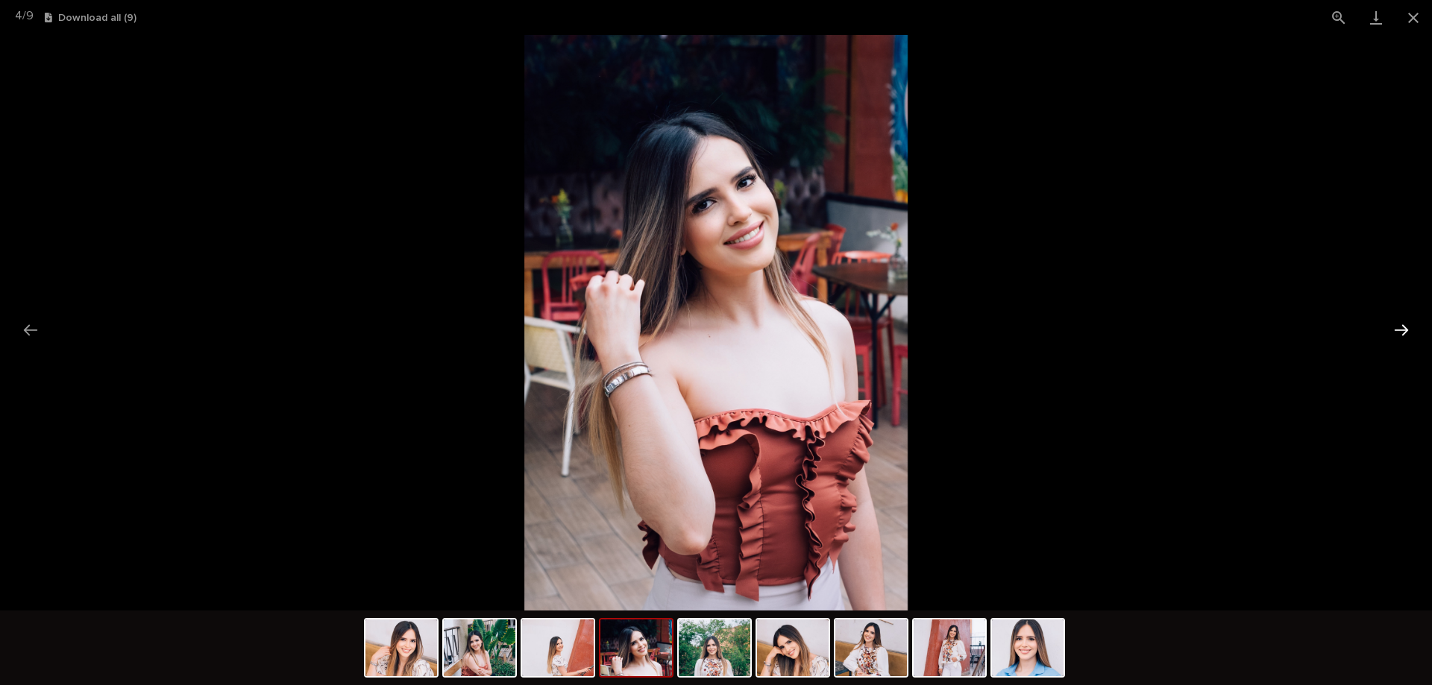
click at [1406, 324] on button "Next slide" at bounding box center [1401, 330] width 31 height 29
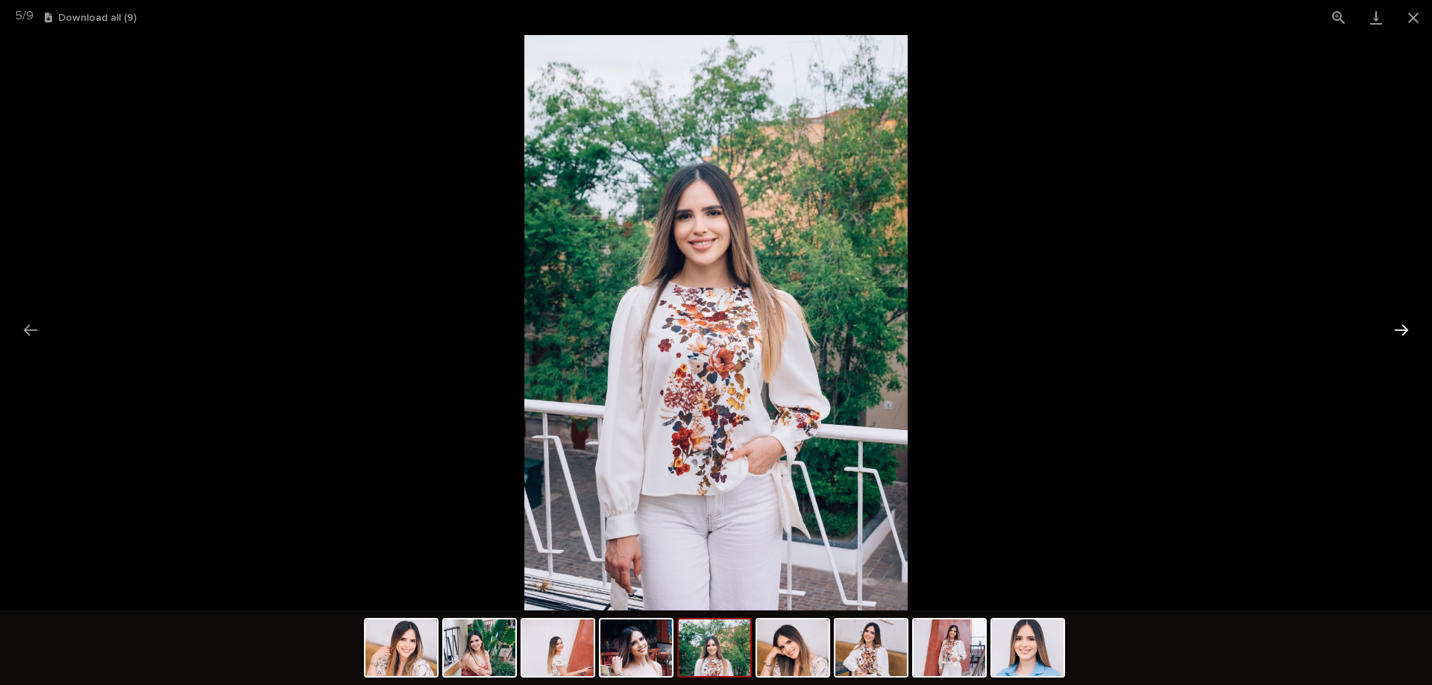
click at [1406, 324] on button "Next slide" at bounding box center [1401, 330] width 31 height 29
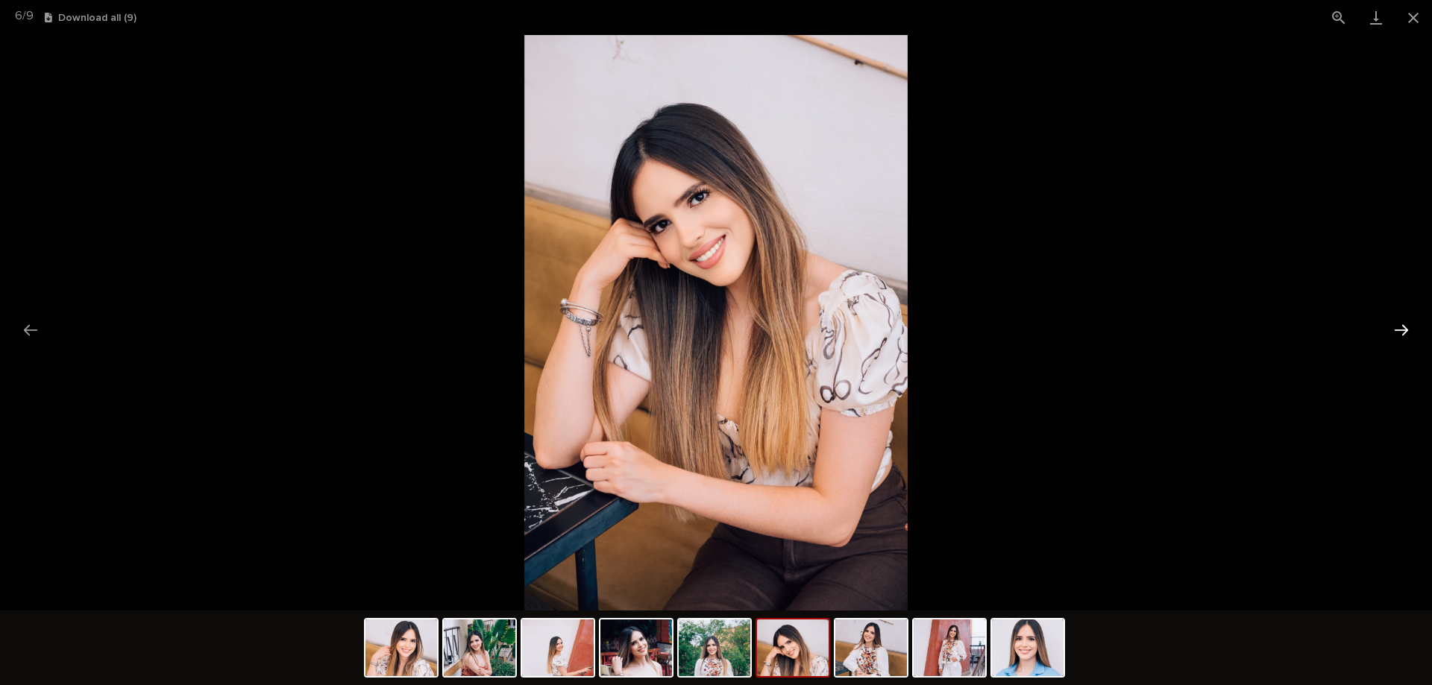
click at [1406, 324] on button "Next slide" at bounding box center [1401, 330] width 31 height 29
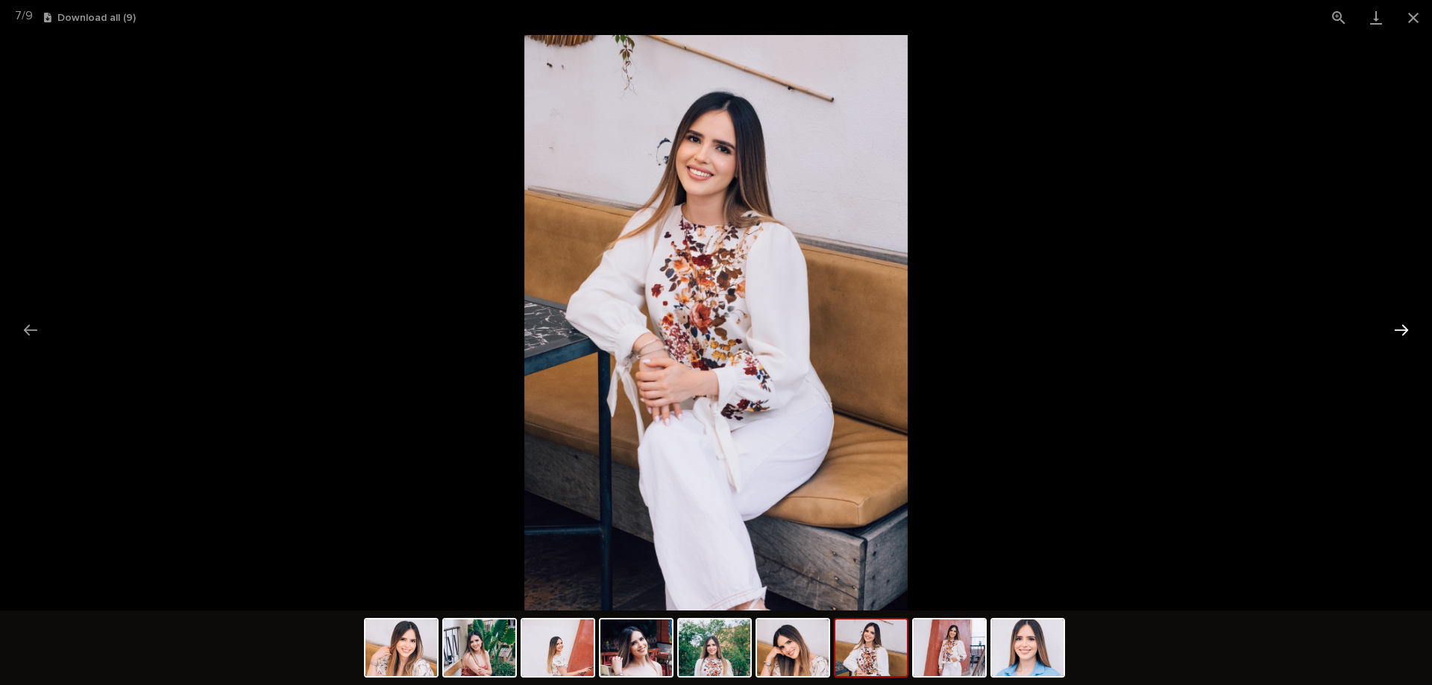
click at [1403, 330] on button "Next slide" at bounding box center [1401, 330] width 31 height 29
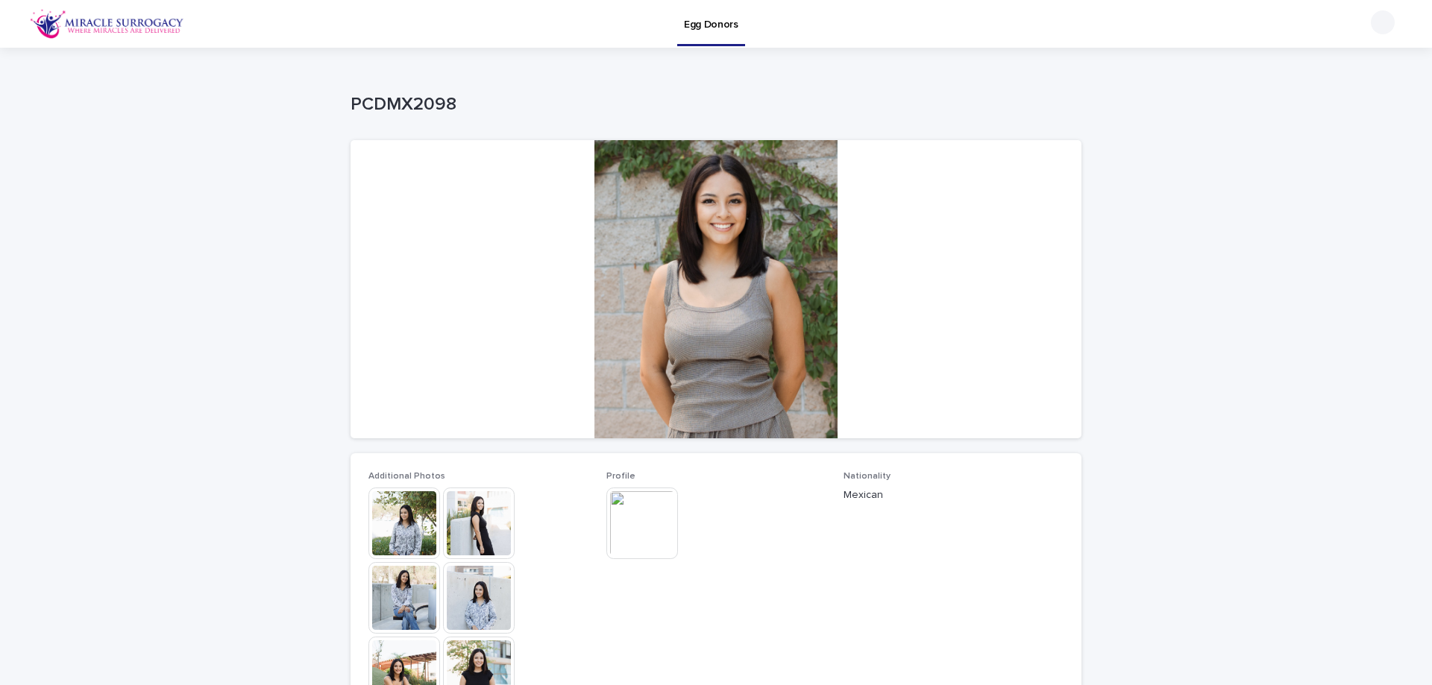
click at [389, 508] on img at bounding box center [404, 524] width 72 height 72
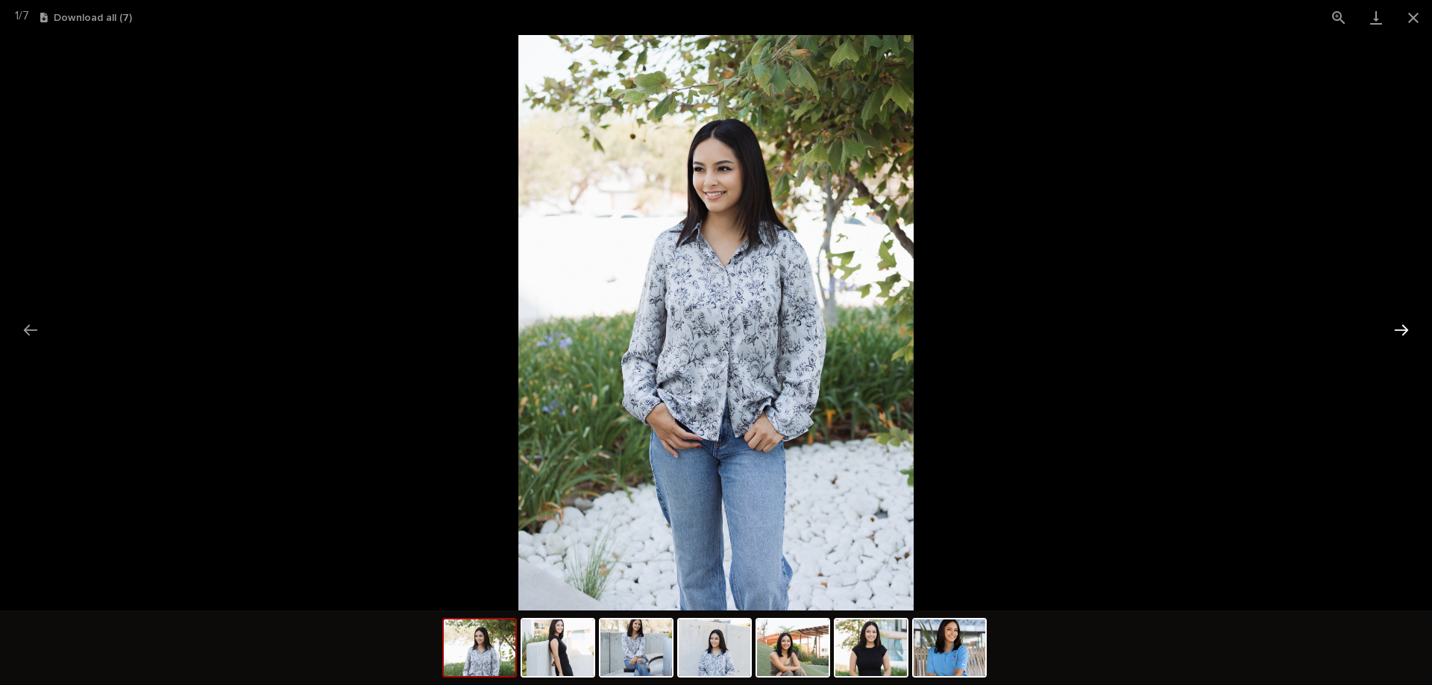
click at [1402, 331] on button "Next slide" at bounding box center [1401, 330] width 31 height 29
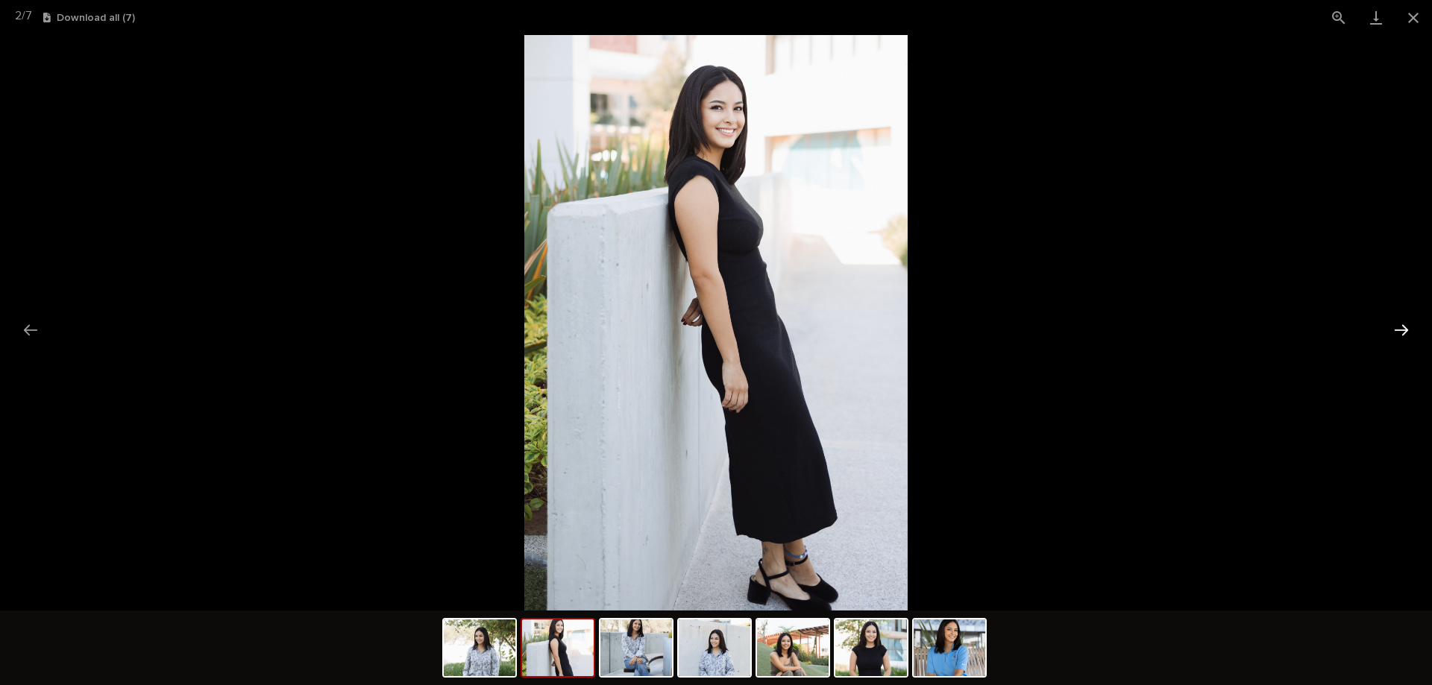
click at [1402, 330] on button "Next slide" at bounding box center [1401, 330] width 31 height 29
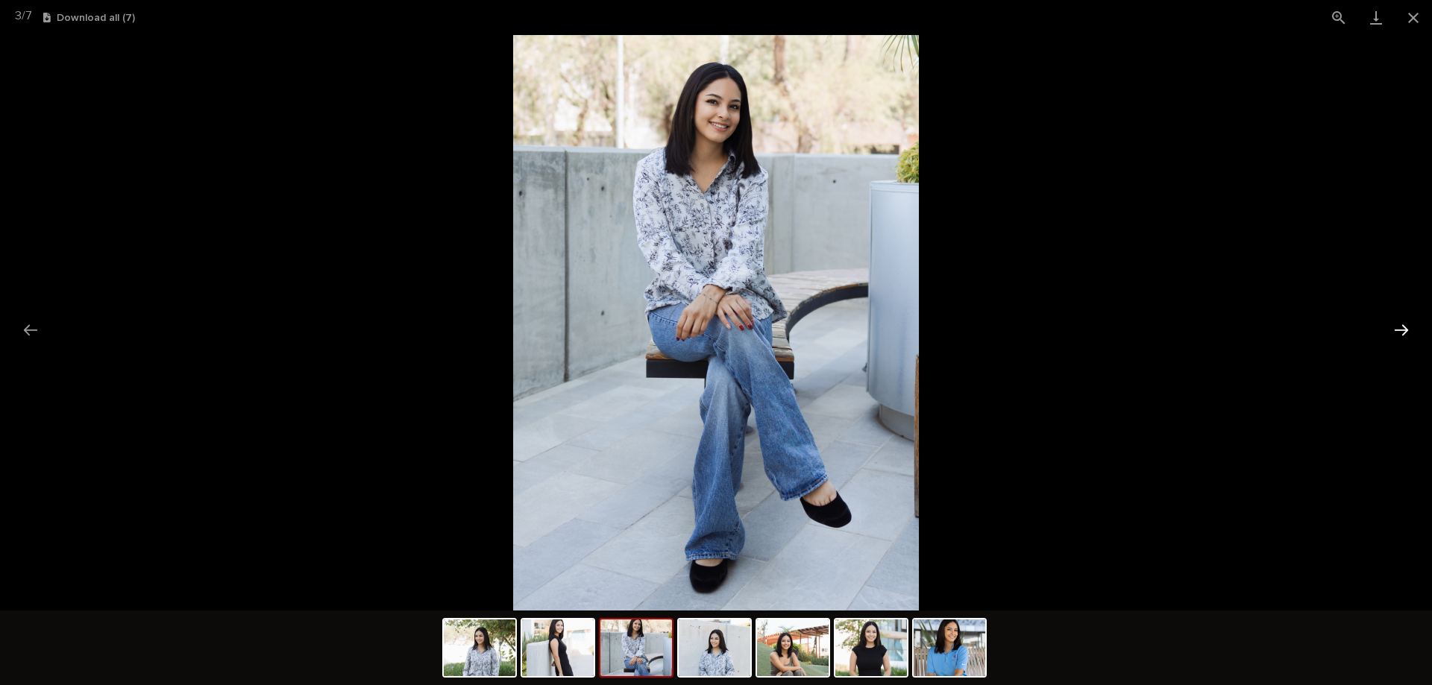
click at [1402, 330] on button "Next slide" at bounding box center [1401, 330] width 31 height 29
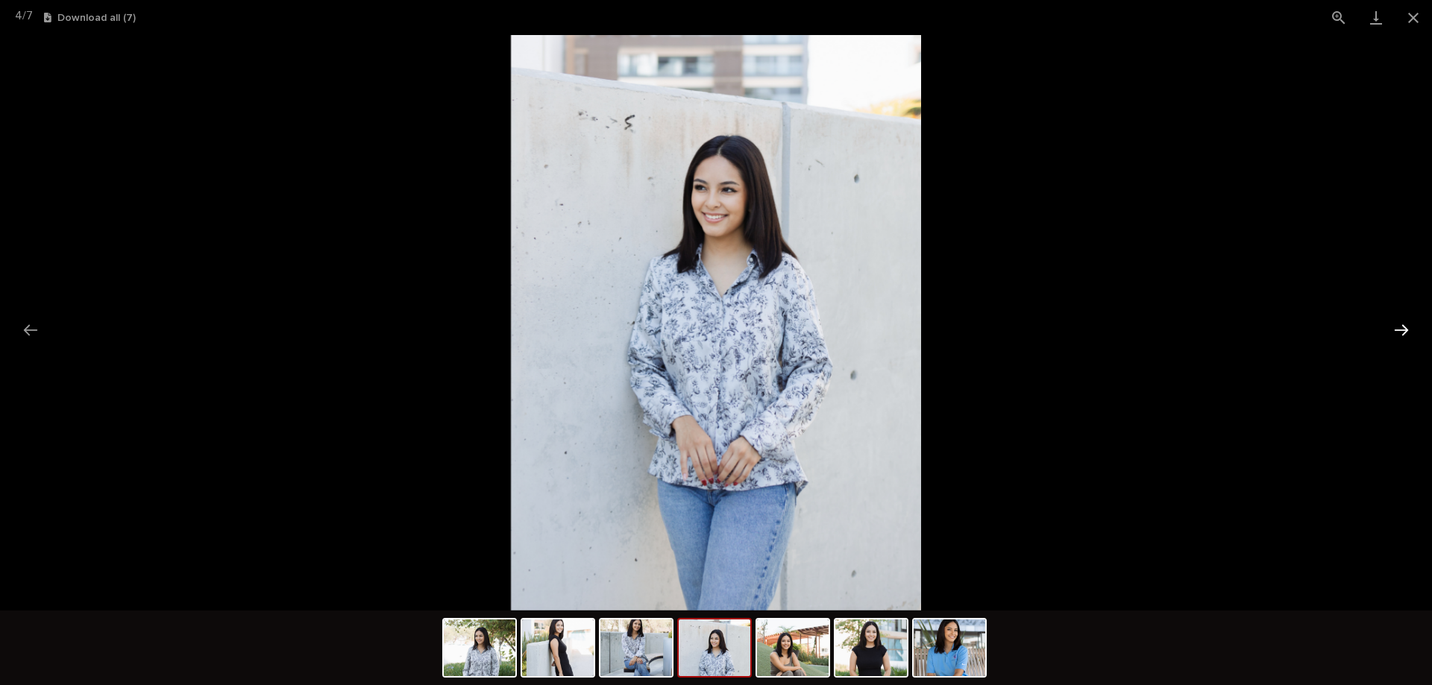
click at [1402, 330] on button "Next slide" at bounding box center [1401, 330] width 31 height 29
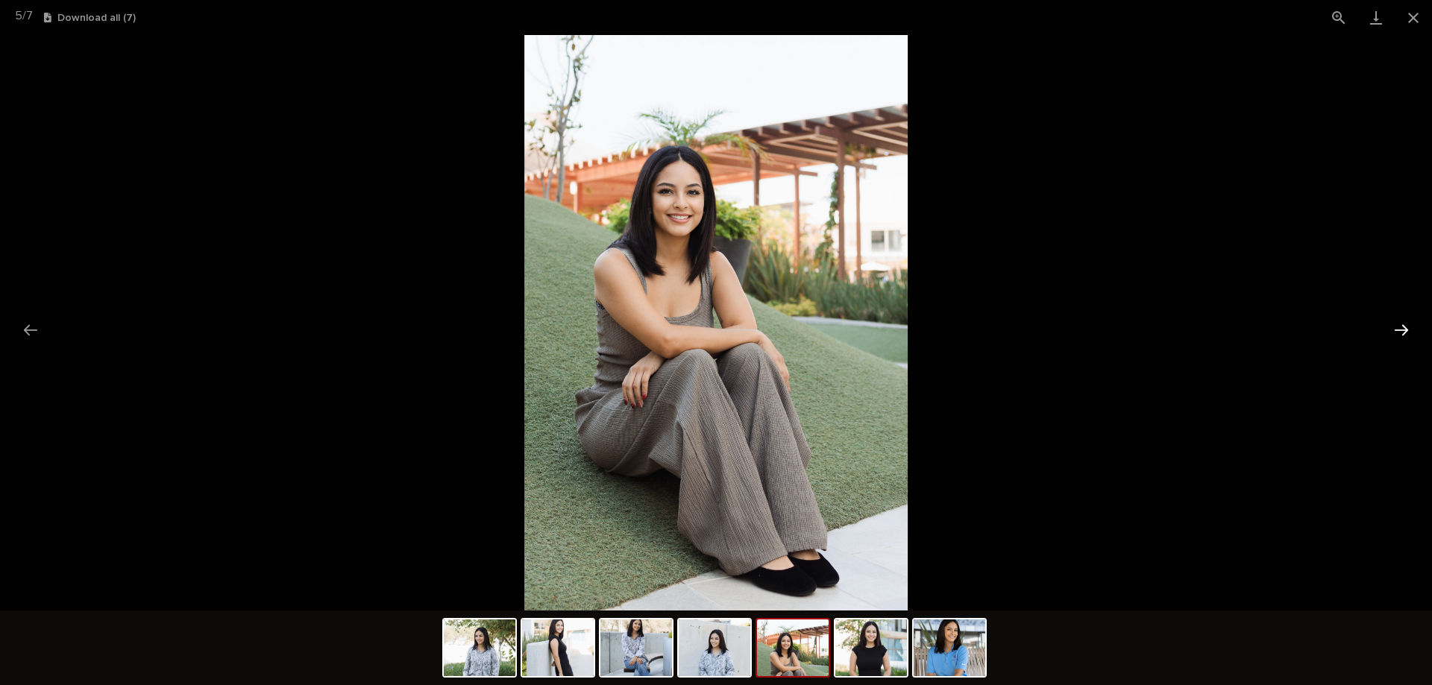
click at [1402, 330] on button "Next slide" at bounding box center [1401, 330] width 31 height 29
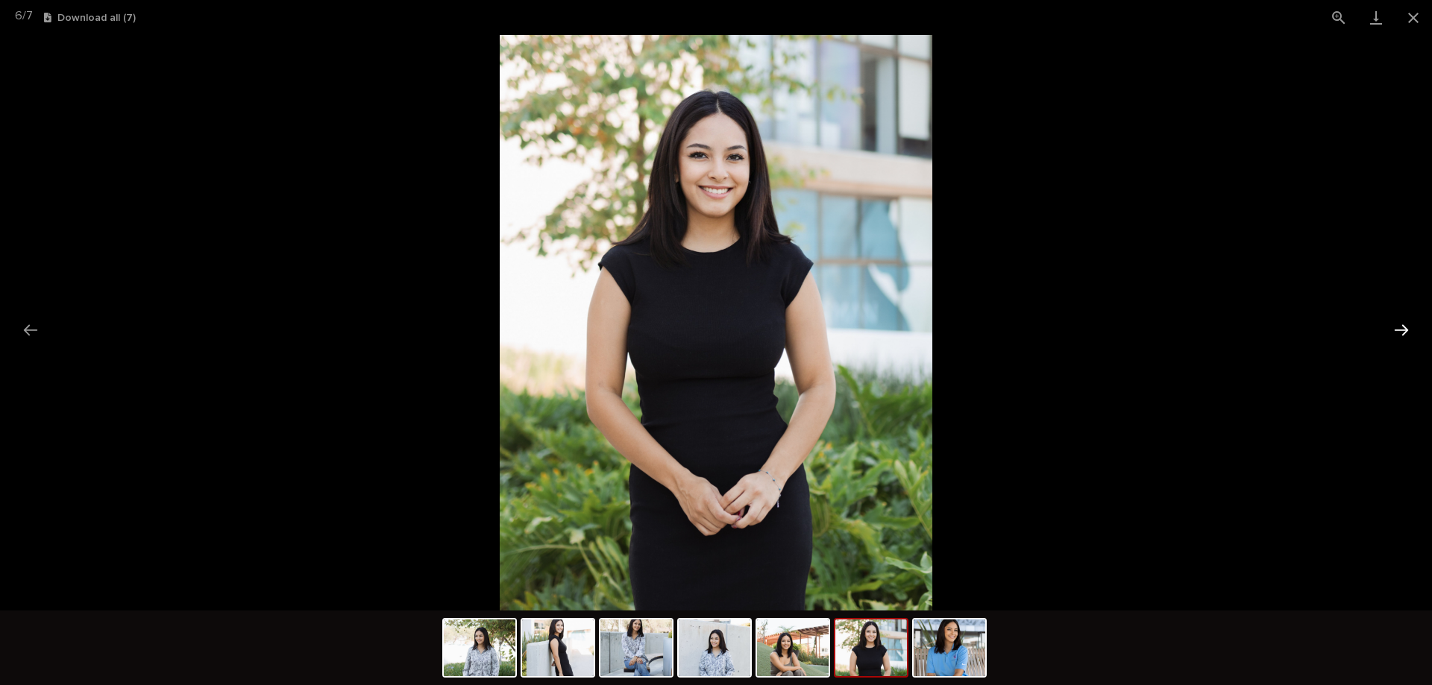
click at [1402, 330] on button "Next slide" at bounding box center [1401, 330] width 31 height 29
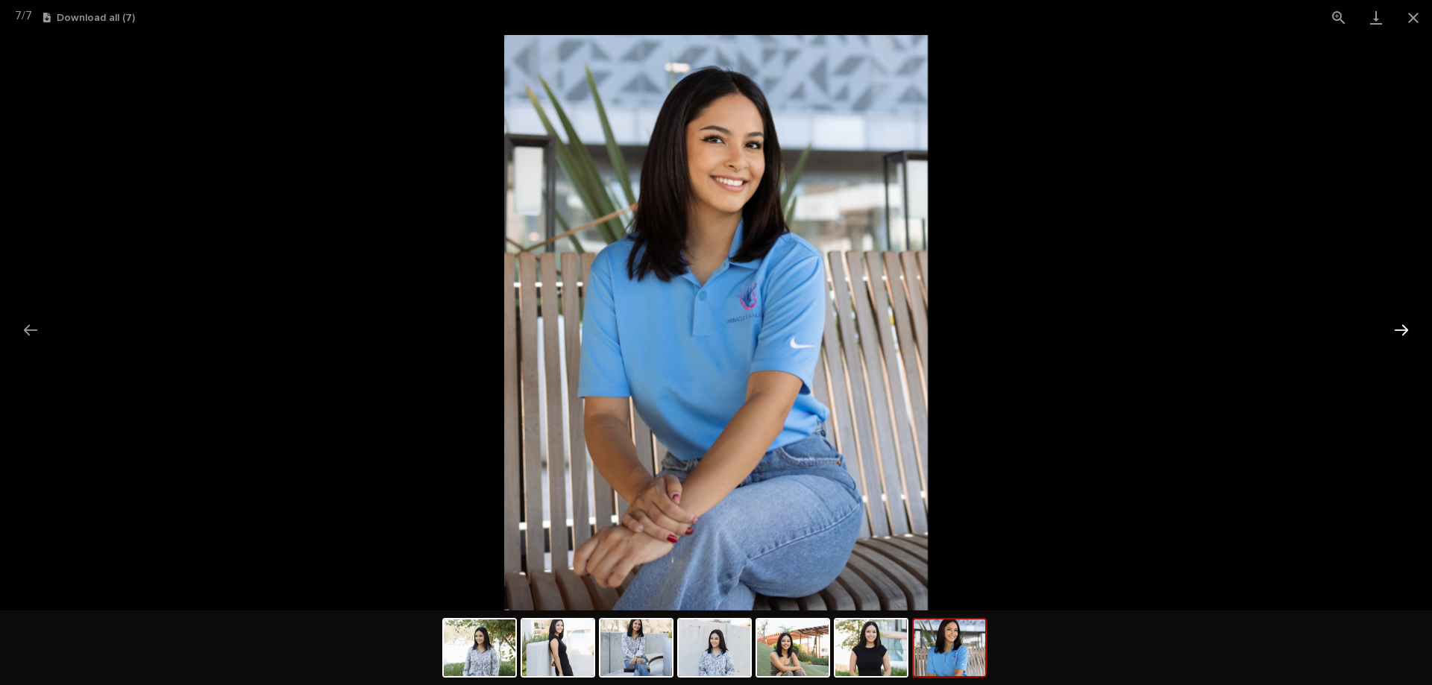
click at [1402, 330] on button "Next slide" at bounding box center [1401, 330] width 31 height 29
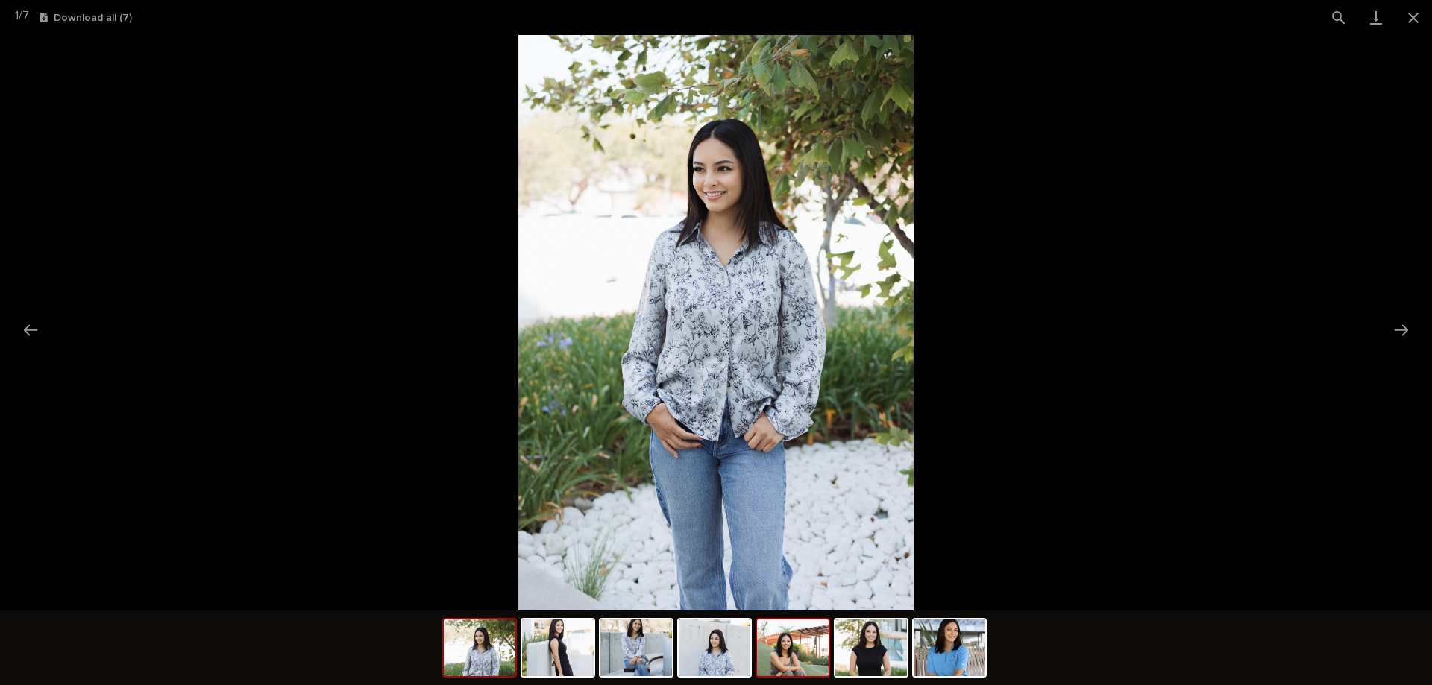
click at [778, 659] on img at bounding box center [793, 648] width 72 height 57
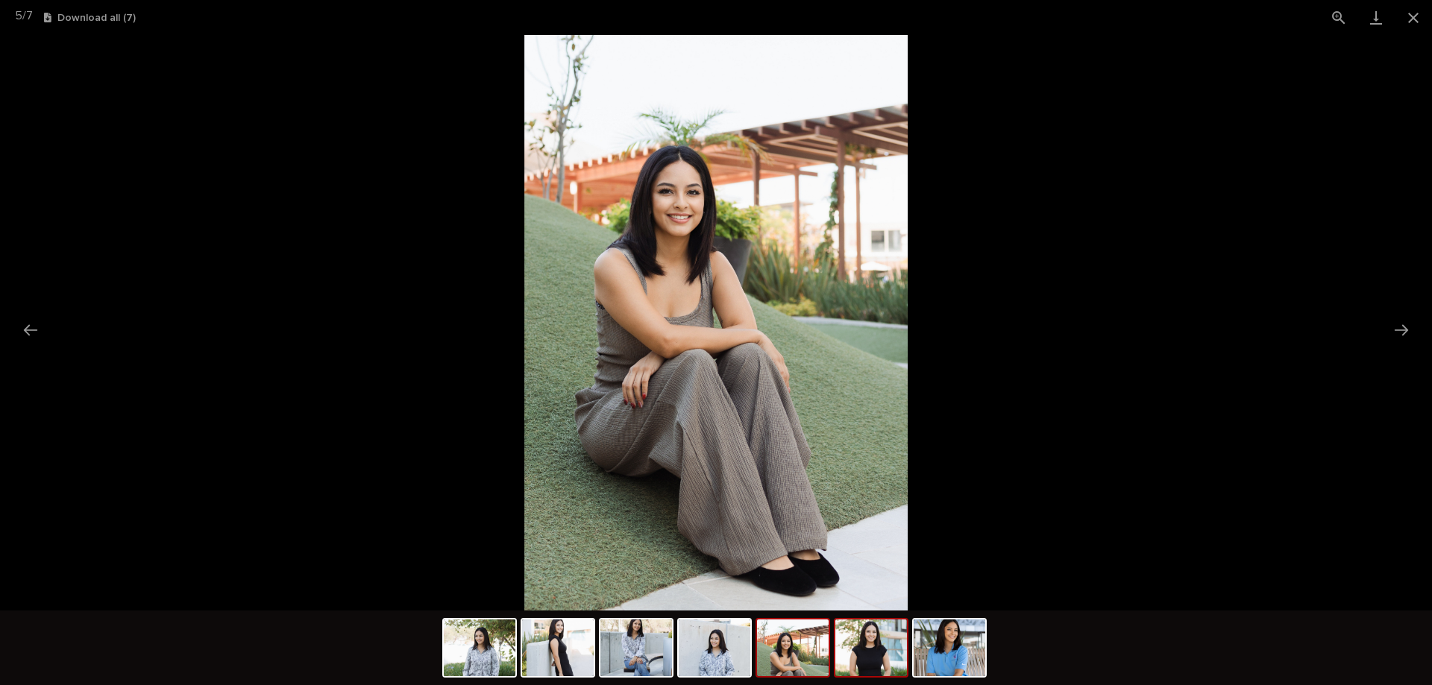
click at [879, 647] on img at bounding box center [871, 648] width 72 height 57
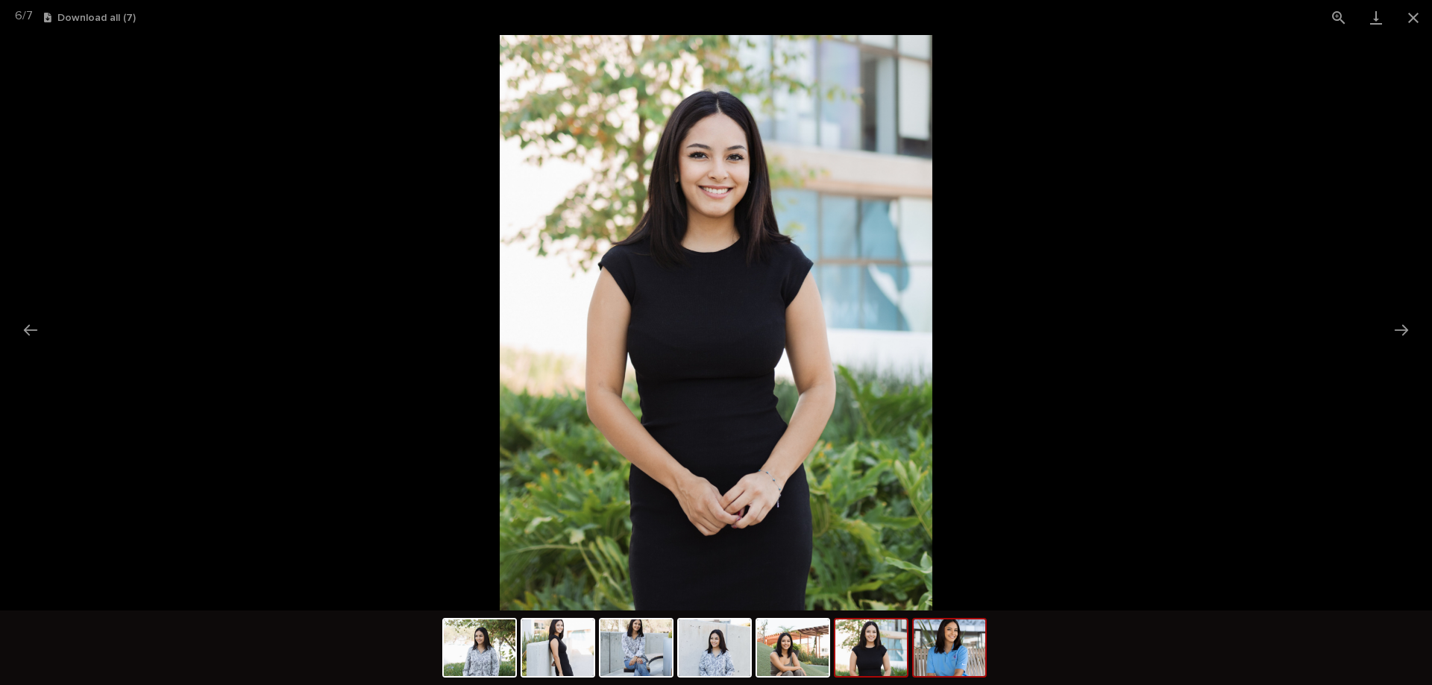
click at [950, 638] on img at bounding box center [950, 648] width 72 height 57
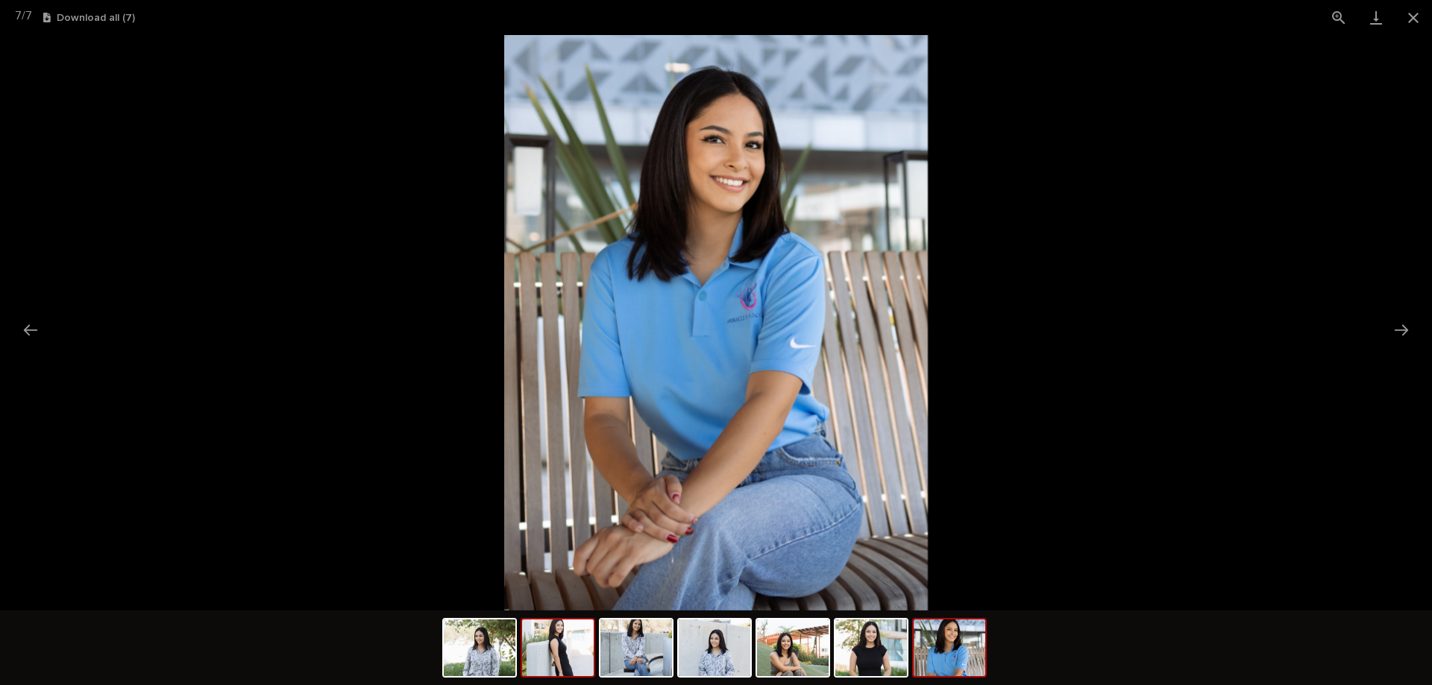
click at [567, 667] on img at bounding box center [558, 648] width 72 height 57
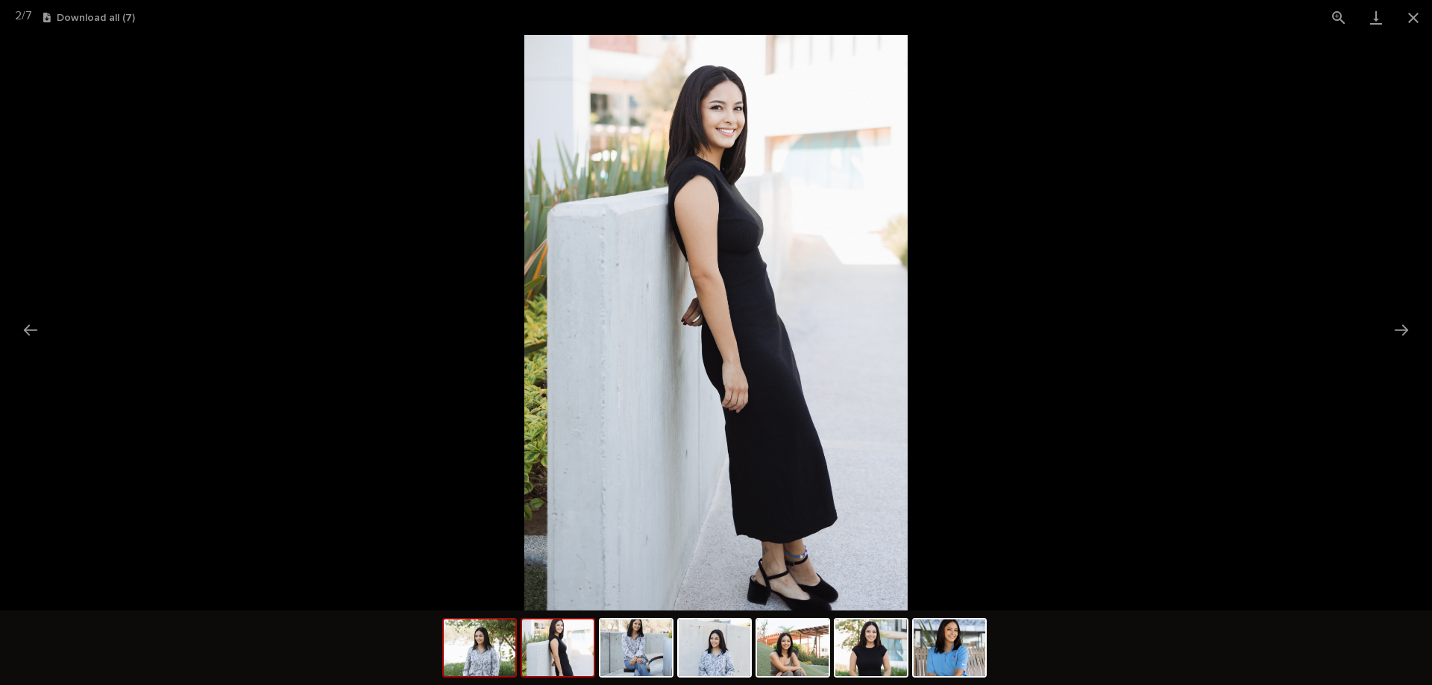
click at [497, 661] on img at bounding box center [480, 648] width 72 height 57
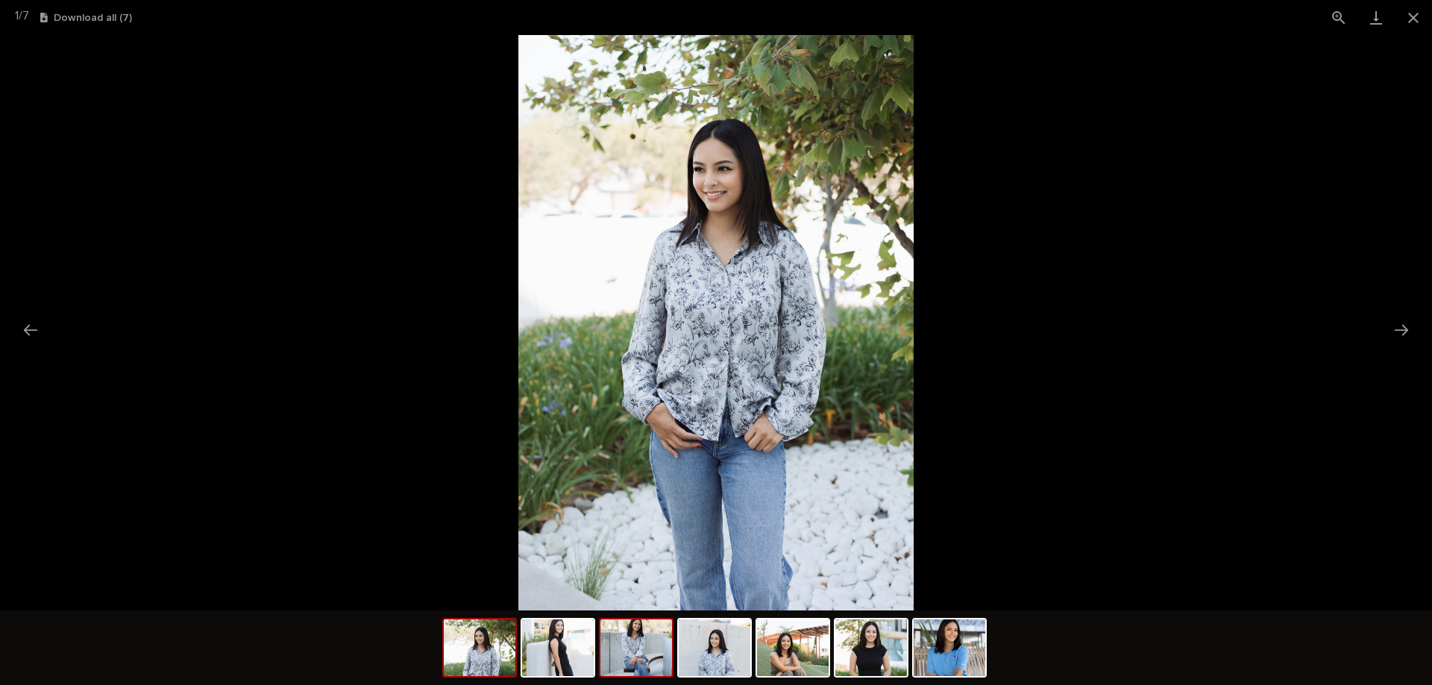
click at [641, 659] on img at bounding box center [636, 648] width 72 height 57
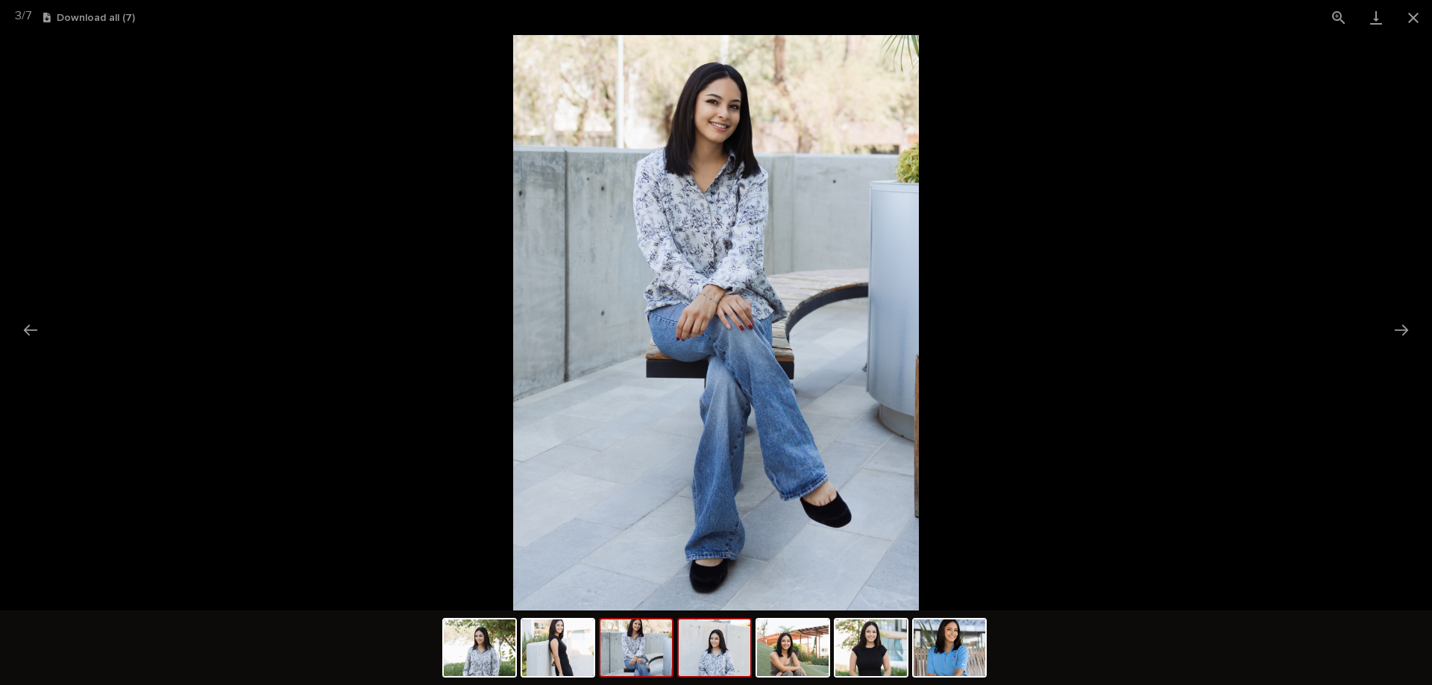
click at [705, 665] on img at bounding box center [715, 648] width 72 height 57
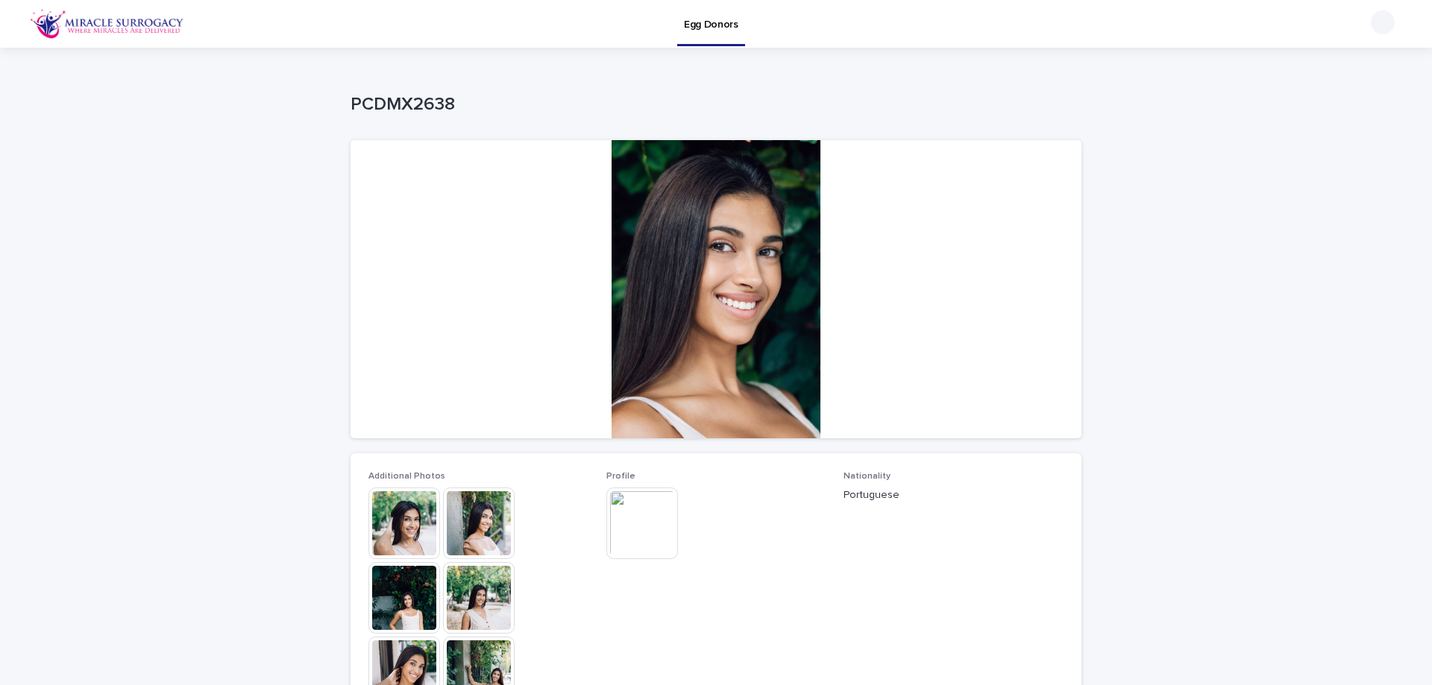
click at [396, 525] on img at bounding box center [404, 524] width 72 height 72
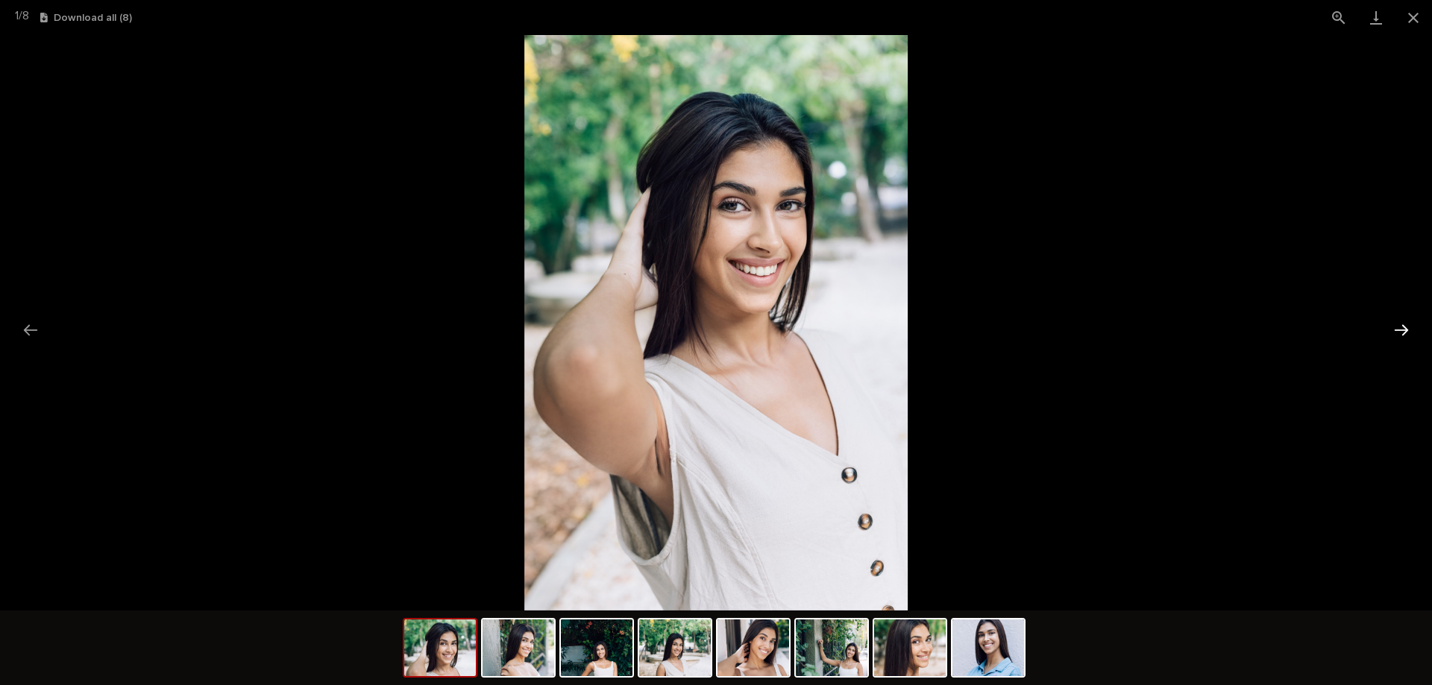
click at [1406, 330] on button "Next slide" at bounding box center [1401, 330] width 31 height 29
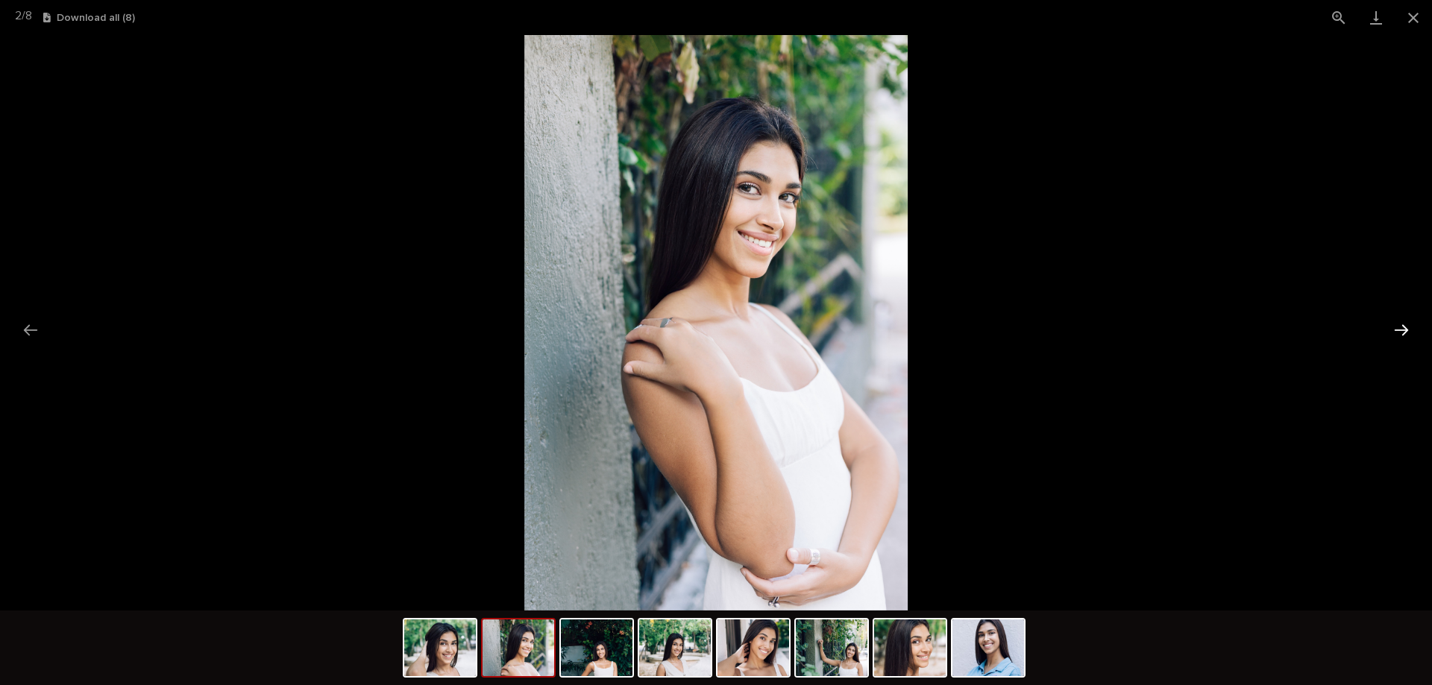
click at [1405, 330] on button "Next slide" at bounding box center [1401, 330] width 31 height 29
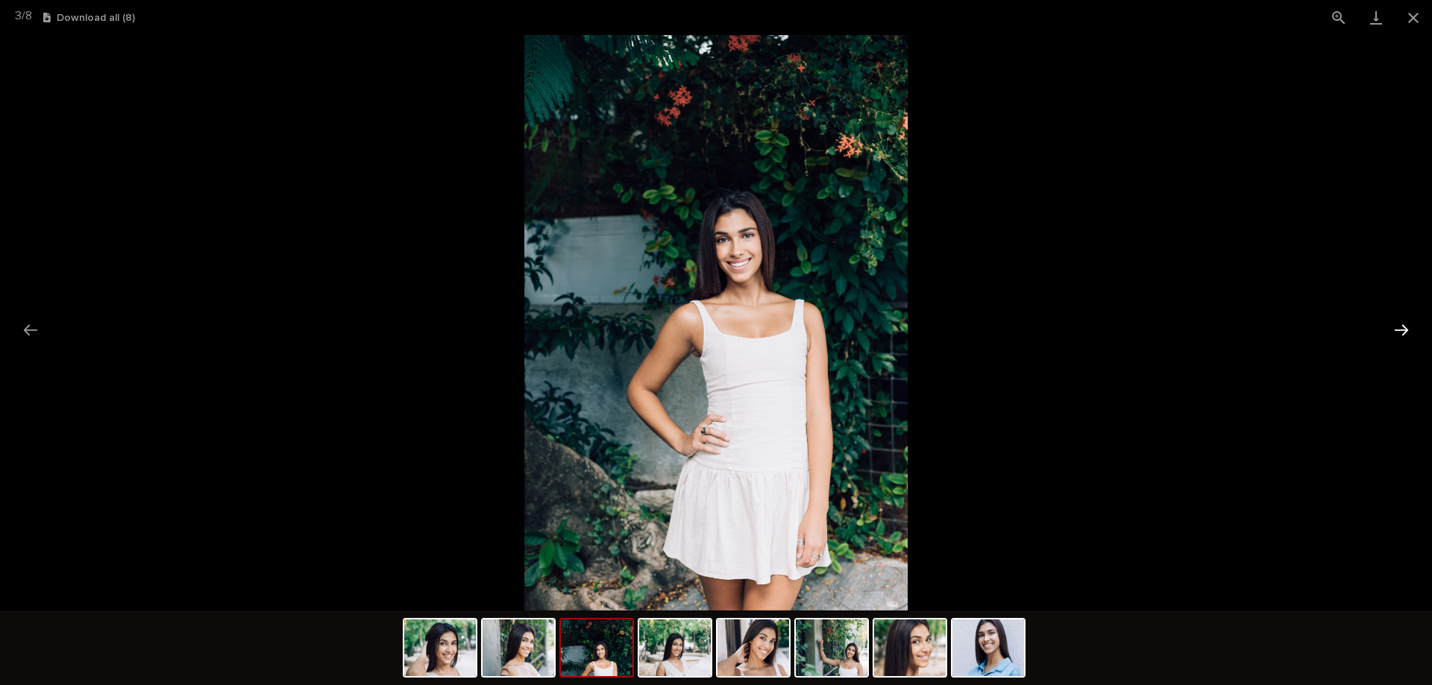
click at [1399, 327] on button "Next slide" at bounding box center [1401, 330] width 31 height 29
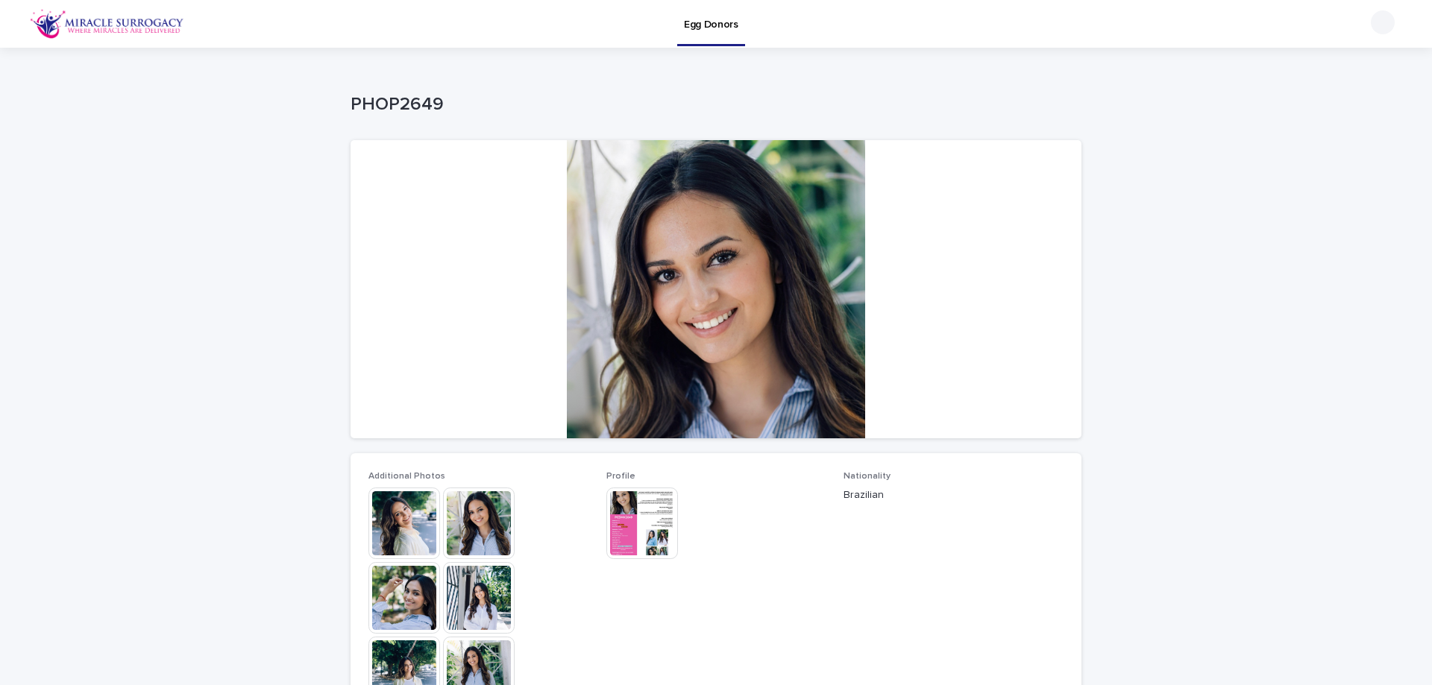
click at [373, 537] on img at bounding box center [404, 524] width 72 height 72
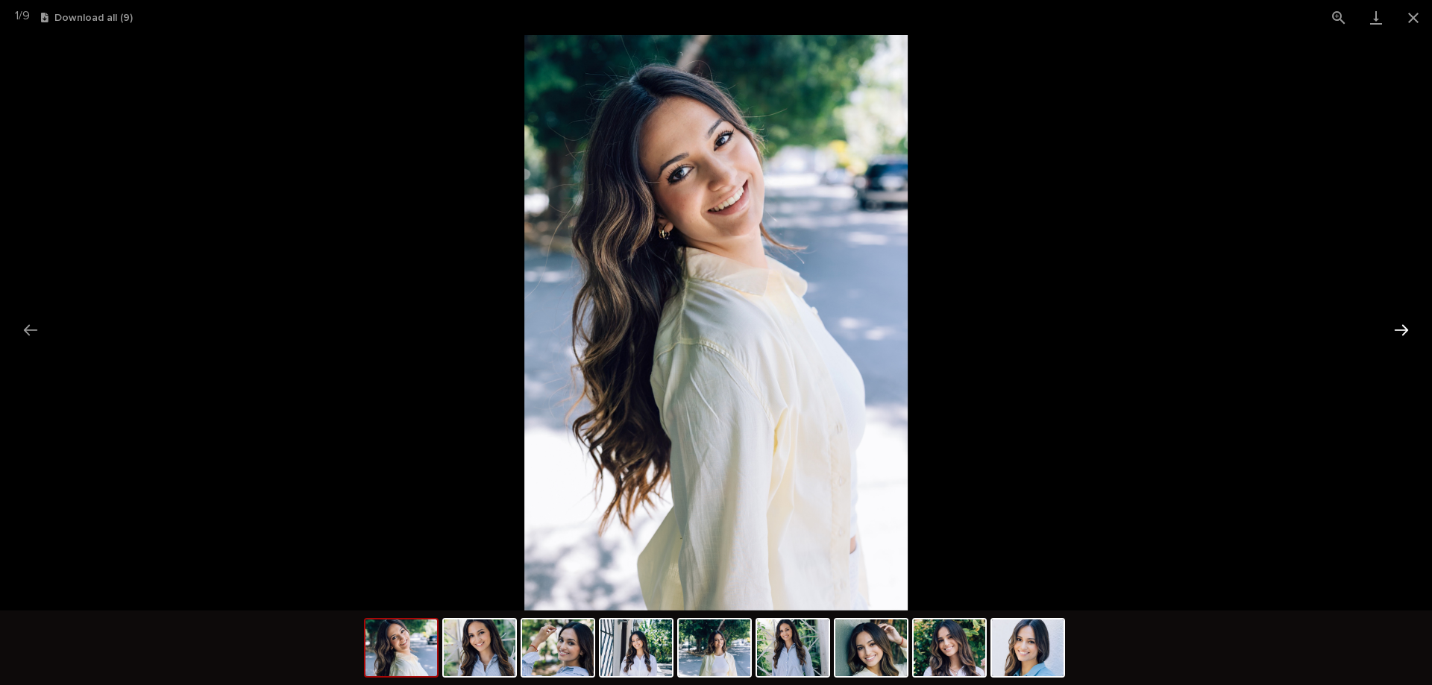
click at [1402, 333] on button "Next slide" at bounding box center [1401, 330] width 31 height 29
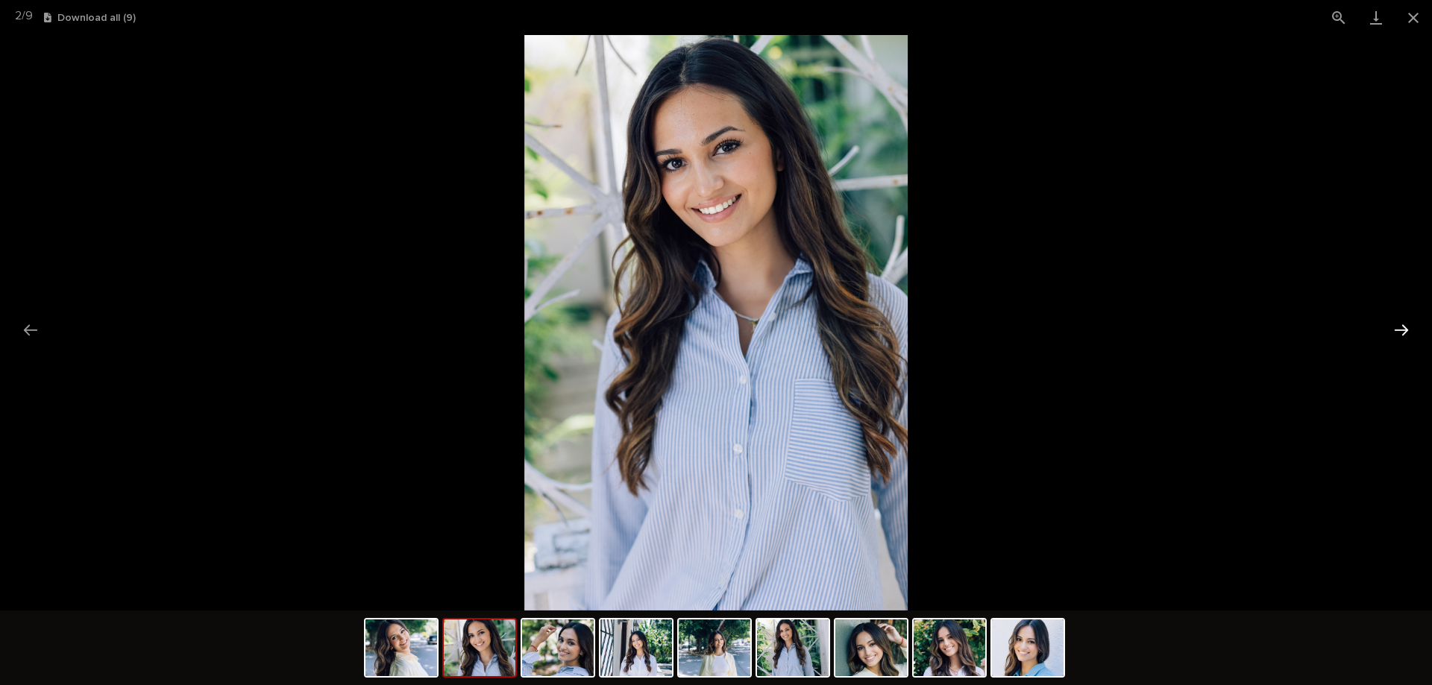
click at [1402, 333] on button "Next slide" at bounding box center [1401, 330] width 31 height 29
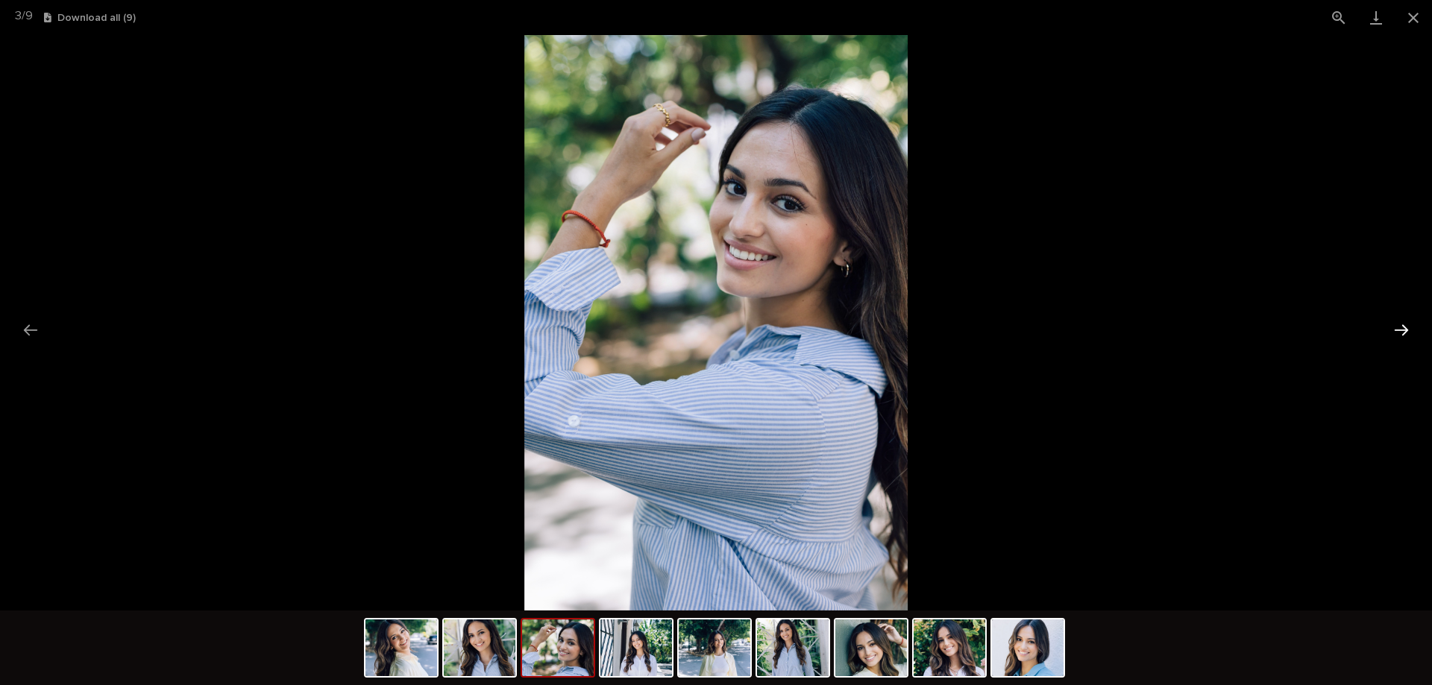
click at [1402, 333] on button "Next slide" at bounding box center [1401, 330] width 31 height 29
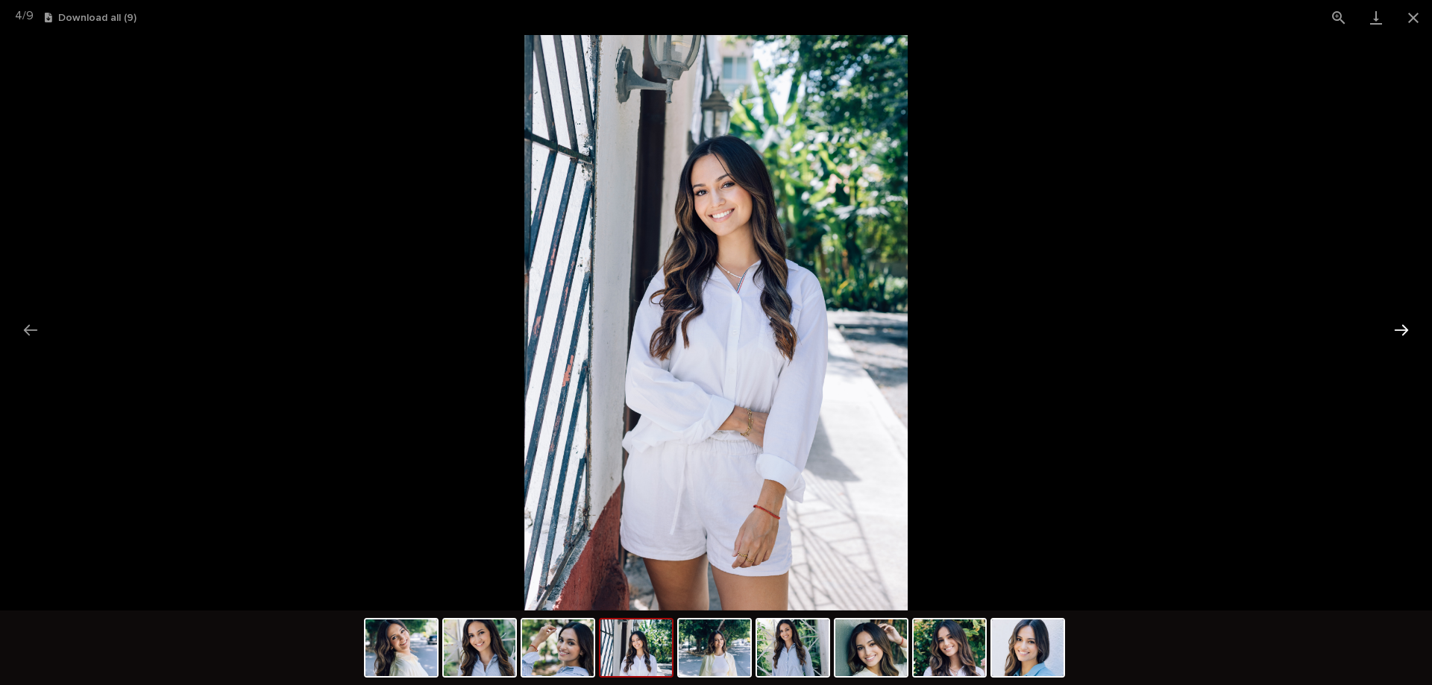
click at [1402, 332] on button "Next slide" at bounding box center [1401, 330] width 31 height 29
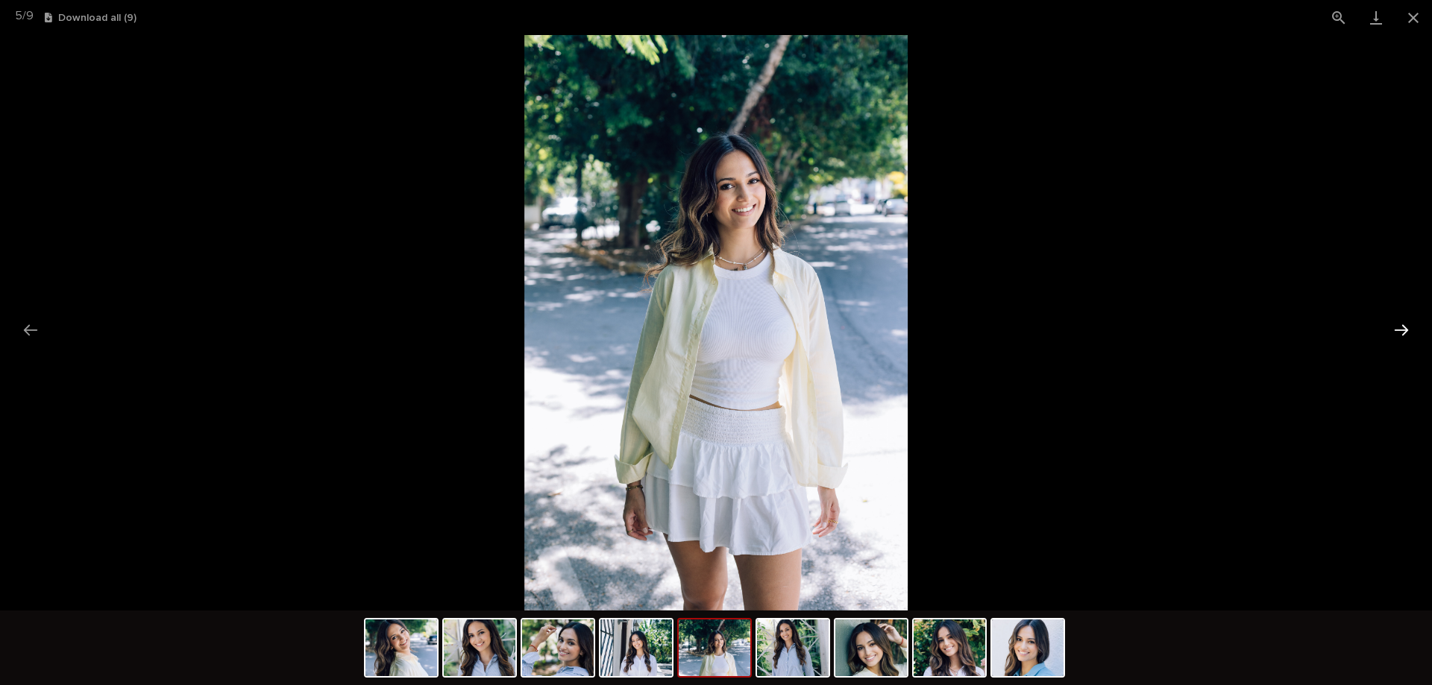
click at [1402, 332] on button "Next slide" at bounding box center [1401, 330] width 31 height 29
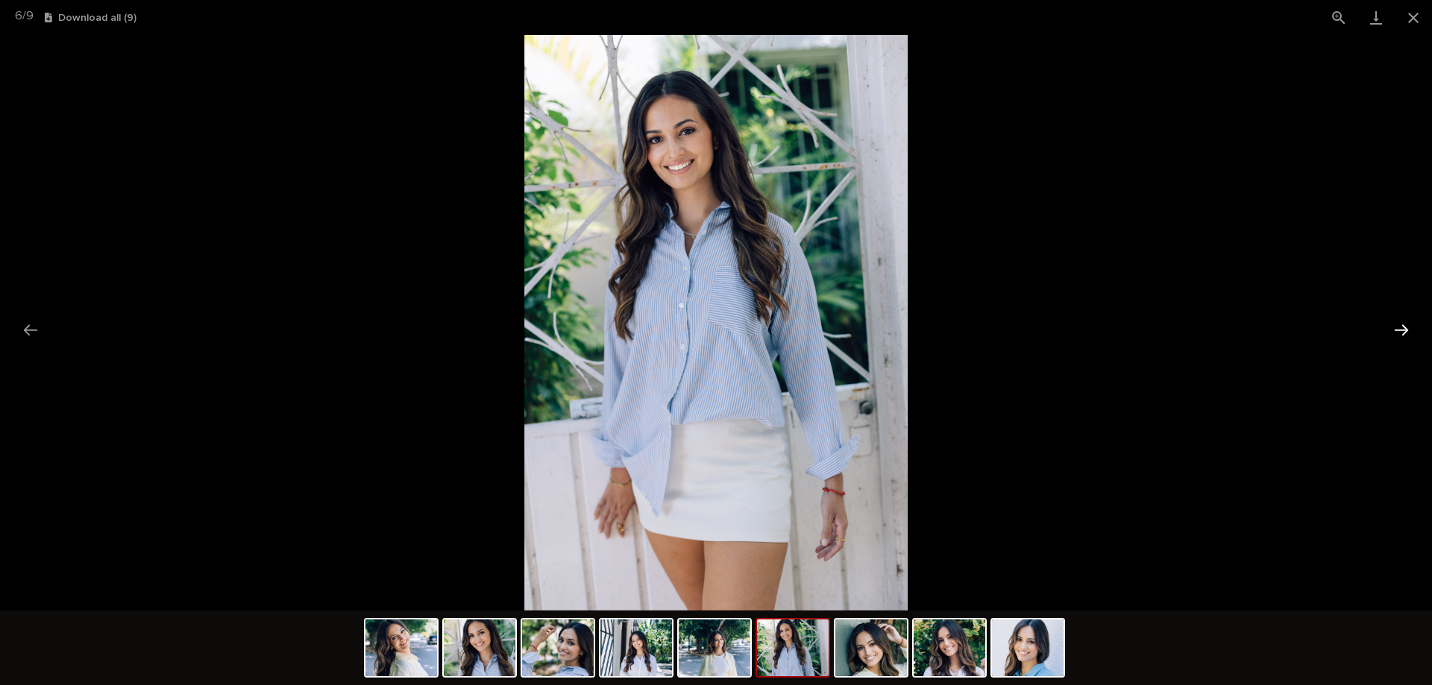
click at [1402, 332] on button "Next slide" at bounding box center [1401, 330] width 31 height 29
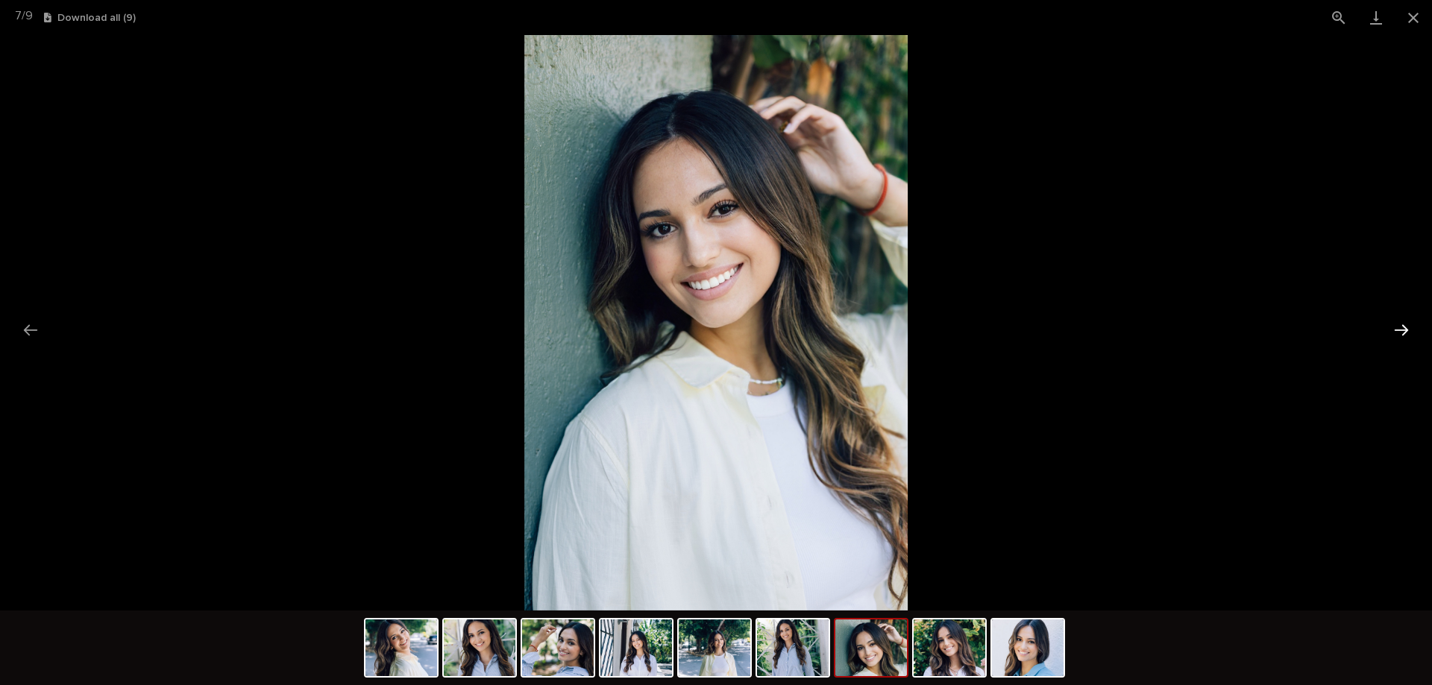
click at [1401, 333] on button "Next slide" at bounding box center [1401, 330] width 31 height 29
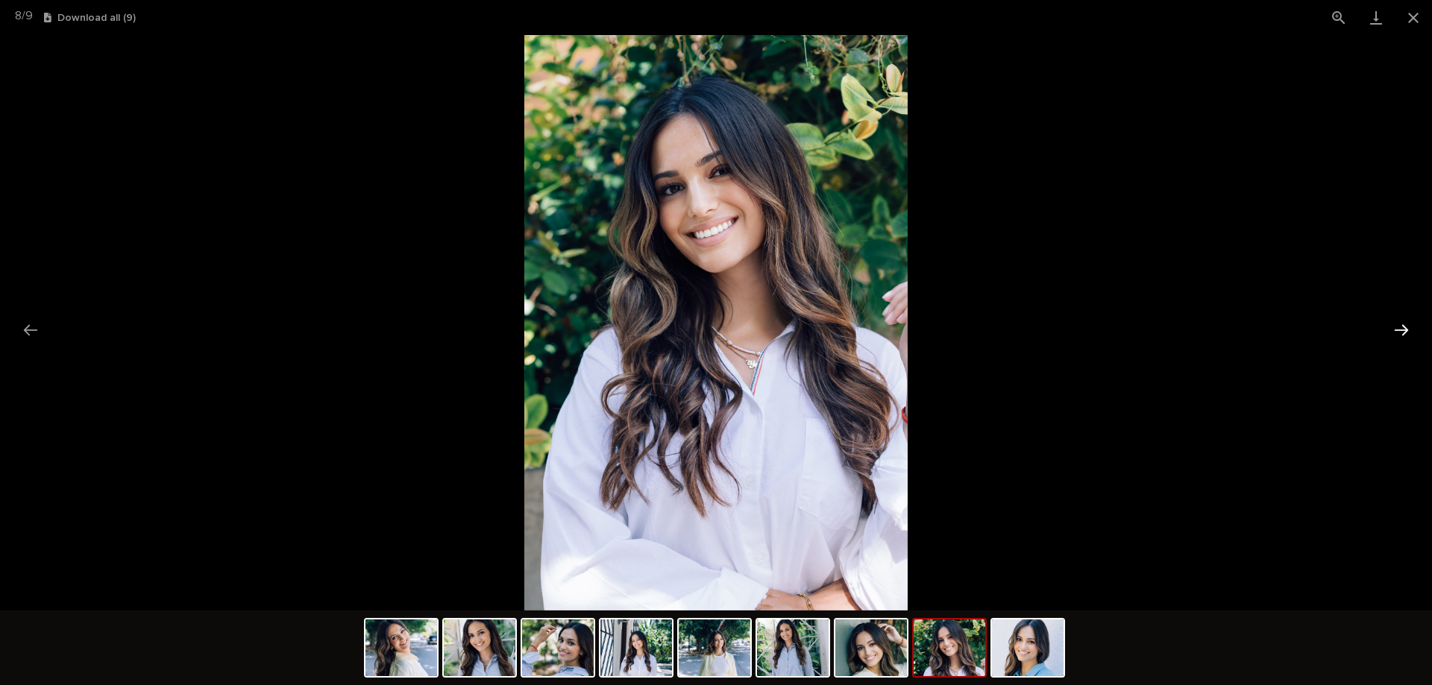
click at [1399, 327] on button "Next slide" at bounding box center [1401, 330] width 31 height 29
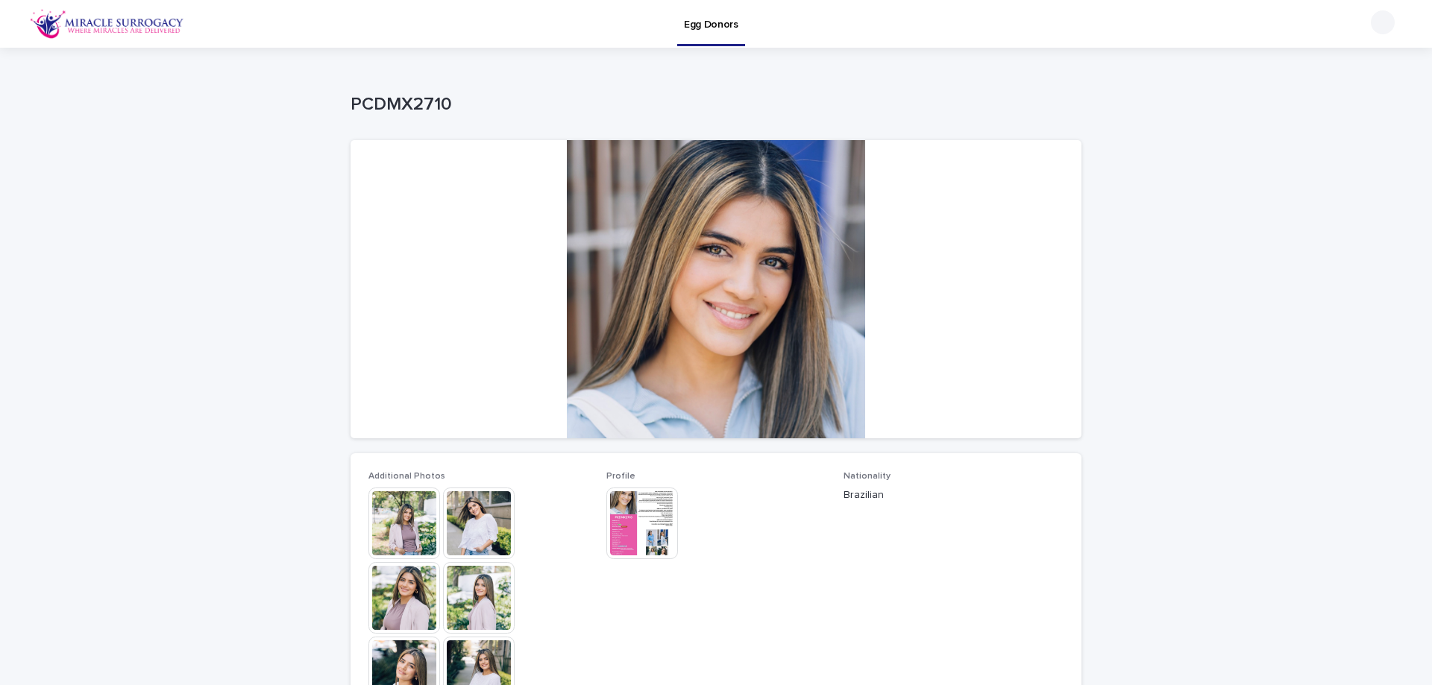
click at [368, 536] on img at bounding box center [404, 524] width 72 height 72
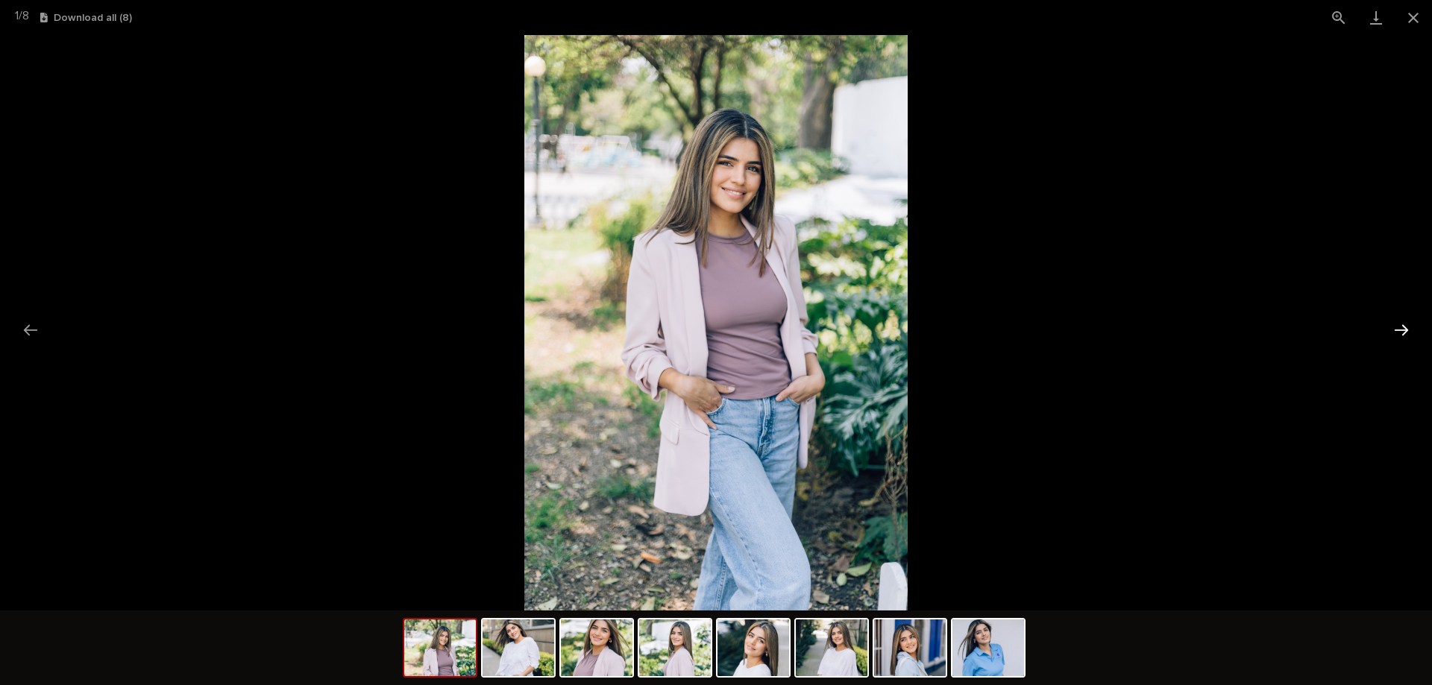
click at [1413, 327] on button "Next slide" at bounding box center [1401, 330] width 31 height 29
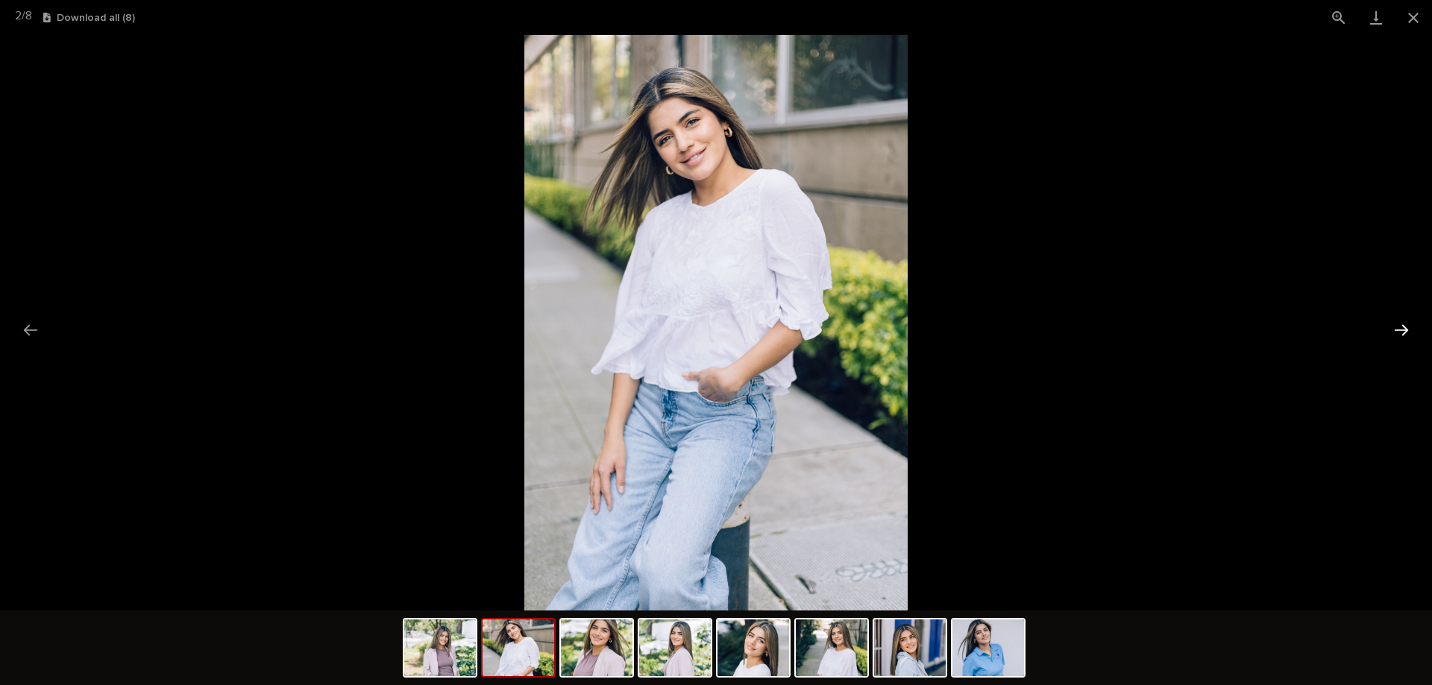
click at [1410, 327] on button "Next slide" at bounding box center [1401, 330] width 31 height 29
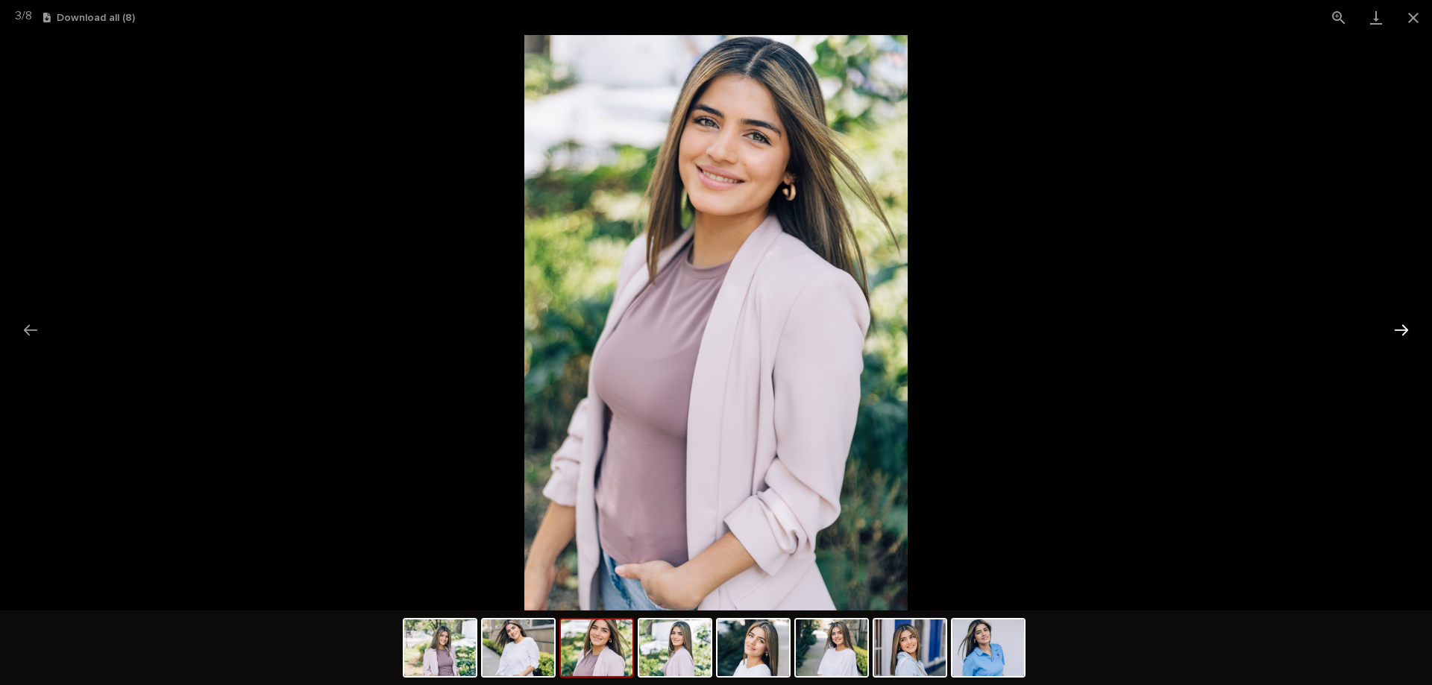
click at [1410, 327] on button "Next slide" at bounding box center [1401, 330] width 31 height 29
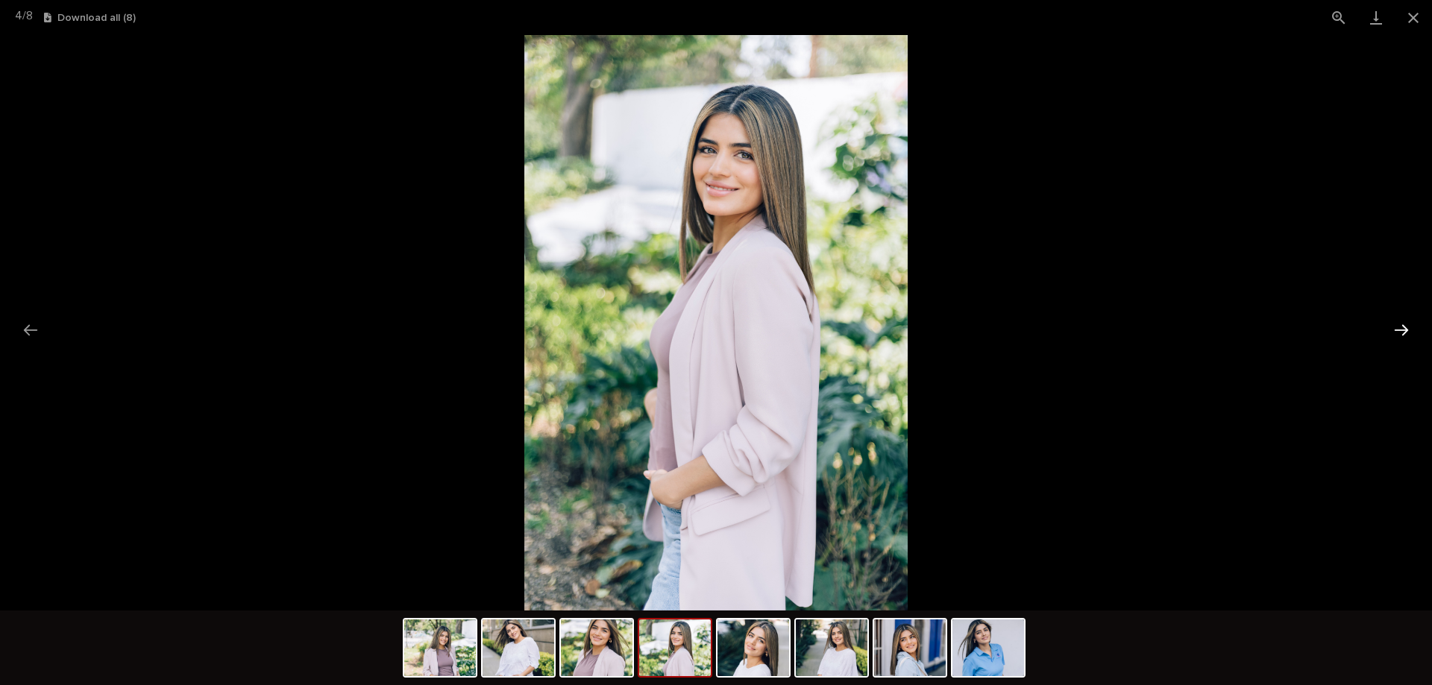
click at [1410, 327] on button "Next slide" at bounding box center [1401, 330] width 31 height 29
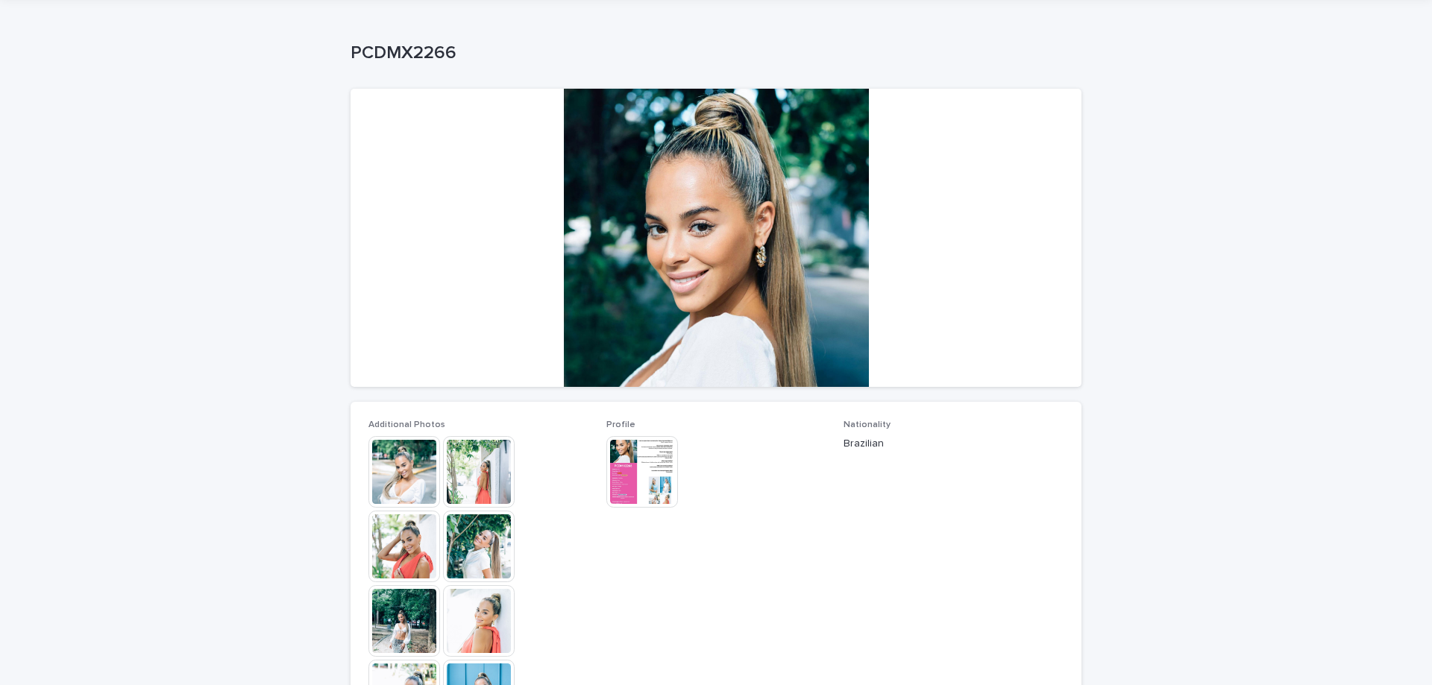
scroll to position [75, 0]
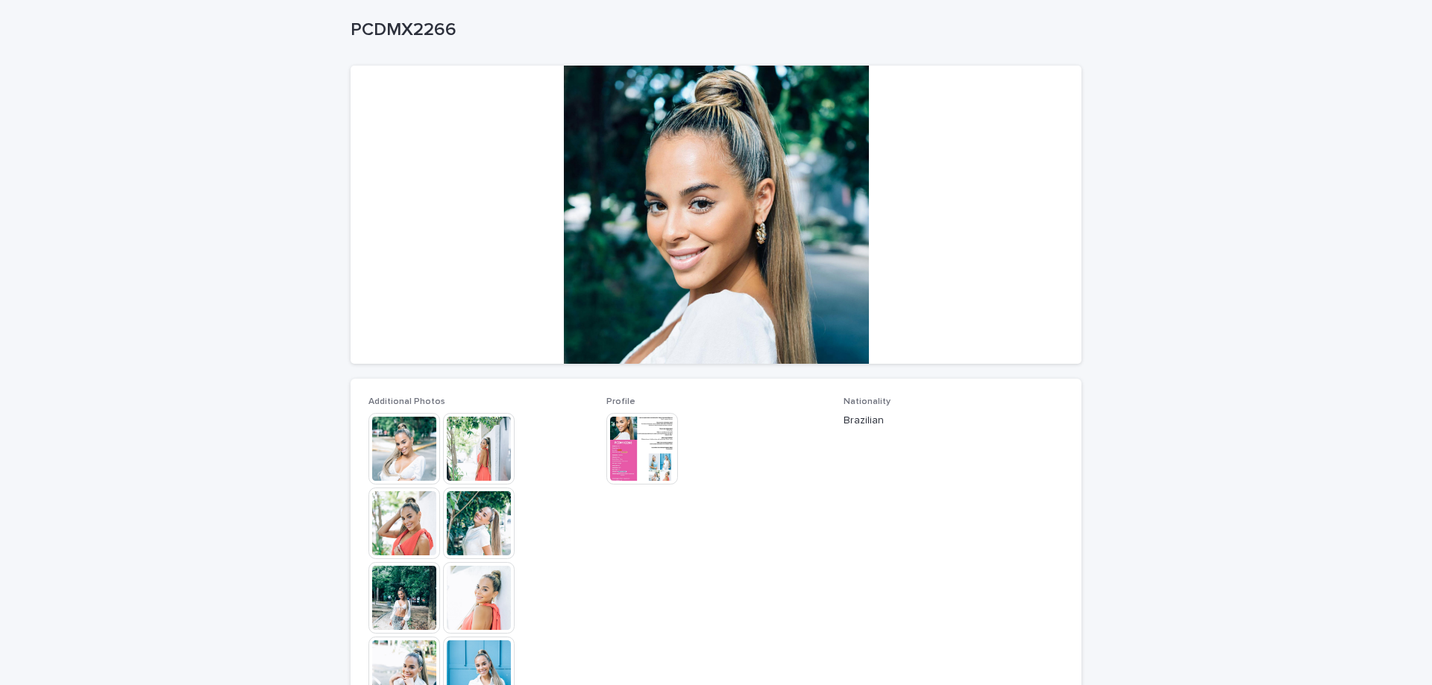
click at [480, 452] on img at bounding box center [479, 449] width 72 height 72
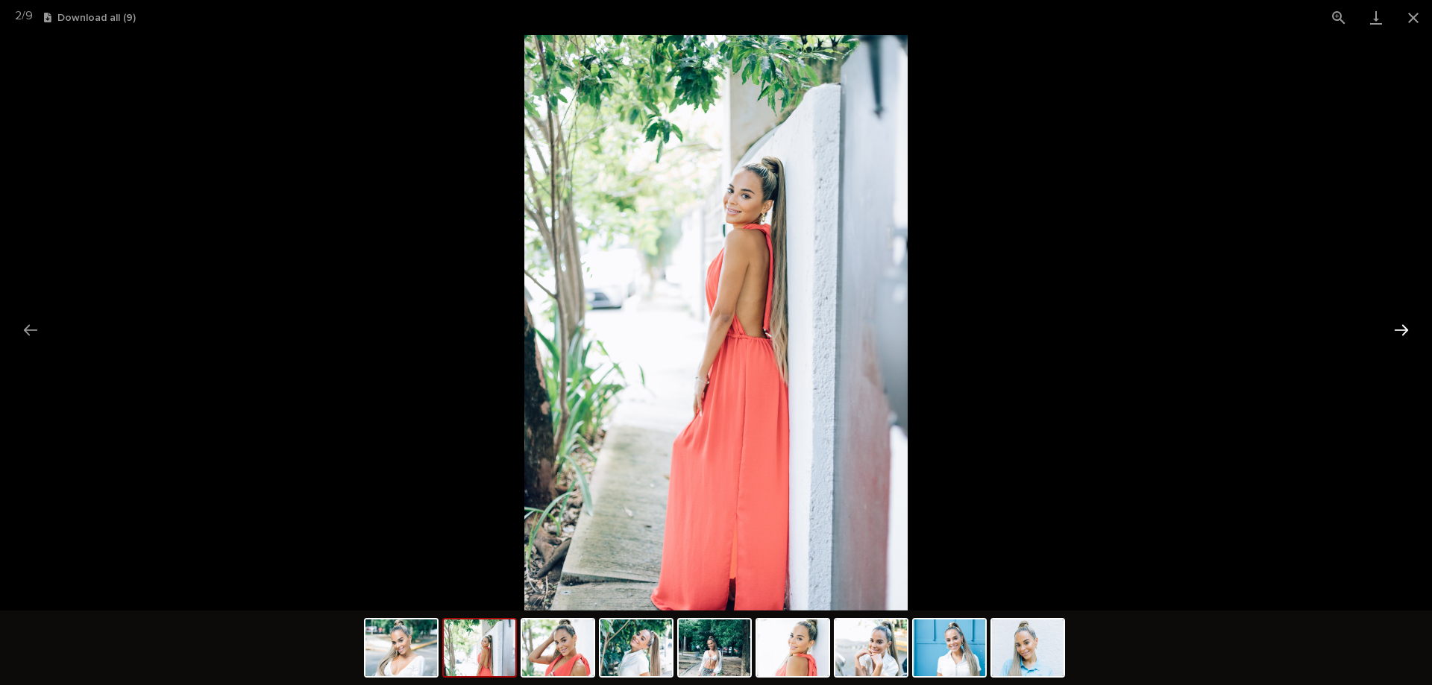
click at [1406, 330] on button "Next slide" at bounding box center [1401, 330] width 31 height 29
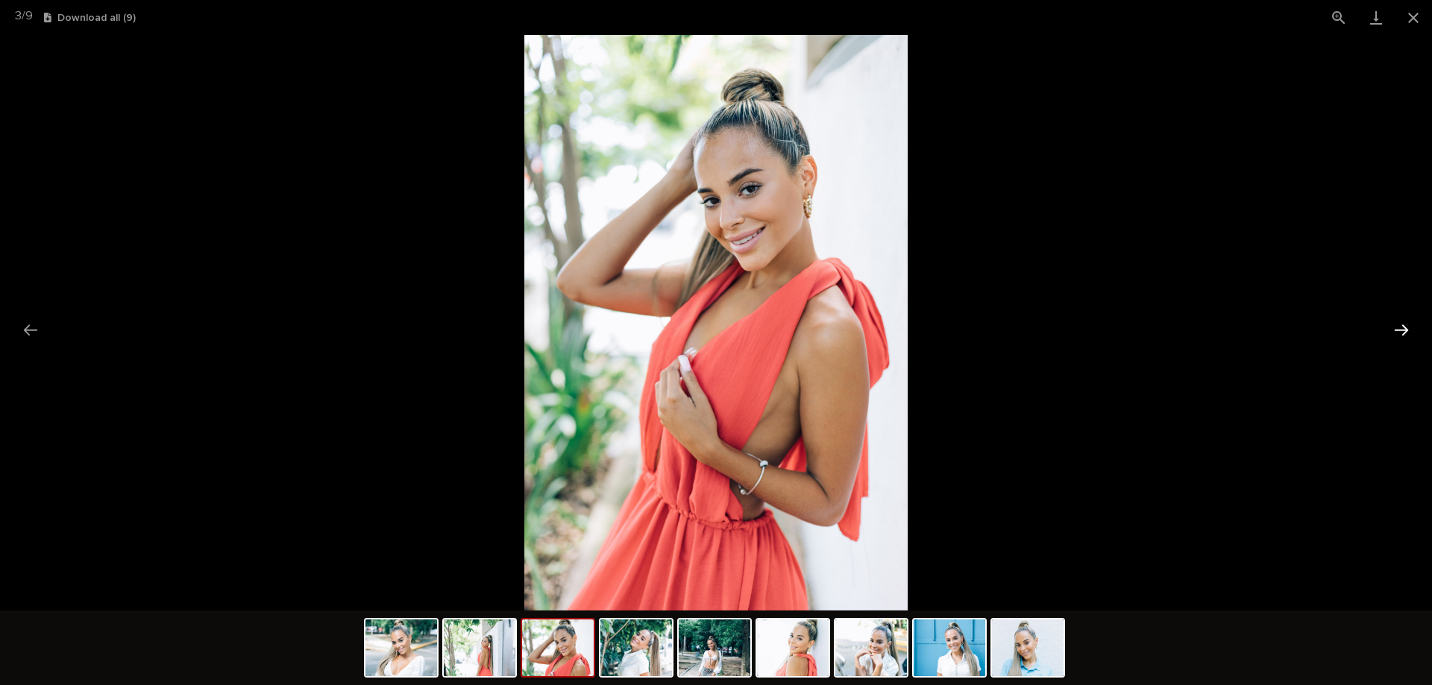
click at [1400, 330] on button "Next slide" at bounding box center [1401, 330] width 31 height 29
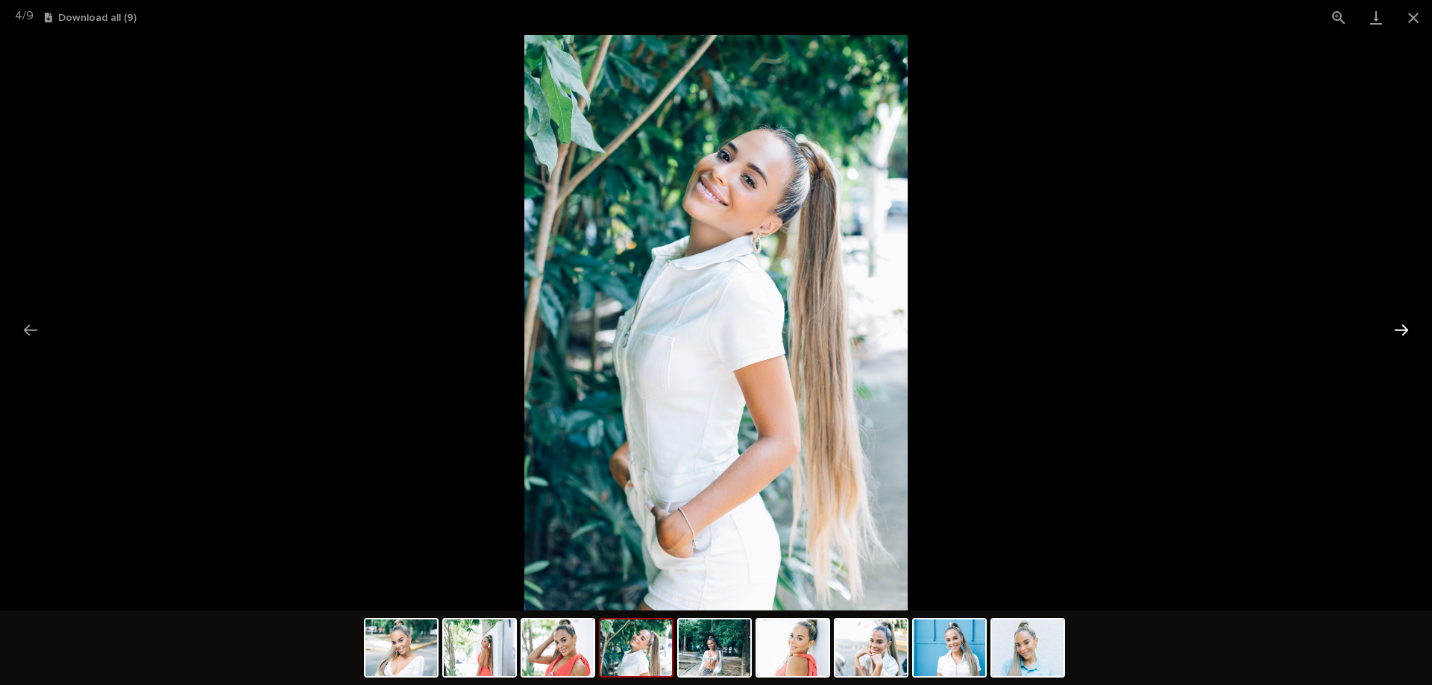
click at [1400, 330] on button "Next slide" at bounding box center [1401, 330] width 31 height 29
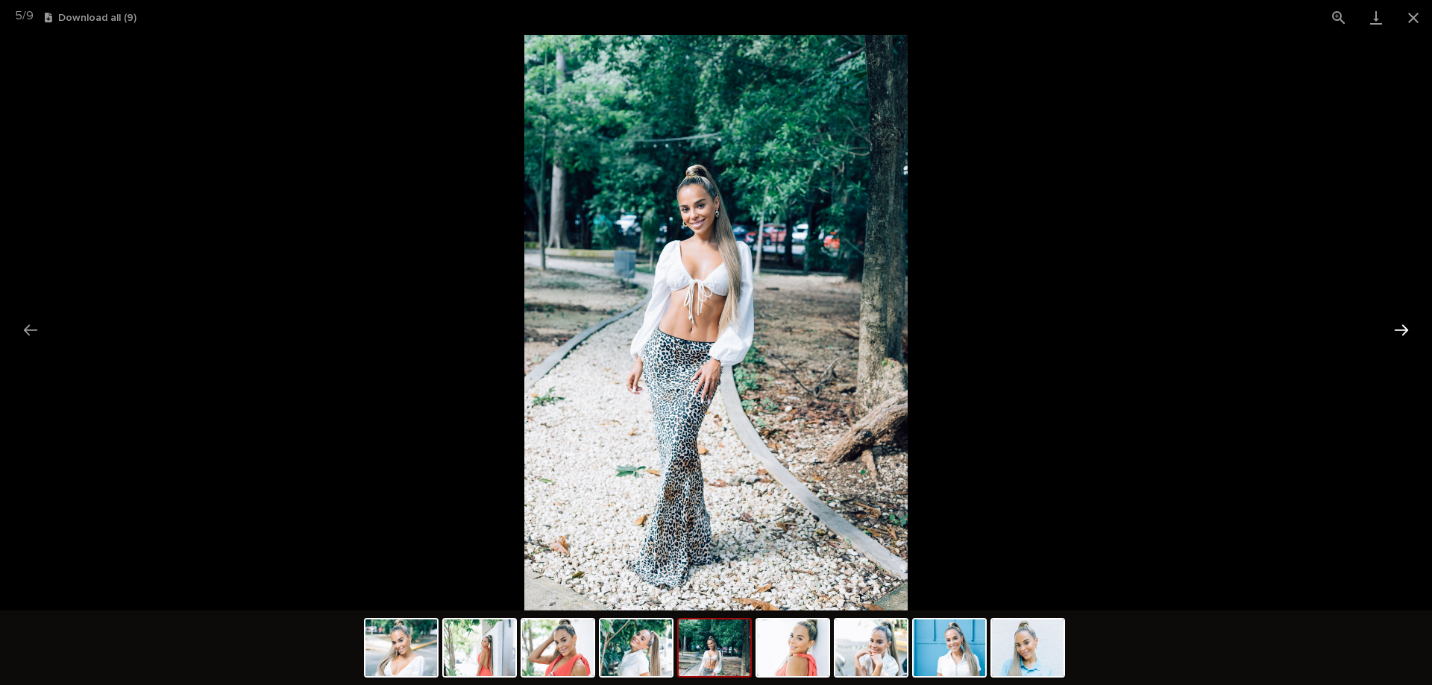
click at [1400, 329] on button "Next slide" at bounding box center [1401, 330] width 31 height 29
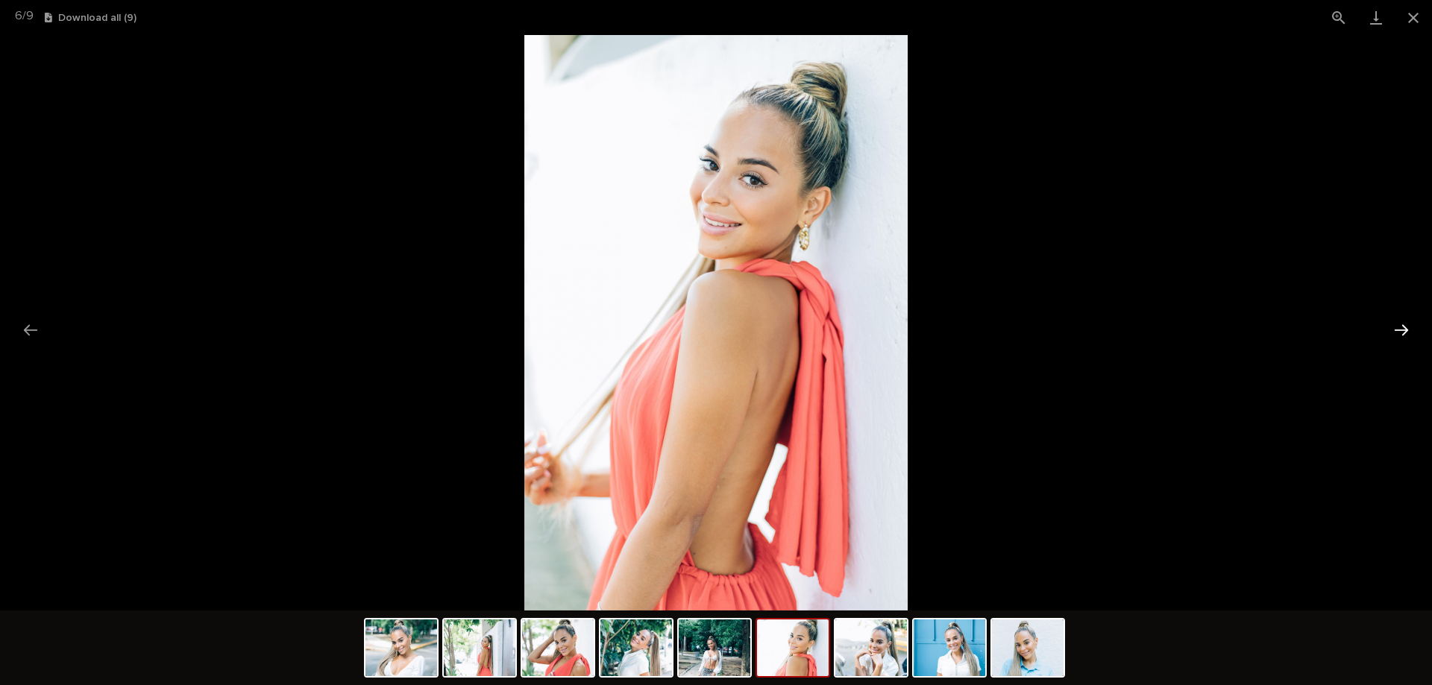
click at [1402, 325] on button "Next slide" at bounding box center [1401, 330] width 31 height 29
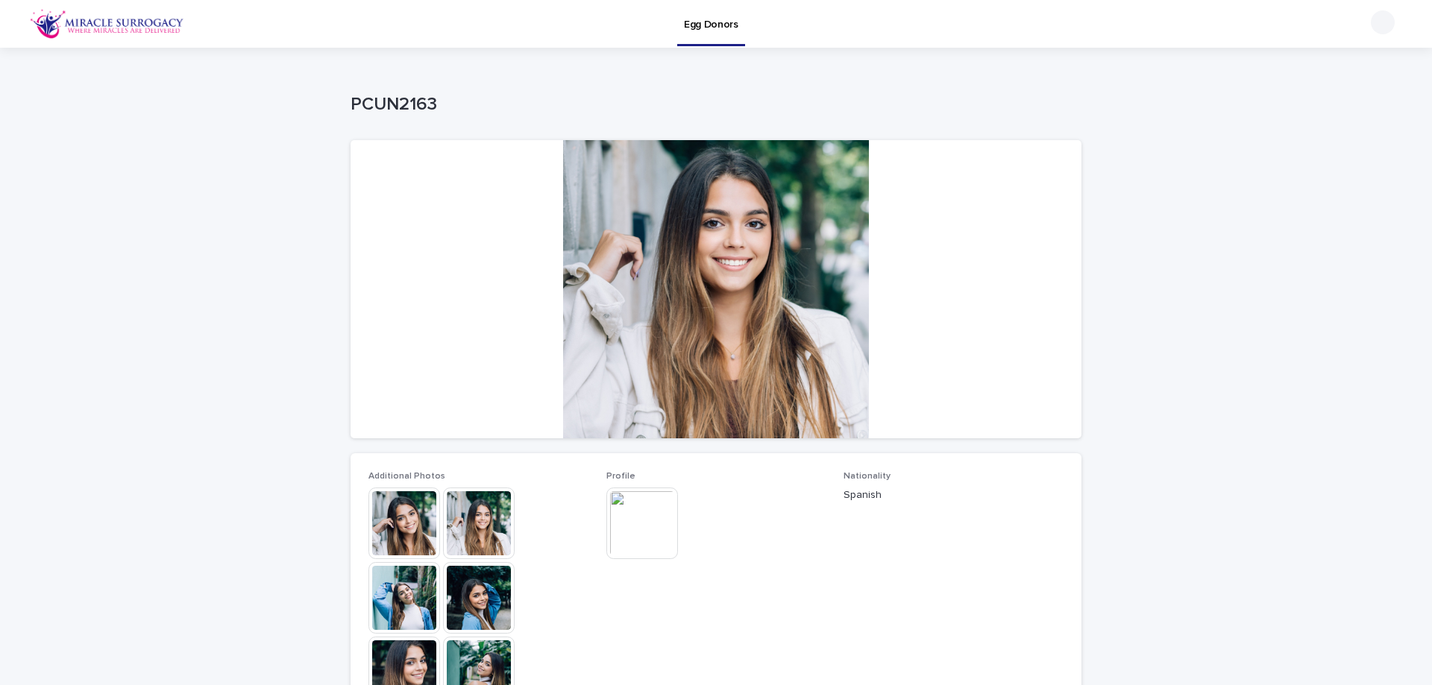
click at [384, 529] on img at bounding box center [404, 524] width 72 height 72
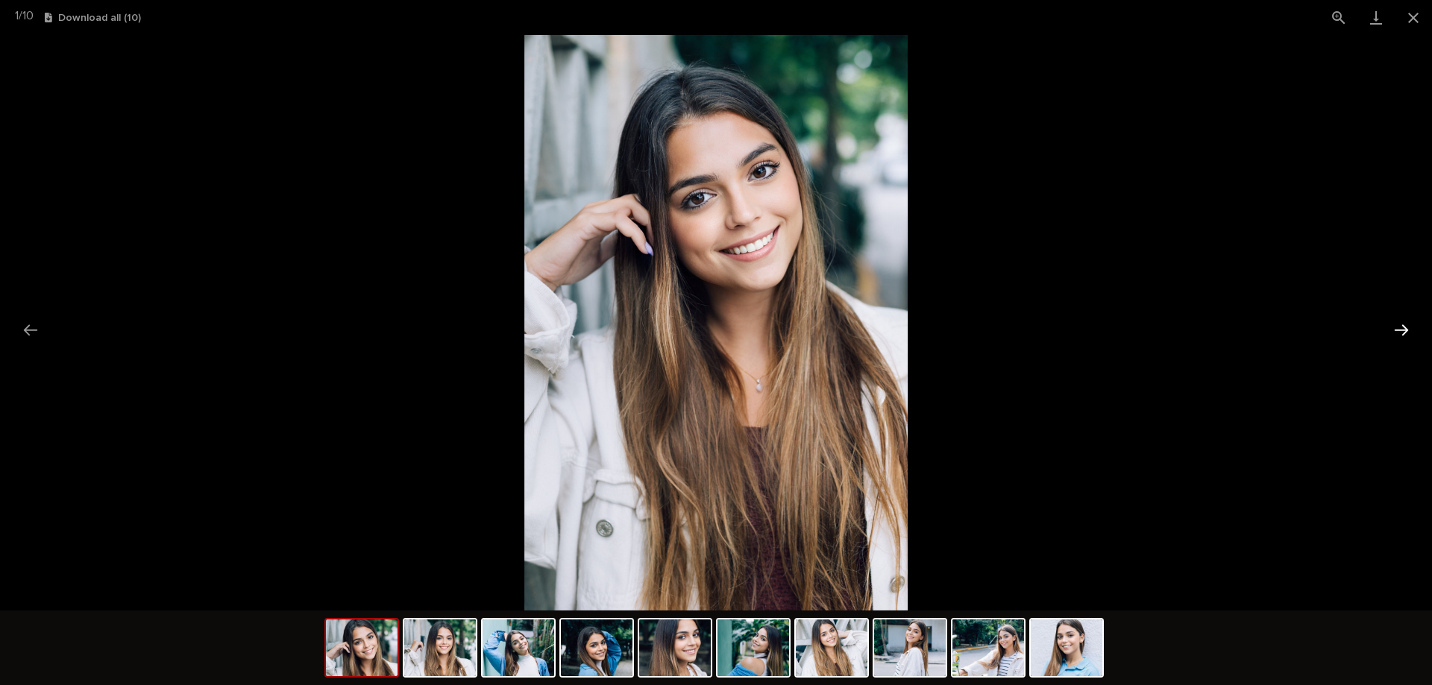
click at [1405, 329] on button "Next slide" at bounding box center [1401, 330] width 31 height 29
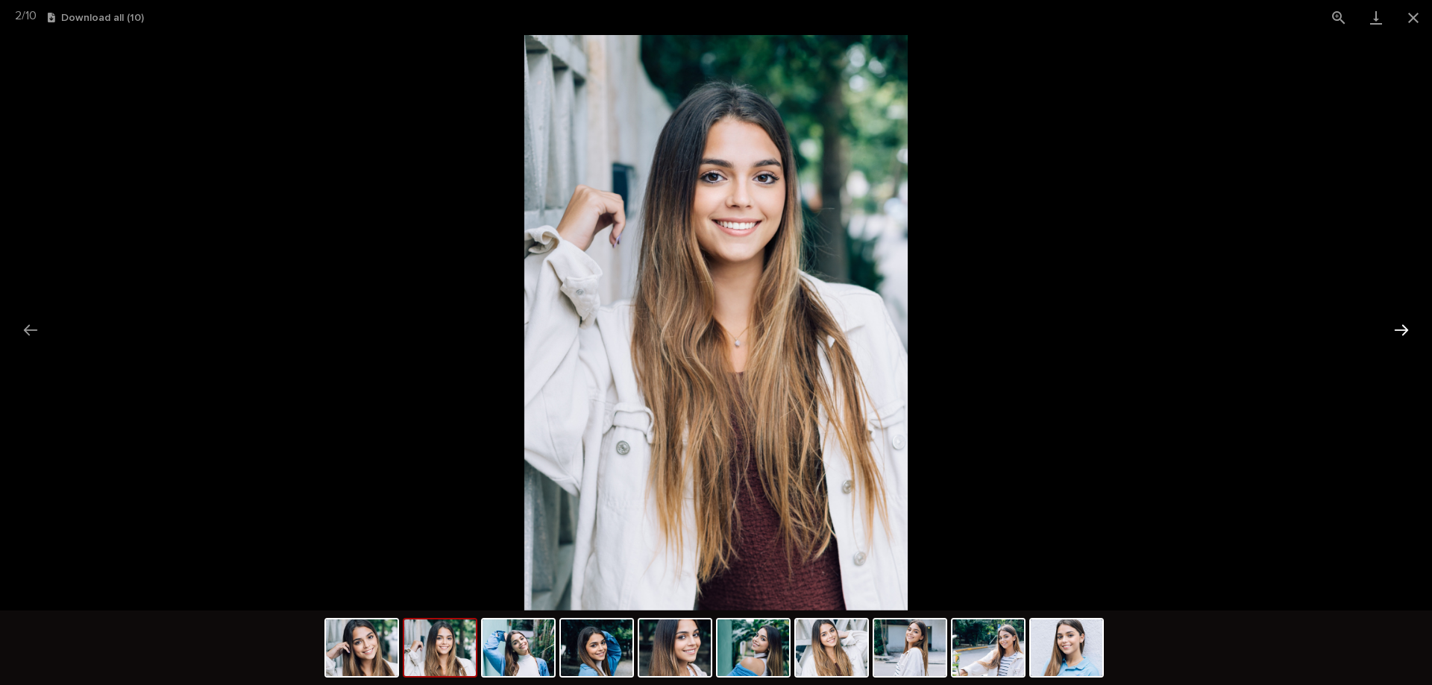
click at [1405, 329] on button "Next slide" at bounding box center [1401, 330] width 31 height 29
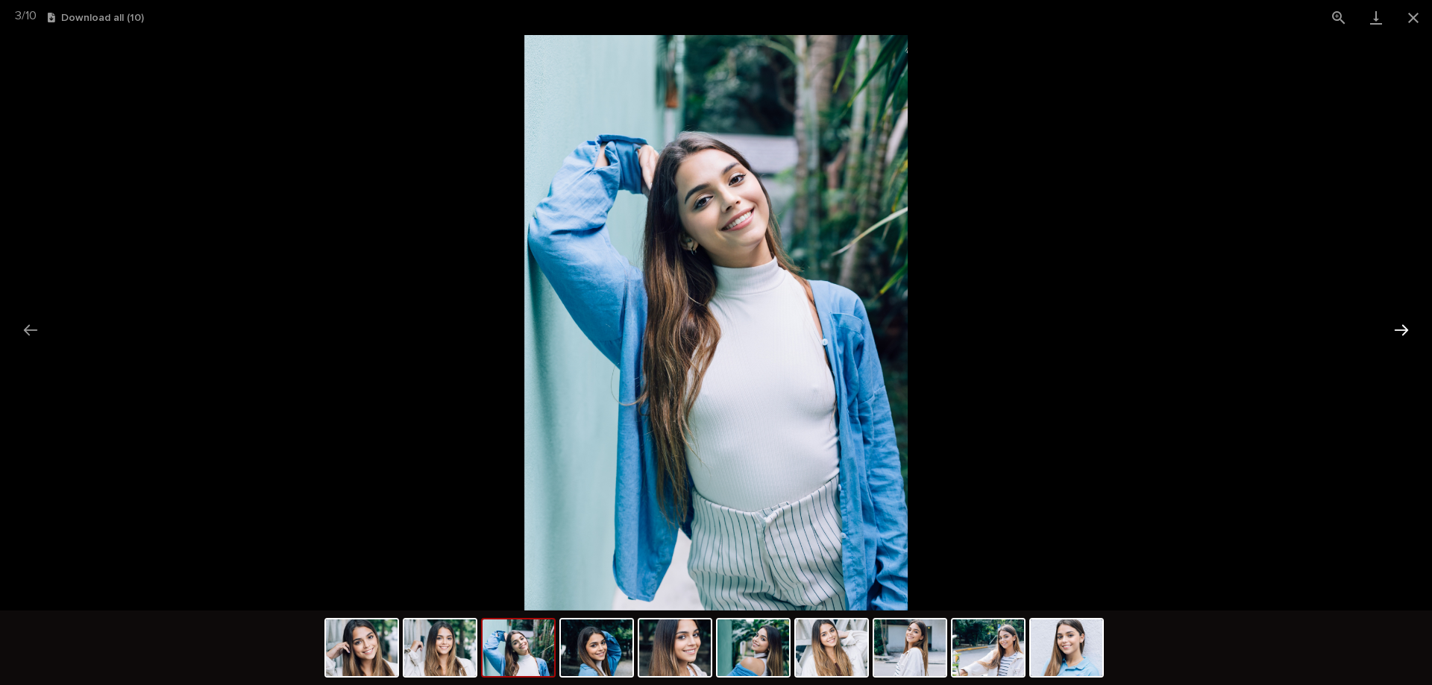
click at [1405, 329] on button "Next slide" at bounding box center [1401, 330] width 31 height 29
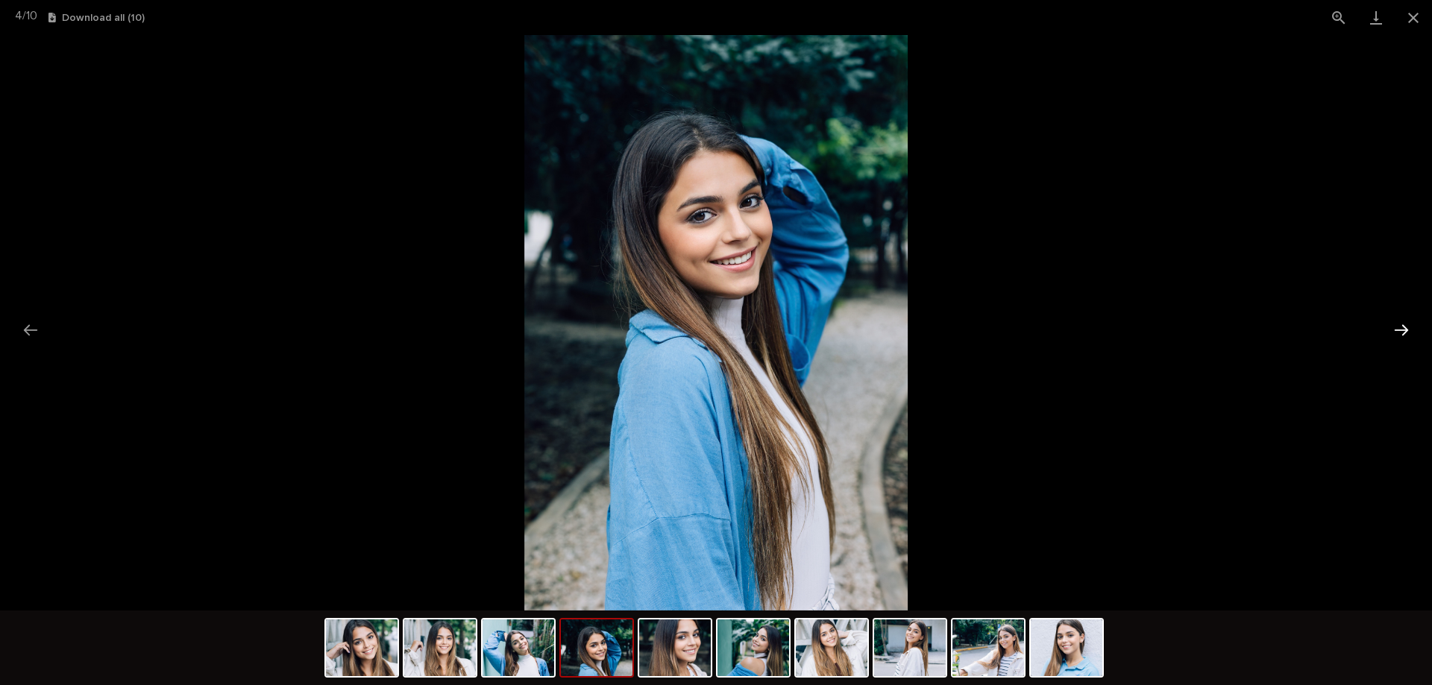
click at [1405, 329] on button "Next slide" at bounding box center [1401, 330] width 31 height 29
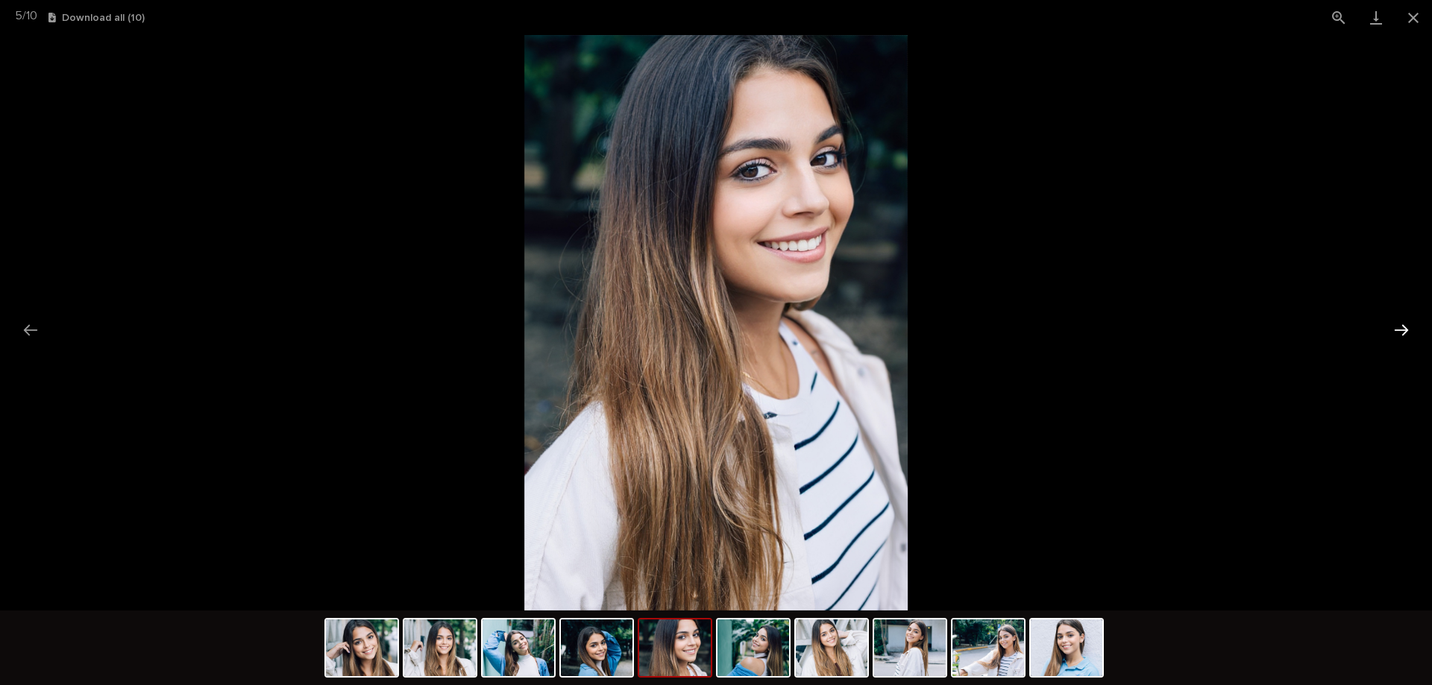
click at [1405, 329] on button "Next slide" at bounding box center [1401, 330] width 31 height 29
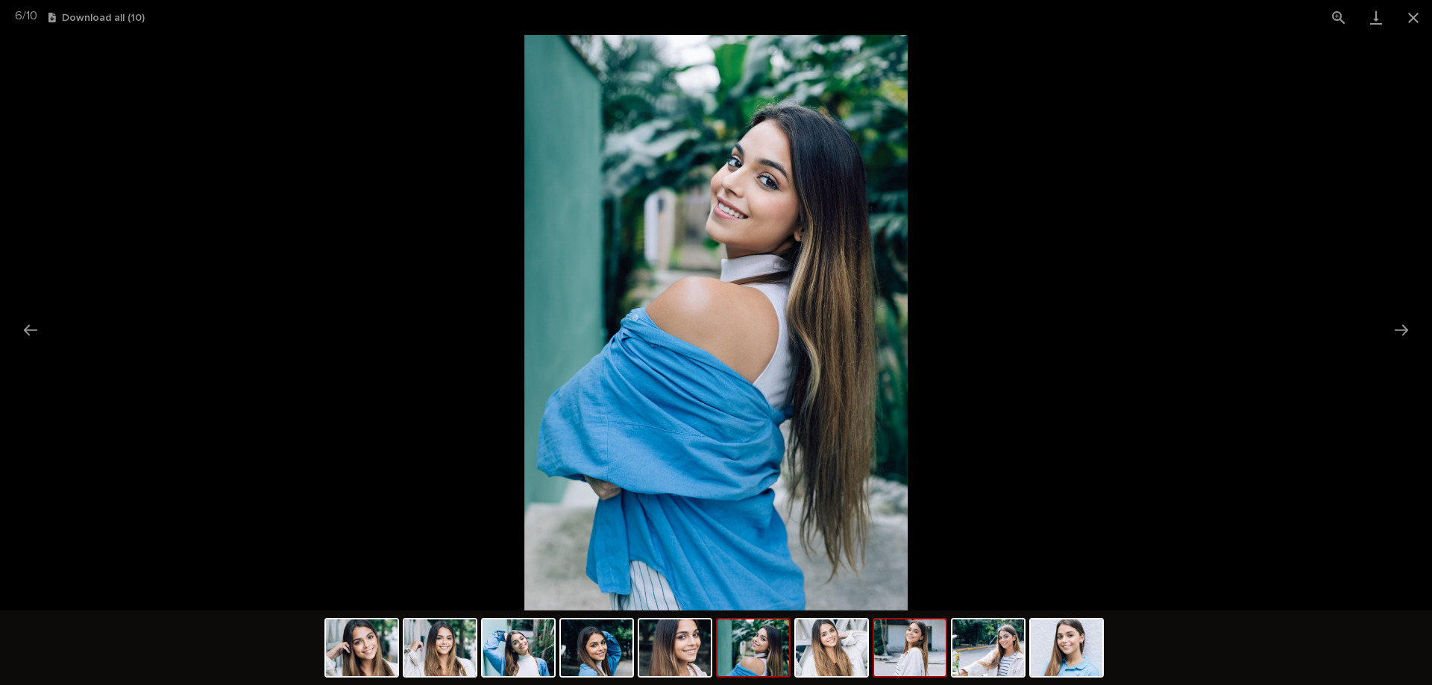
click at [913, 660] on img at bounding box center [910, 648] width 72 height 57
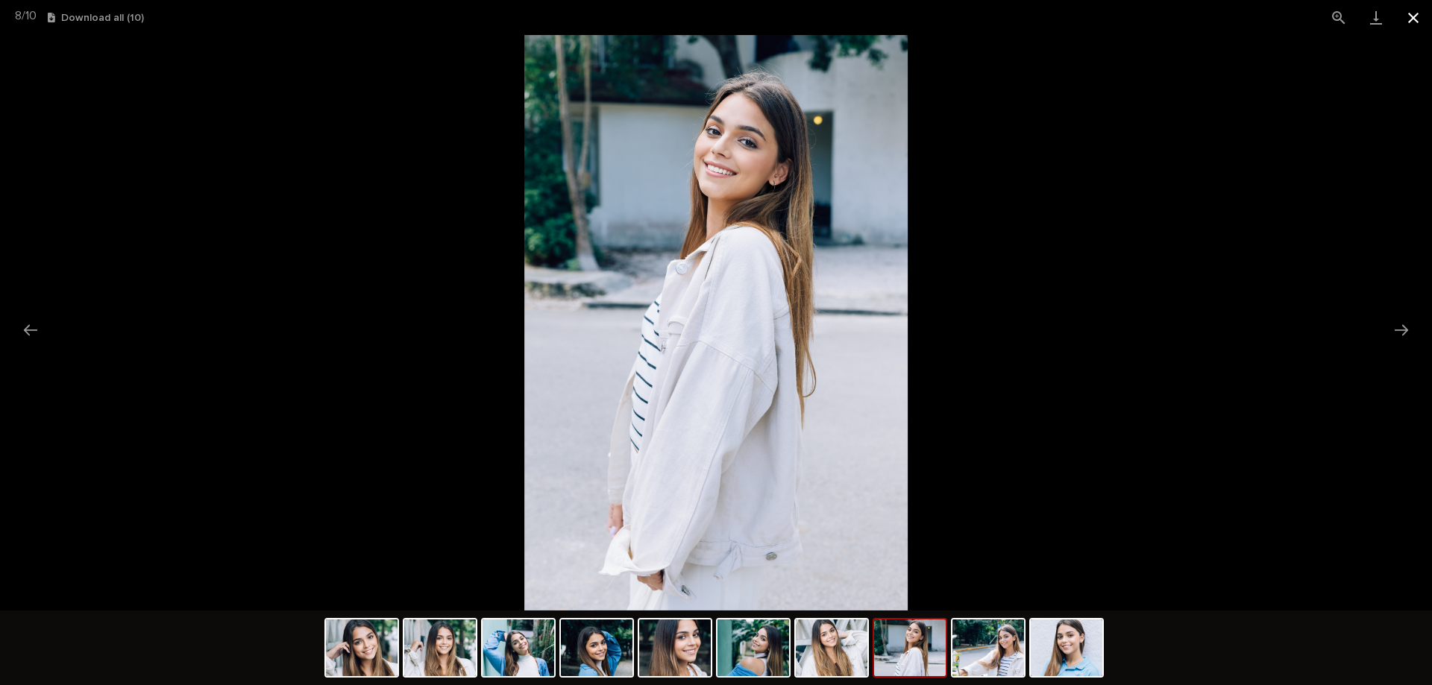
click at [1411, 22] on button "Close gallery" at bounding box center [1413, 17] width 37 height 35
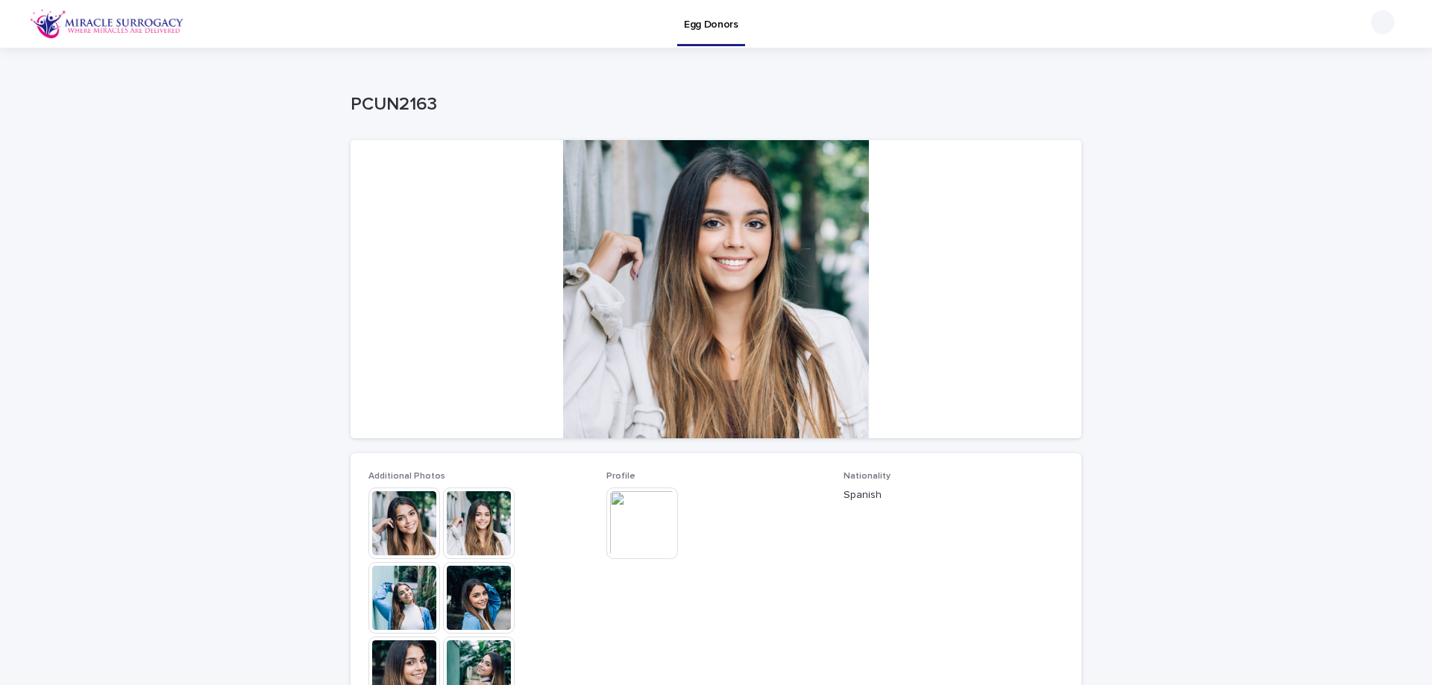
click at [629, 533] on img at bounding box center [642, 524] width 72 height 72
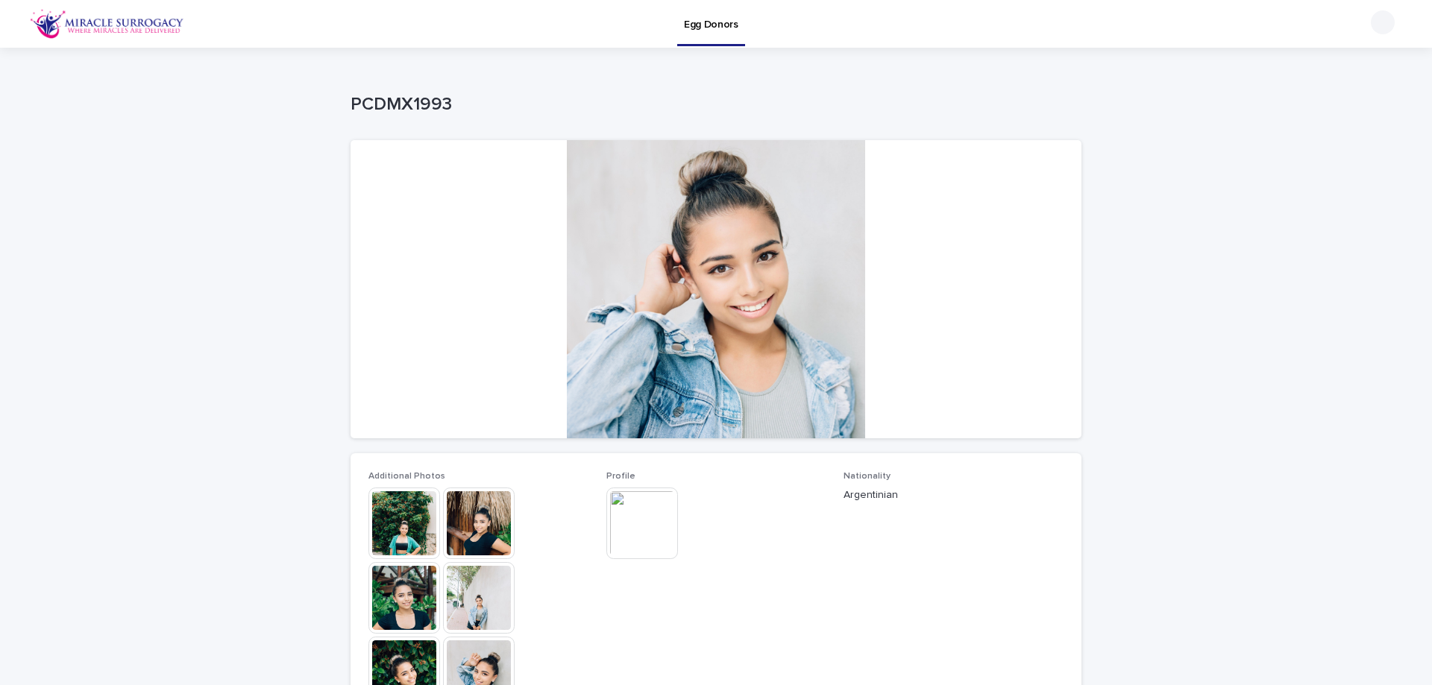
click at [407, 527] on img at bounding box center [404, 524] width 72 height 72
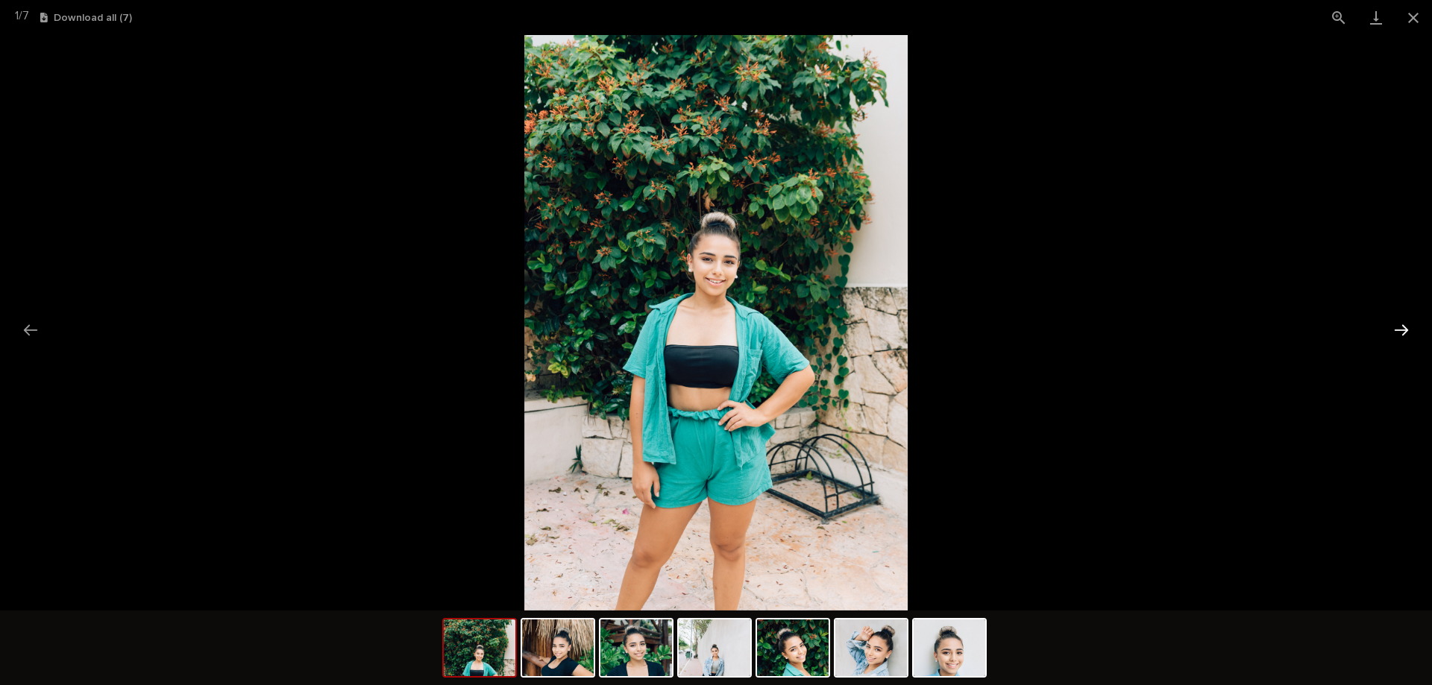
click at [1399, 331] on button "Next slide" at bounding box center [1401, 330] width 31 height 29
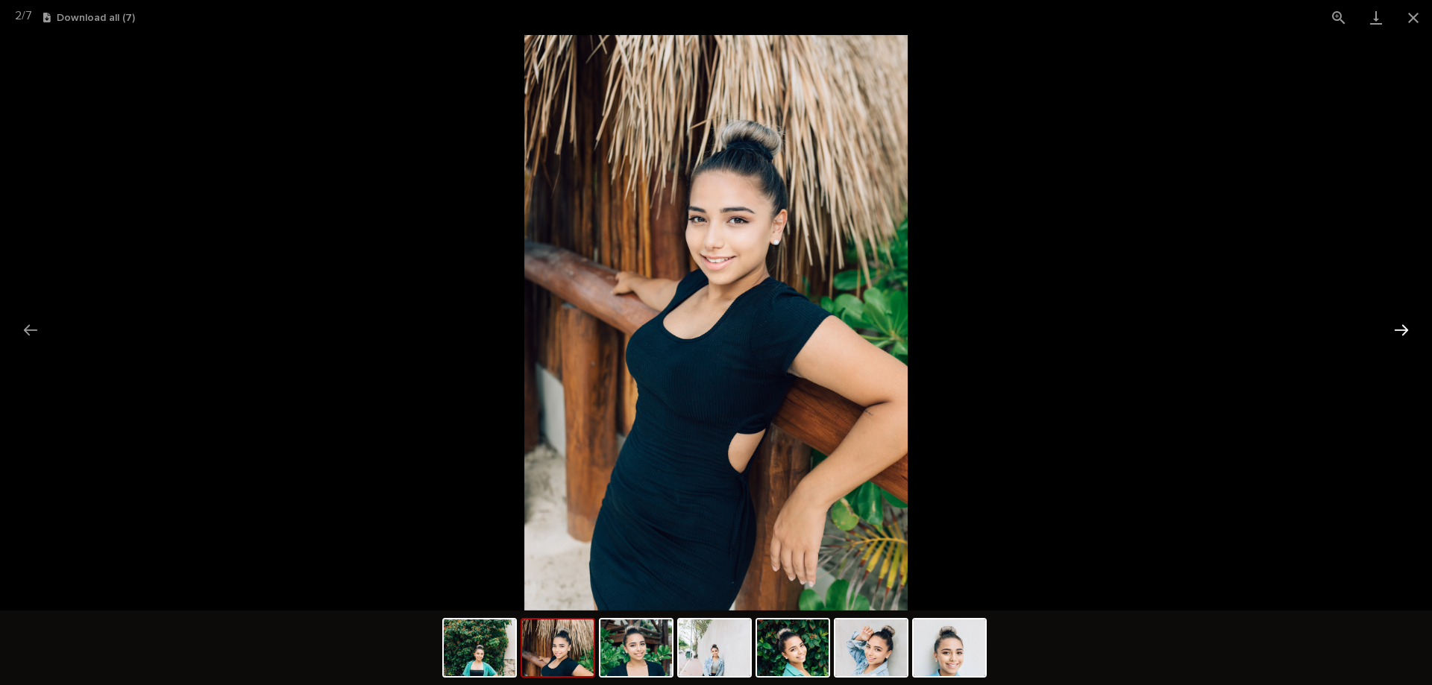
click at [1399, 331] on button "Next slide" at bounding box center [1401, 330] width 31 height 29
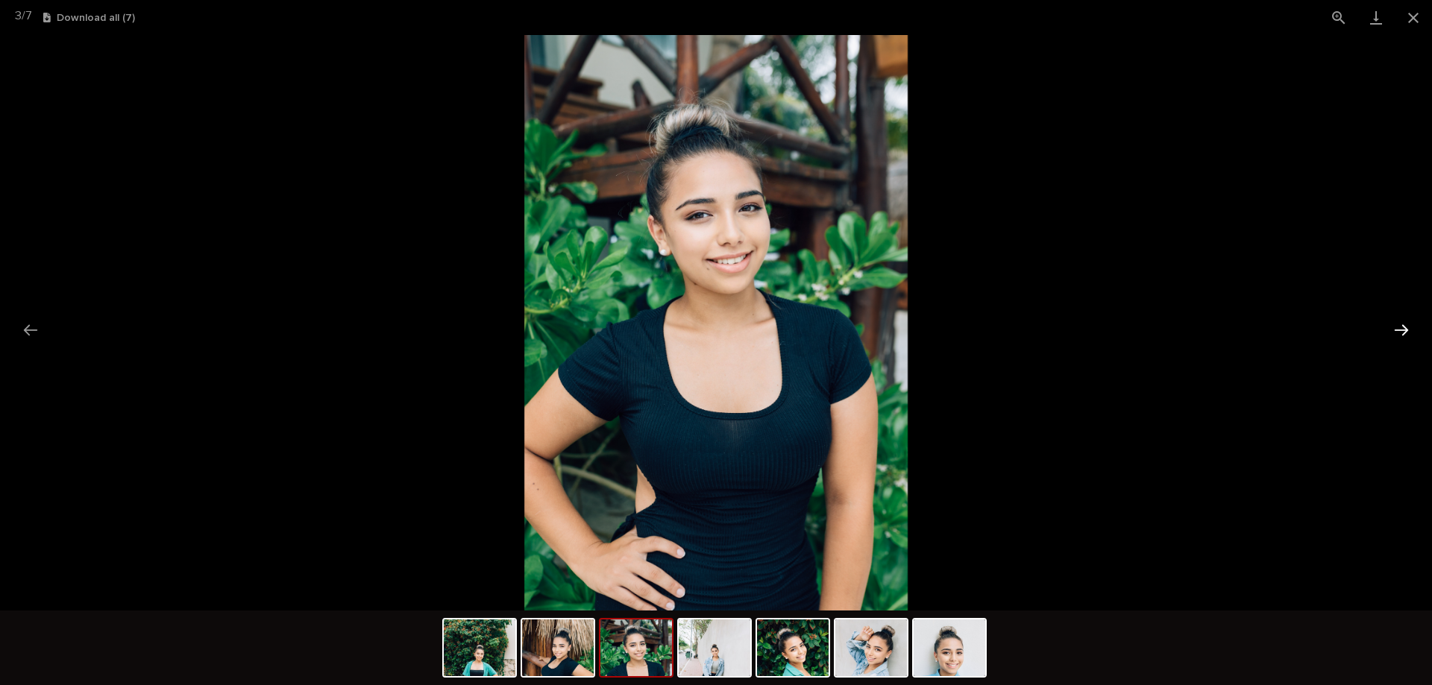
click at [1397, 330] on button "Next slide" at bounding box center [1401, 330] width 31 height 29
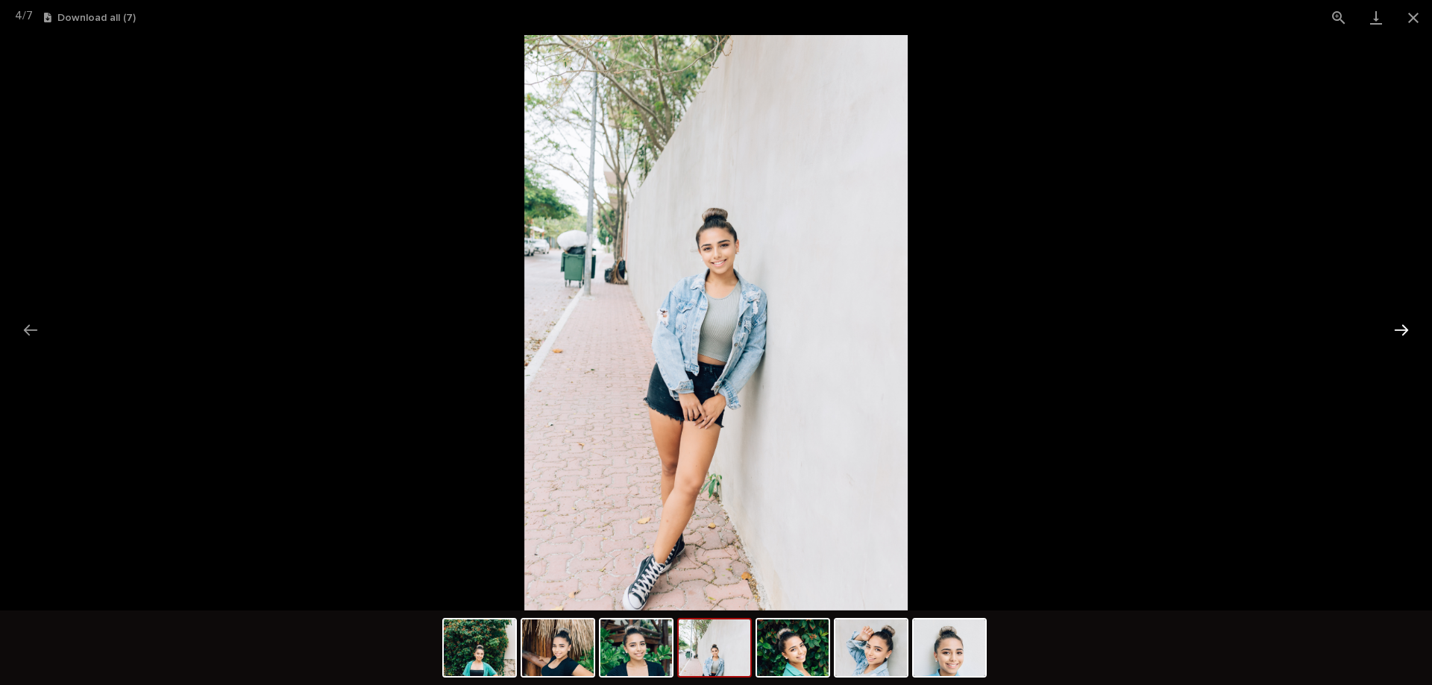
click at [1396, 330] on button "Next slide" at bounding box center [1401, 330] width 31 height 29
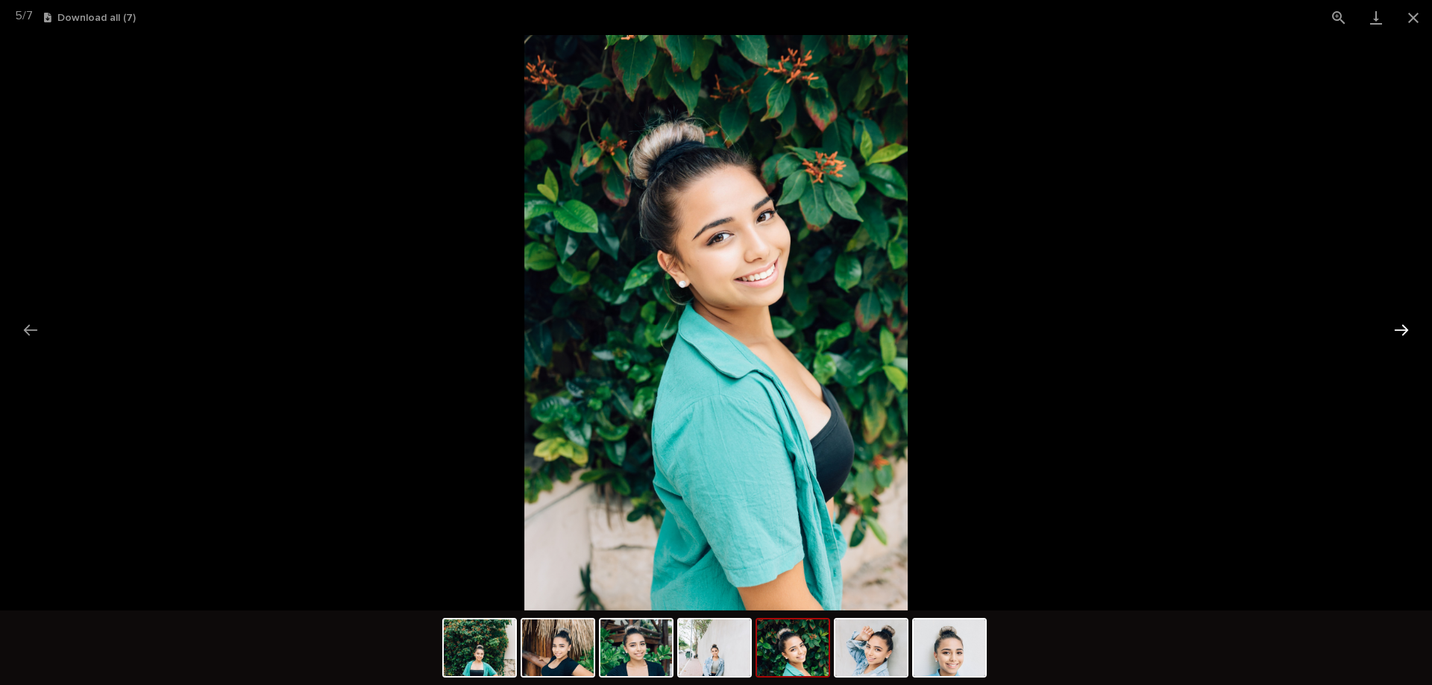
click at [1396, 330] on button "Next slide" at bounding box center [1401, 330] width 31 height 29
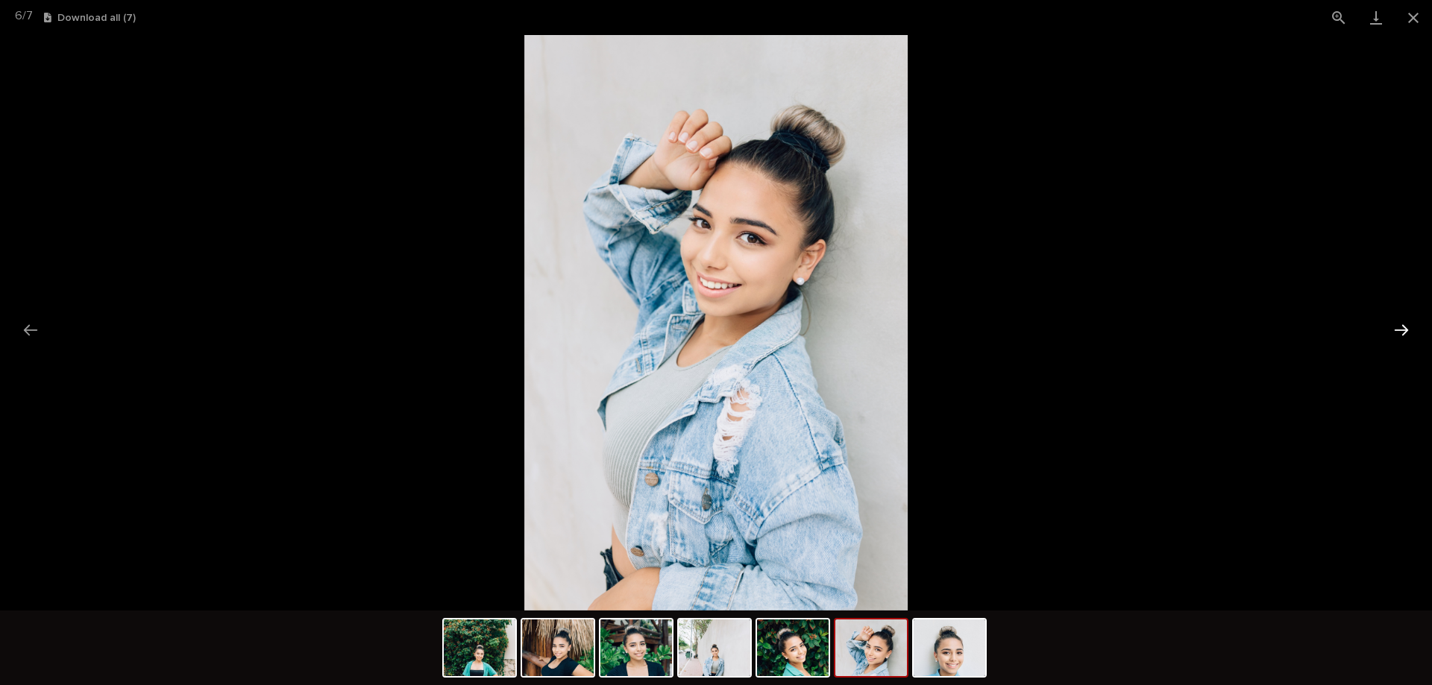
click at [1396, 330] on button "Next slide" at bounding box center [1401, 330] width 31 height 29
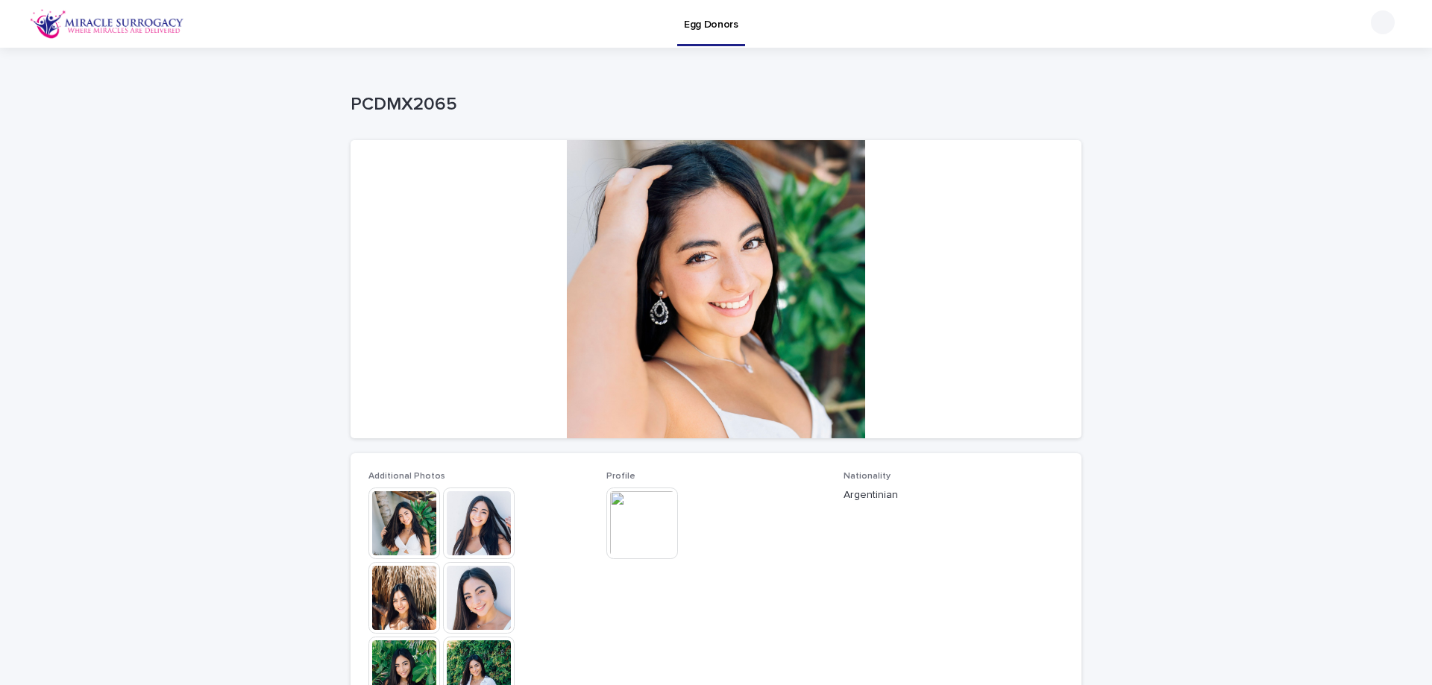
click at [396, 524] on img at bounding box center [404, 524] width 72 height 72
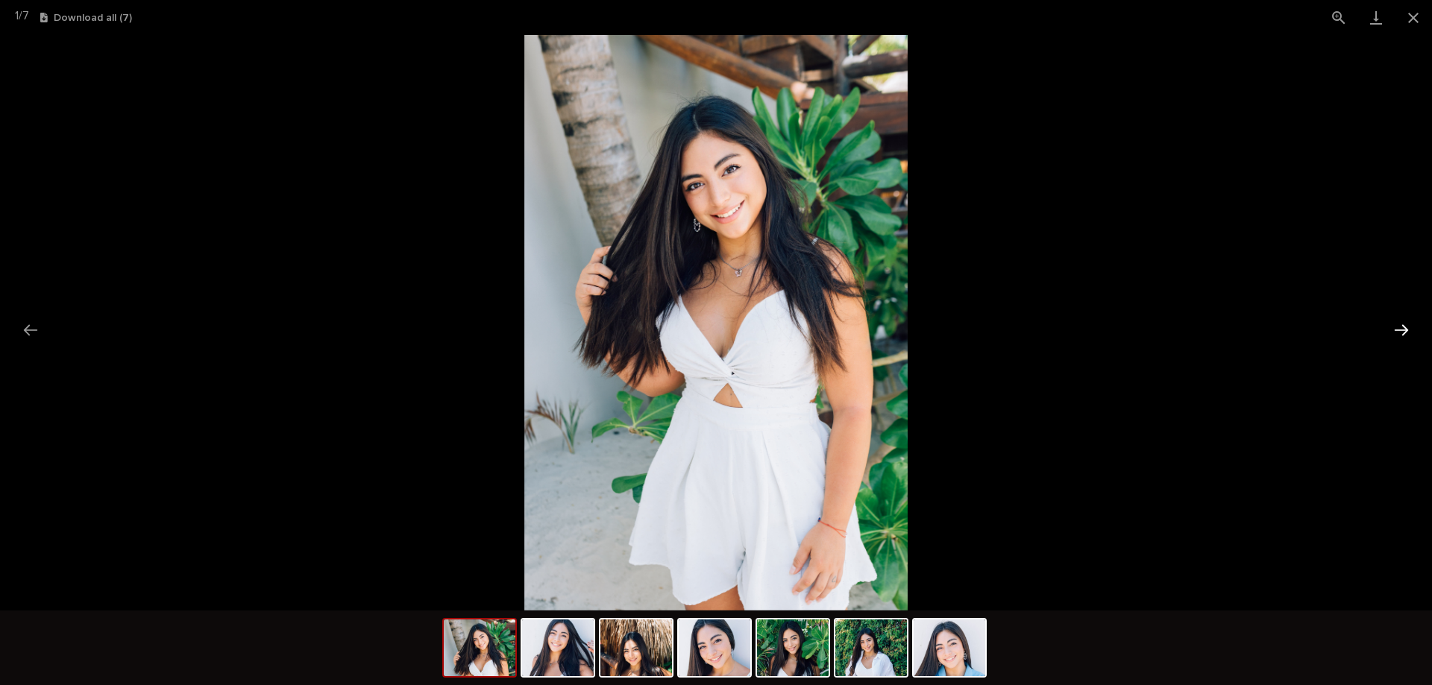
click at [1393, 333] on button "Next slide" at bounding box center [1401, 330] width 31 height 29
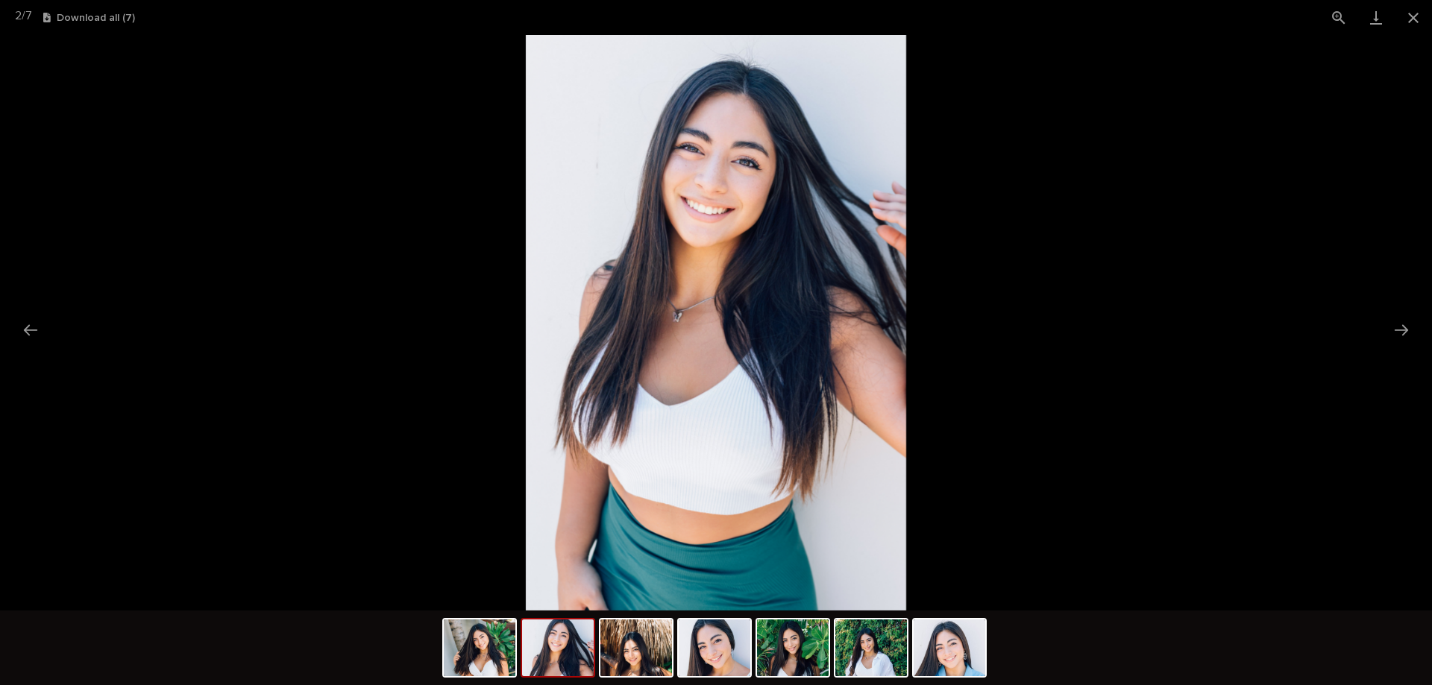
click at [1376, 341] on picture at bounding box center [716, 323] width 1432 height 576
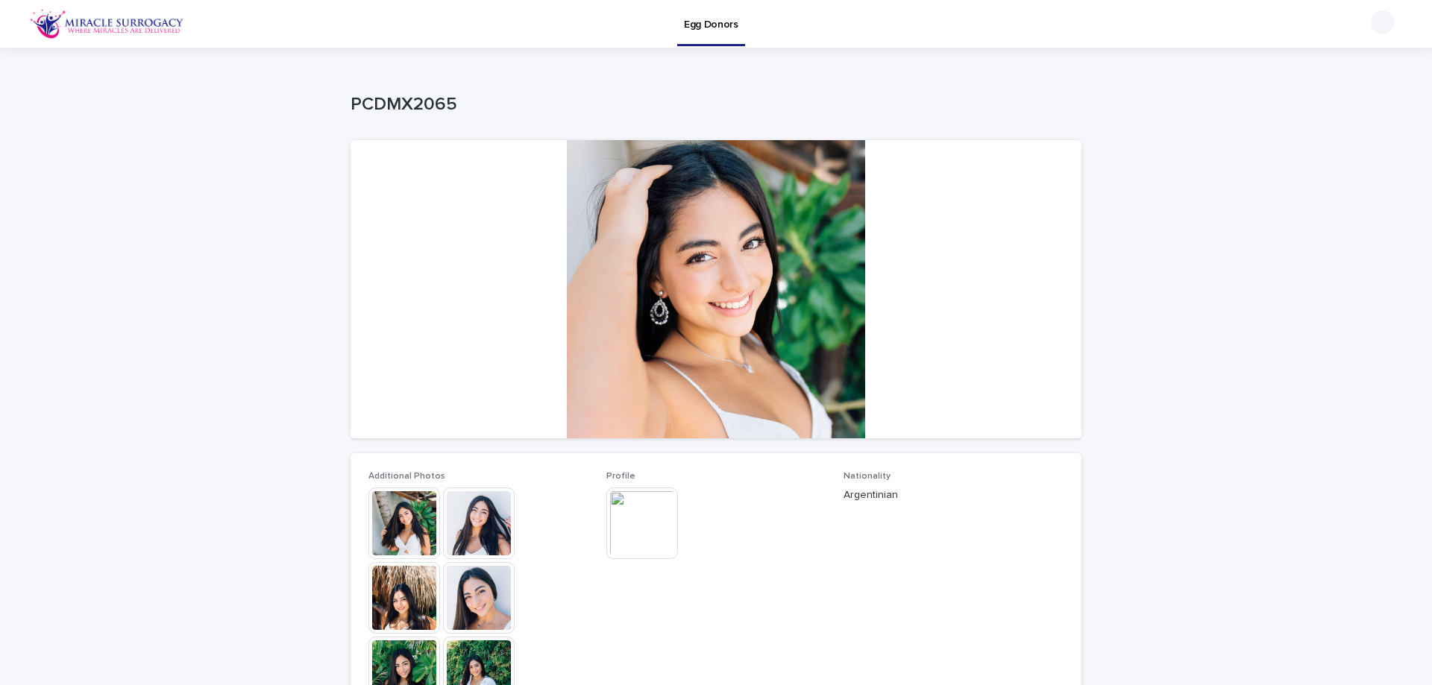
click at [456, 608] on img at bounding box center [479, 598] width 72 height 72
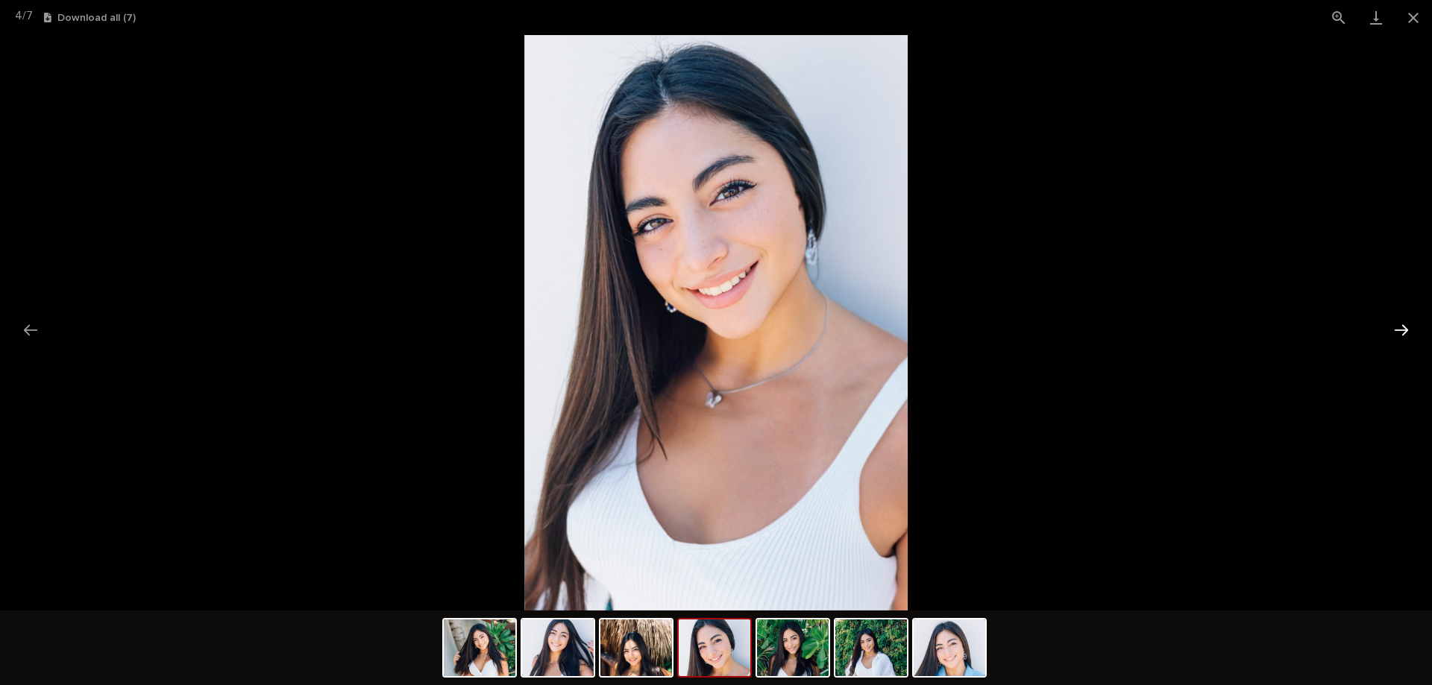
click at [1407, 325] on button "Next slide" at bounding box center [1401, 330] width 31 height 29
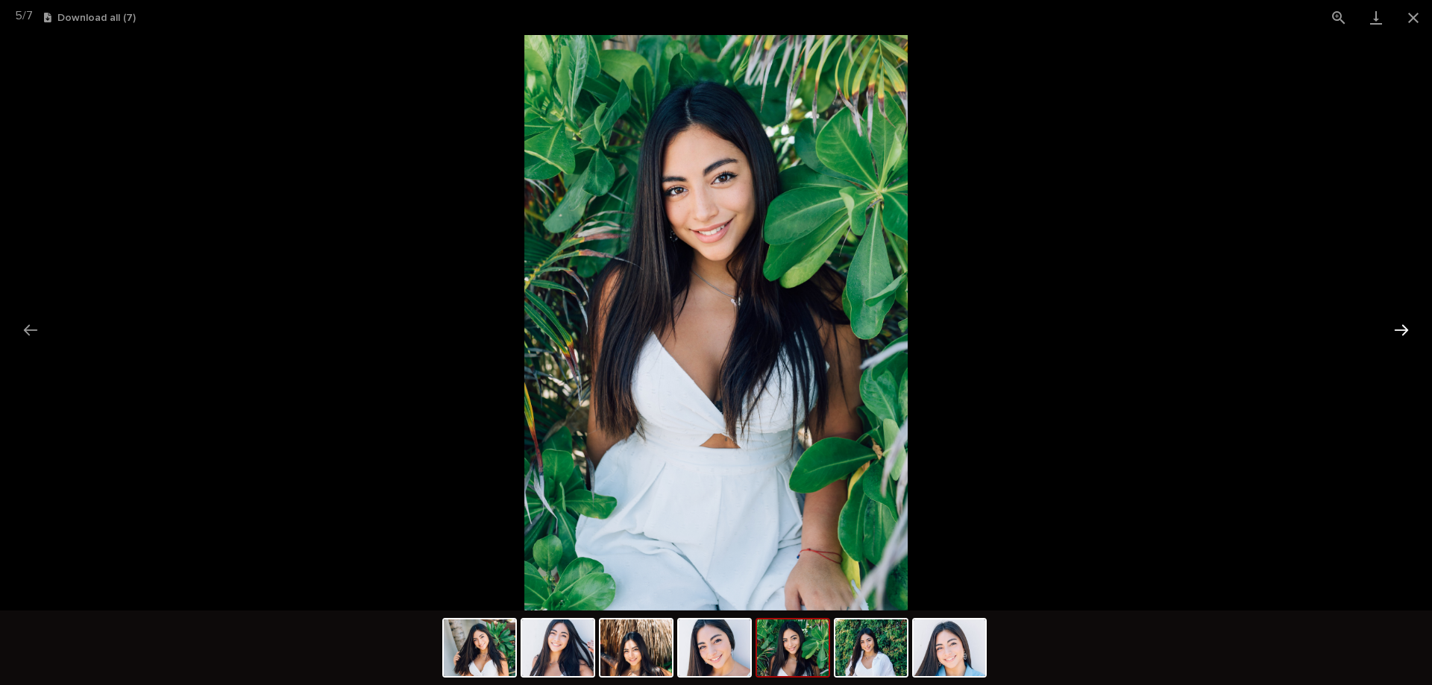
click at [1407, 325] on button "Next slide" at bounding box center [1401, 330] width 31 height 29
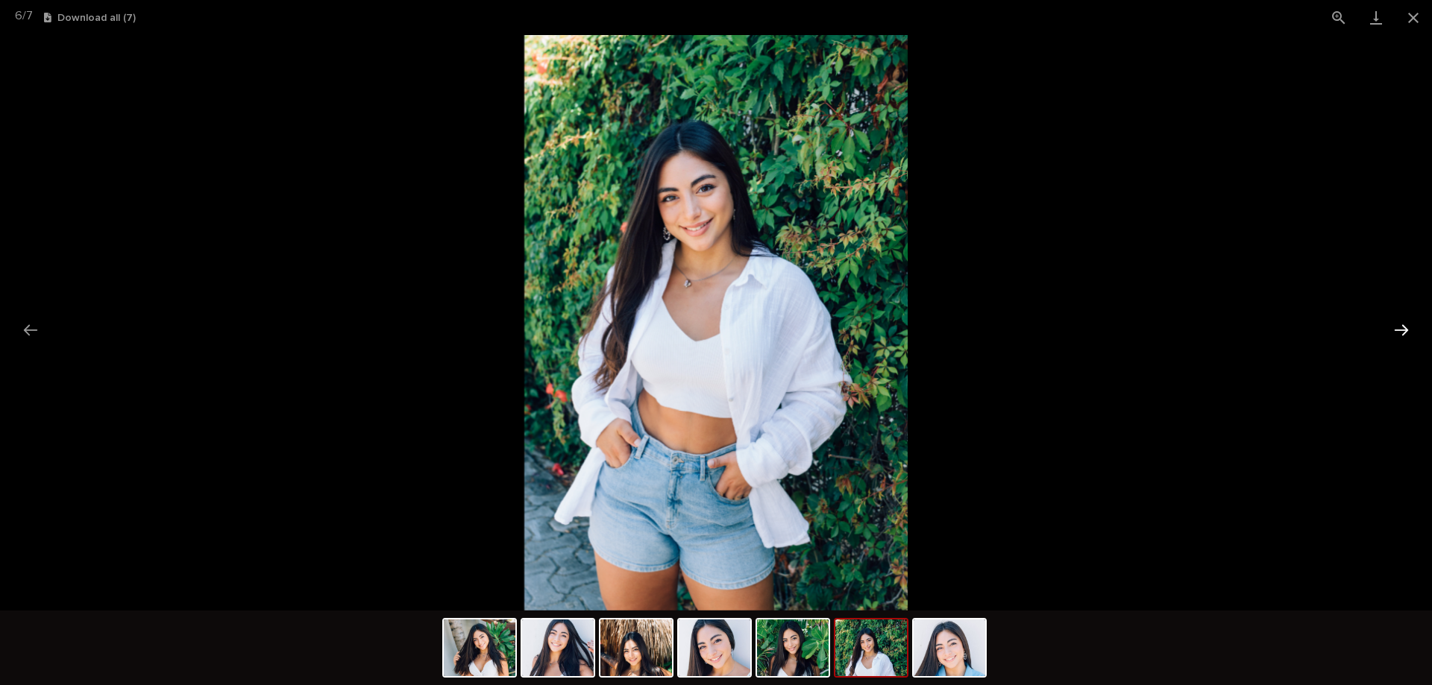
click at [1407, 325] on button "Next slide" at bounding box center [1401, 330] width 31 height 29
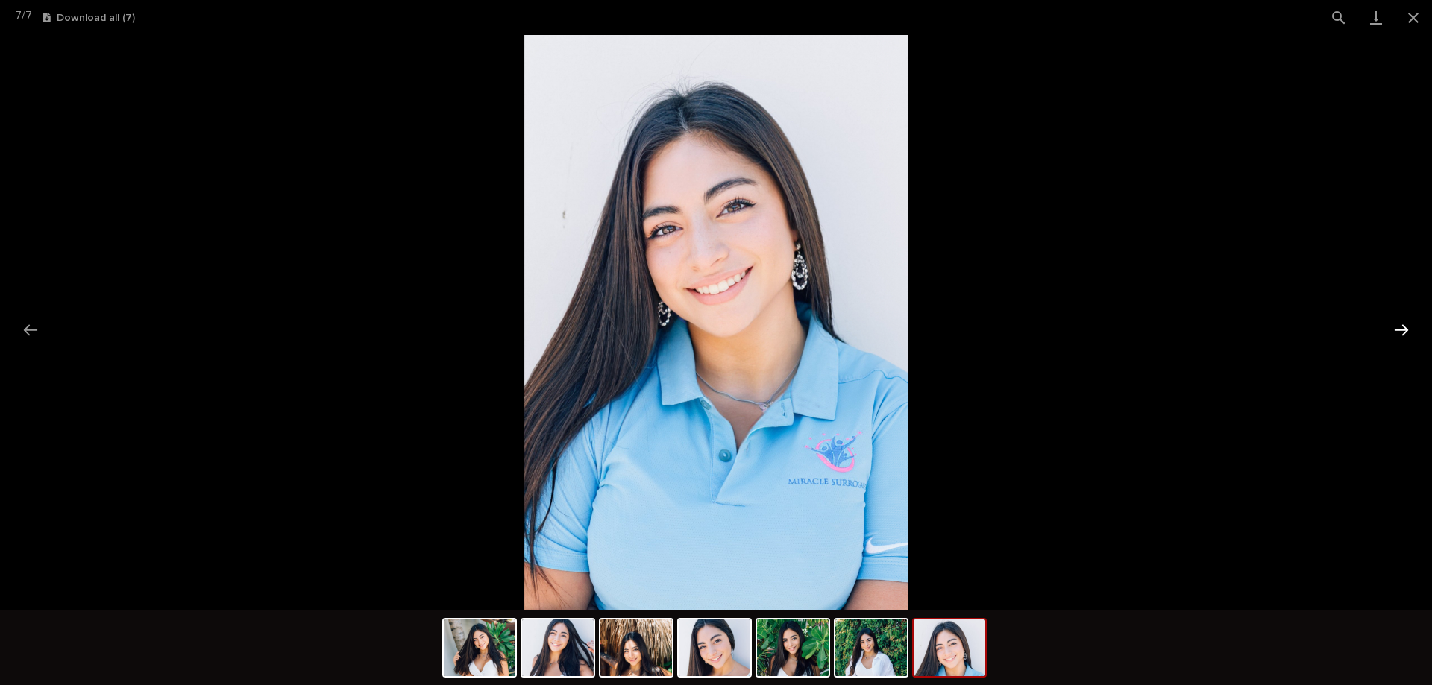
click at [1407, 325] on button "Next slide" at bounding box center [1401, 330] width 31 height 29
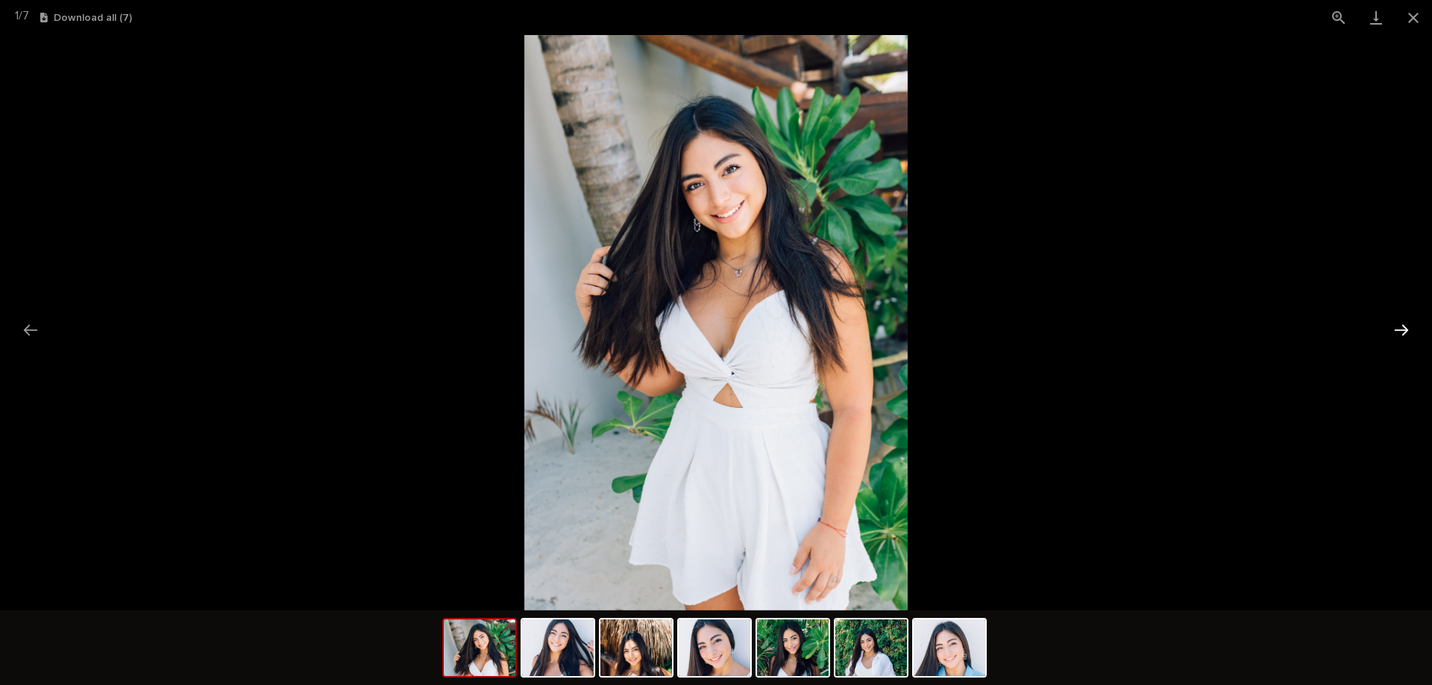
click at [1407, 325] on button "Next slide" at bounding box center [1401, 330] width 31 height 29
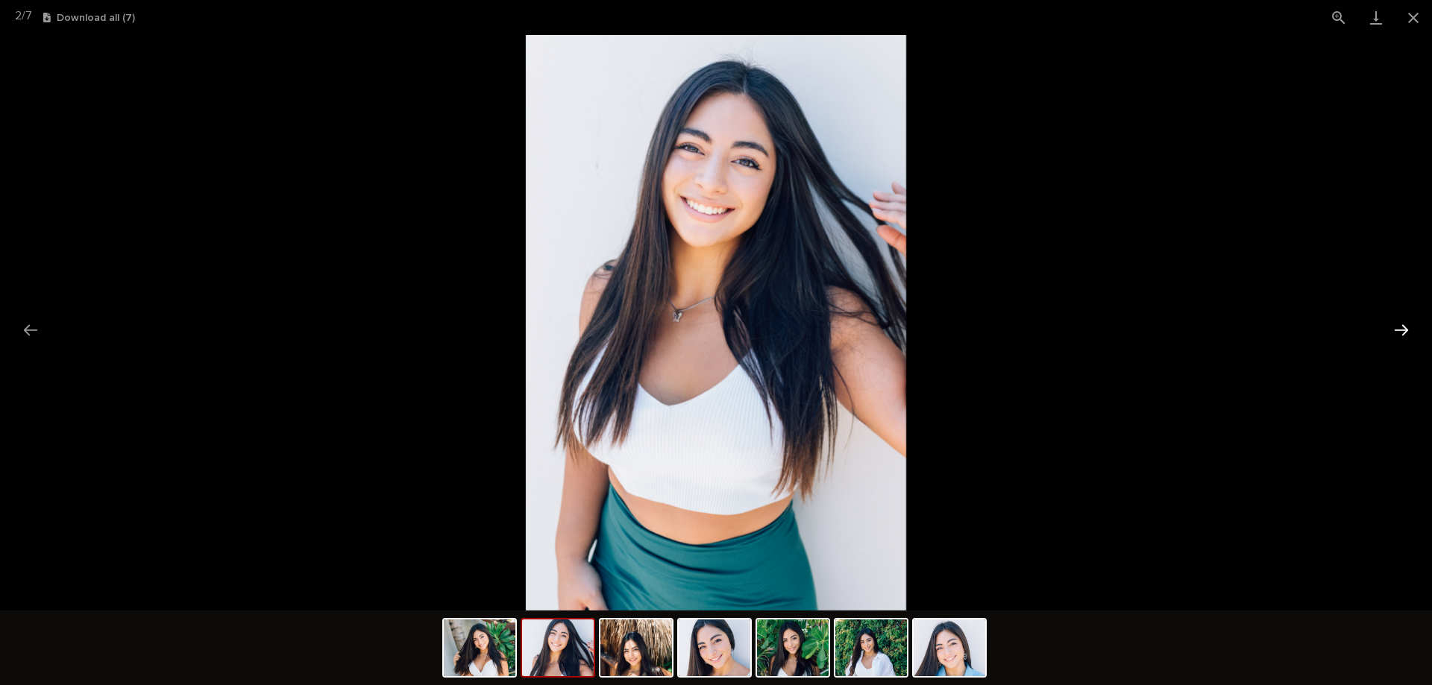
click at [1407, 325] on button "Next slide" at bounding box center [1401, 330] width 31 height 29
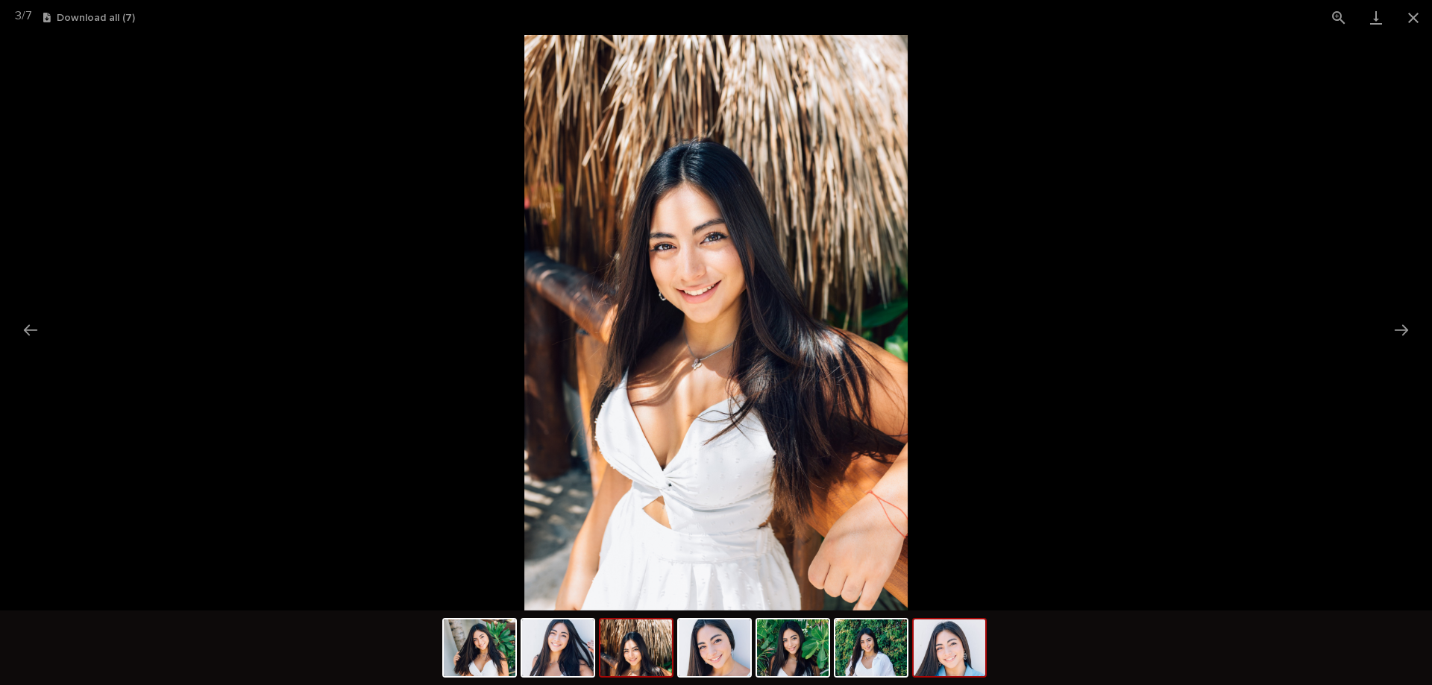
click at [972, 654] on img at bounding box center [950, 648] width 72 height 57
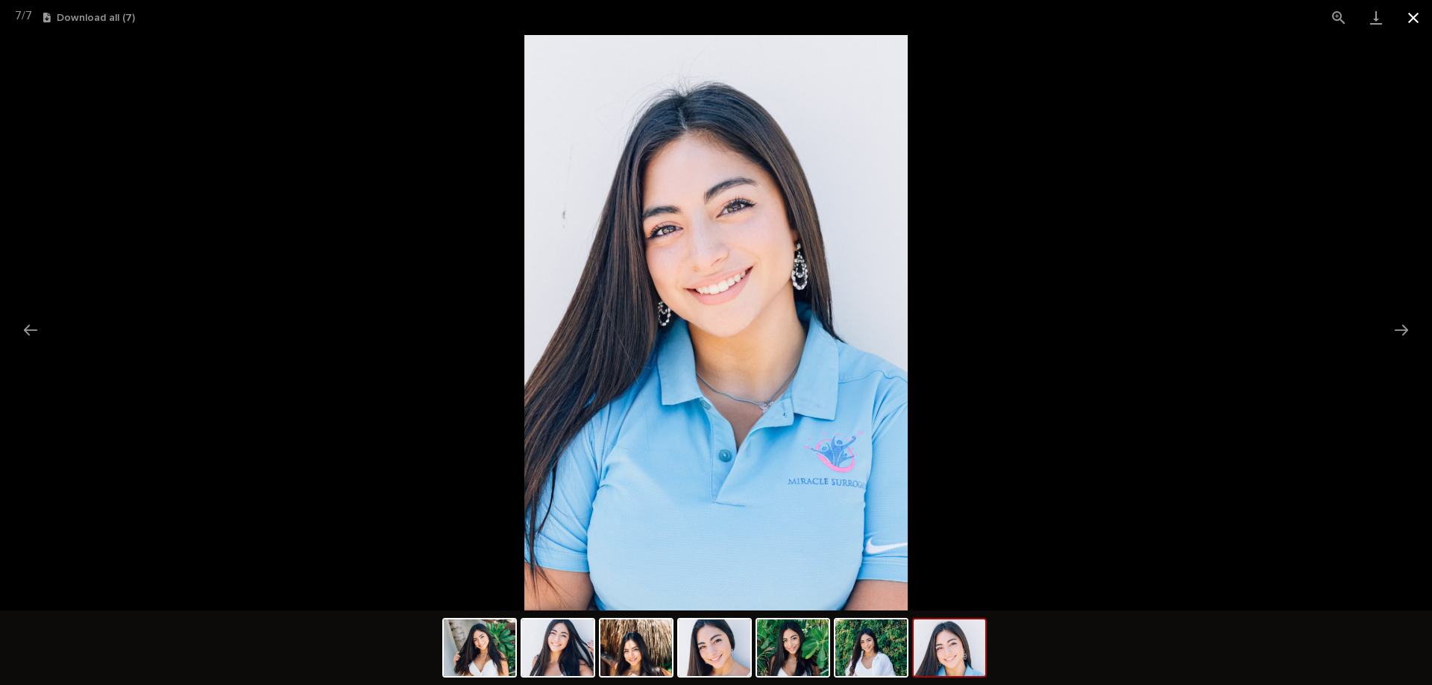
click at [1411, 11] on button "Close gallery" at bounding box center [1413, 17] width 37 height 35
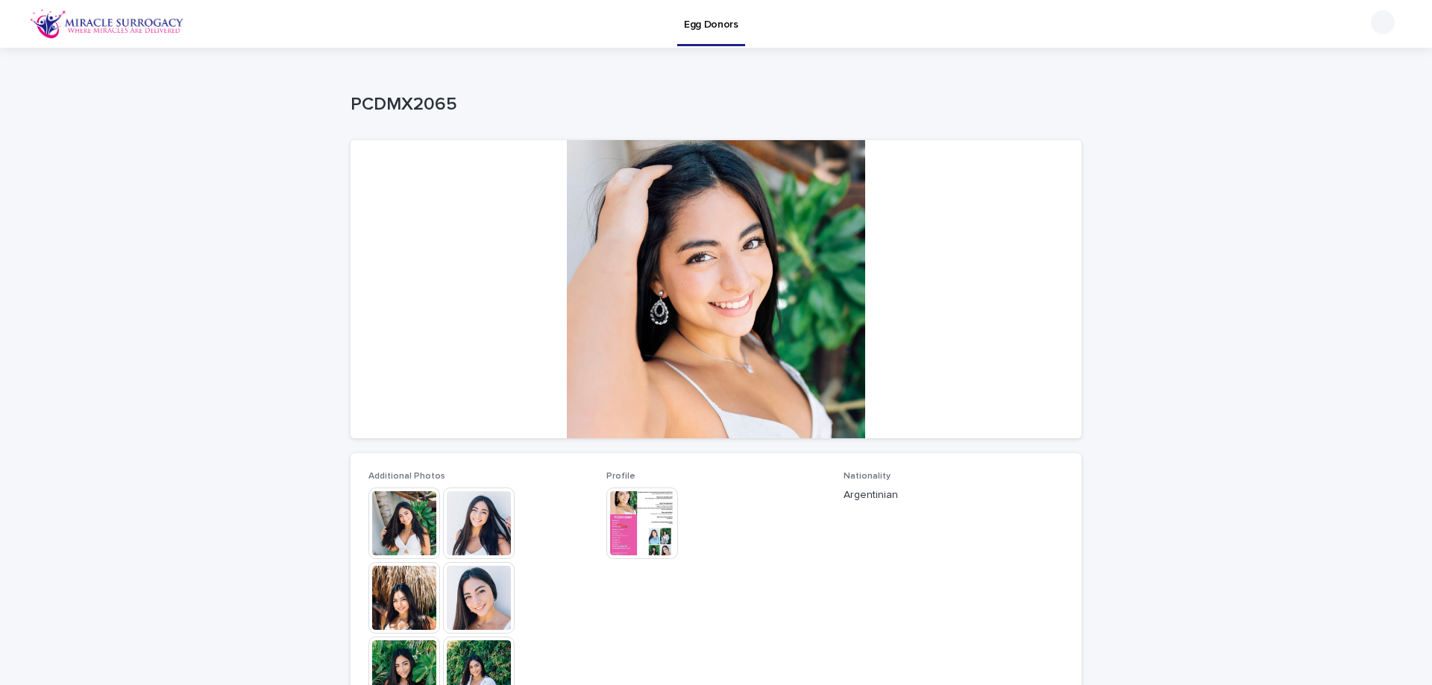
click at [643, 514] on img at bounding box center [642, 524] width 72 height 72
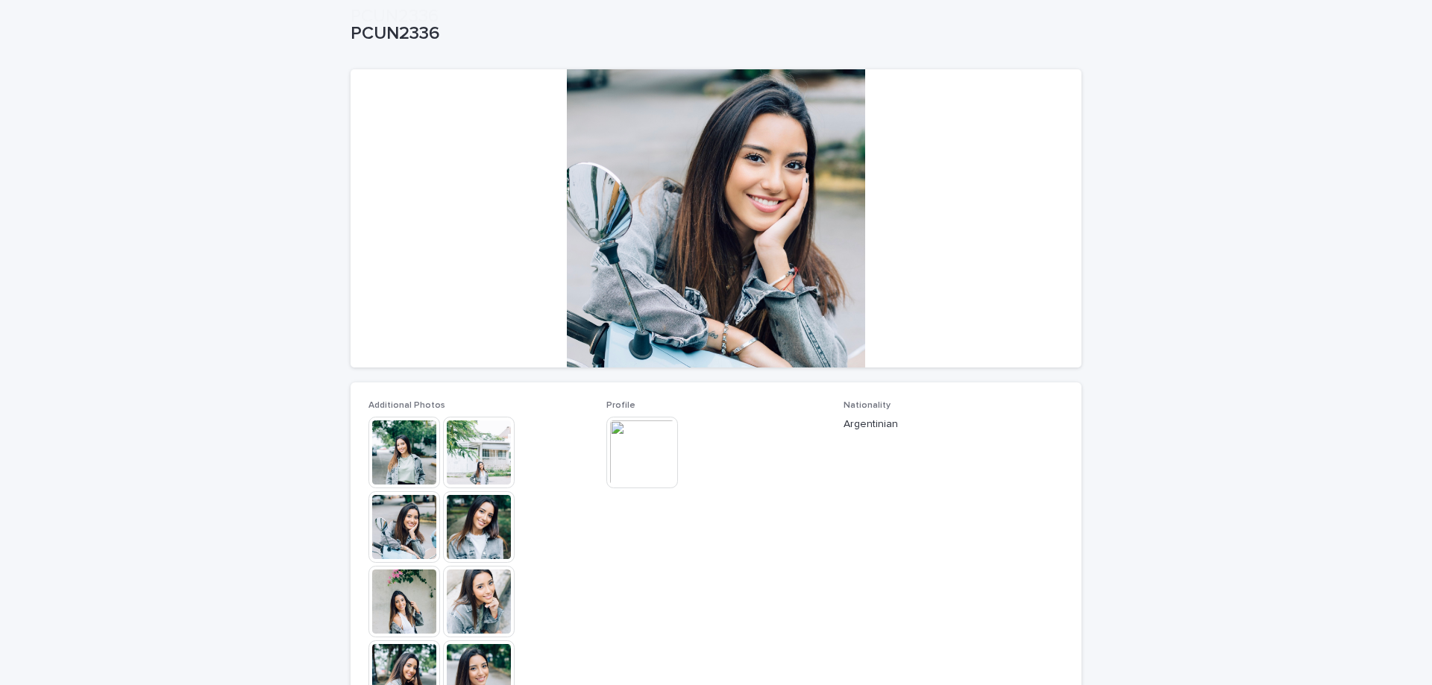
scroll to position [149, 0]
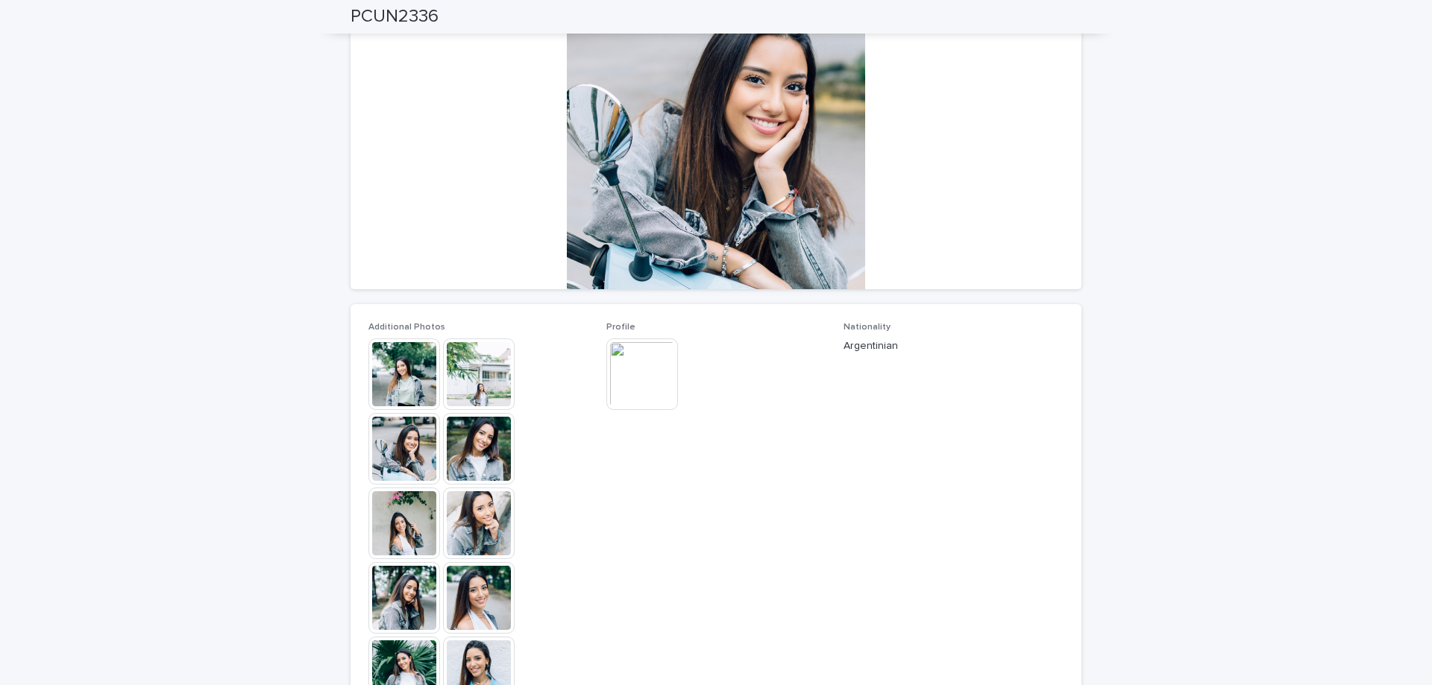
click at [475, 534] on img at bounding box center [479, 524] width 72 height 72
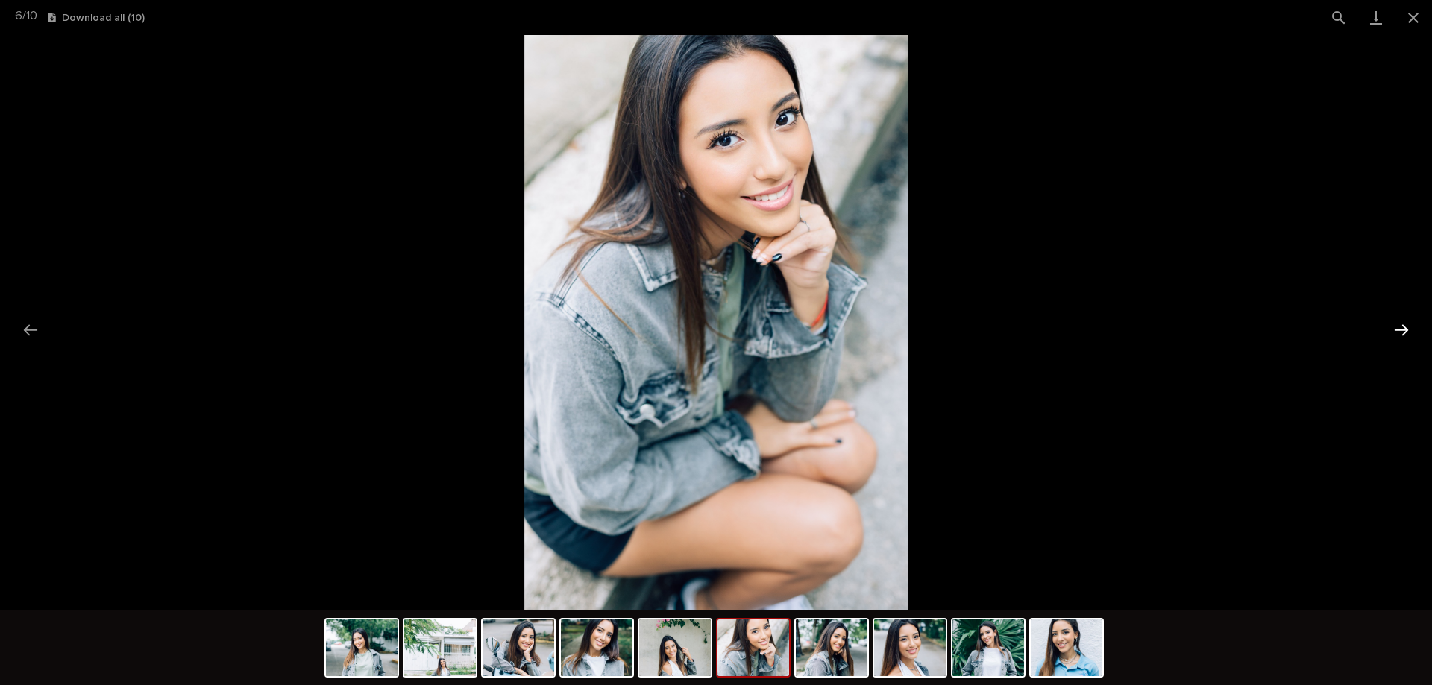
click at [1400, 327] on button "Next slide" at bounding box center [1401, 330] width 31 height 29
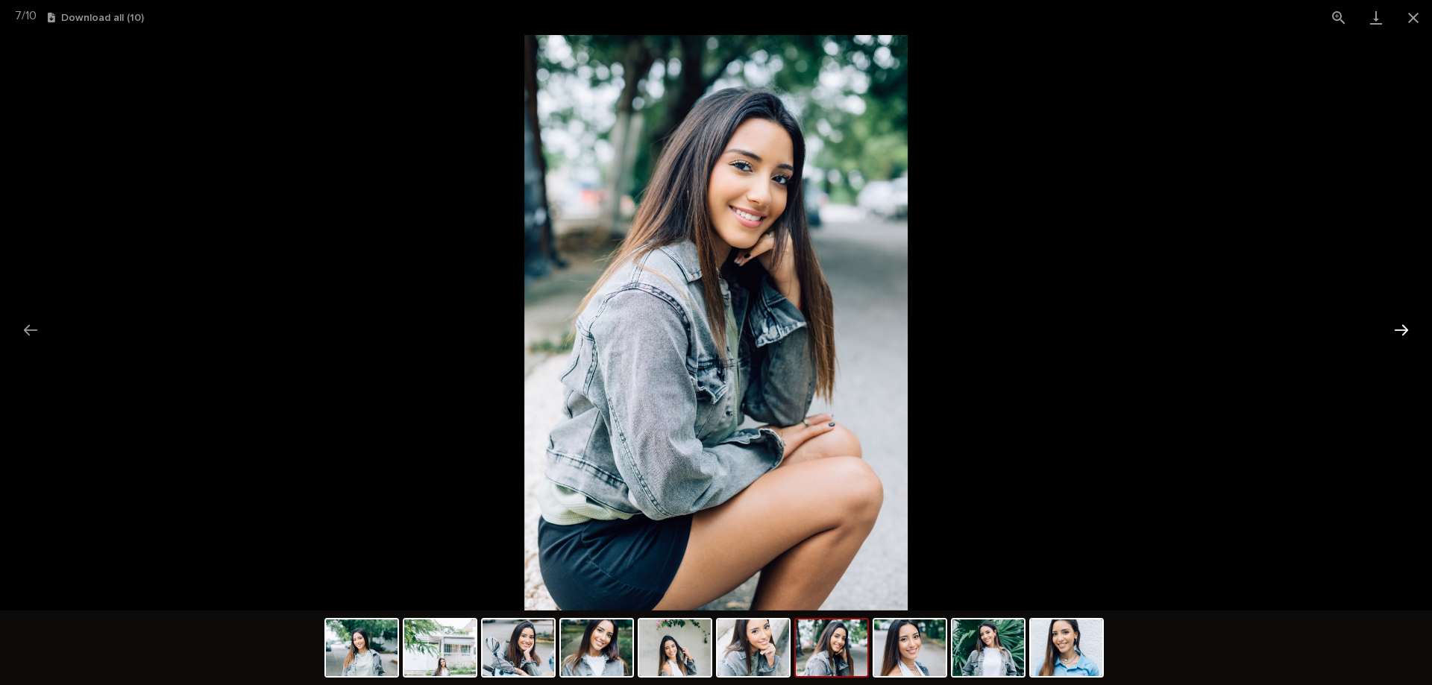
click at [1400, 327] on button "Next slide" at bounding box center [1401, 330] width 31 height 29
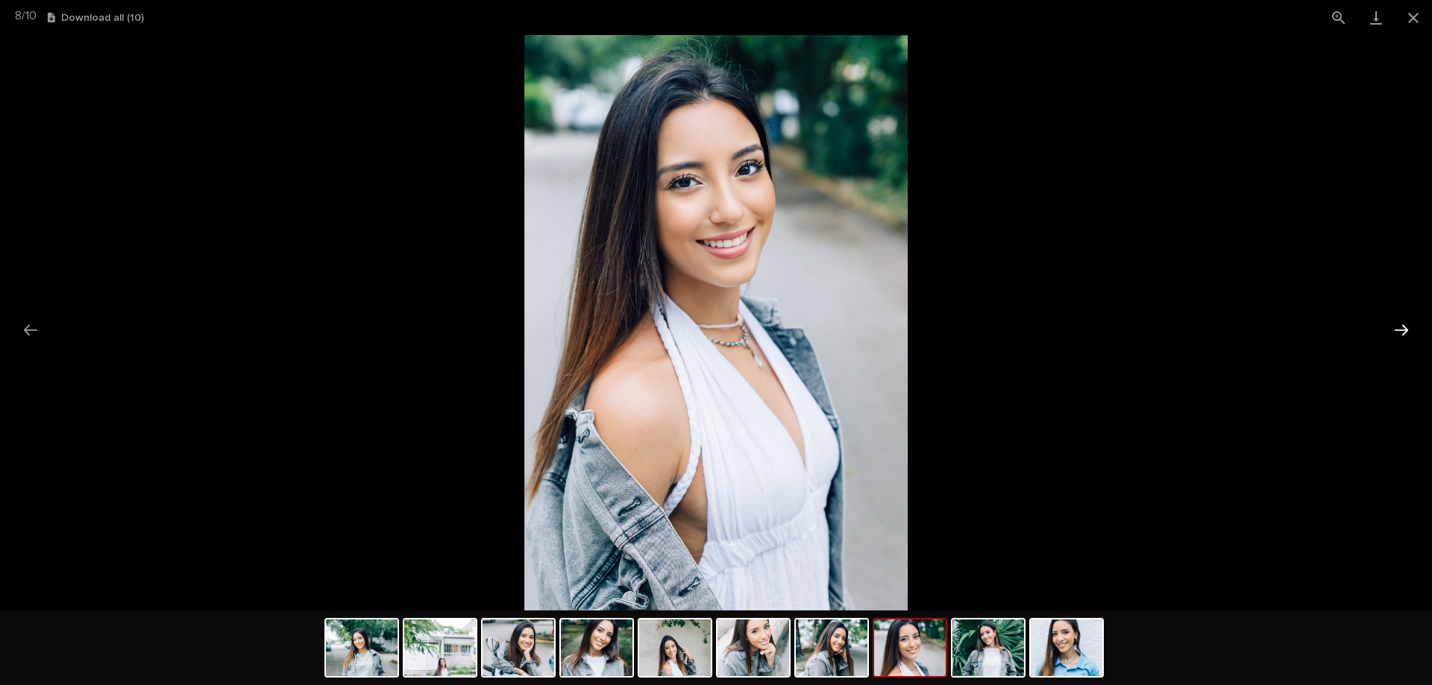
click at [1400, 327] on button "Next slide" at bounding box center [1401, 330] width 31 height 29
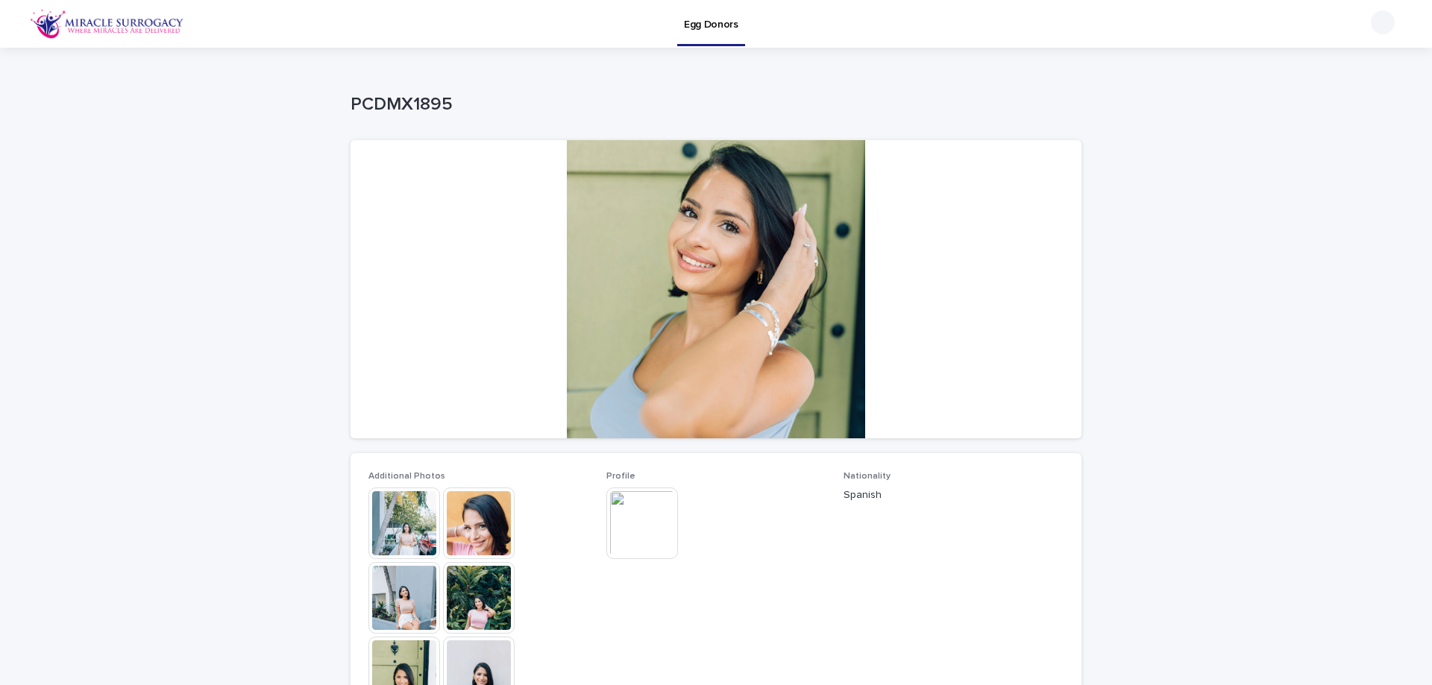
click at [468, 525] on img at bounding box center [479, 524] width 72 height 72
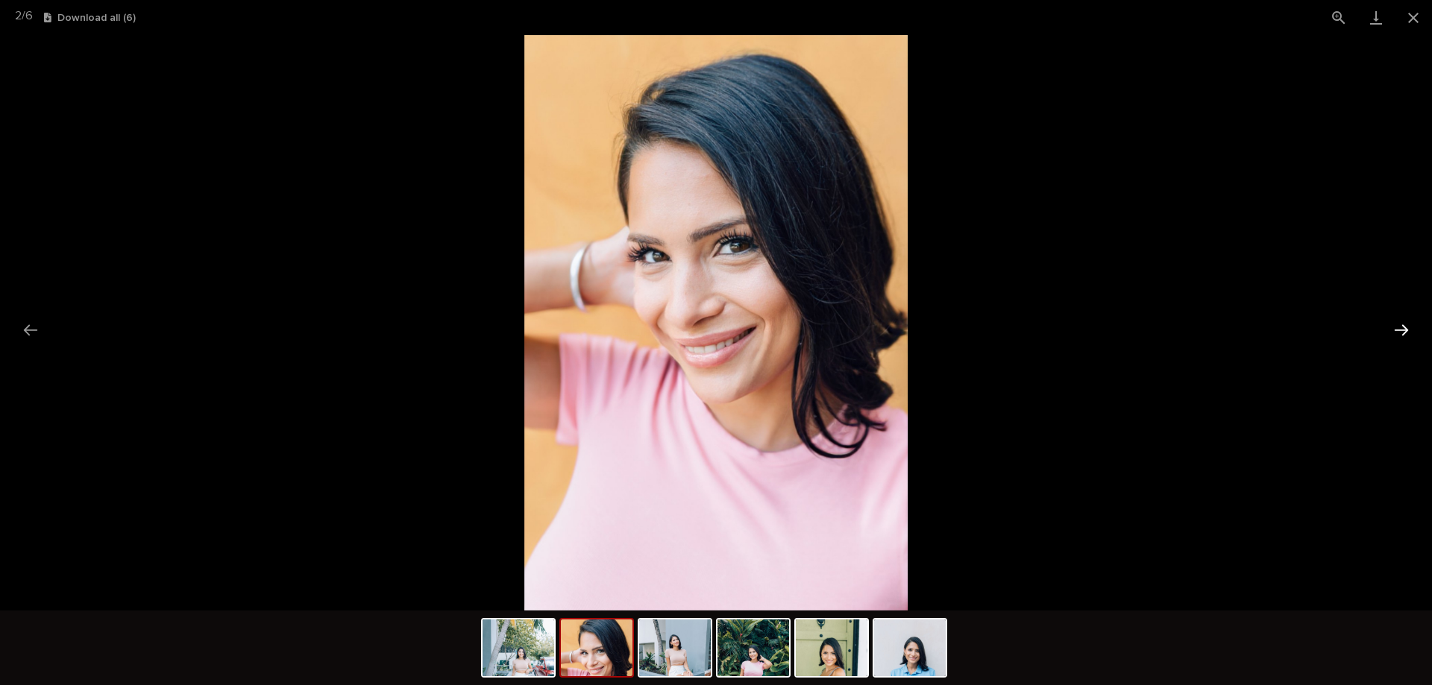
click at [1397, 328] on button "Next slide" at bounding box center [1401, 330] width 31 height 29
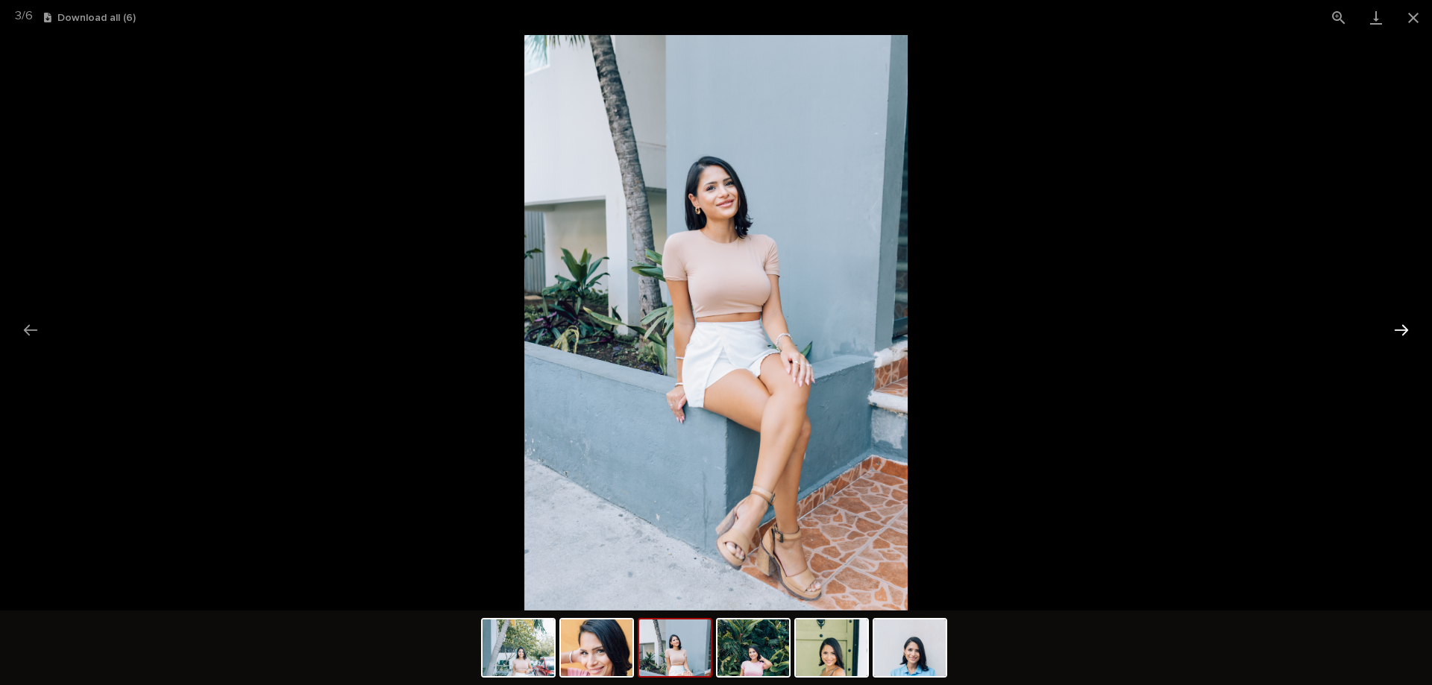
click at [1397, 328] on button "Next slide" at bounding box center [1401, 330] width 31 height 29
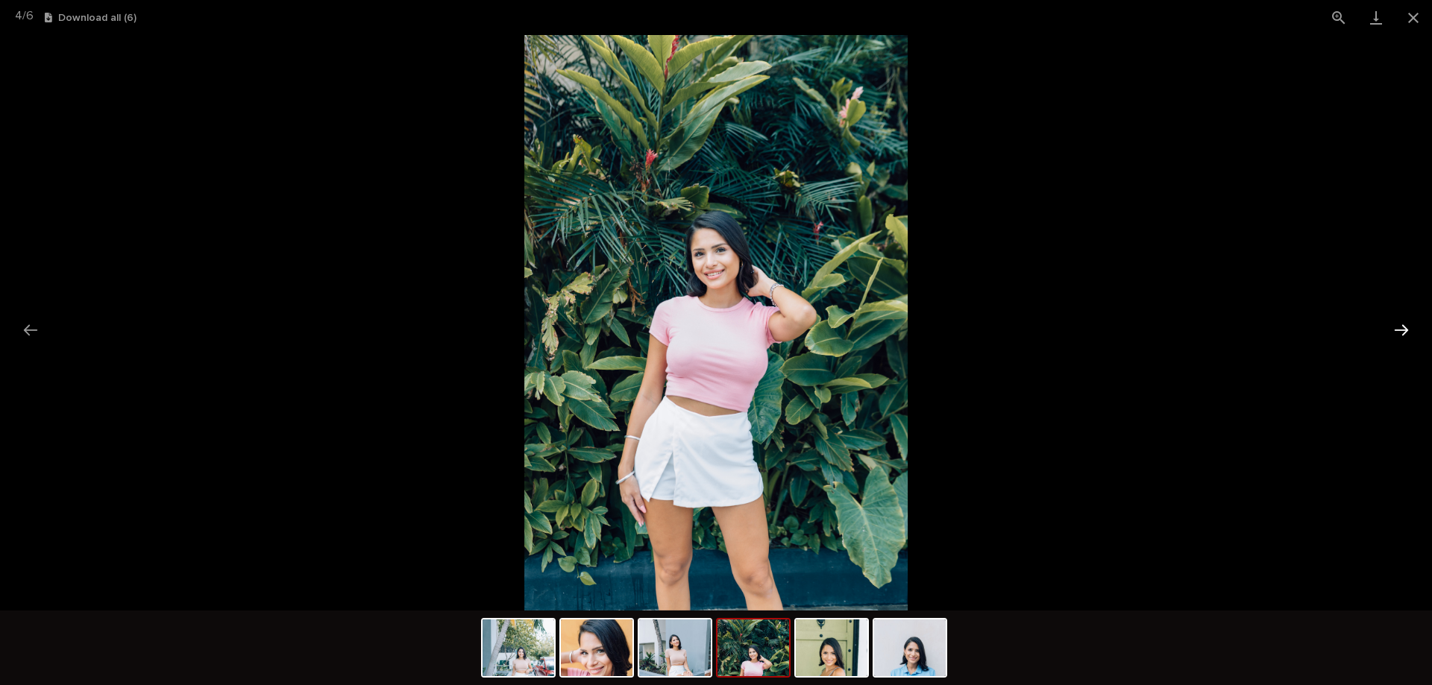
click at [1396, 327] on button "Next slide" at bounding box center [1401, 330] width 31 height 29
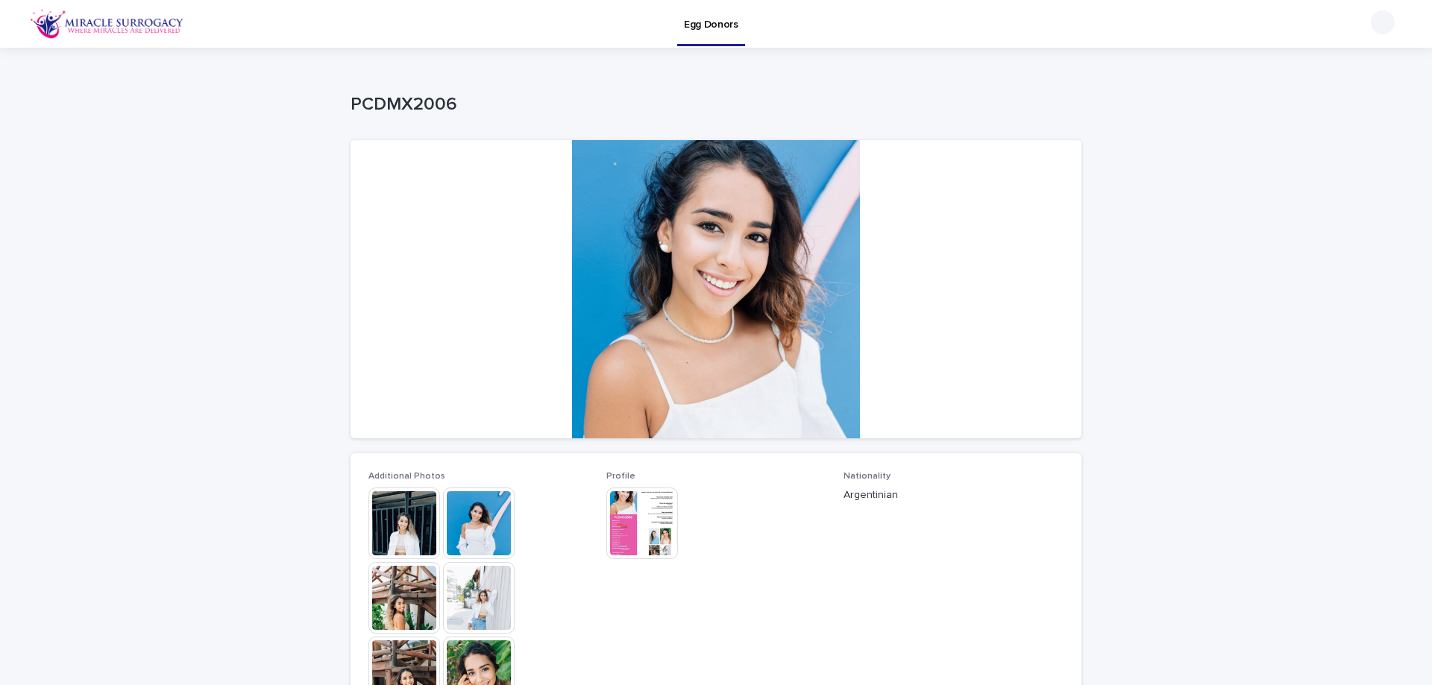
click at [471, 526] on img at bounding box center [479, 524] width 72 height 72
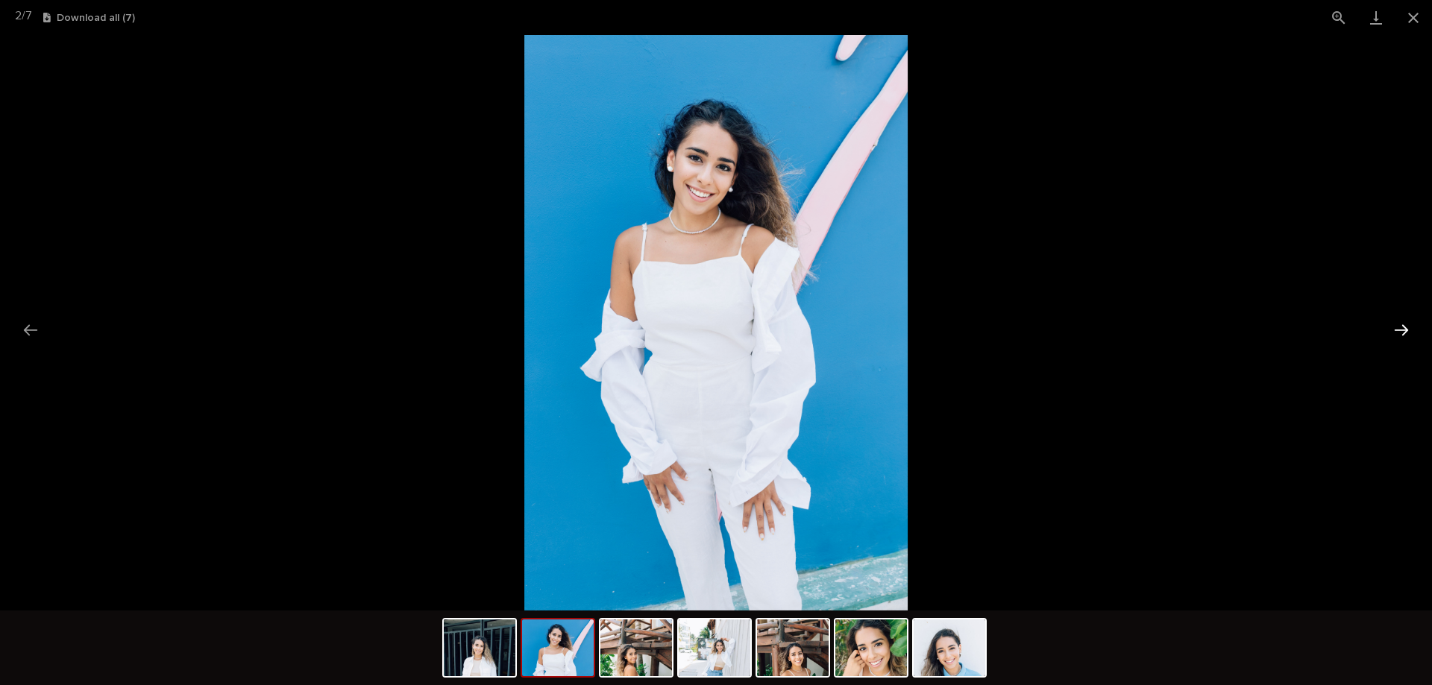
click at [1407, 326] on button "Next slide" at bounding box center [1401, 330] width 31 height 29
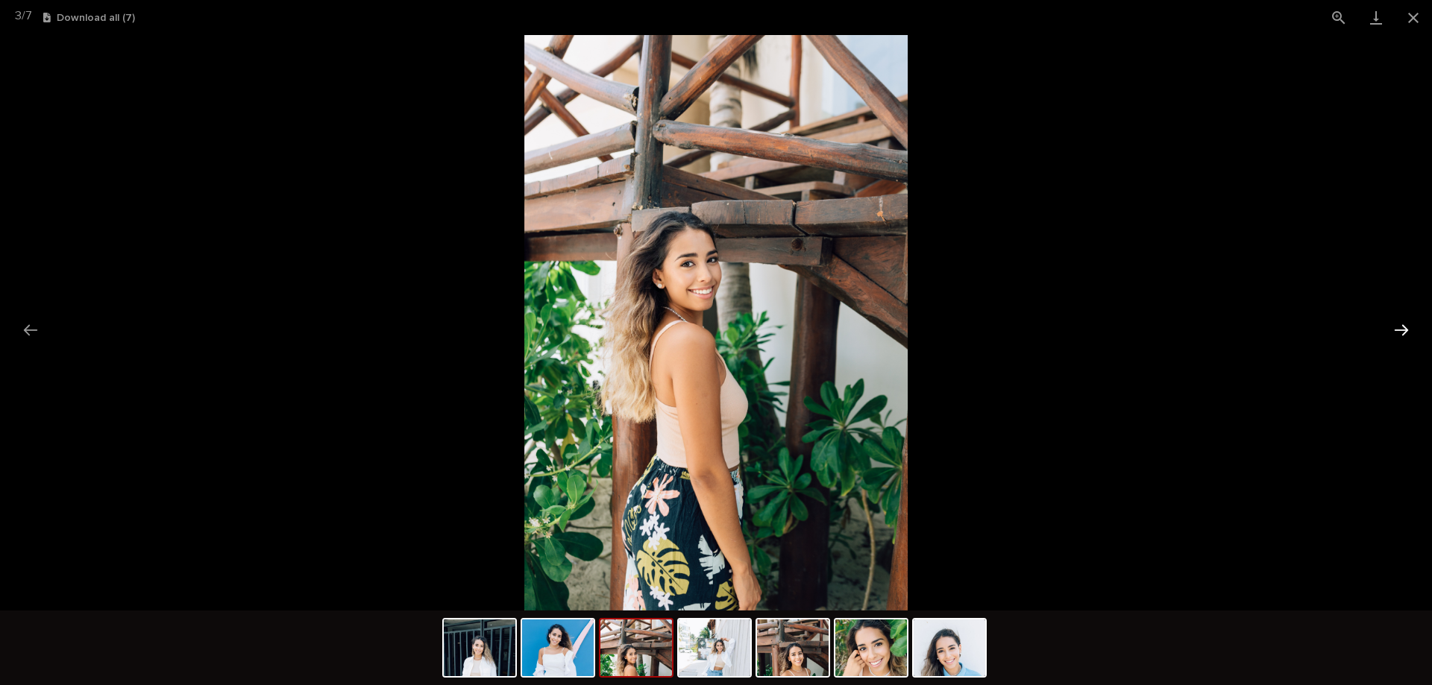
click at [1407, 326] on button "Next slide" at bounding box center [1401, 330] width 31 height 29
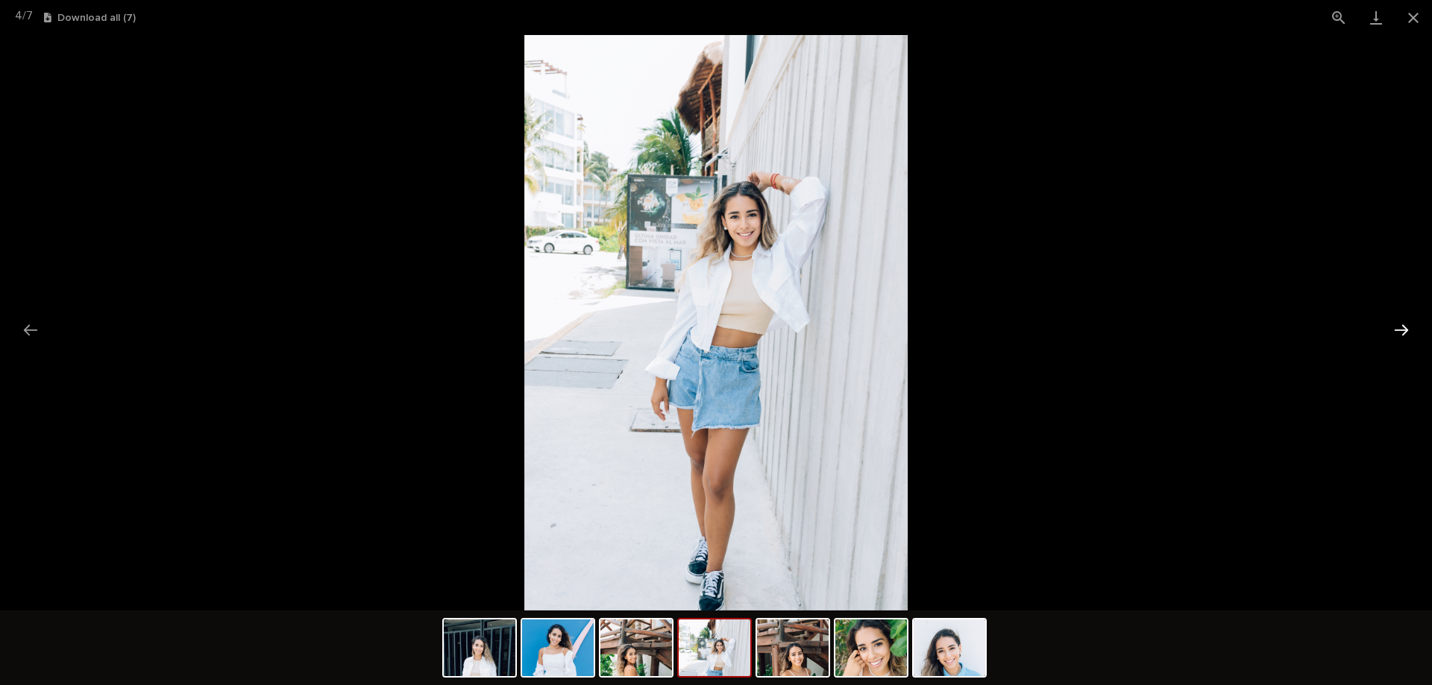
click at [1407, 326] on button "Next slide" at bounding box center [1401, 330] width 31 height 29
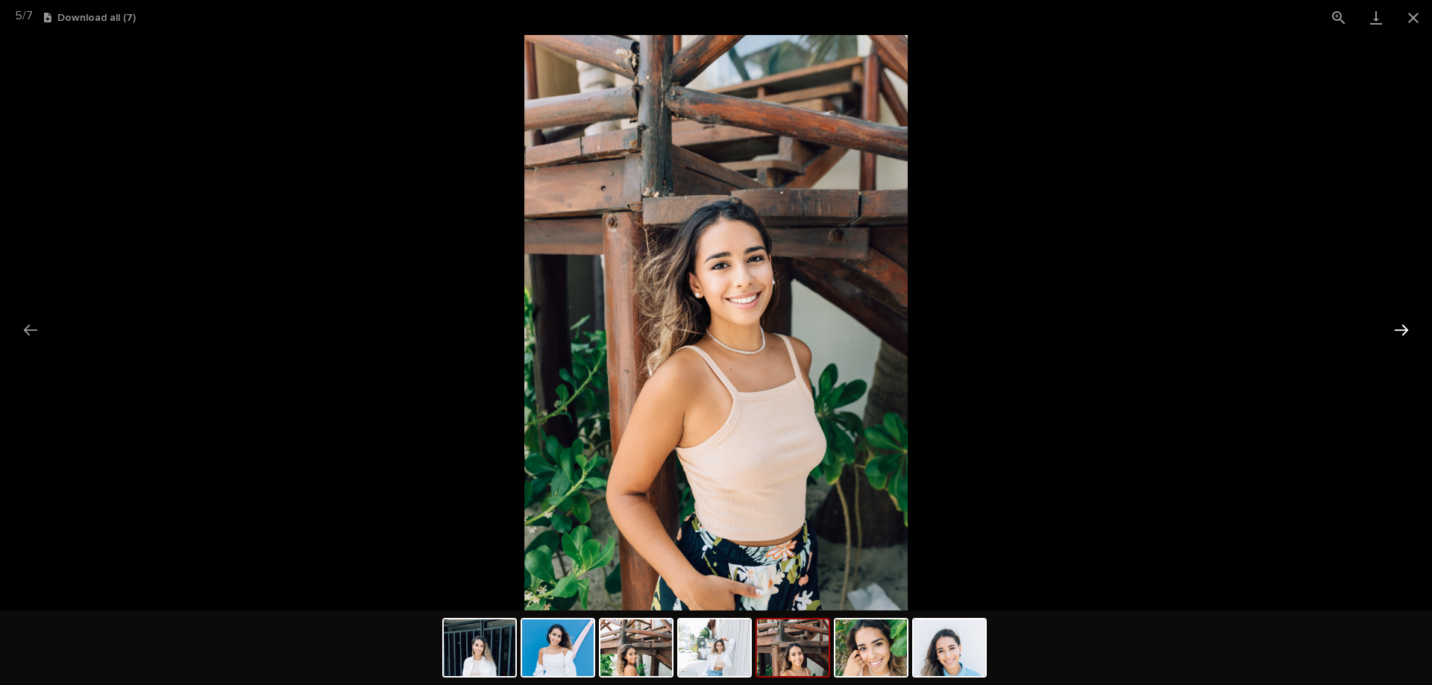
click at [1407, 326] on button "Next slide" at bounding box center [1401, 330] width 31 height 29
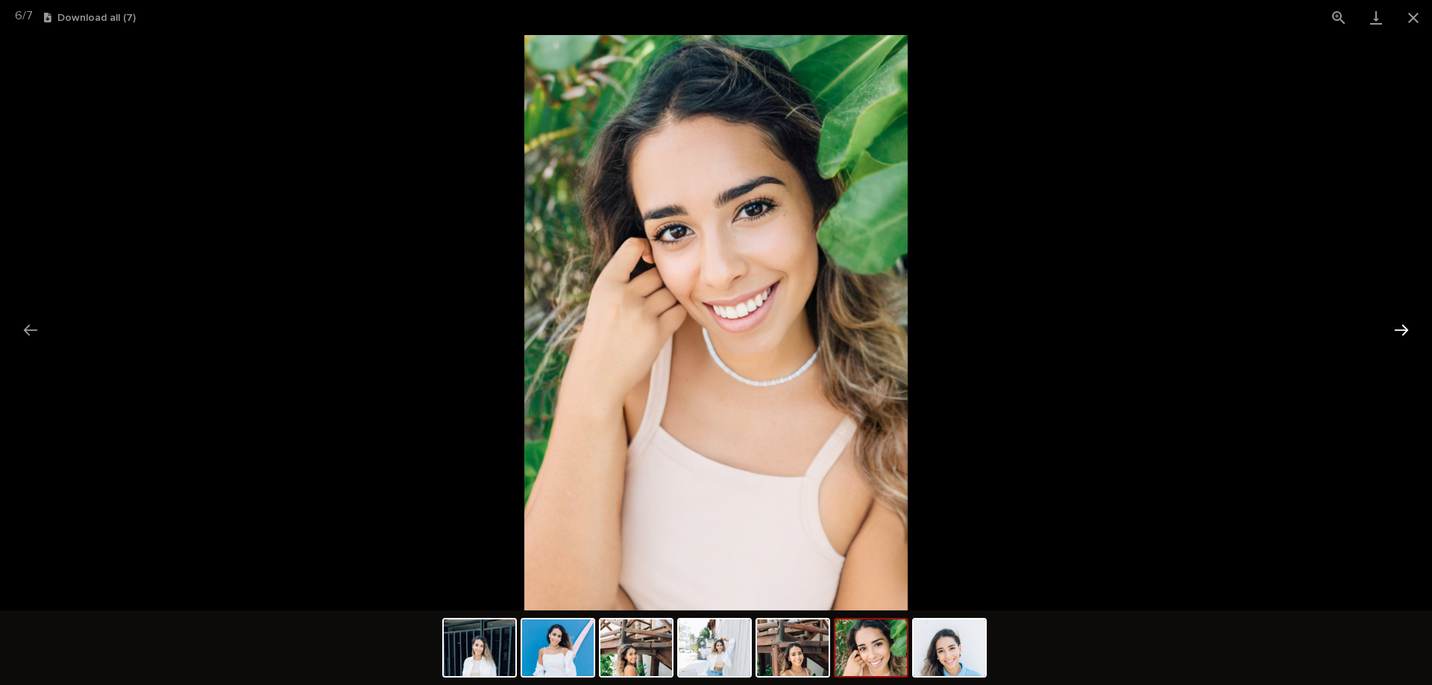
click at [1407, 326] on button "Next slide" at bounding box center [1401, 330] width 31 height 29
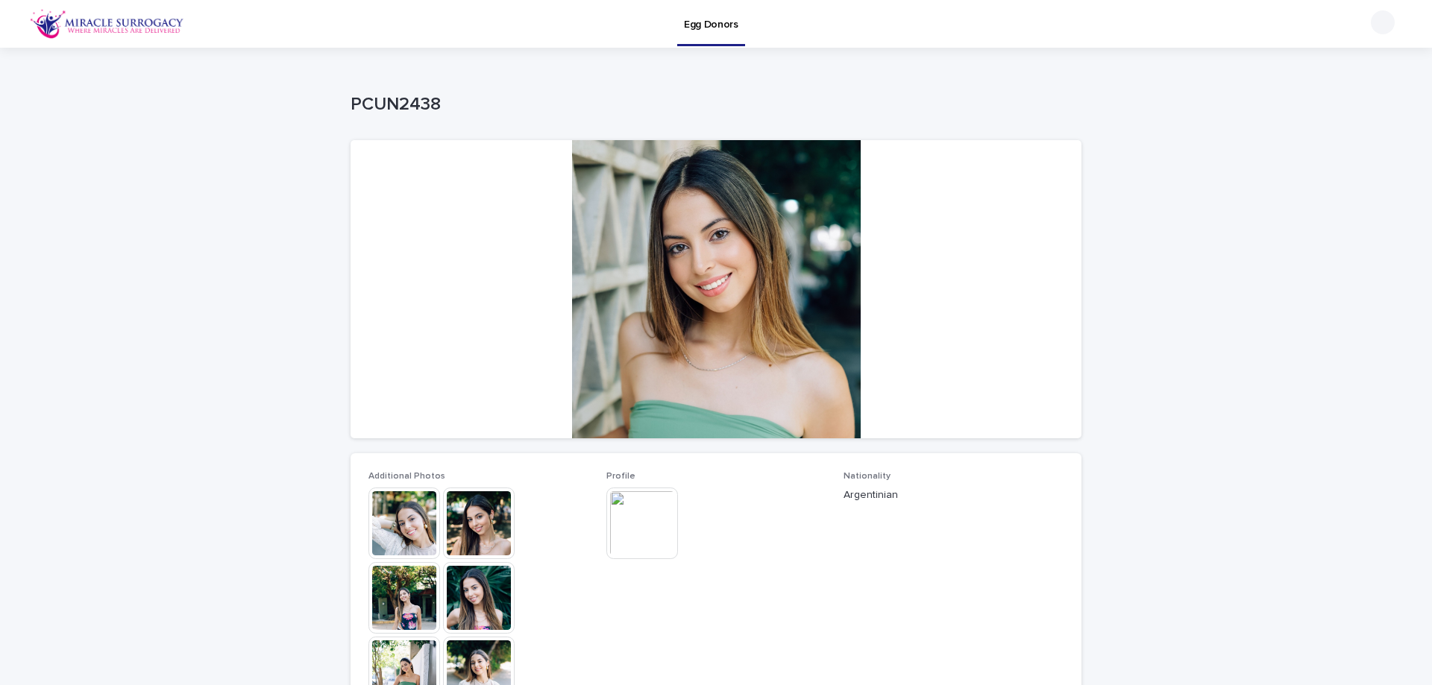
click at [395, 528] on img at bounding box center [404, 524] width 72 height 72
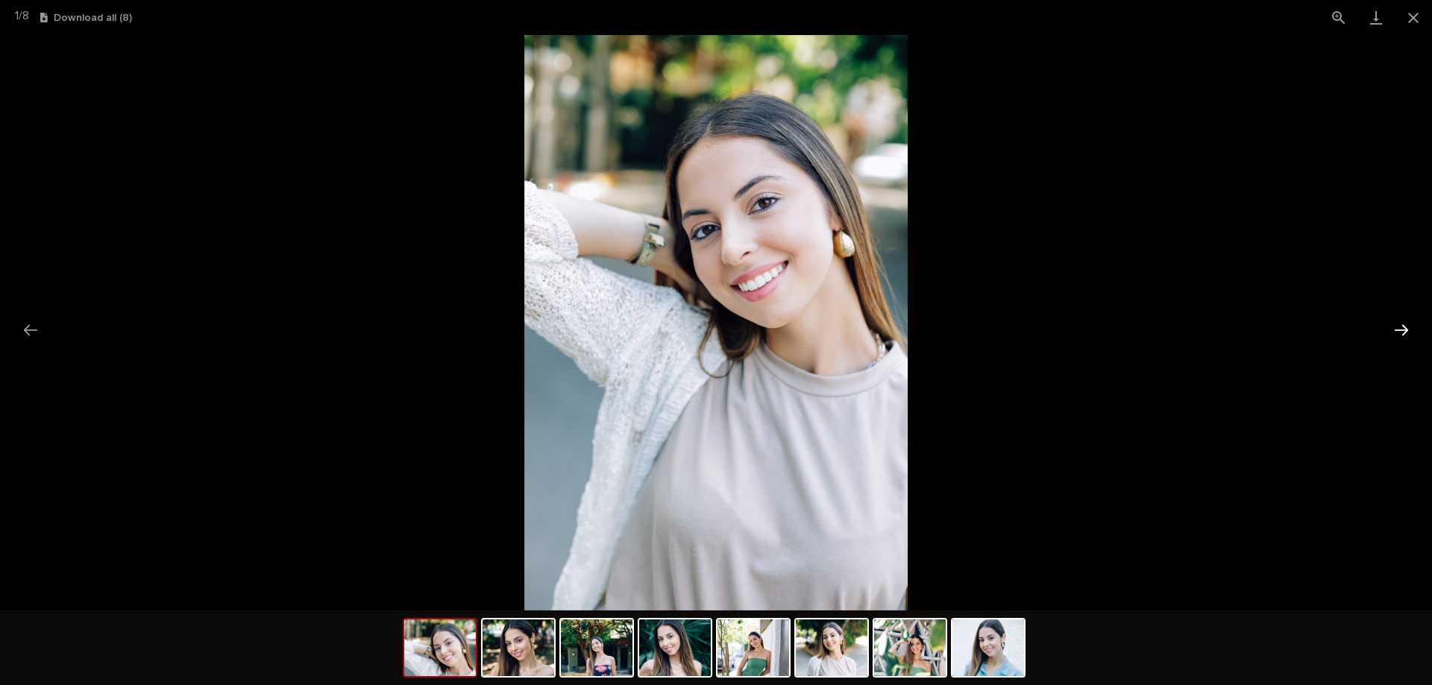
click at [1405, 326] on button "Next slide" at bounding box center [1401, 330] width 31 height 29
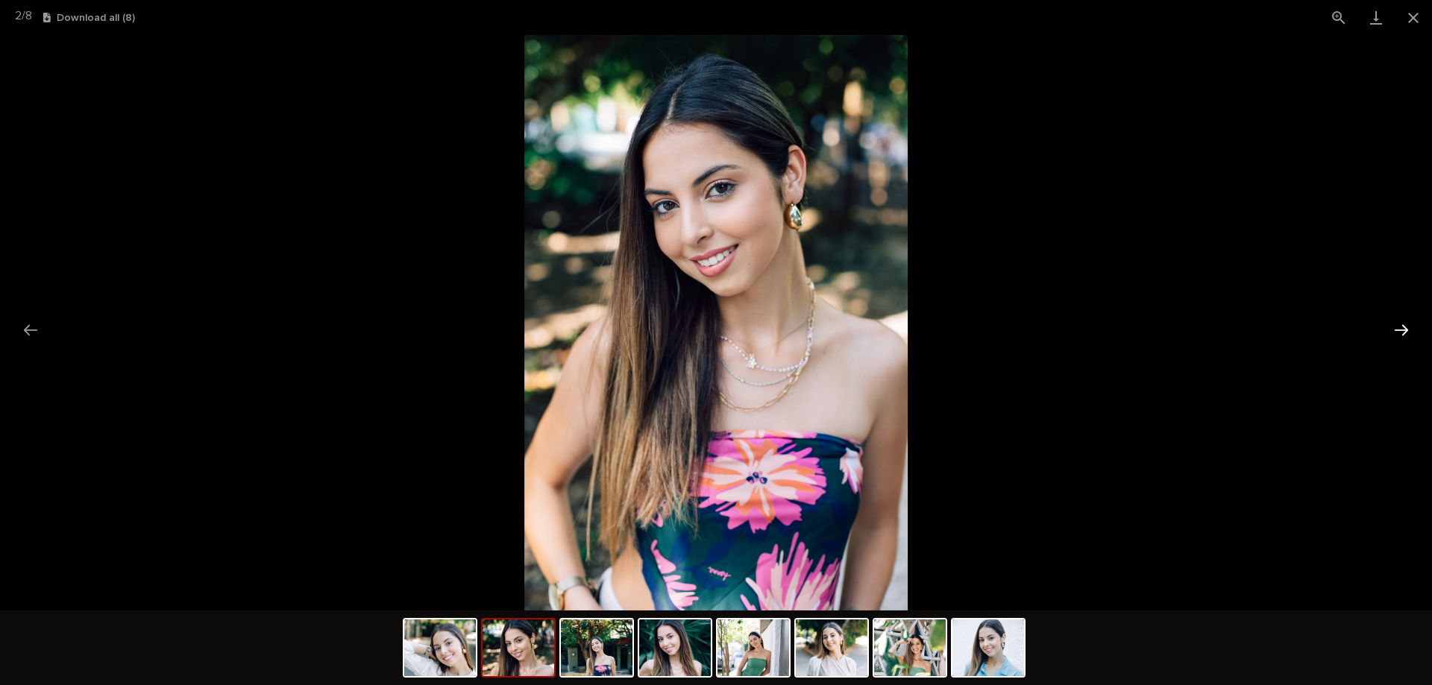
click at [1407, 324] on button "Next slide" at bounding box center [1401, 330] width 31 height 29
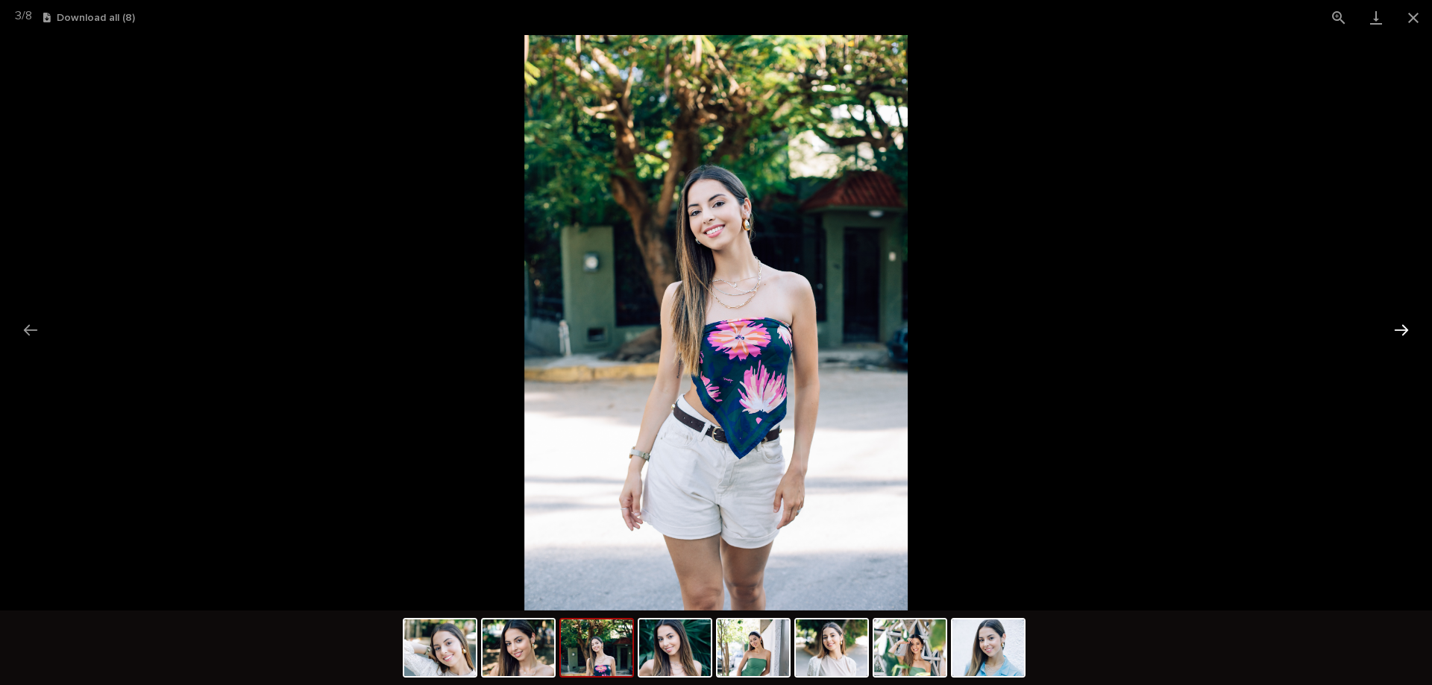
click at [1407, 323] on button "Next slide" at bounding box center [1401, 330] width 31 height 29
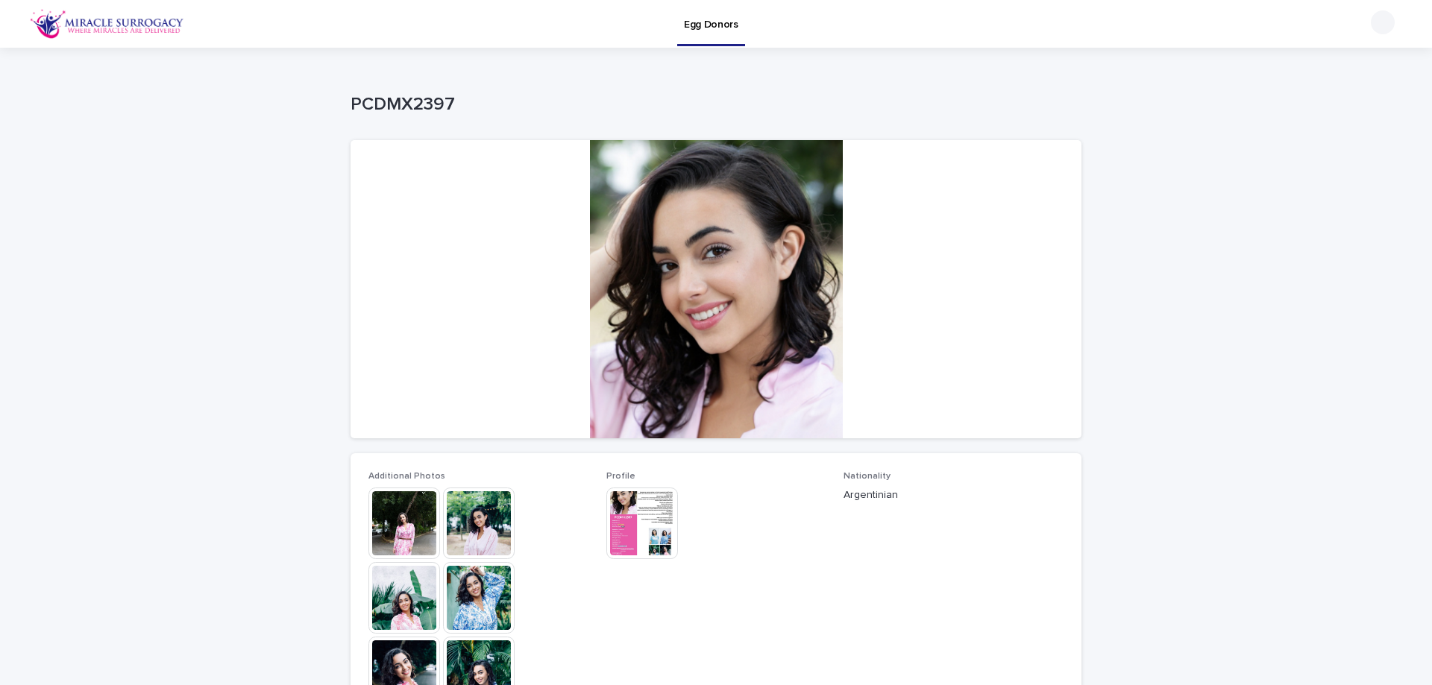
click at [696, 288] on div at bounding box center [716, 289] width 731 height 298
click at [415, 515] on img at bounding box center [404, 524] width 72 height 72
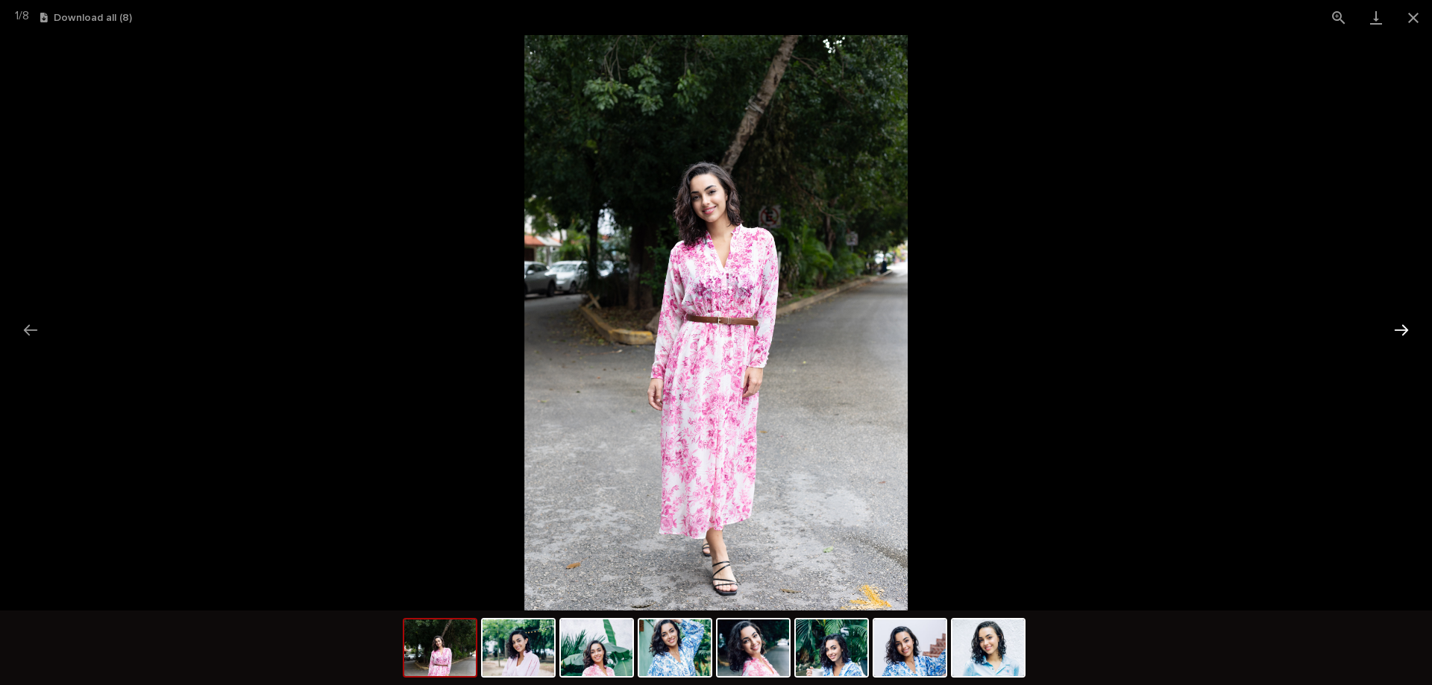
click at [1399, 330] on button "Next slide" at bounding box center [1401, 330] width 31 height 29
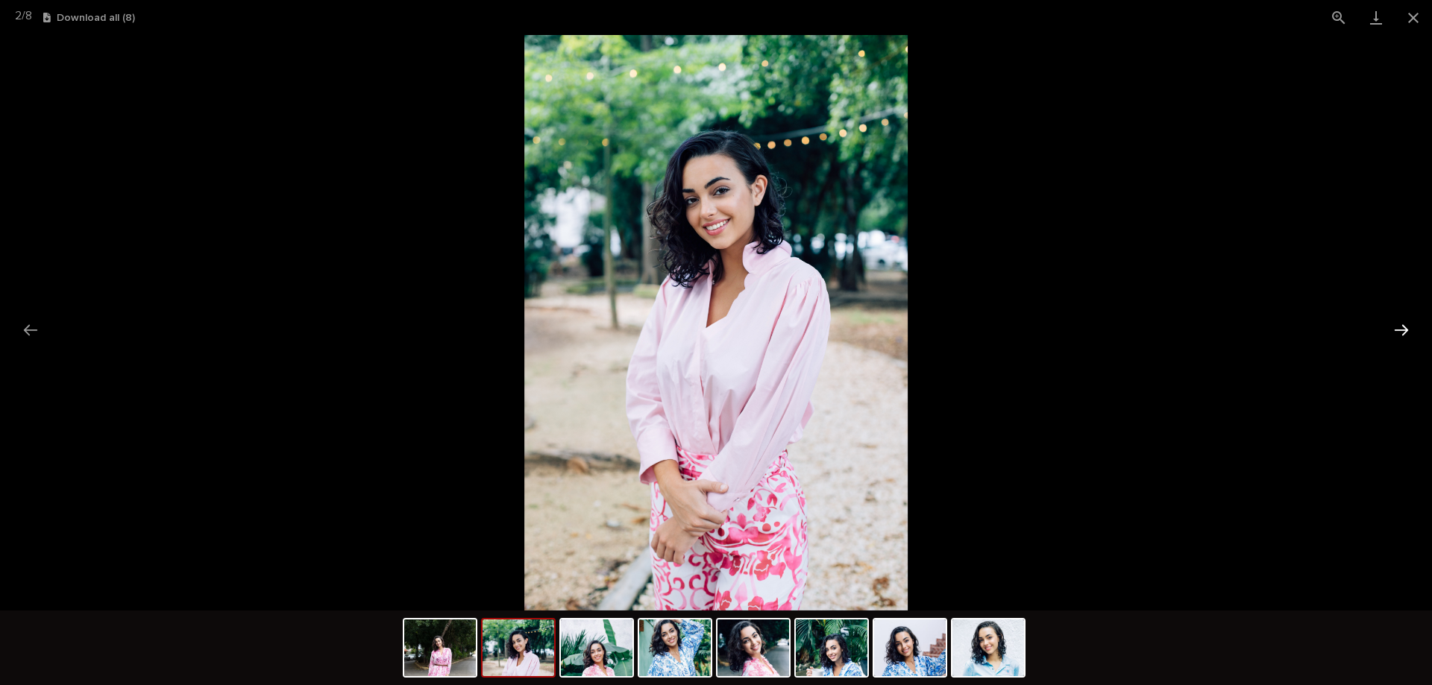
click at [1400, 330] on button "Next slide" at bounding box center [1401, 330] width 31 height 29
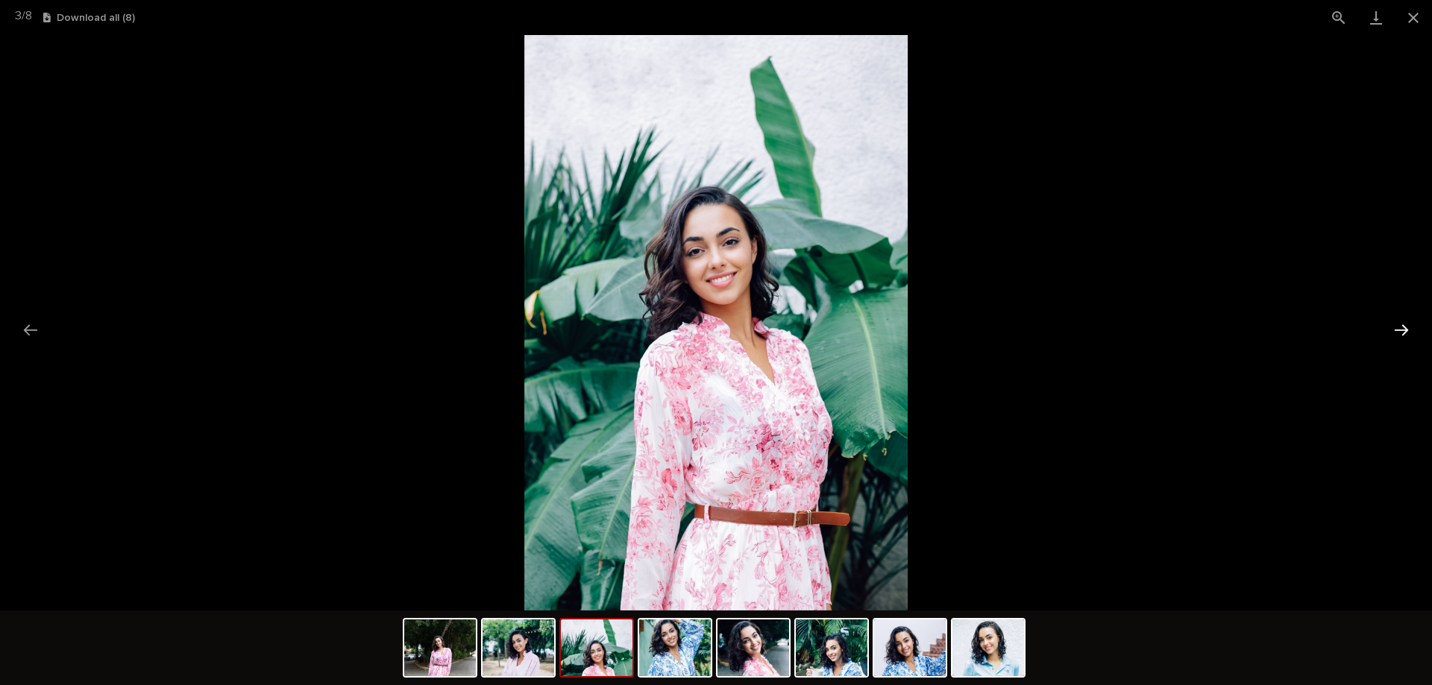
click at [1400, 330] on button "Next slide" at bounding box center [1401, 330] width 31 height 29
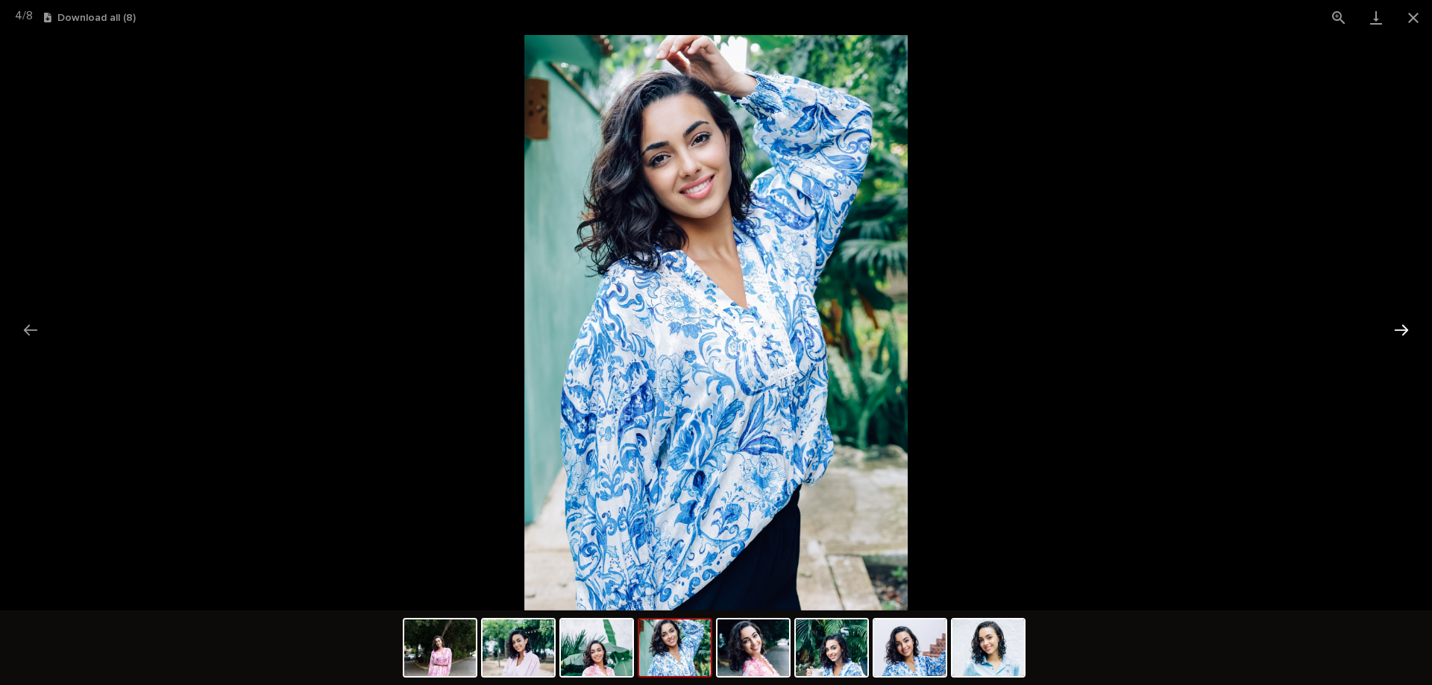
click at [1400, 330] on button "Next slide" at bounding box center [1401, 330] width 31 height 29
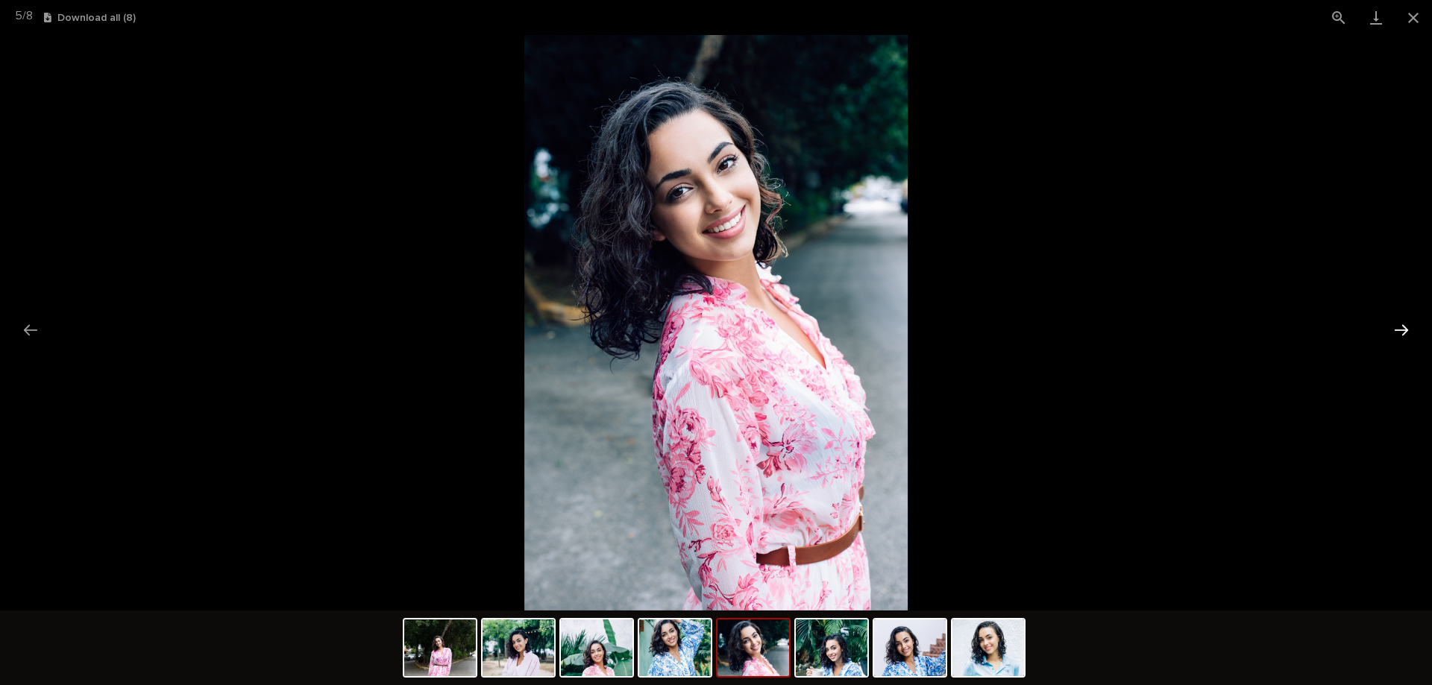
click at [1400, 328] on button "Next slide" at bounding box center [1401, 330] width 31 height 29
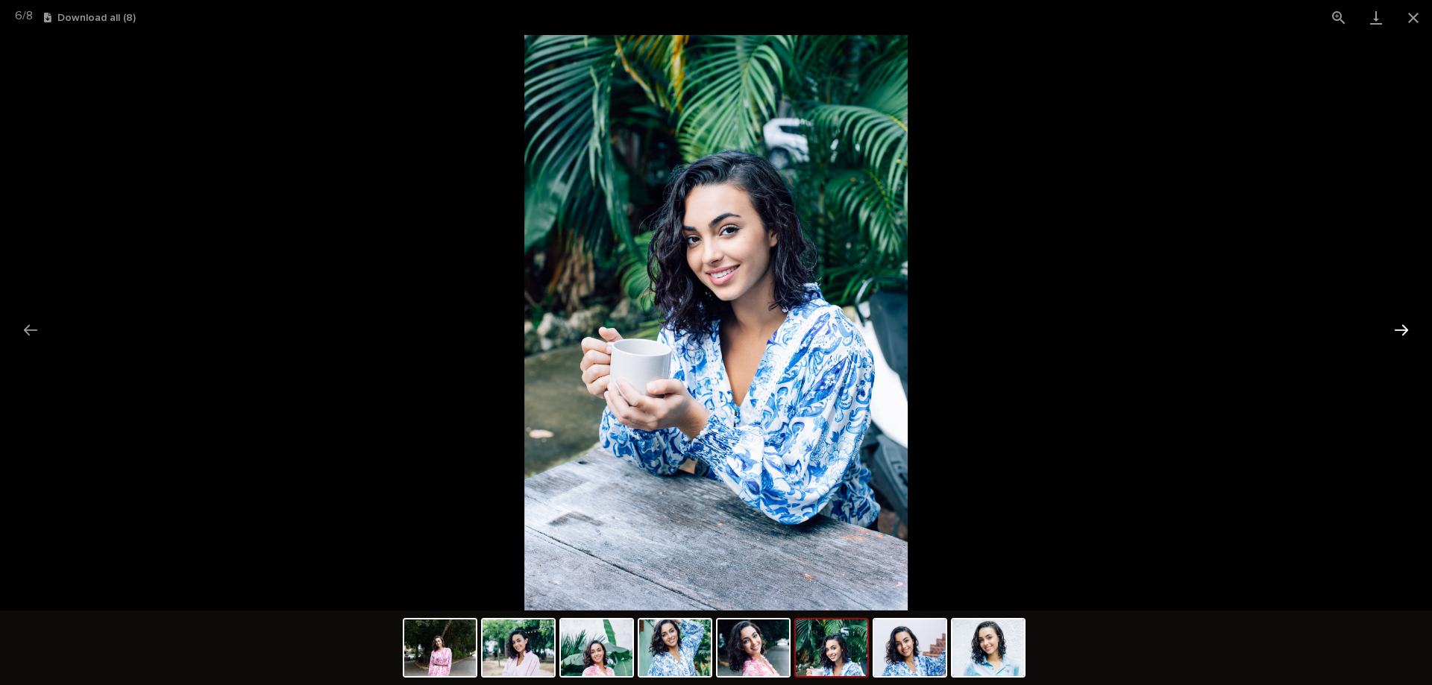
click at [1400, 328] on button "Next slide" at bounding box center [1401, 330] width 31 height 29
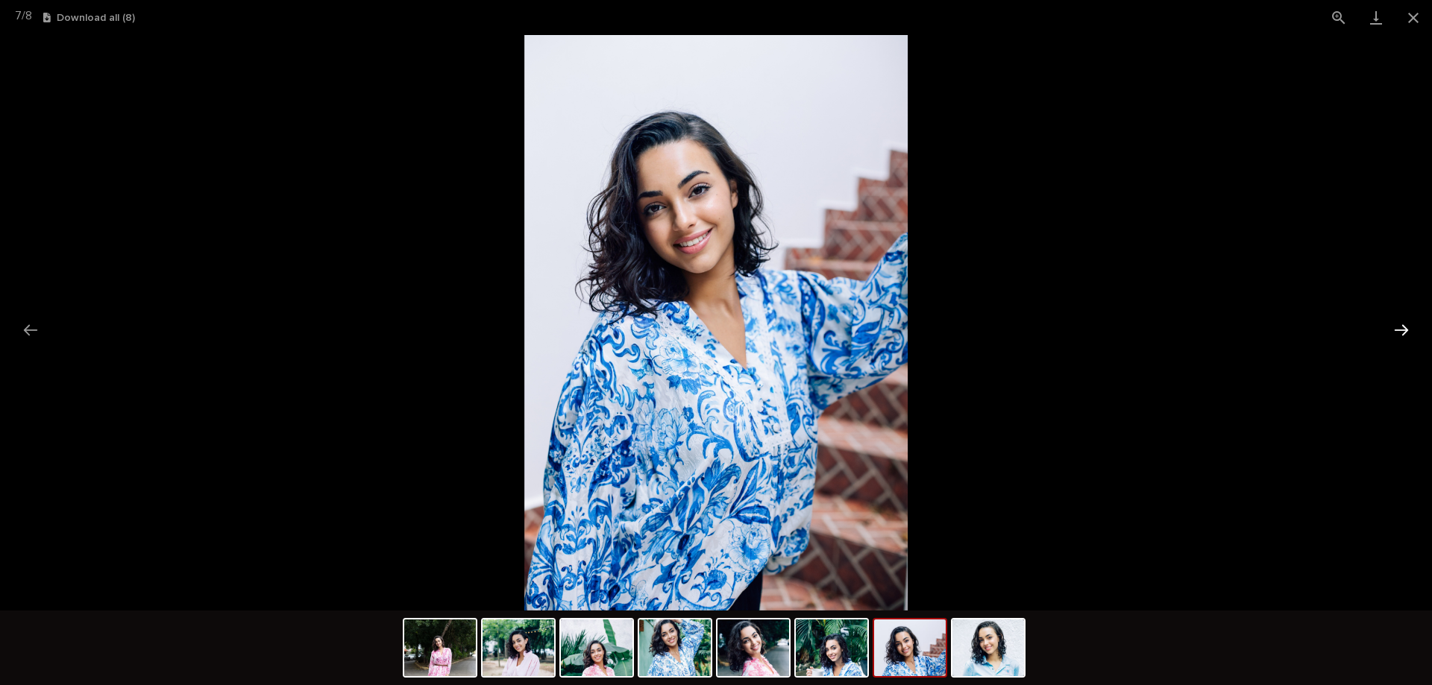
click at [1400, 328] on button "Next slide" at bounding box center [1401, 330] width 31 height 29
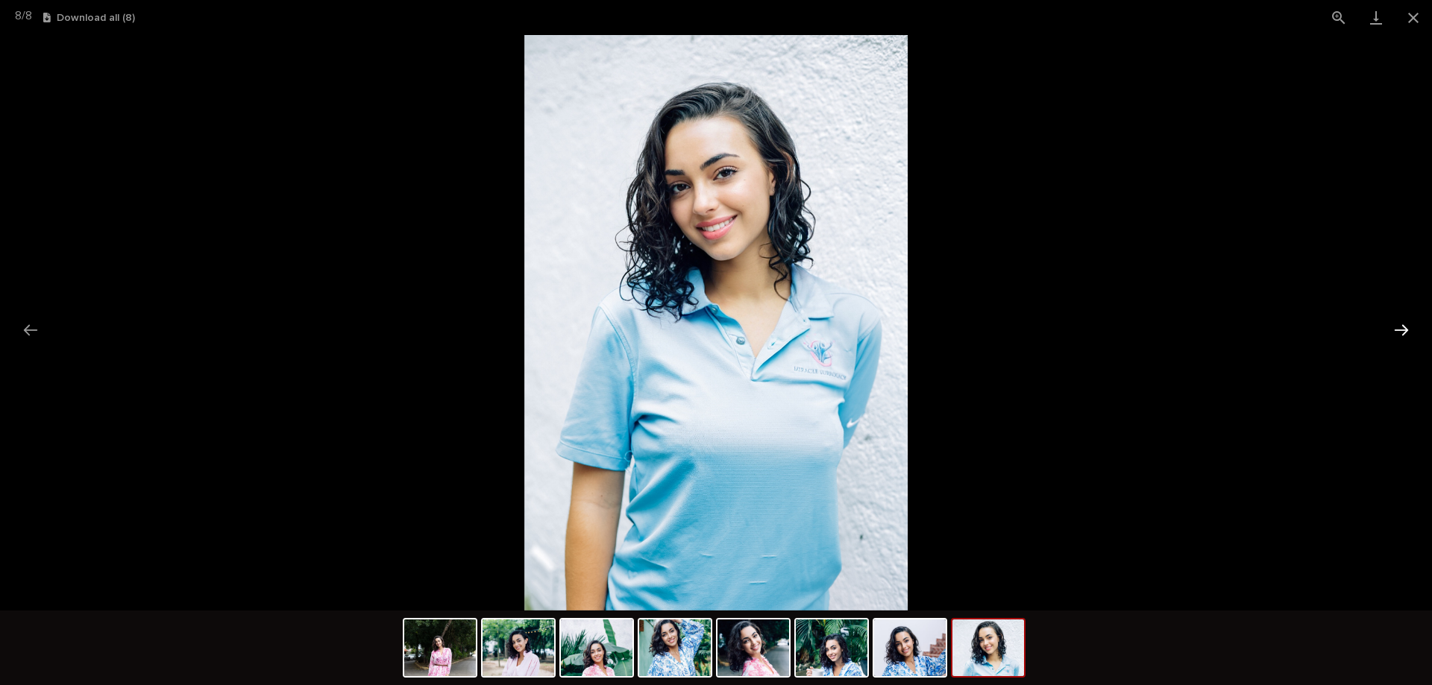
click at [1400, 328] on button "Next slide" at bounding box center [1401, 330] width 31 height 29
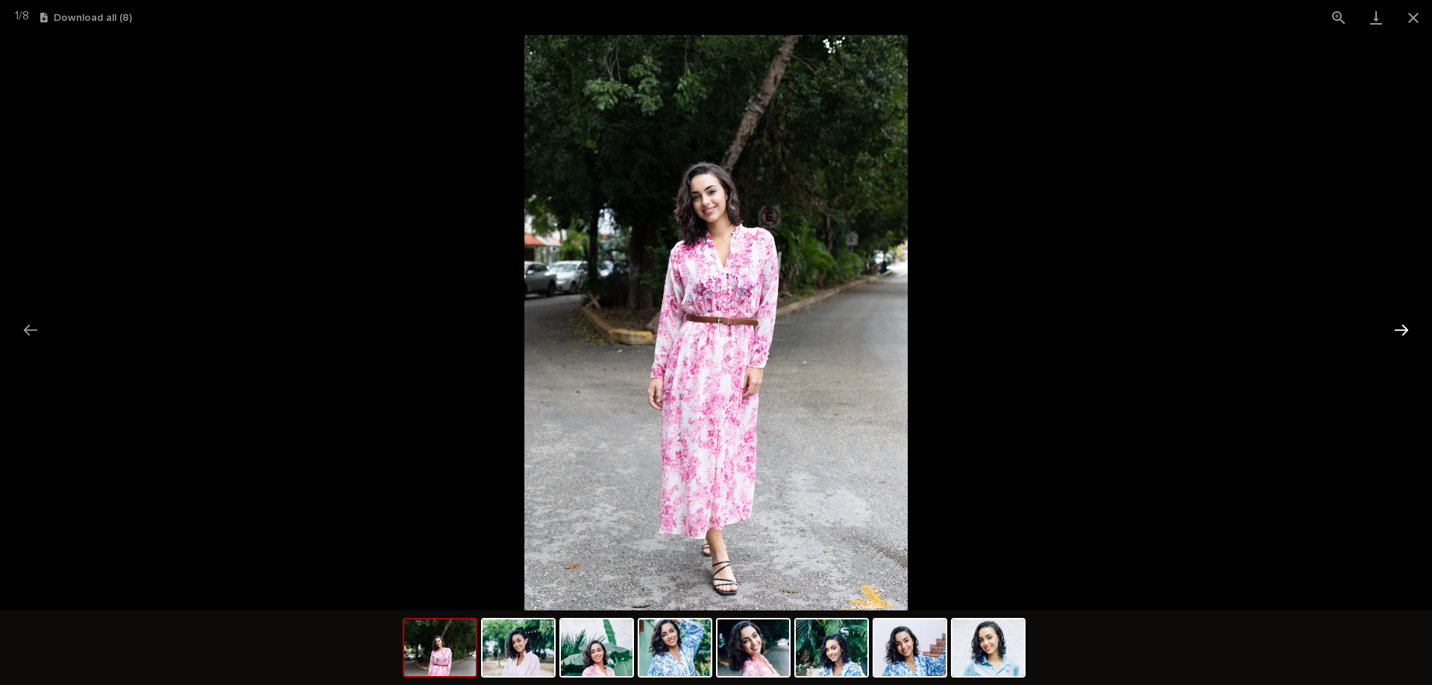
click at [1397, 328] on button "Next slide" at bounding box center [1401, 330] width 31 height 29
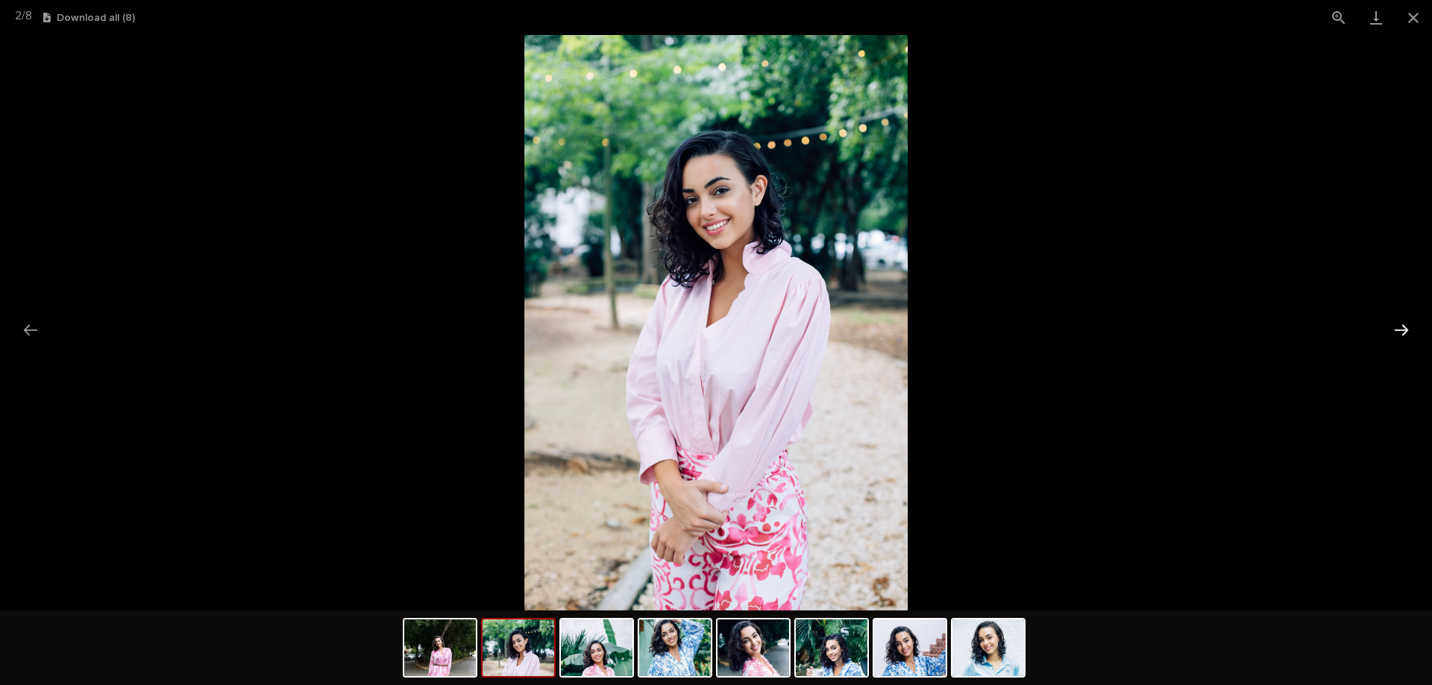
click at [1393, 328] on button "Next slide" at bounding box center [1401, 330] width 31 height 29
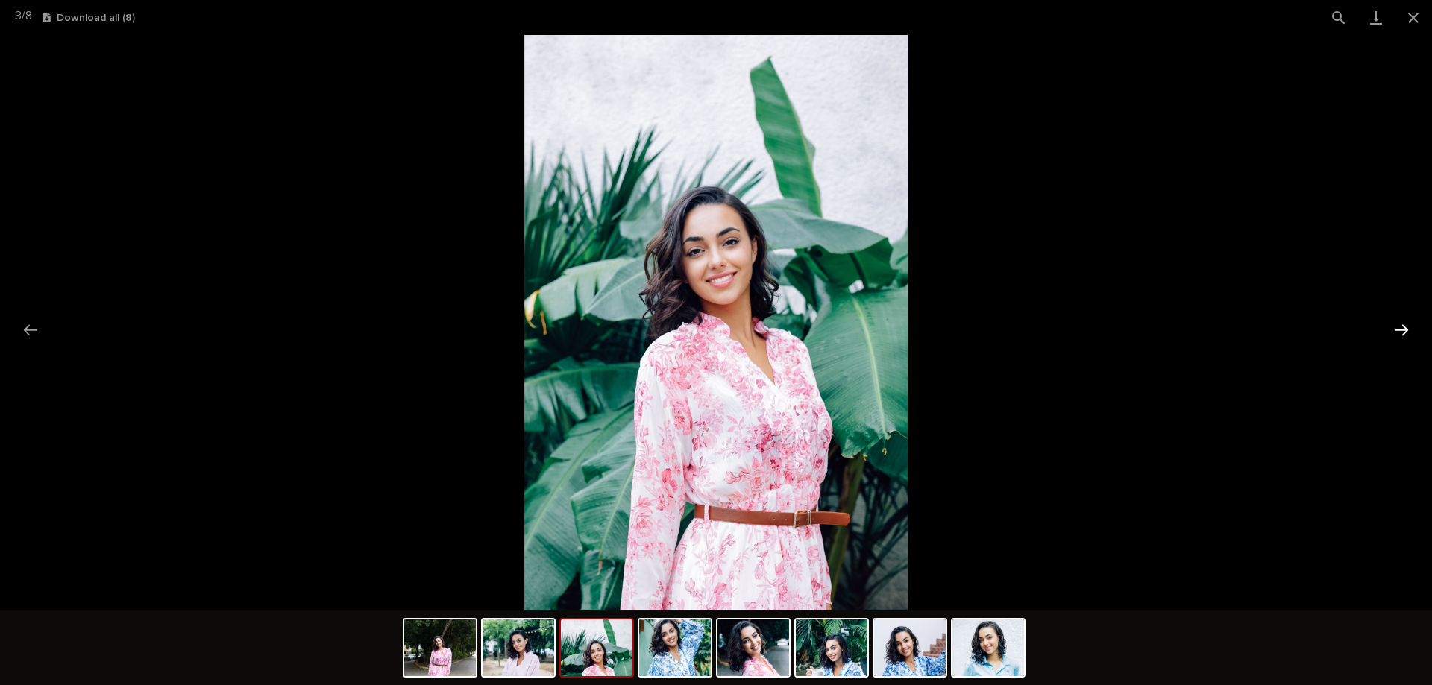
click at [1393, 328] on button "Next slide" at bounding box center [1401, 330] width 31 height 29
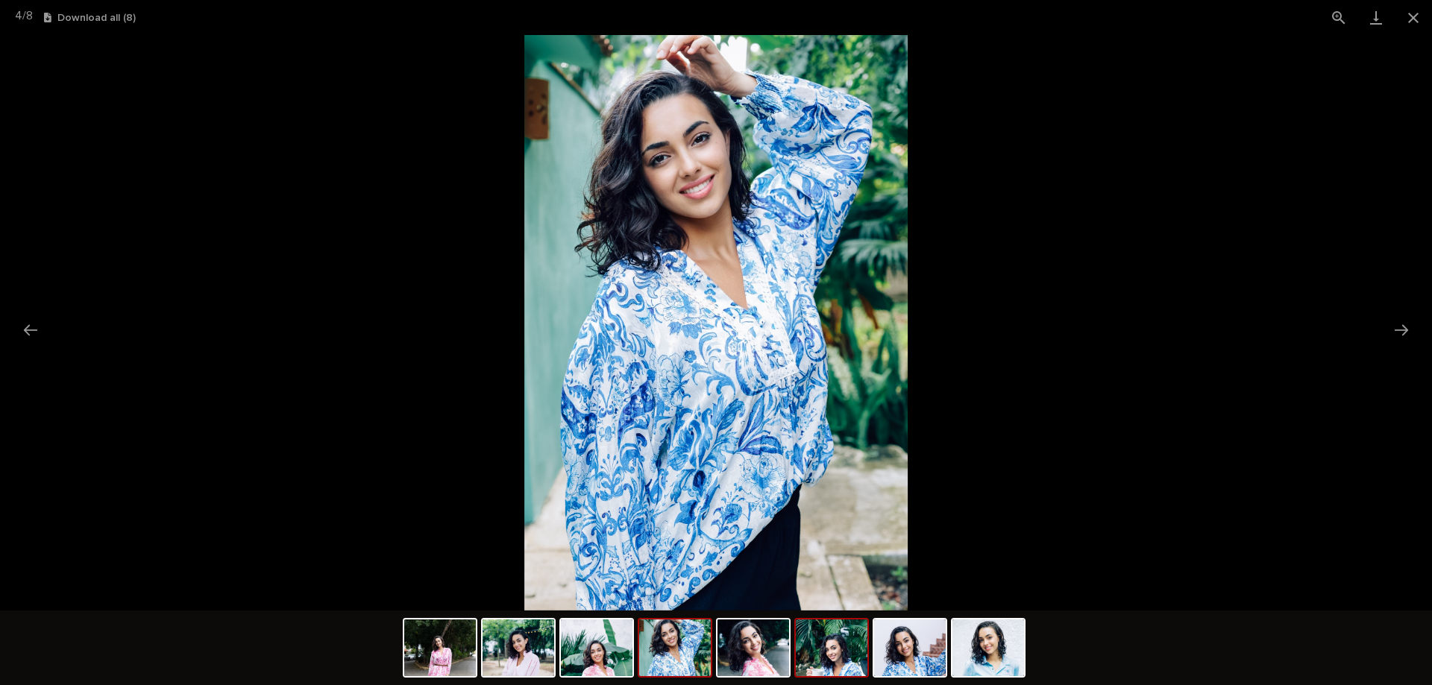
click at [831, 655] on img at bounding box center [832, 648] width 72 height 57
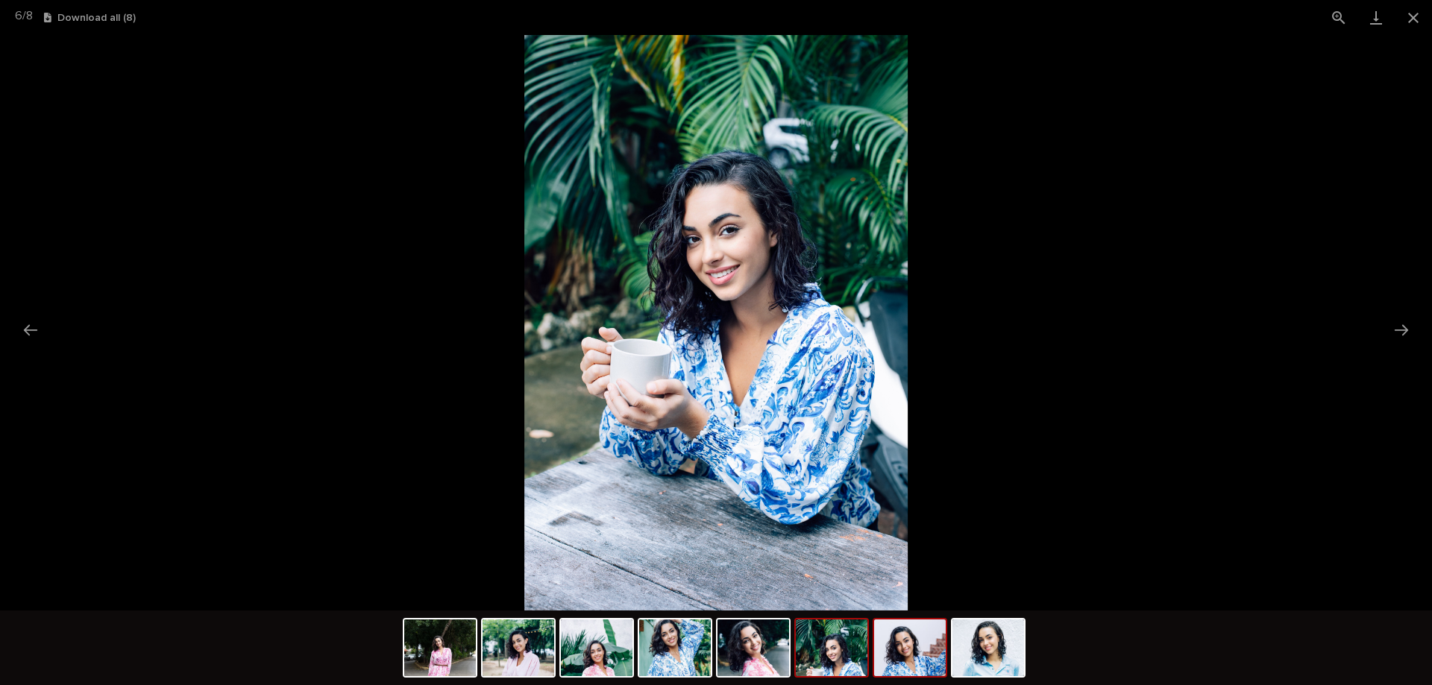
click at [898, 654] on img at bounding box center [910, 648] width 72 height 57
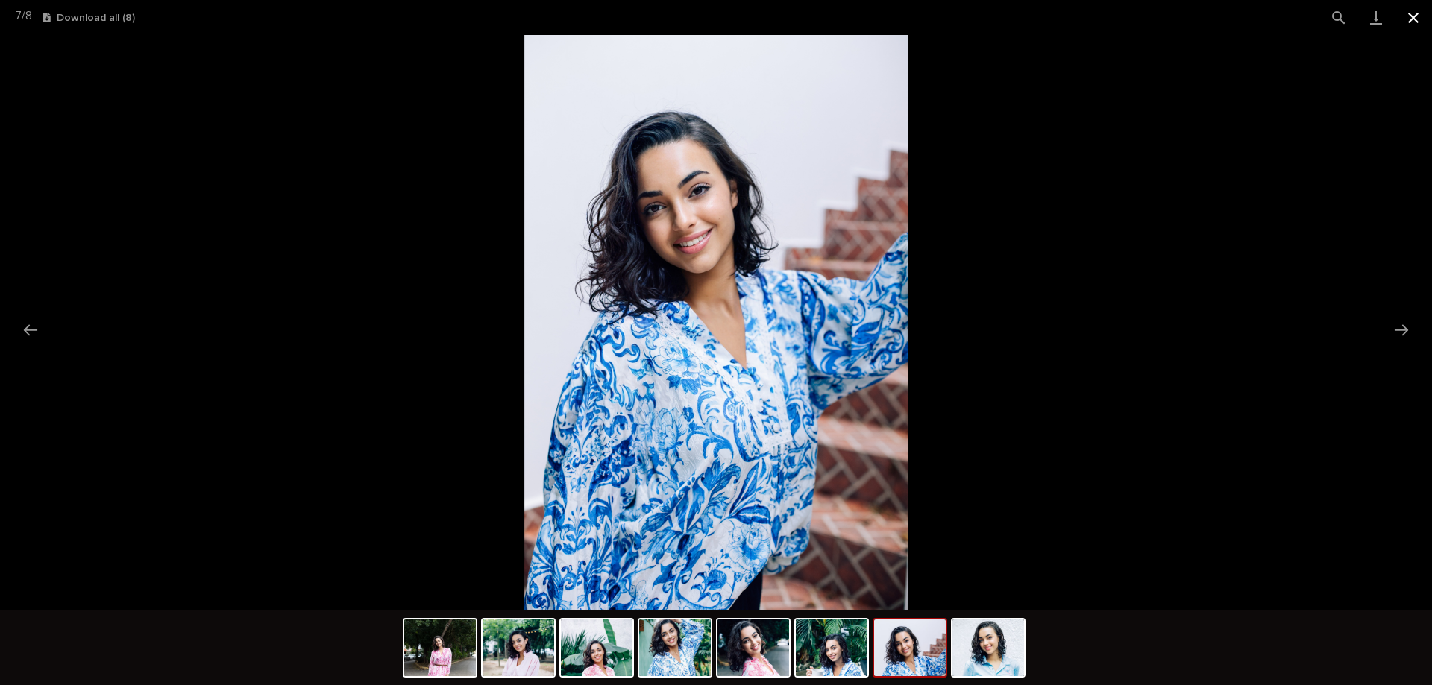
click at [1411, 19] on button "Close gallery" at bounding box center [1413, 17] width 37 height 35
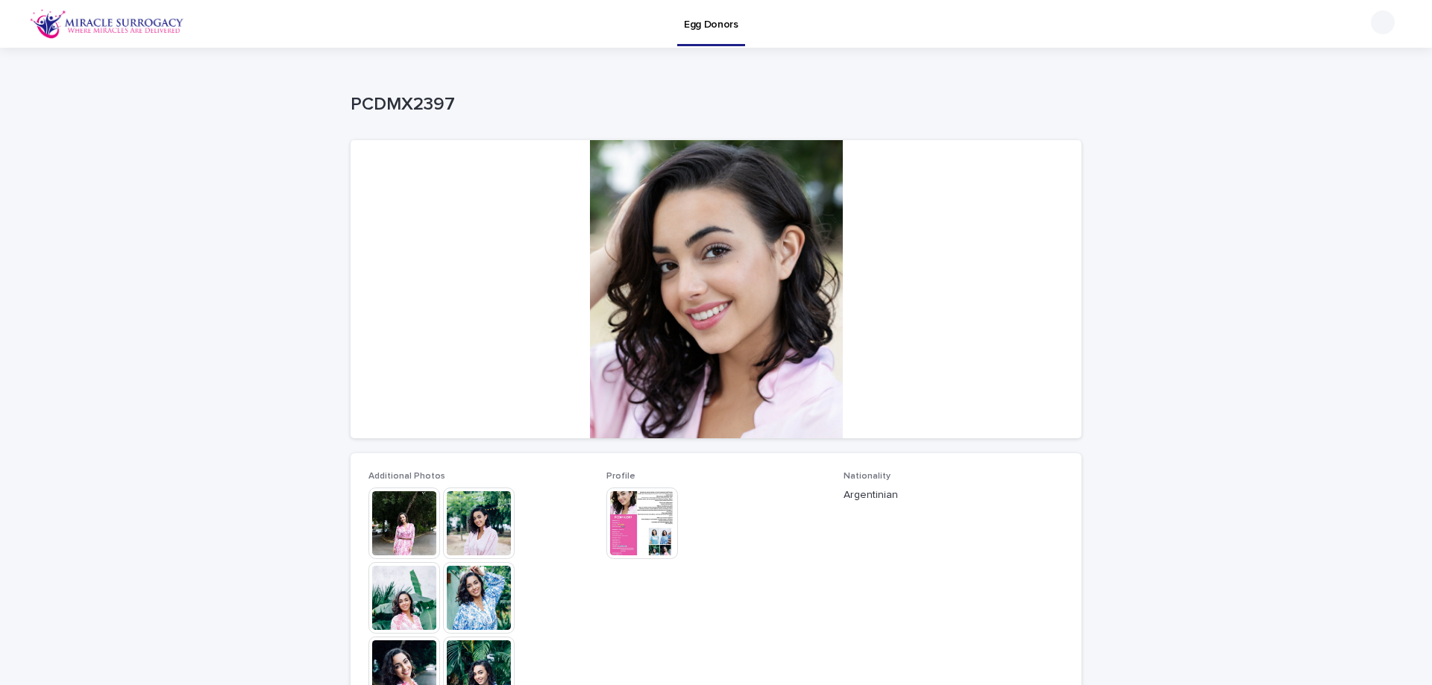
click at [646, 524] on img at bounding box center [642, 524] width 72 height 72
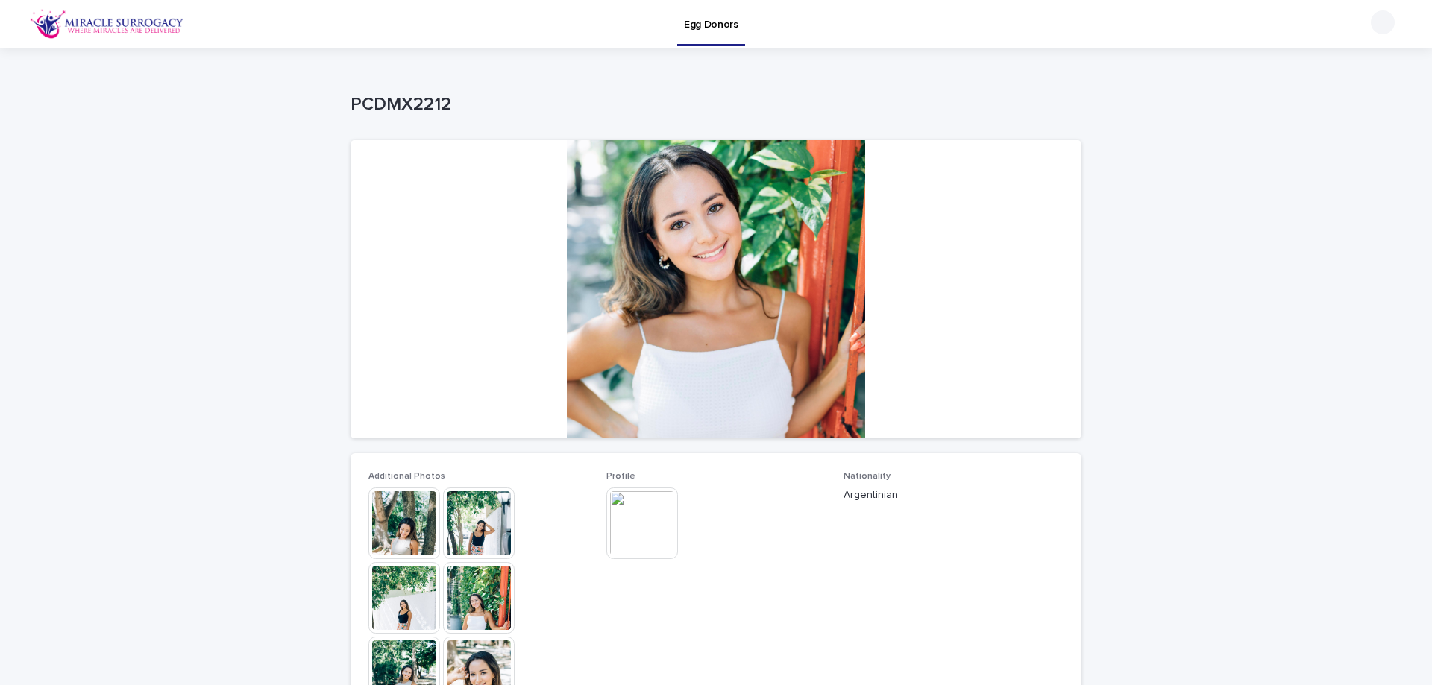
click at [394, 527] on img at bounding box center [404, 524] width 72 height 72
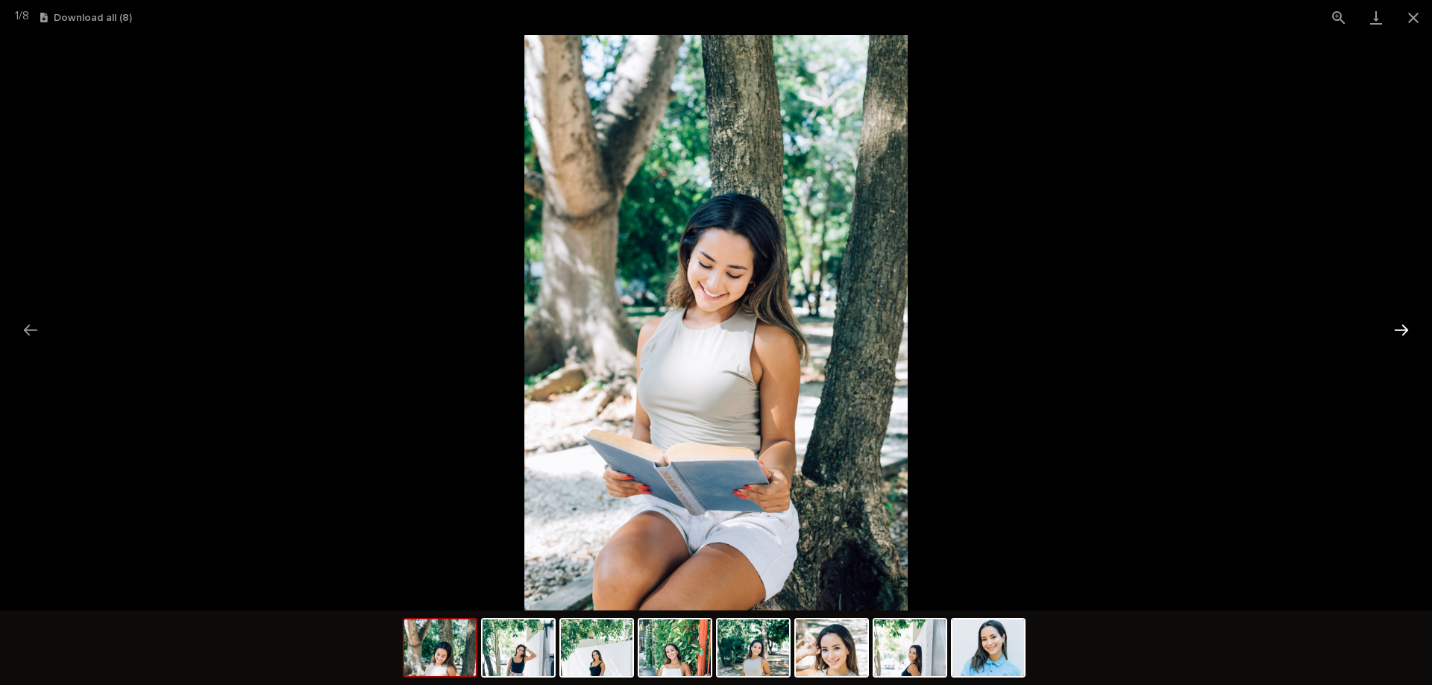
click at [1405, 324] on button "Next slide" at bounding box center [1401, 330] width 31 height 29
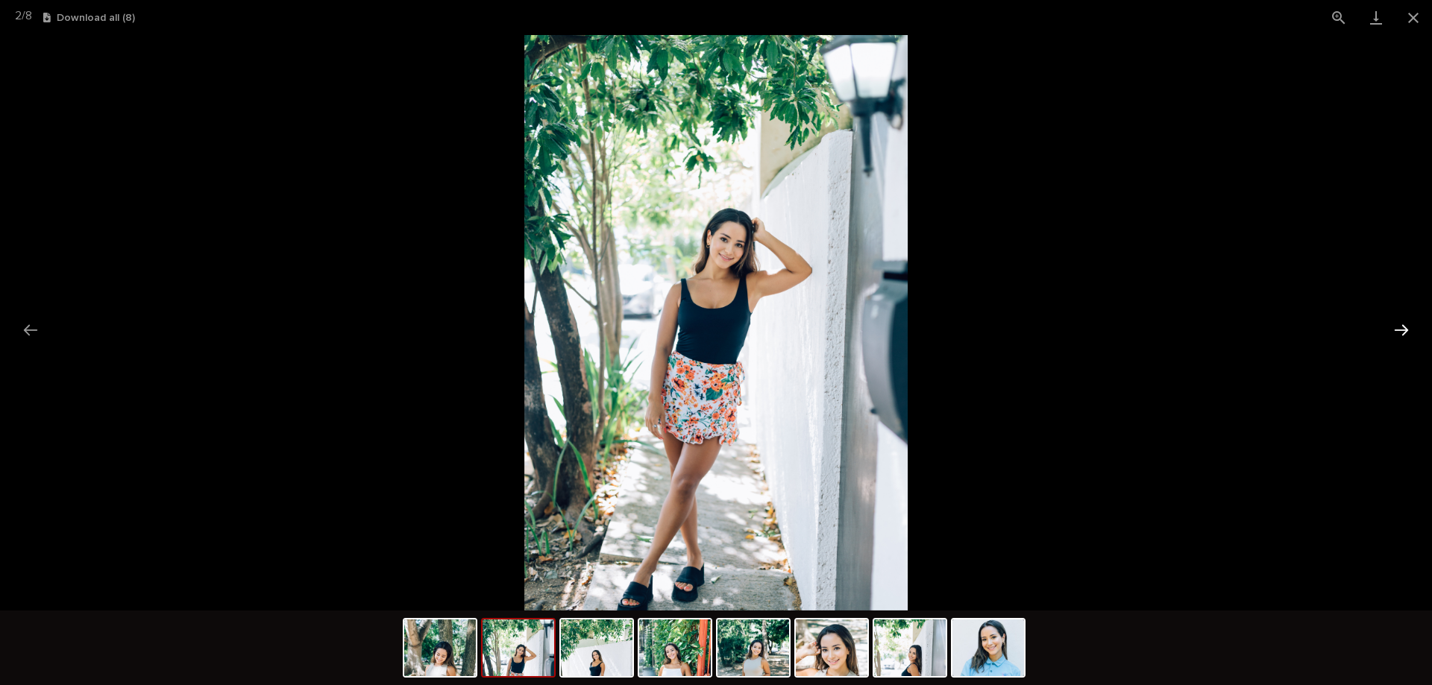
click at [1405, 324] on button "Next slide" at bounding box center [1401, 330] width 31 height 29
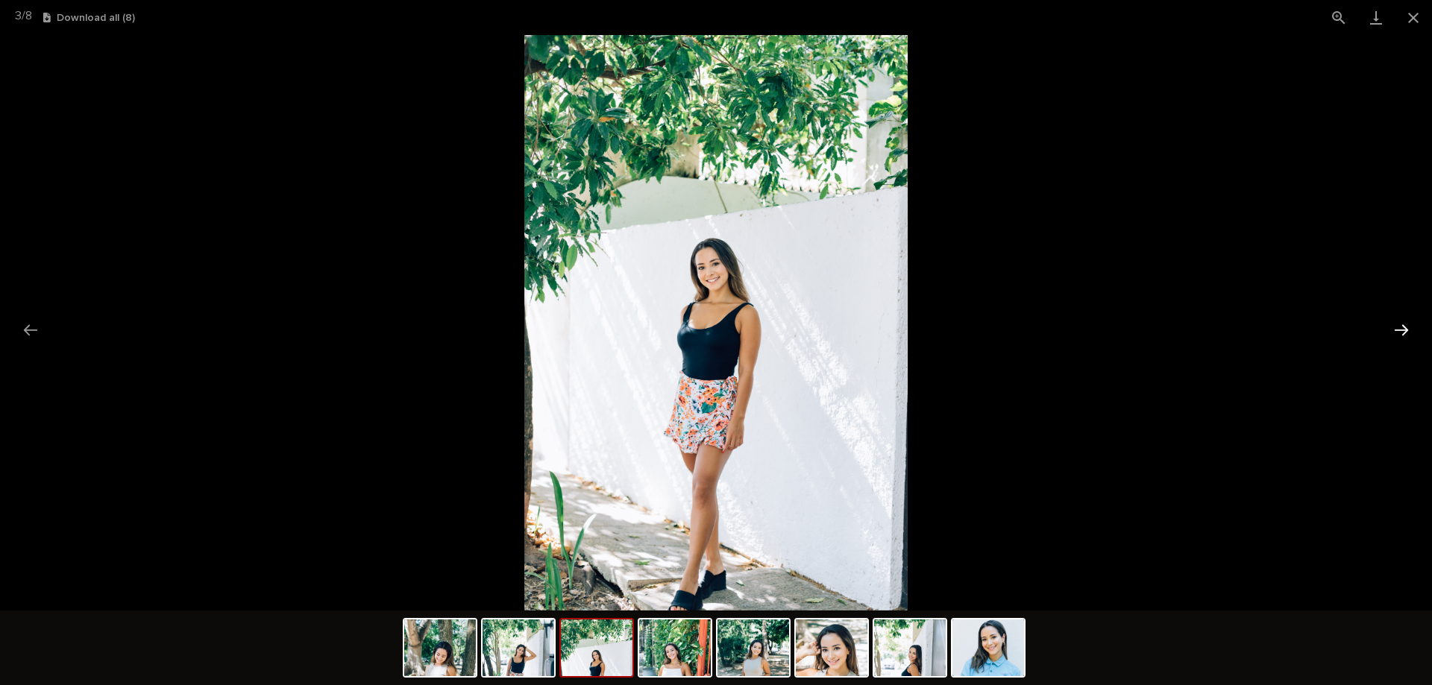
click at [1405, 324] on button "Next slide" at bounding box center [1401, 330] width 31 height 29
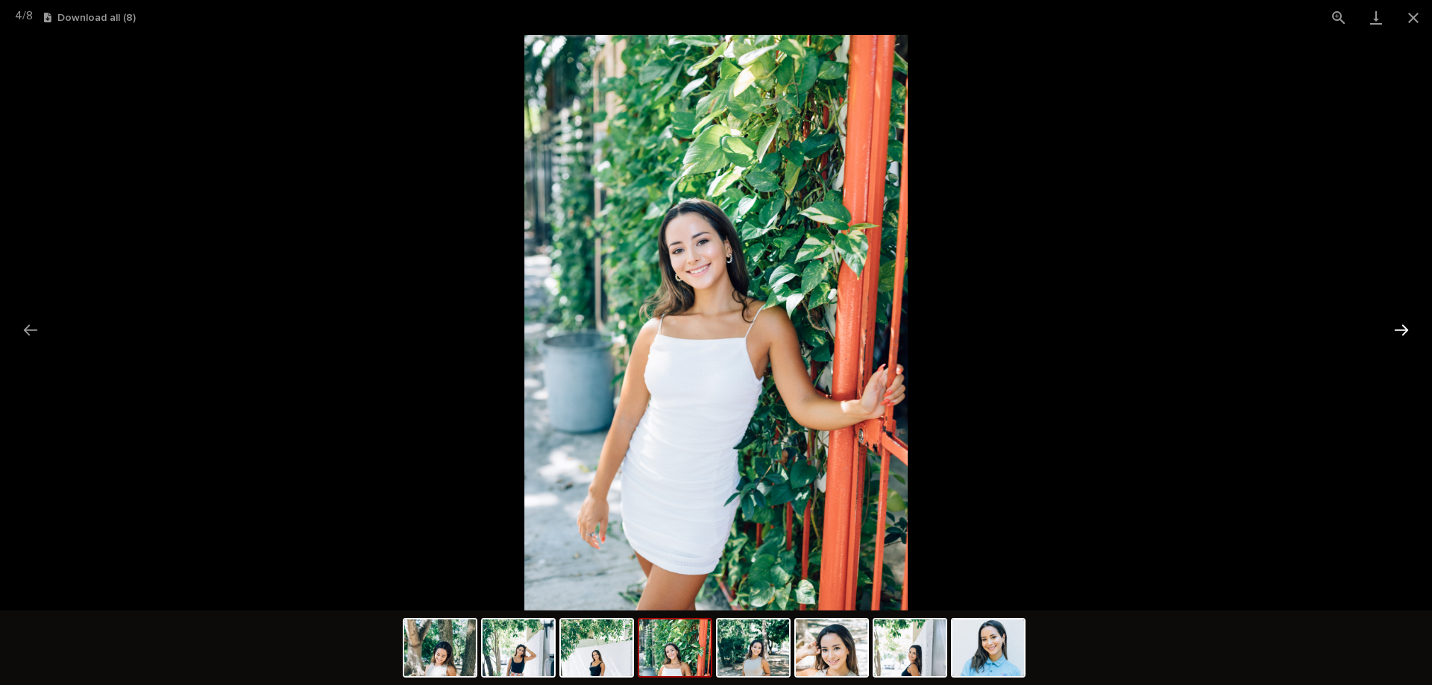
click at [1405, 324] on button "Next slide" at bounding box center [1401, 330] width 31 height 29
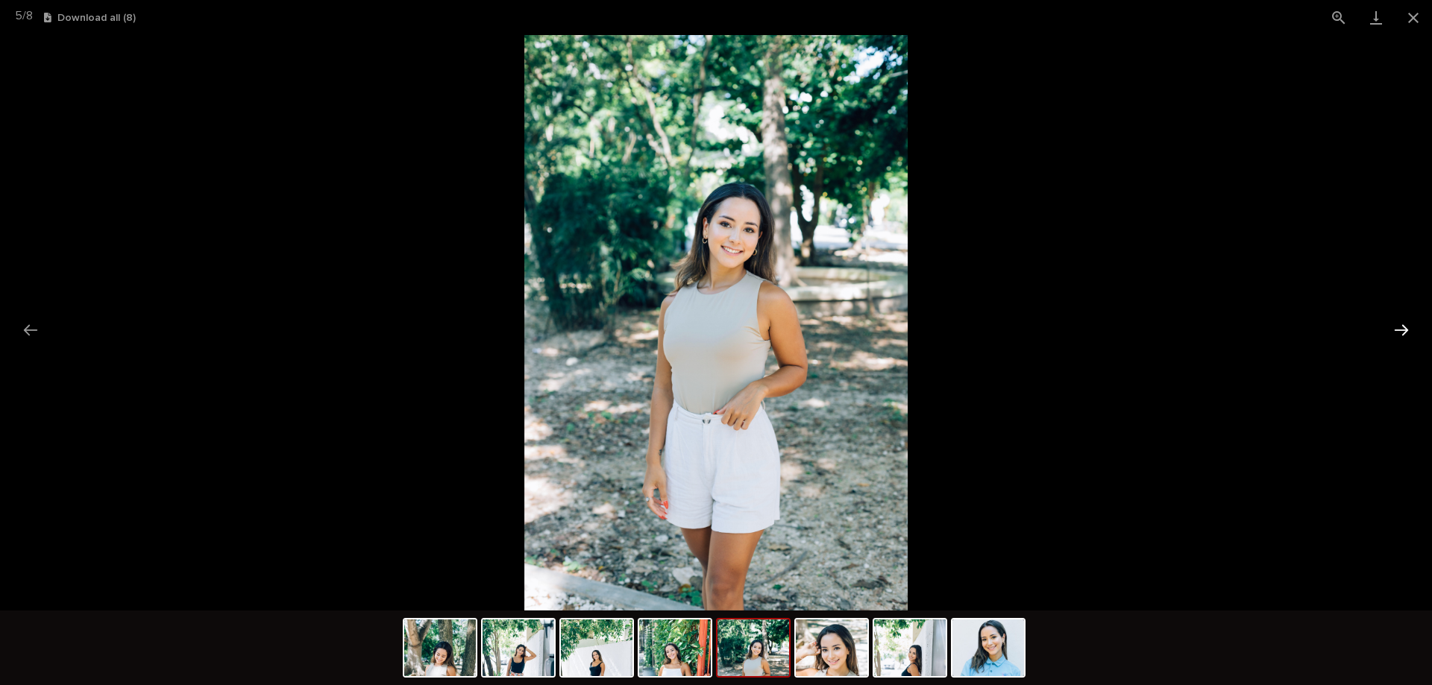
click at [1404, 324] on button "Next slide" at bounding box center [1401, 330] width 31 height 29
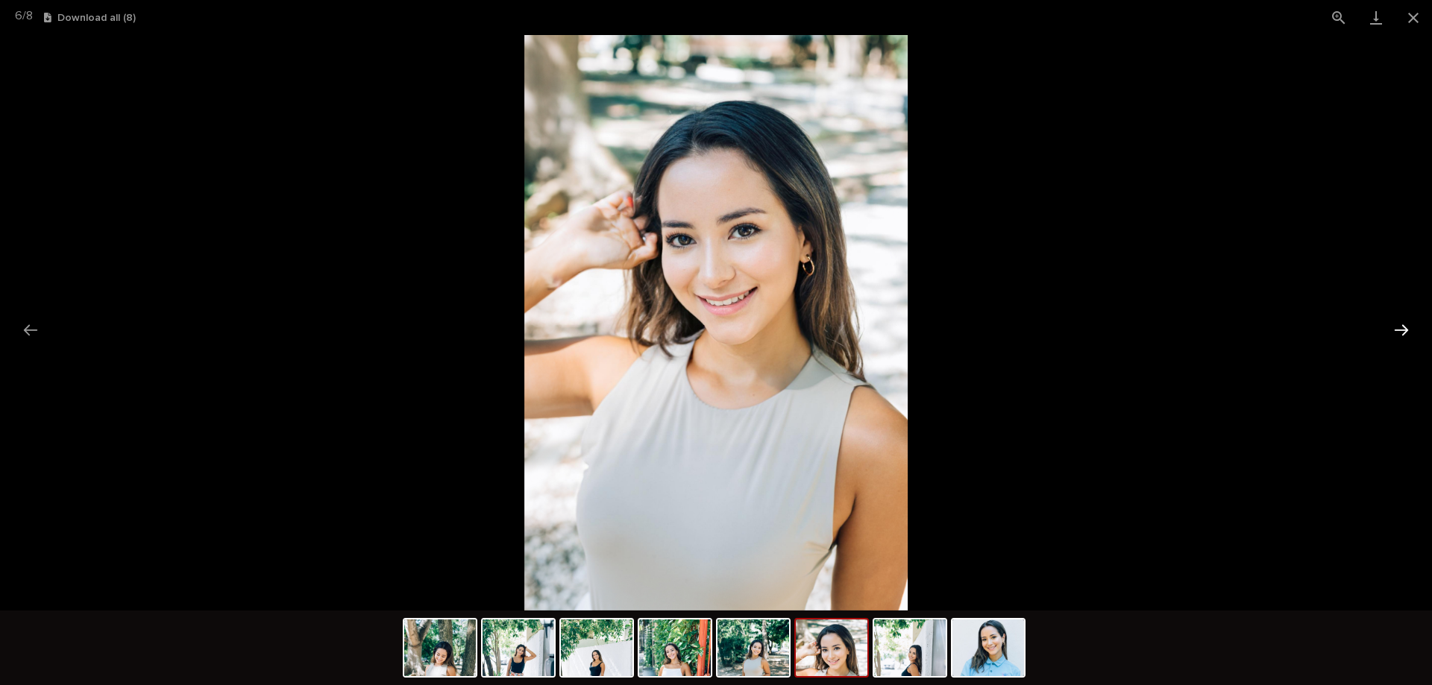
click at [1404, 324] on button "Next slide" at bounding box center [1401, 330] width 31 height 29
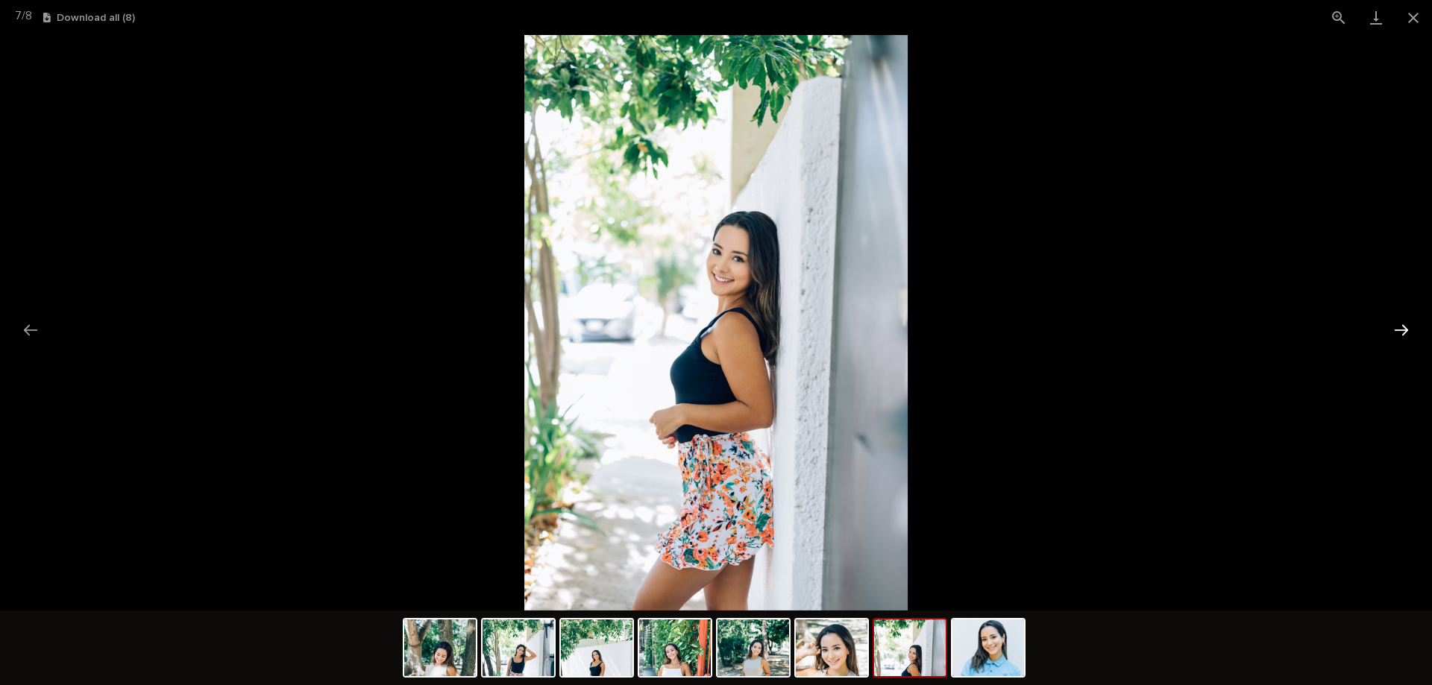
click at [1404, 324] on button "Next slide" at bounding box center [1401, 330] width 31 height 29
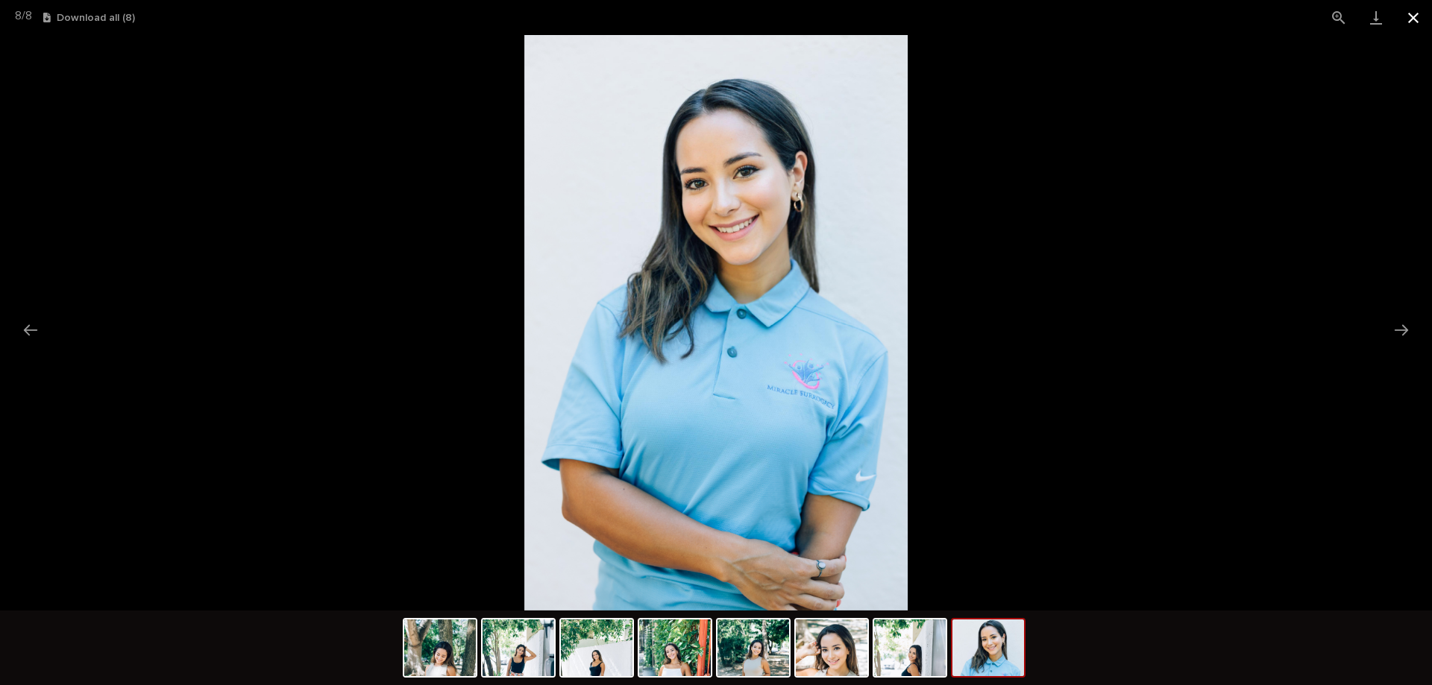
click at [1410, 18] on button "Close gallery" at bounding box center [1413, 17] width 37 height 35
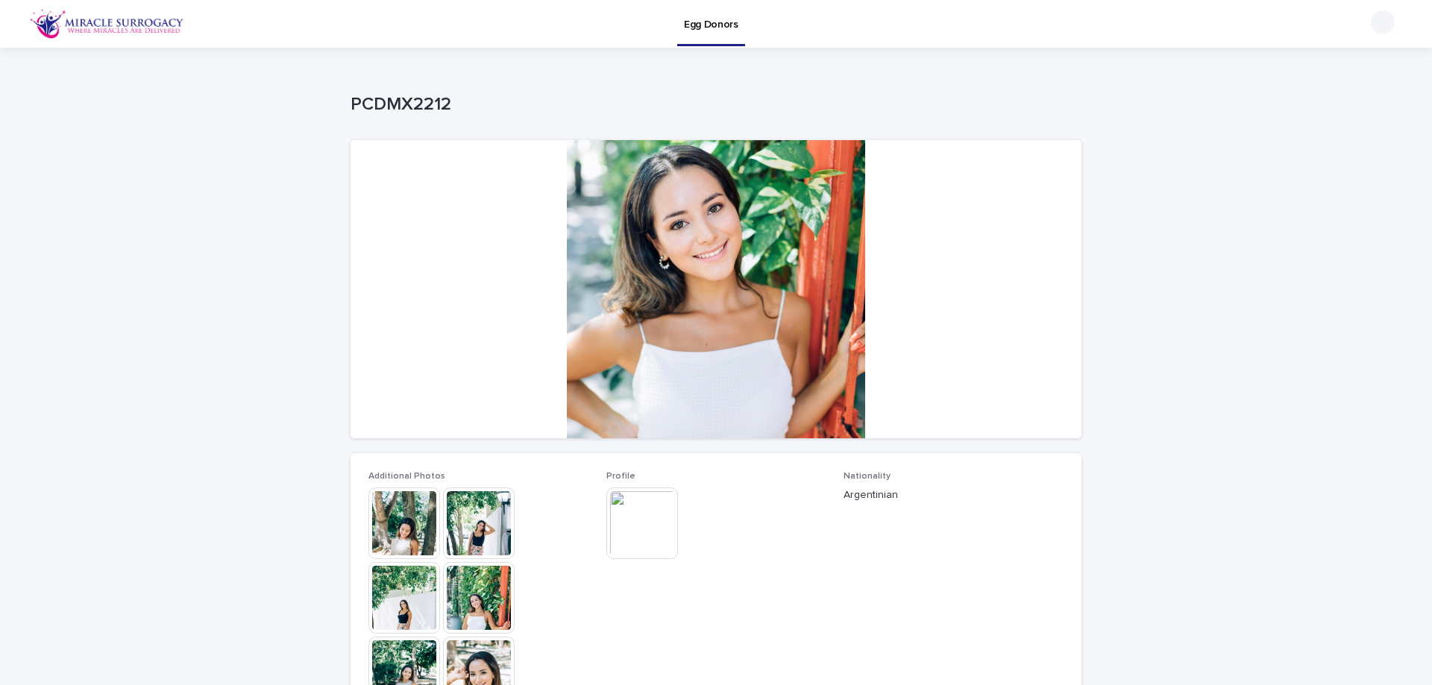
click at [650, 508] on img at bounding box center [642, 524] width 72 height 72
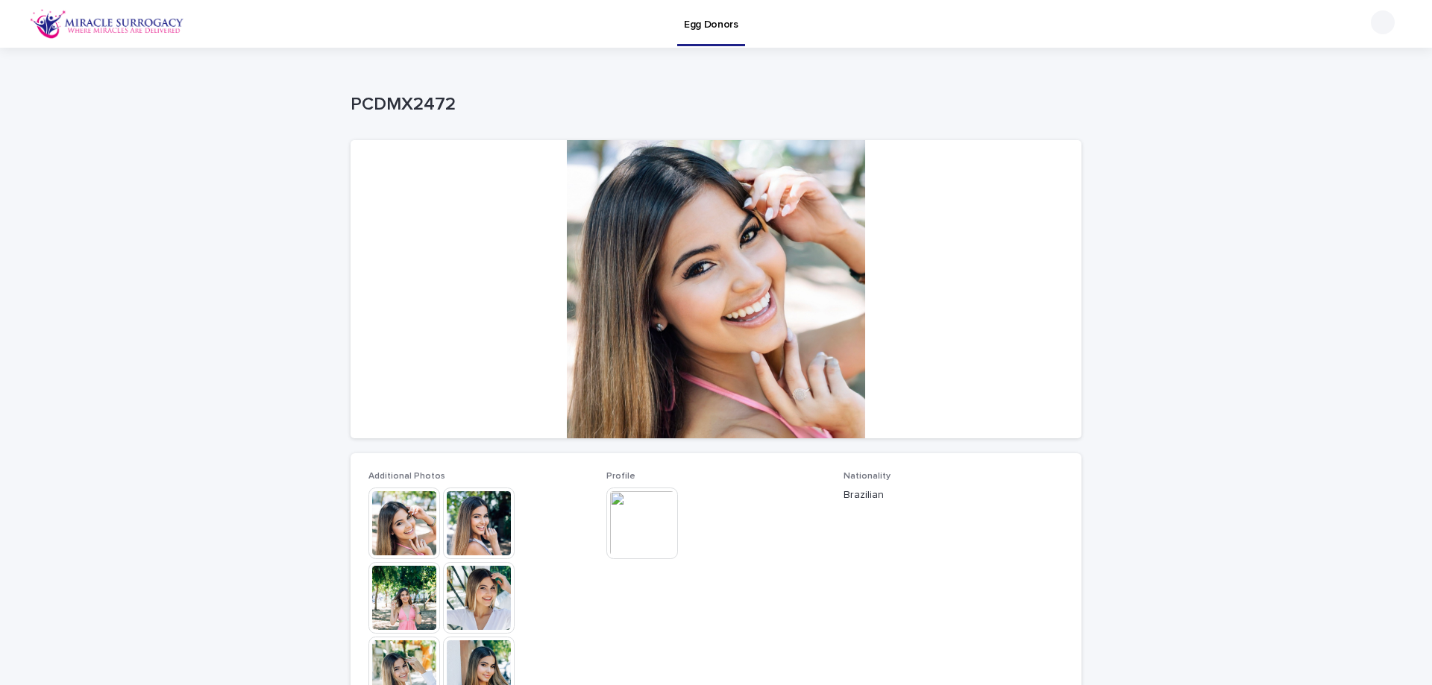
click at [392, 537] on img at bounding box center [404, 524] width 72 height 72
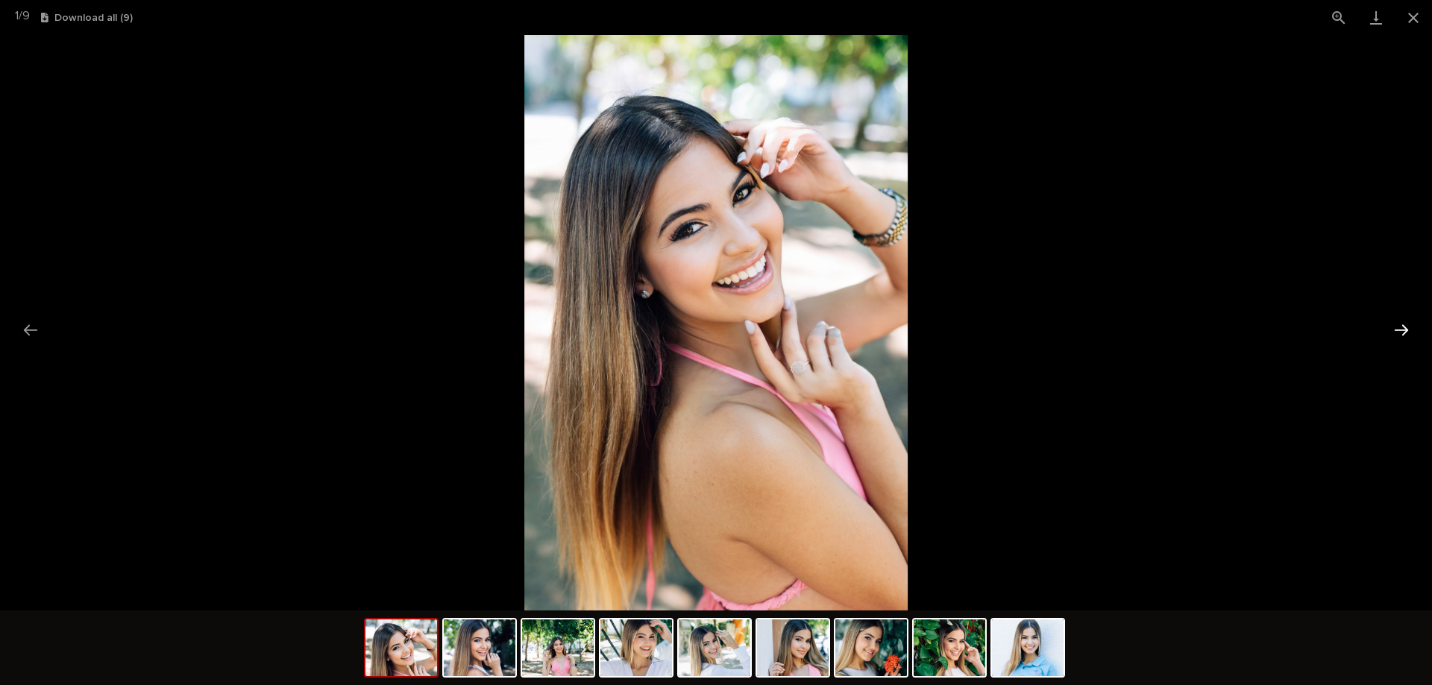
click at [1396, 327] on button "Next slide" at bounding box center [1401, 330] width 31 height 29
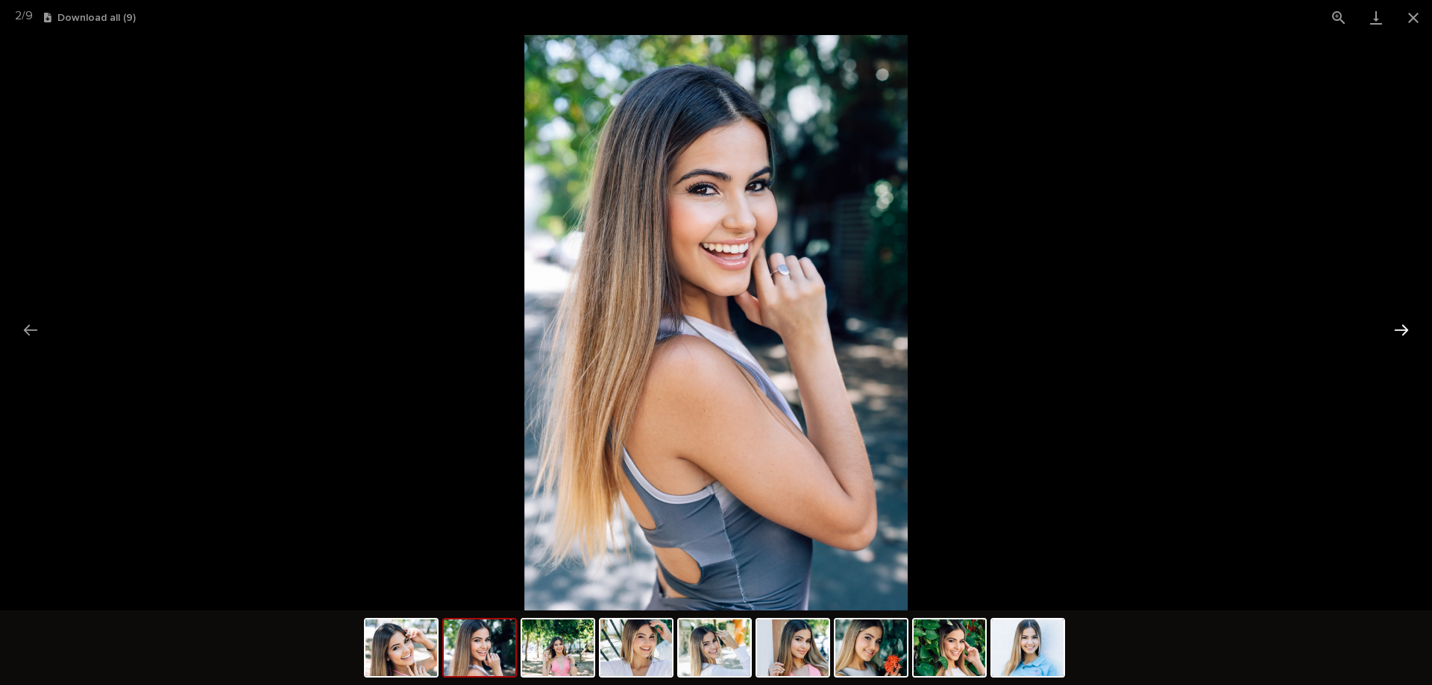
click at [1396, 327] on button "Next slide" at bounding box center [1401, 330] width 31 height 29
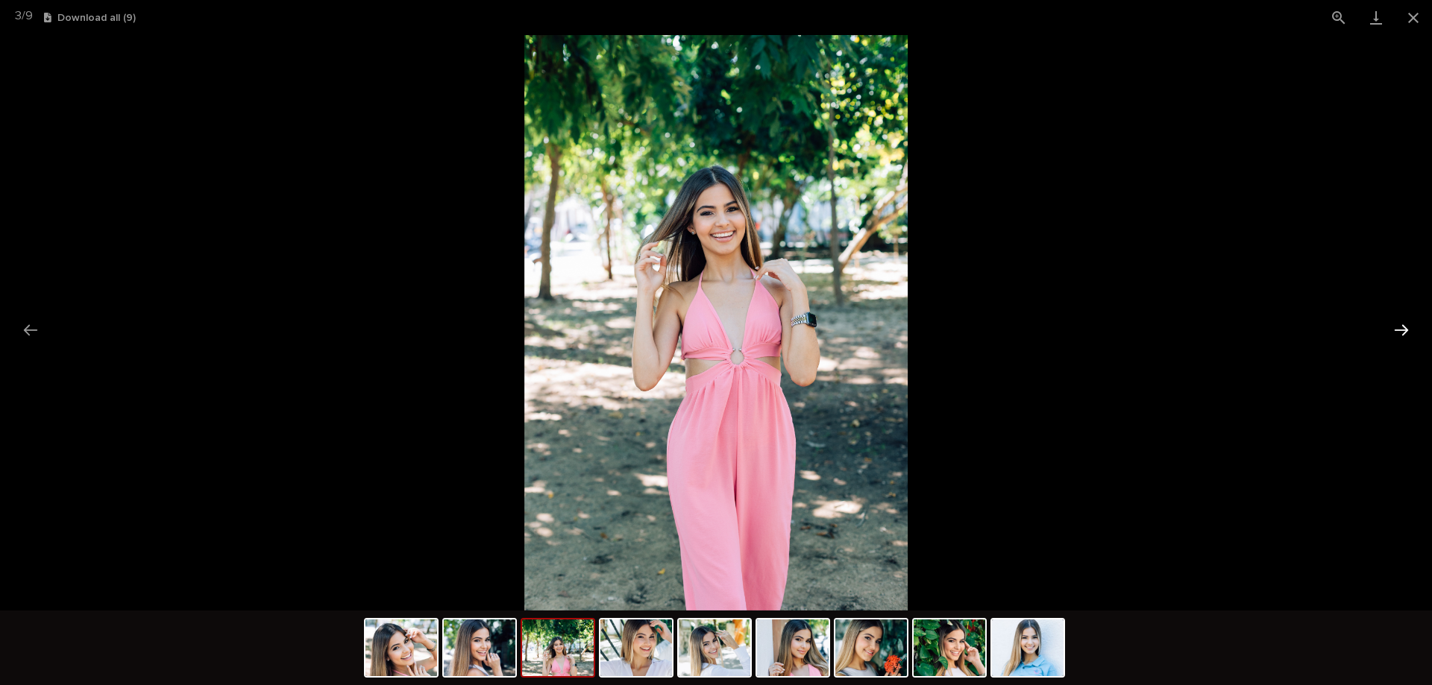
click at [1396, 327] on button "Next slide" at bounding box center [1401, 330] width 31 height 29
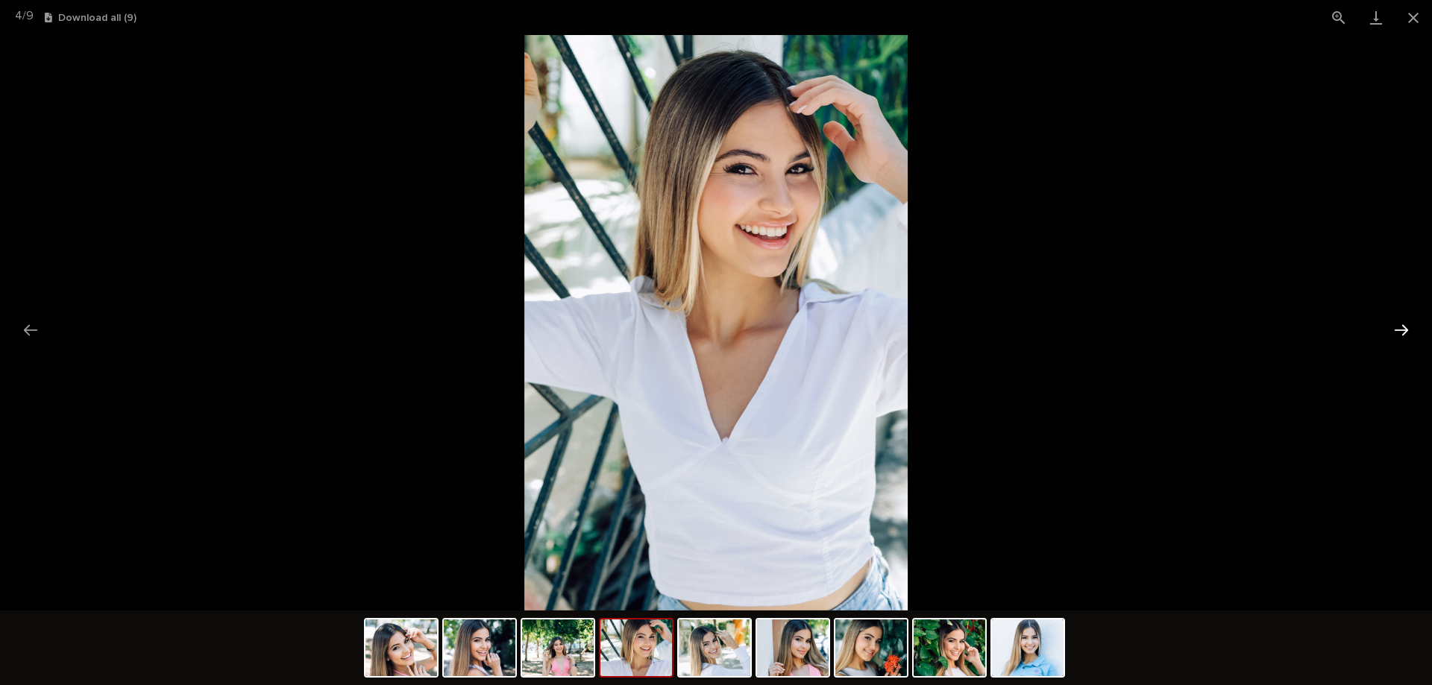
click at [1396, 325] on button "Next slide" at bounding box center [1401, 330] width 31 height 29
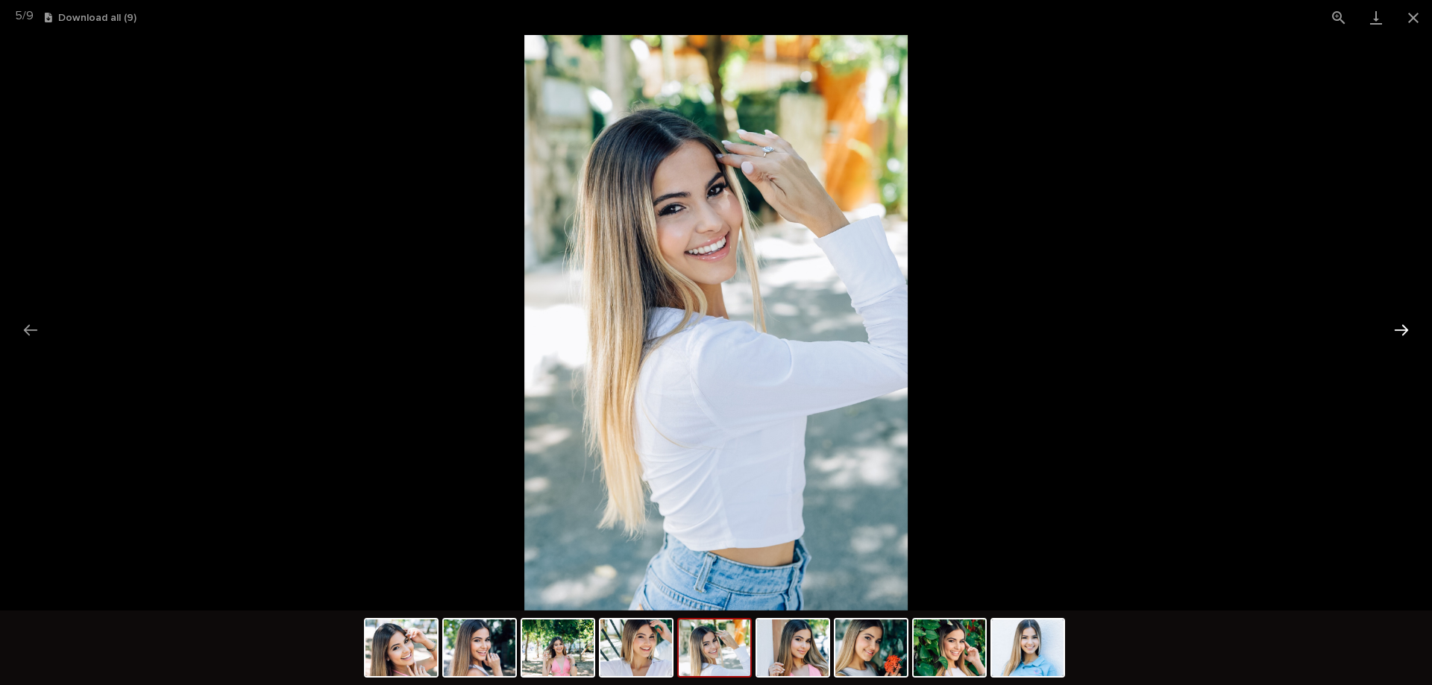
click at [1396, 325] on button "Next slide" at bounding box center [1401, 330] width 31 height 29
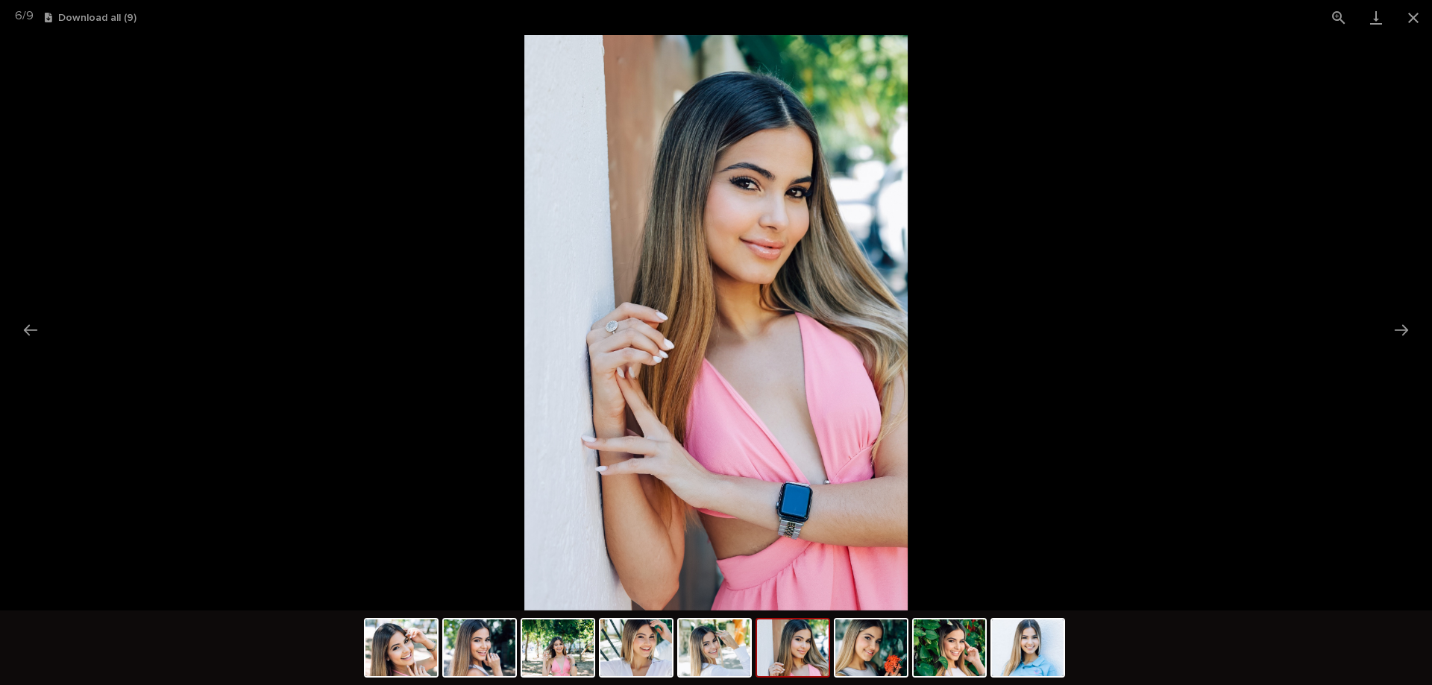
click at [1385, 326] on picture at bounding box center [716, 323] width 1432 height 576
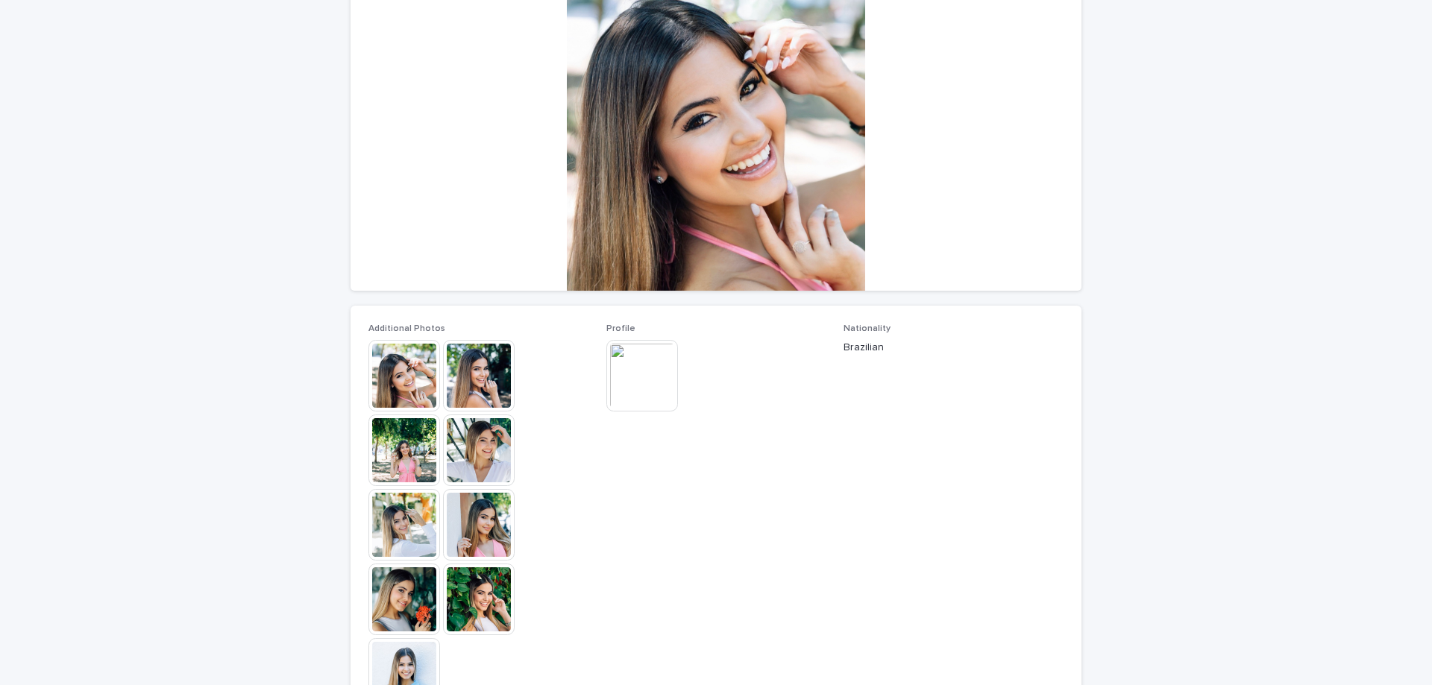
scroll to position [149, 0]
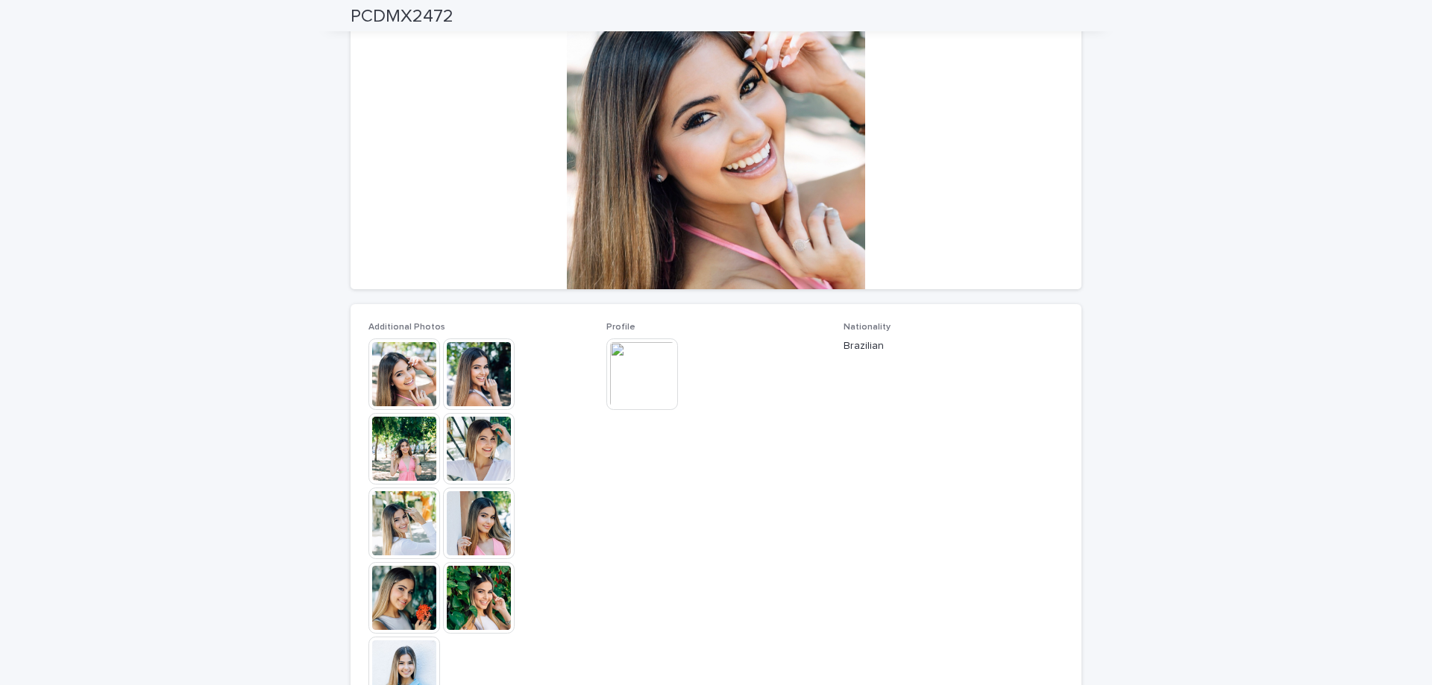
click at [652, 381] on img at bounding box center [642, 375] width 72 height 72
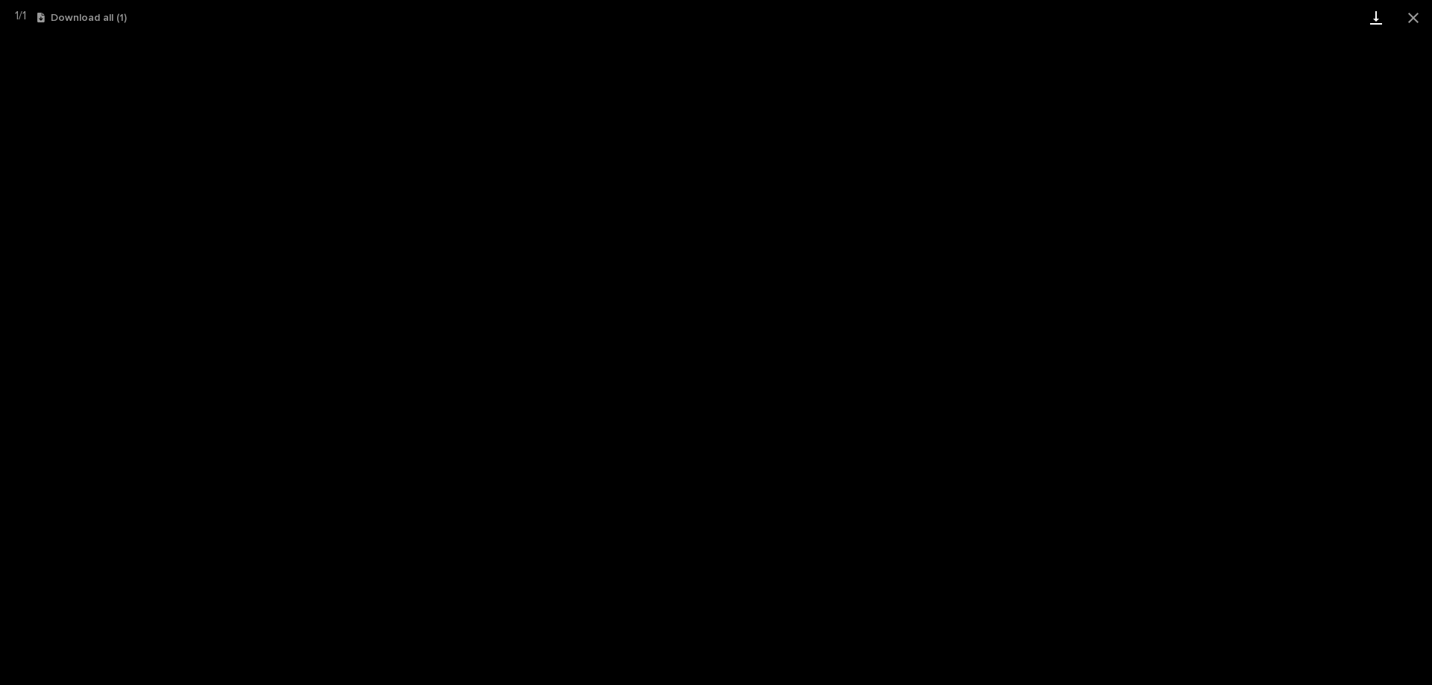
click at [1373, 17] on link "Download" at bounding box center [1376, 17] width 37 height 35
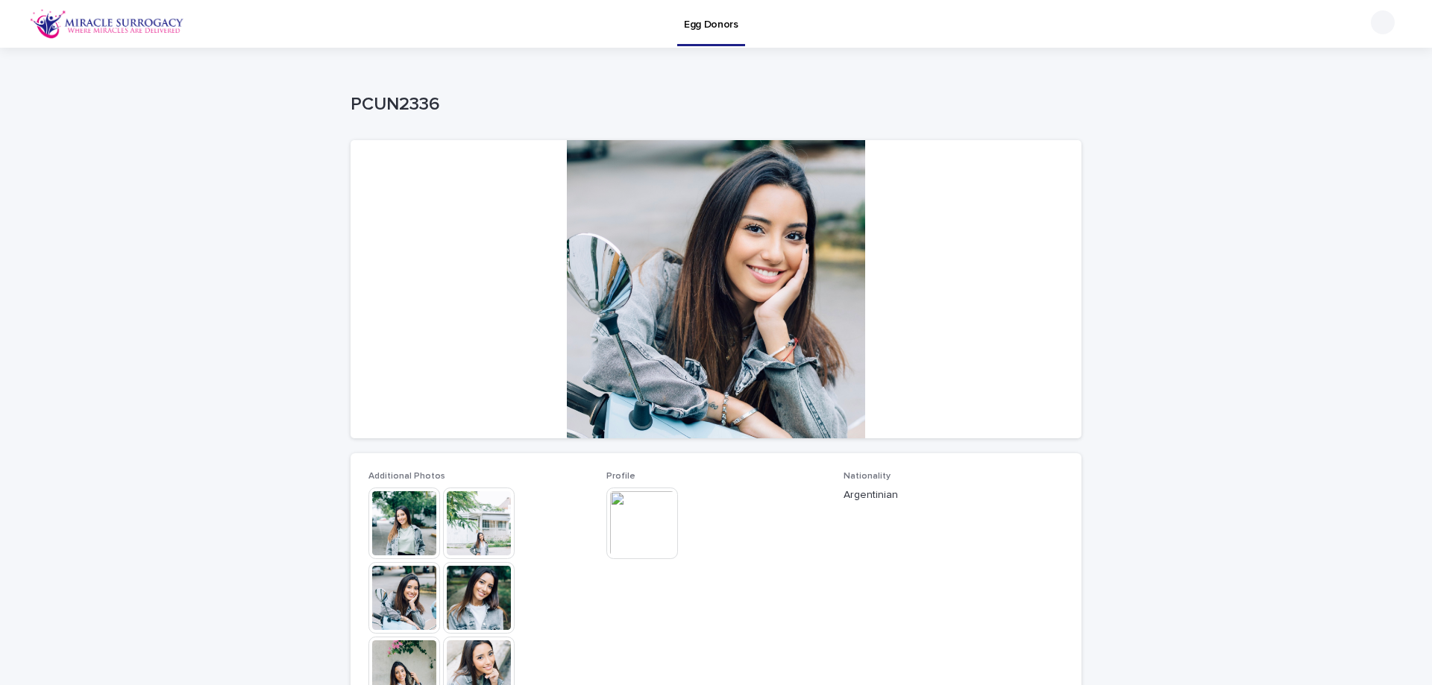
click at [462, 545] on img at bounding box center [479, 524] width 72 height 72
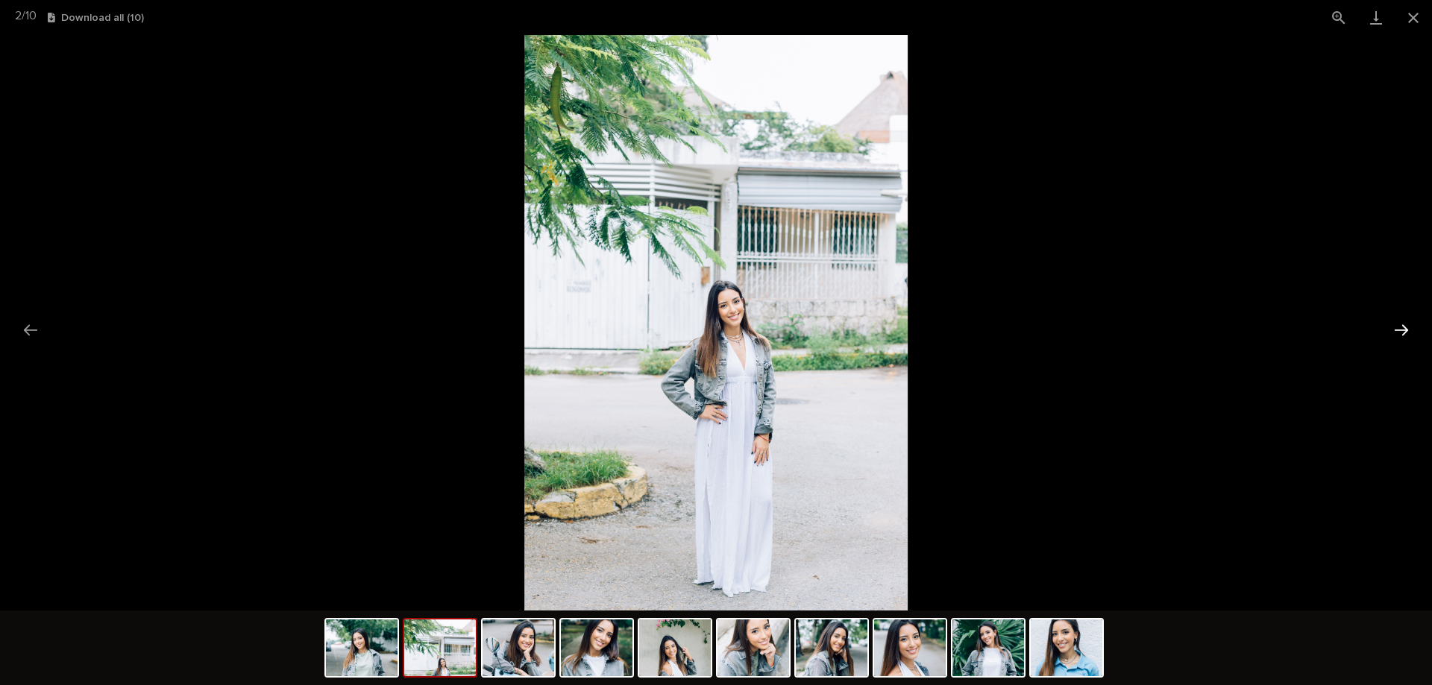
click at [1400, 330] on button "Next slide" at bounding box center [1401, 330] width 31 height 29
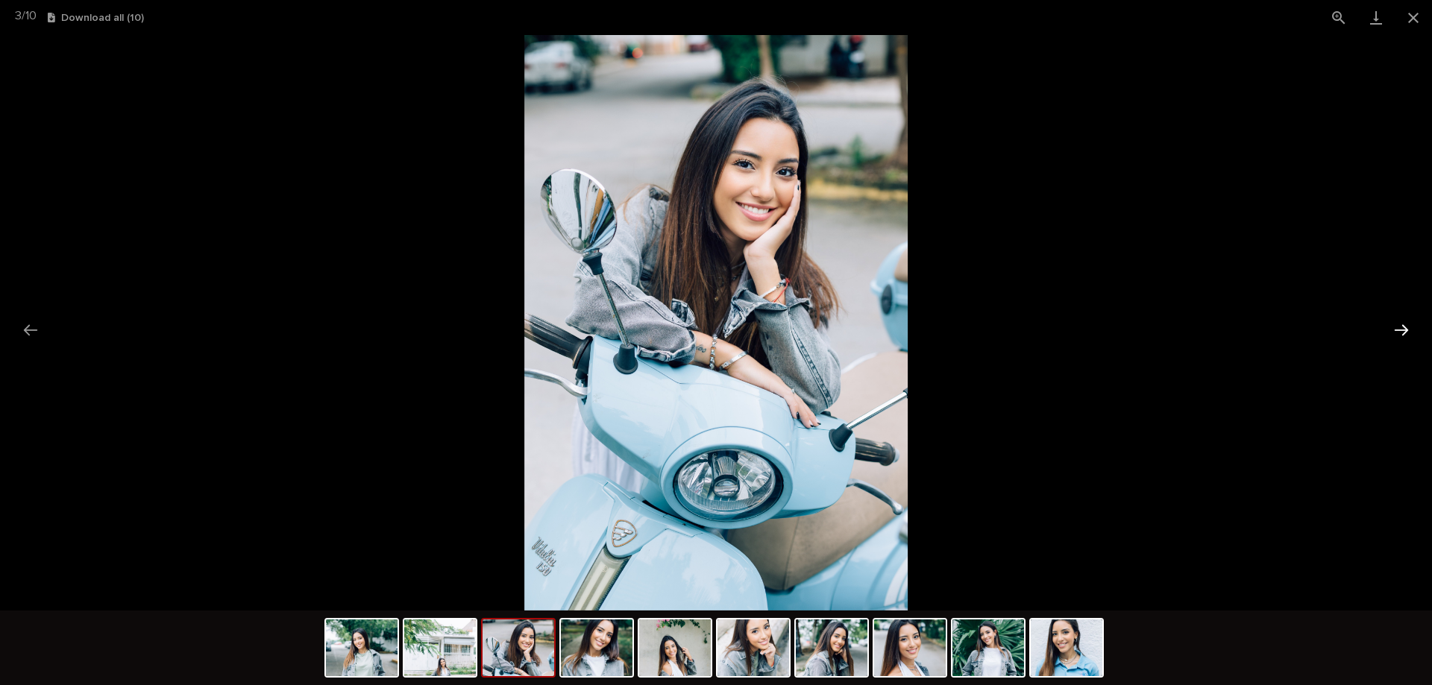
click at [1399, 333] on button "Next slide" at bounding box center [1401, 330] width 31 height 29
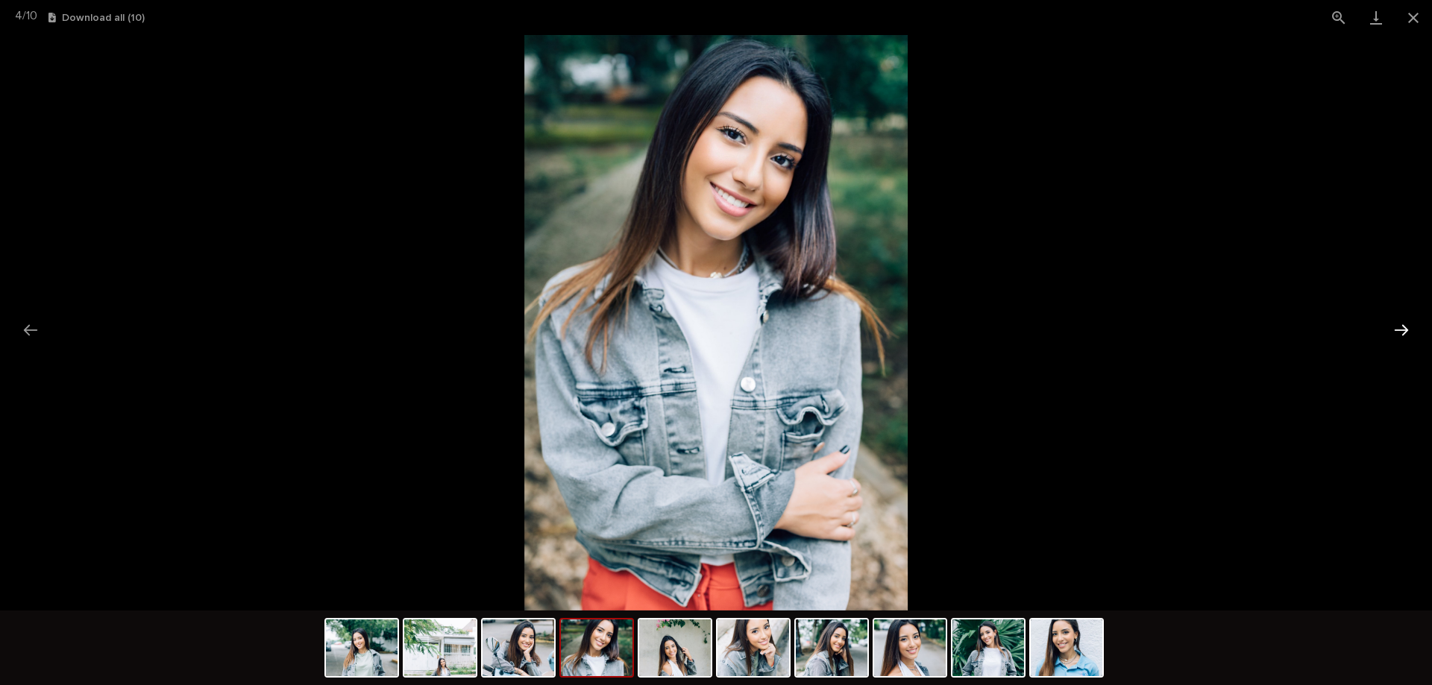
click at [1398, 335] on button "Next slide" at bounding box center [1401, 330] width 31 height 29
